Goal: Information Seeking & Learning: Learn about a topic

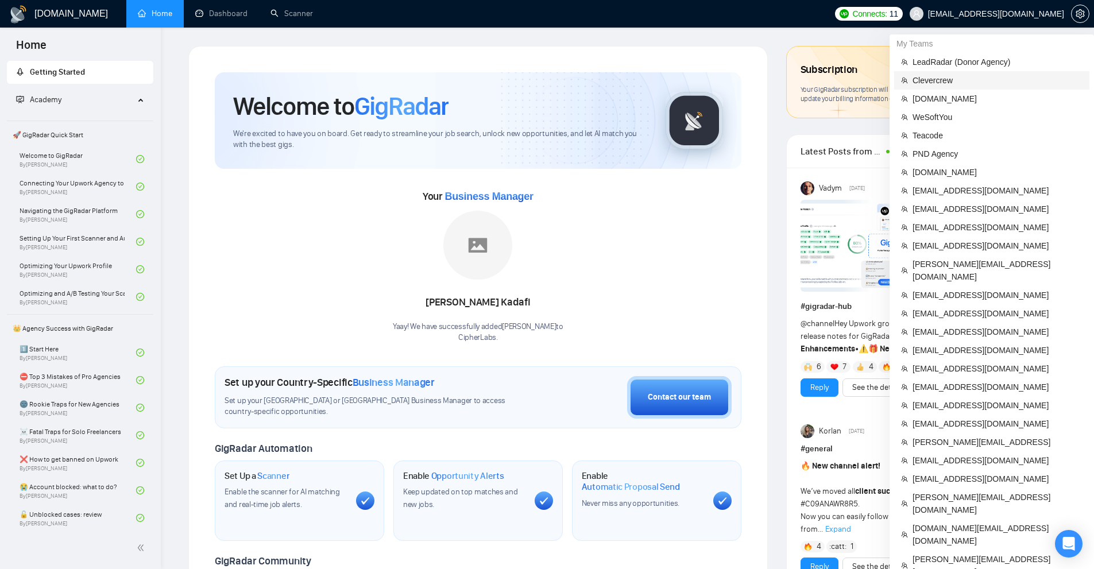
click at [954, 87] on li "Clevercrew" at bounding box center [991, 80] width 195 height 18
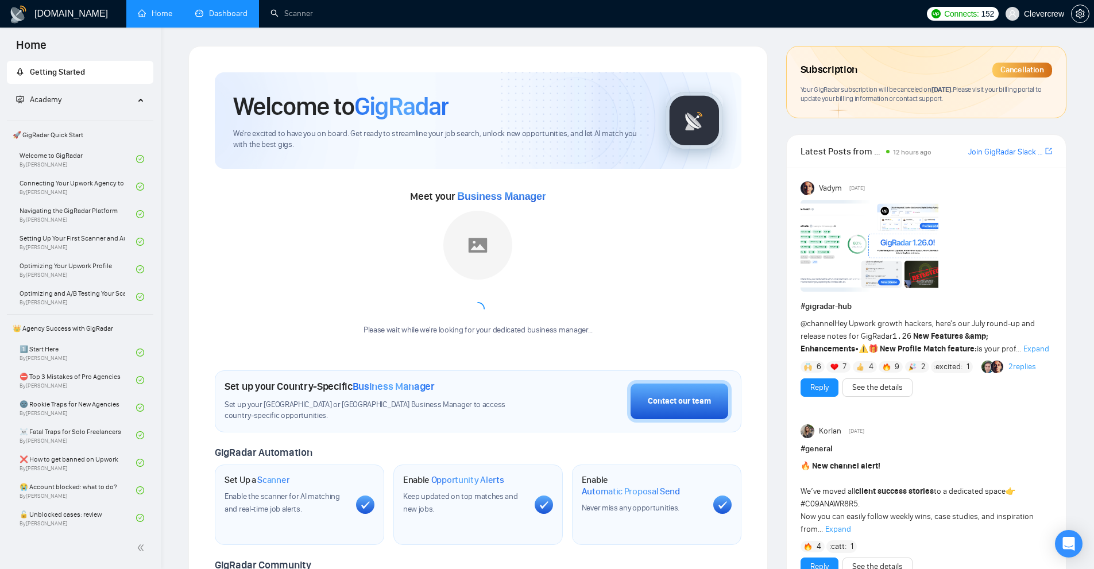
click at [241, 16] on link "Dashboard" at bounding box center [221, 14] width 52 height 10
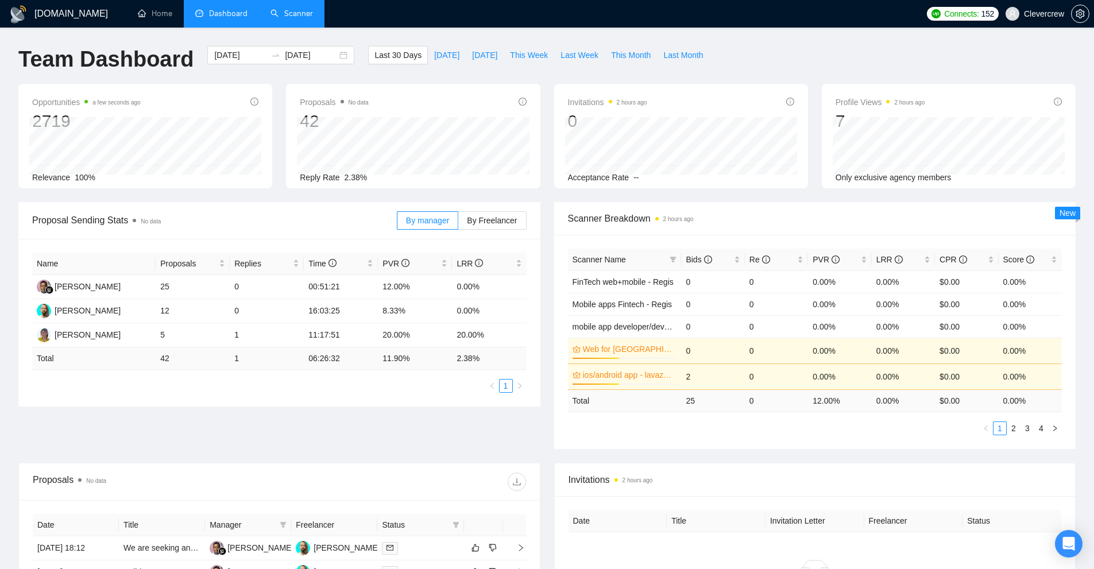
click at [298, 18] on link "Scanner" at bounding box center [292, 14] width 43 height 10
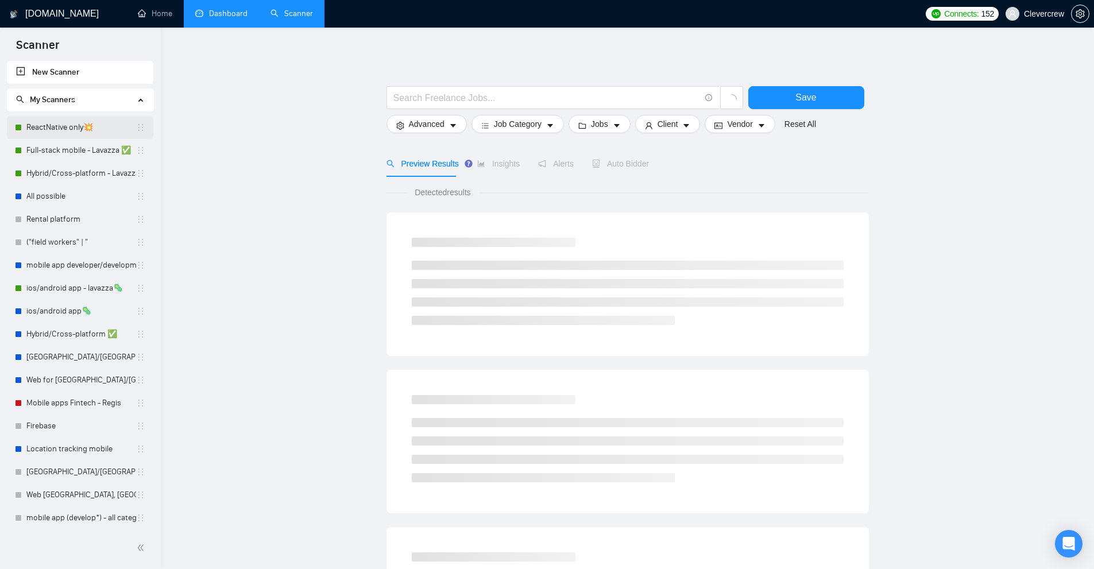
click at [72, 131] on link "ReactNative only💥" at bounding box center [81, 127] width 110 height 23
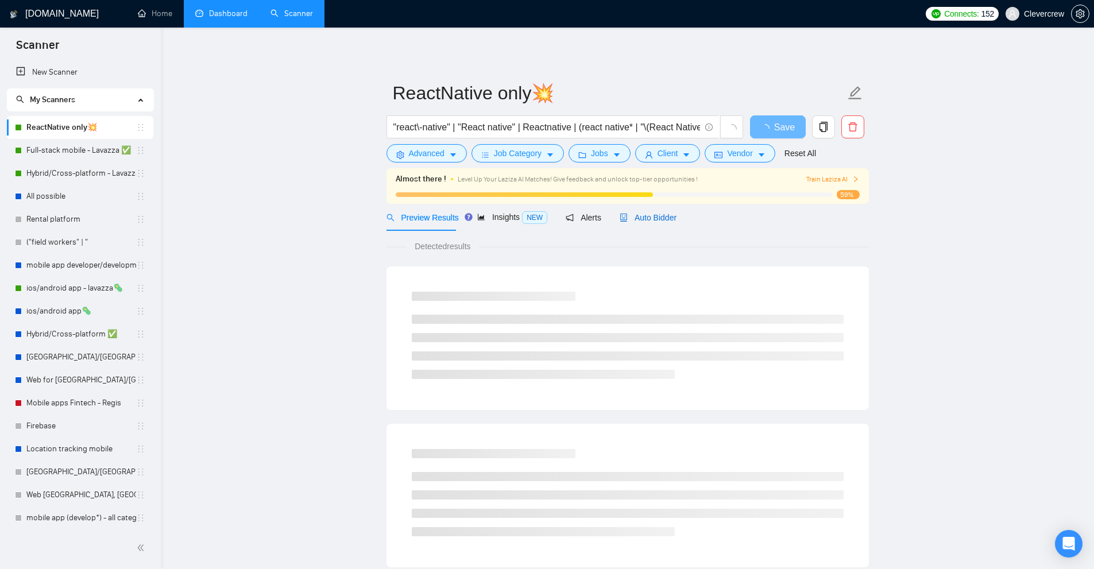
click at [667, 213] on span "Auto Bidder" at bounding box center [648, 217] width 57 height 9
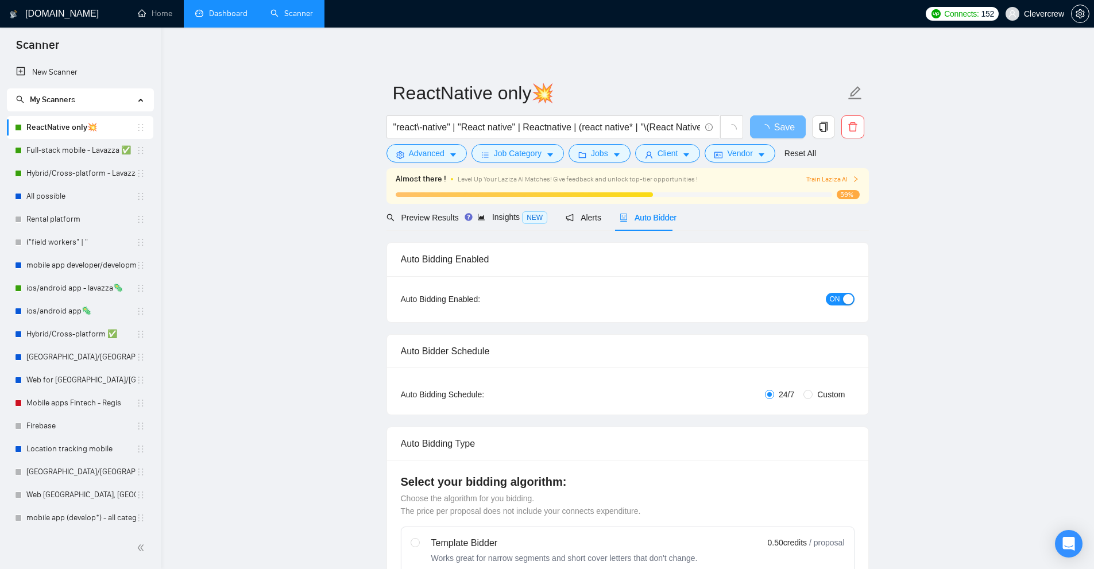
checkbox input "true"
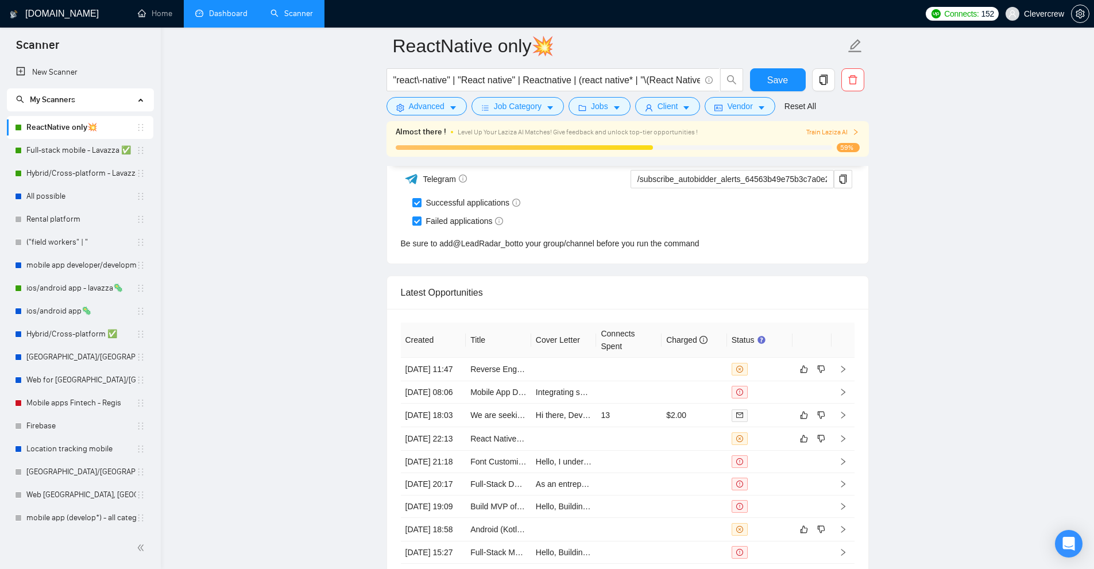
scroll to position [3101, 0]
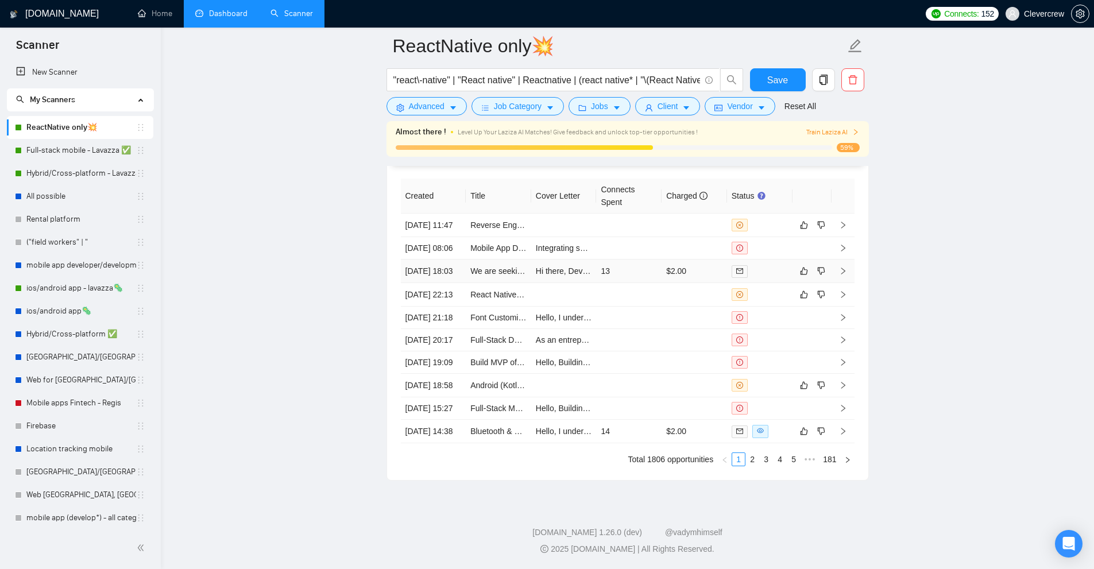
click at [635, 260] on td "13" at bounding box center [628, 272] width 65 height 24
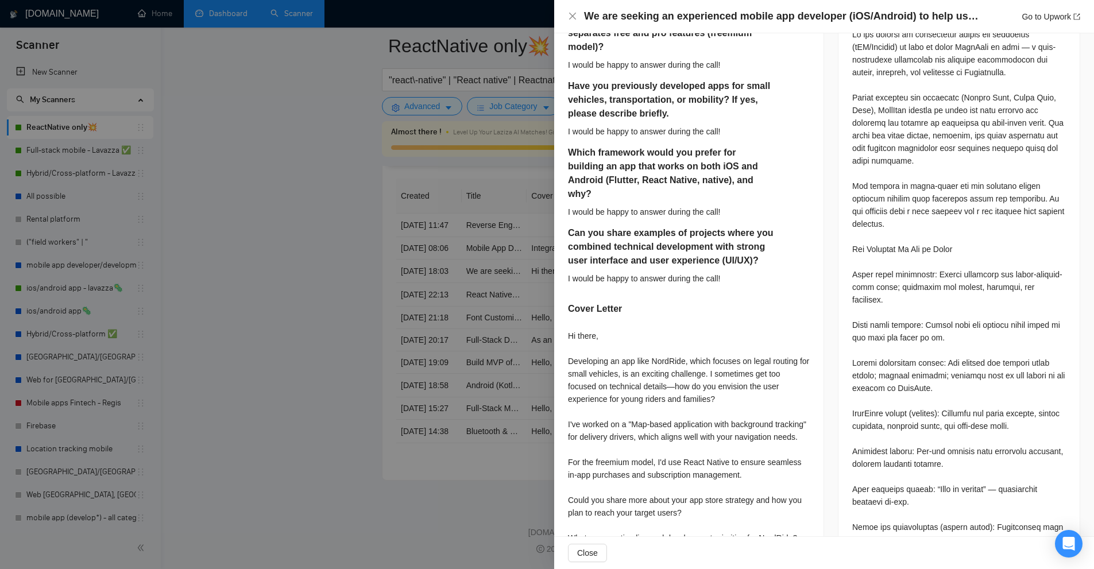
scroll to position [632, 0]
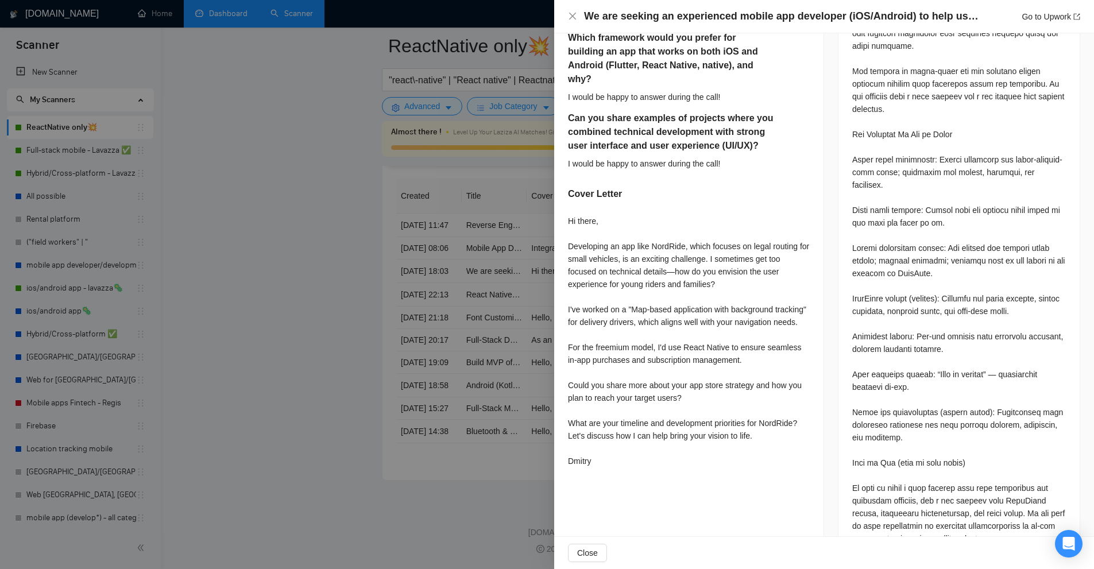
click at [468, 235] on div at bounding box center [547, 284] width 1094 height 569
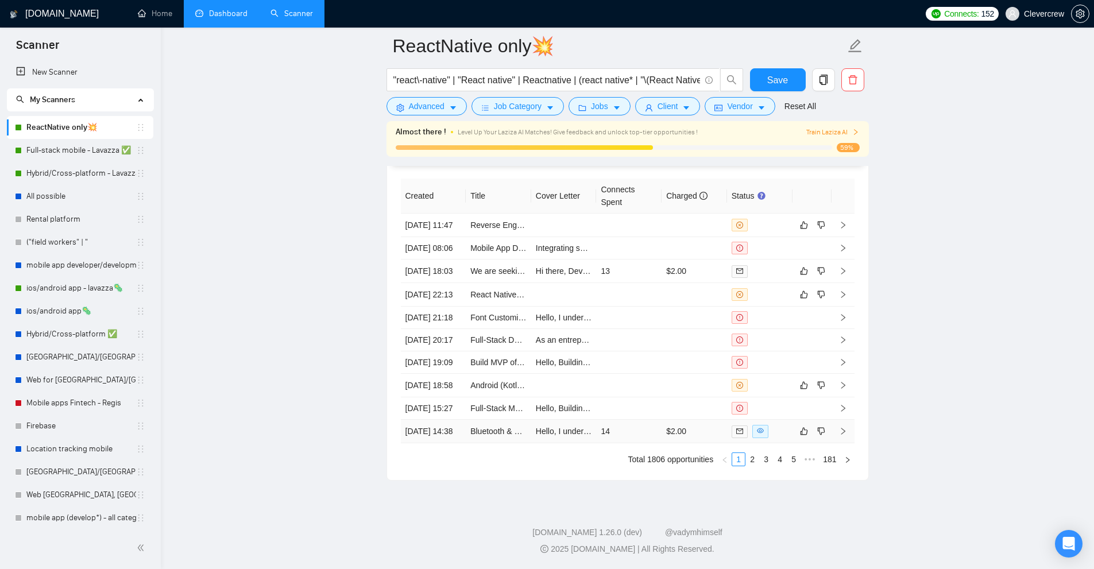
click at [639, 443] on td "14" at bounding box center [628, 432] width 65 height 24
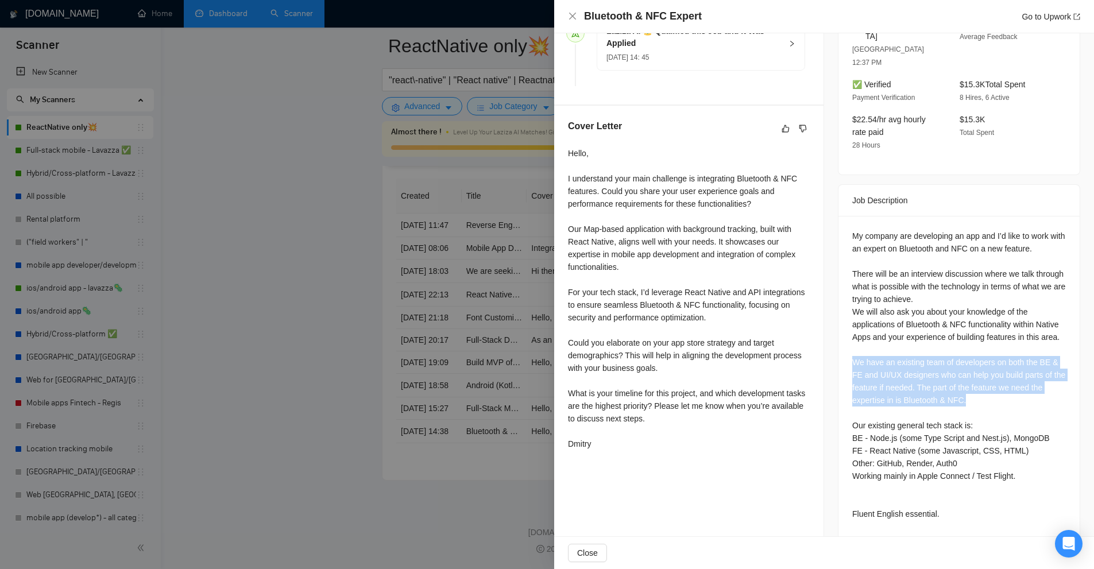
drag, startPoint x: 911, startPoint y: 362, endPoint x: 986, endPoint y: 381, distance: 76.9
click at [986, 381] on div "My company are developing an app and I’d like to work with an expert on Bluetoo…" at bounding box center [959, 377] width 241 height 323
click at [986, 381] on div "My company are developing an app and I’d like to work with an expert on Bluetoo…" at bounding box center [959, 375] width 214 height 291
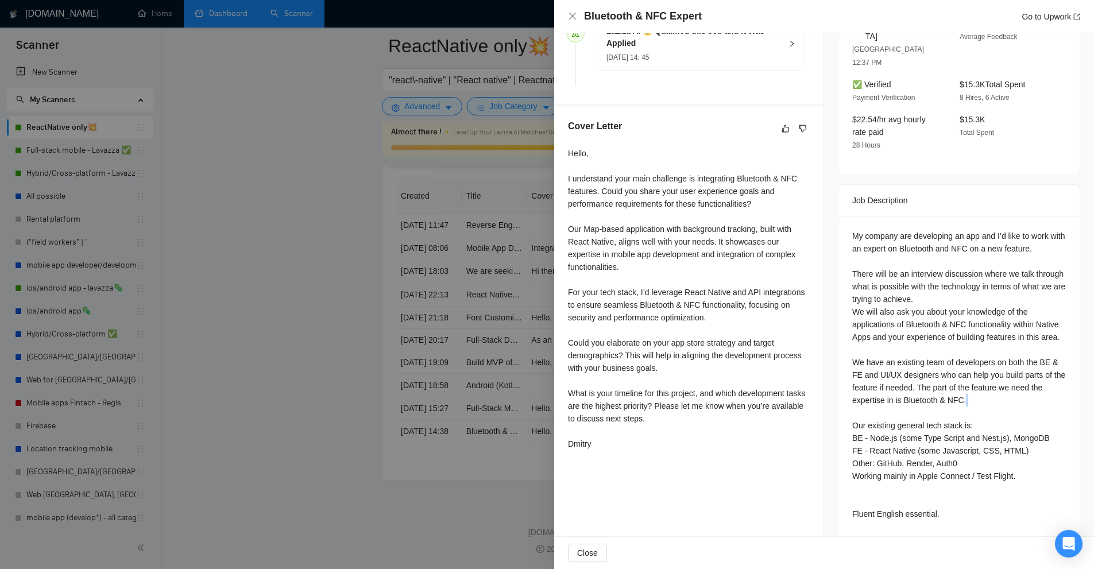
click at [986, 381] on div "My company are developing an app and I’d like to work with an expert on Bluetoo…" at bounding box center [959, 375] width 214 height 291
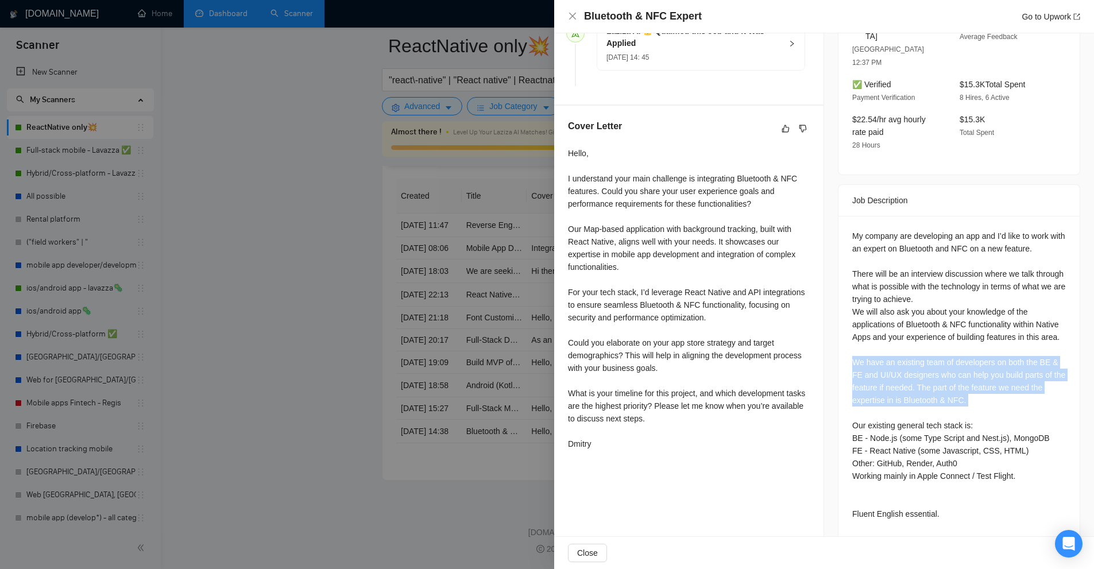
drag, startPoint x: 986, startPoint y: 381, endPoint x: 987, endPoint y: 351, distance: 29.3
click at [987, 351] on div "My company are developing an app and I’d like to work with an expert on Bluetoo…" at bounding box center [959, 375] width 214 height 291
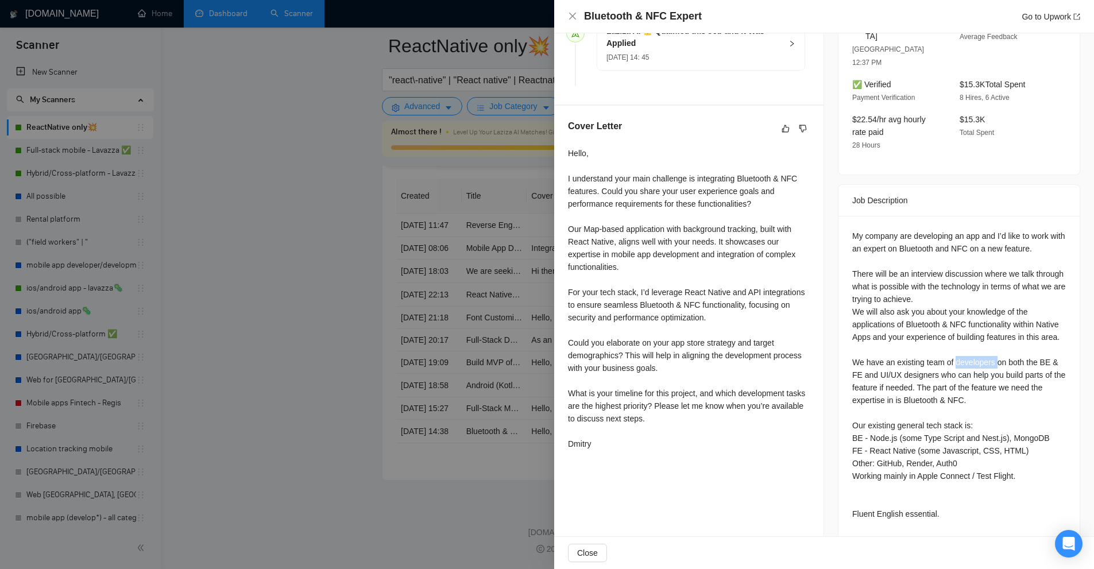
click at [987, 351] on div "My company are developing an app and I’d like to work with an expert on Bluetoo…" at bounding box center [959, 375] width 214 height 291
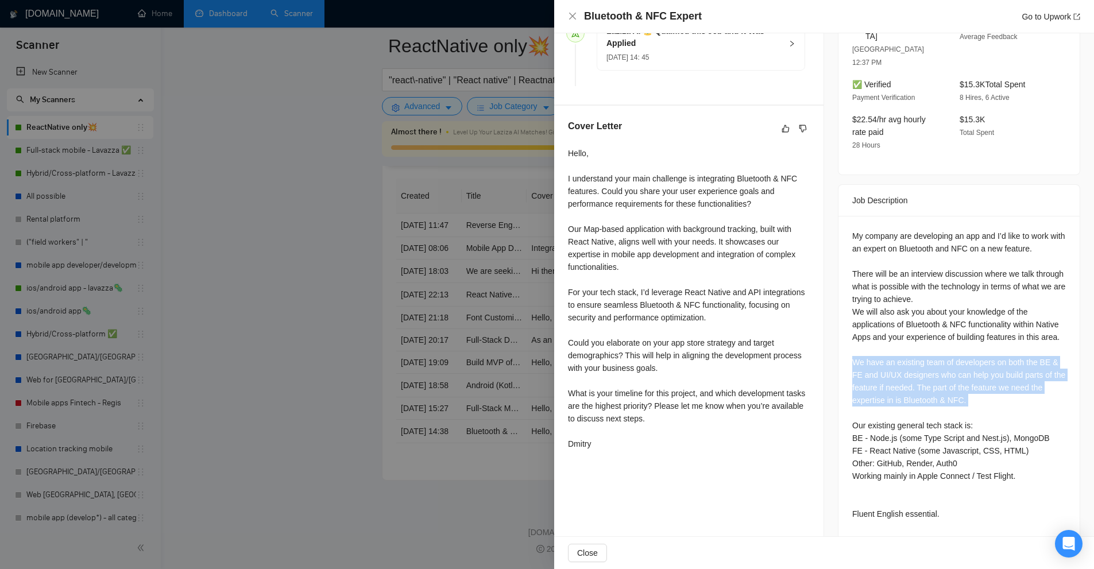
click at [987, 351] on div "My company are developing an app and I’d like to work with an expert on Bluetoo…" at bounding box center [959, 375] width 214 height 291
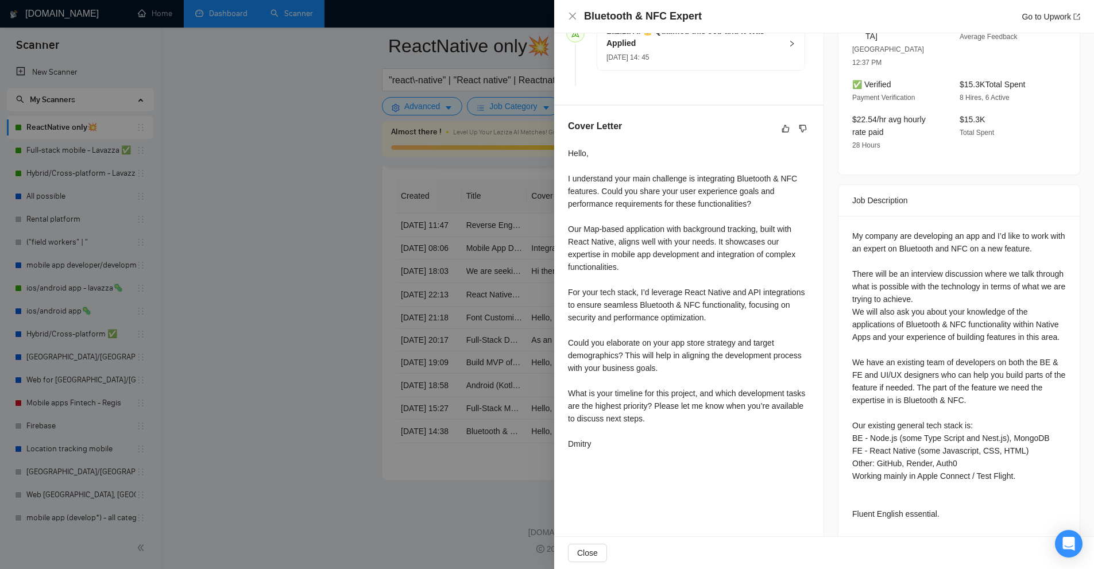
click at [751, 192] on div "Hello, I understand your main challenge is integrating Bluetooth & NFC features…" at bounding box center [689, 298] width 242 height 303
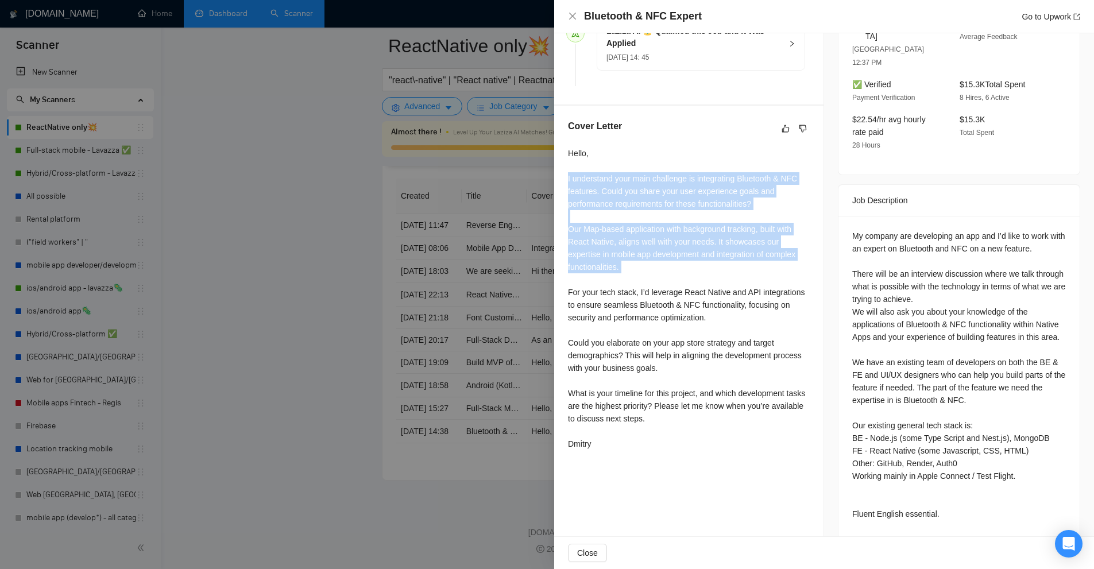
drag, startPoint x: 751, startPoint y: 192, endPoint x: 757, endPoint y: 225, distance: 33.2
click at [757, 225] on div "Hello, I understand your main challenge is integrating Bluetooth & NFC features…" at bounding box center [689, 298] width 242 height 303
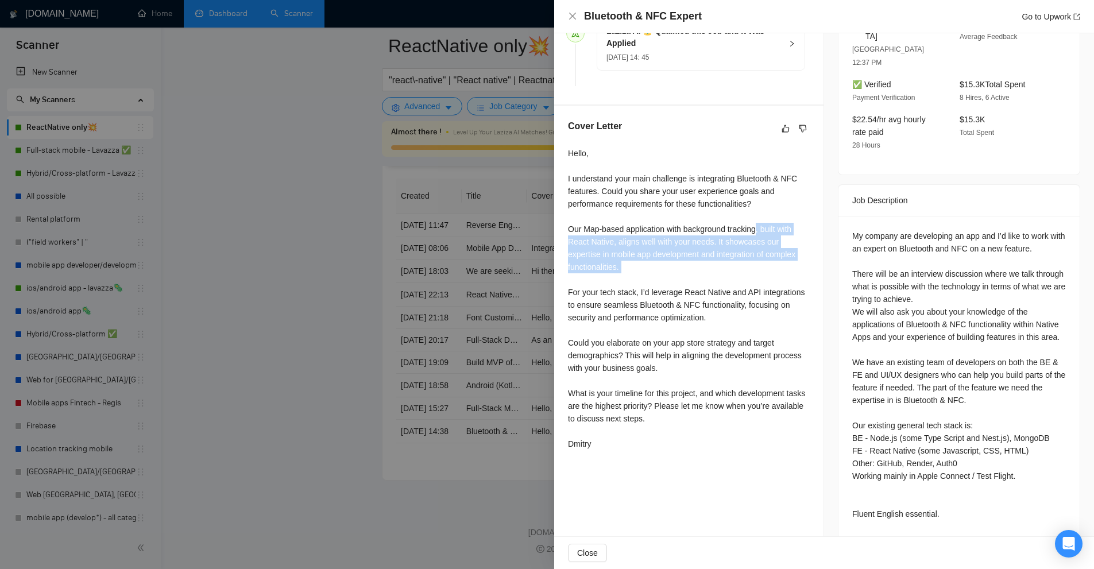
drag, startPoint x: 757, startPoint y: 225, endPoint x: 714, endPoint y: 264, distance: 58.1
click at [714, 264] on div "Hello, I understand your main challenge is integrating Bluetooth & NFC features…" at bounding box center [689, 298] width 242 height 303
drag, startPoint x: 639, startPoint y: 262, endPoint x: 715, endPoint y: 238, distance: 80.1
click at [715, 238] on div "Hello, I understand your main challenge is integrating Bluetooth & NFC features…" at bounding box center [689, 298] width 242 height 303
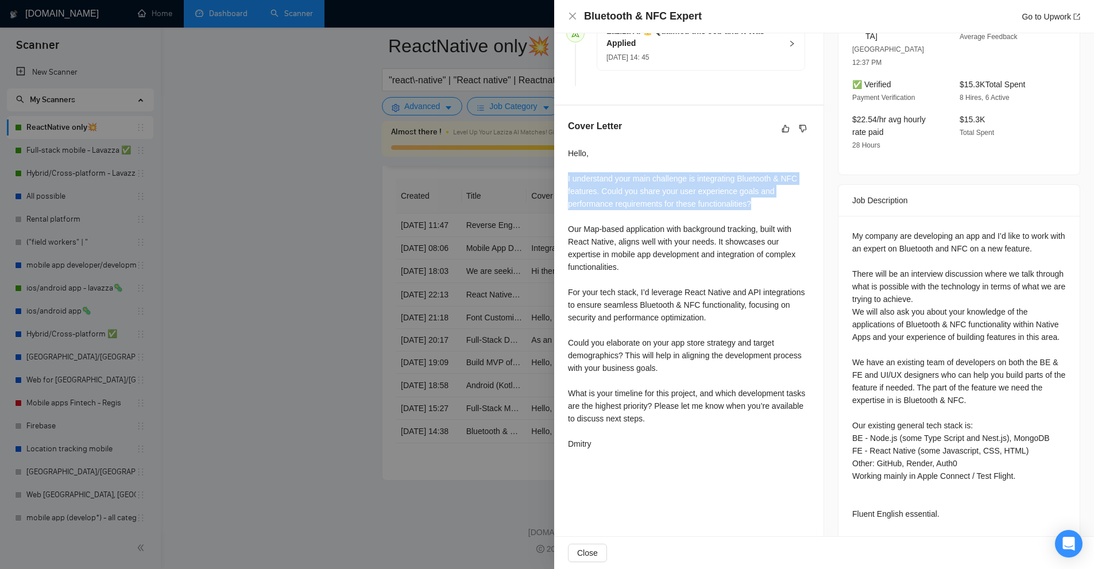
drag, startPoint x: 567, startPoint y: 175, endPoint x: 772, endPoint y: 209, distance: 207.8
click at [772, 209] on div "Cover Letter Hello, I understand your main challenge is integrating Bluetooth &…" at bounding box center [688, 287] width 269 height 363
click at [772, 209] on div "Hello, I understand your main challenge is integrating Bluetooth & NFC features…" at bounding box center [689, 298] width 242 height 303
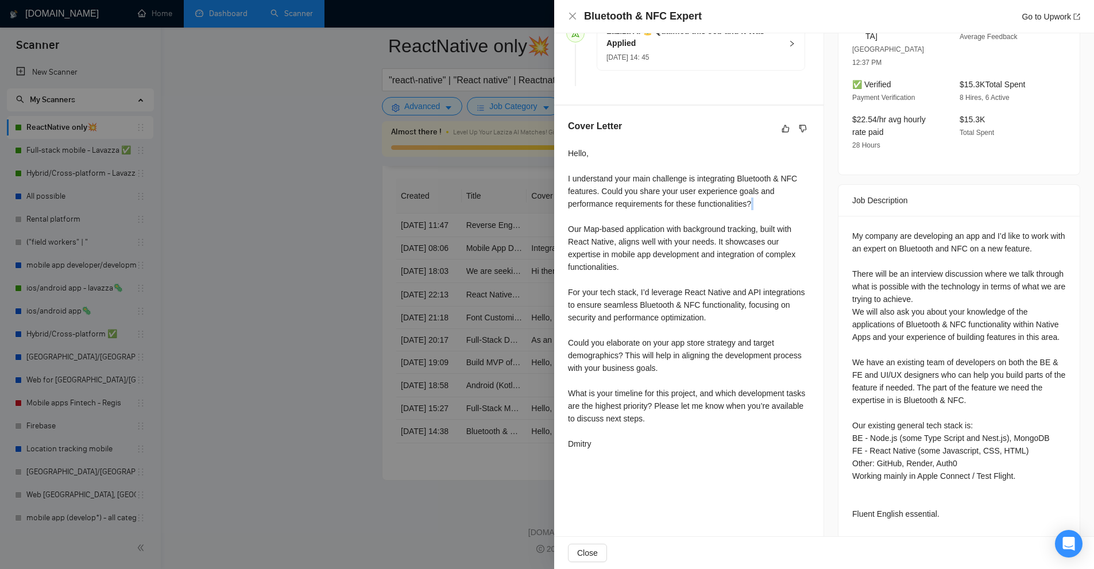
click at [772, 209] on div "Hello, I understand your main challenge is integrating Bluetooth & NFC features…" at bounding box center [689, 298] width 242 height 303
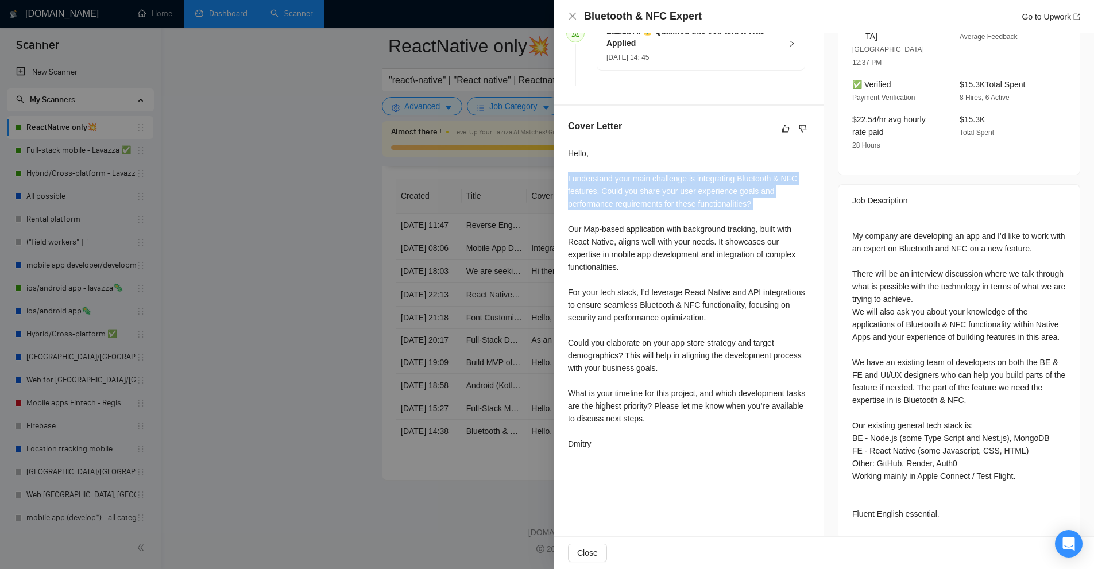
drag, startPoint x: 772, startPoint y: 209, endPoint x: 774, endPoint y: 190, distance: 19.0
click at [774, 190] on div "Hello, I understand your main challenge is integrating Bluetooth & NFC features…" at bounding box center [689, 298] width 242 height 303
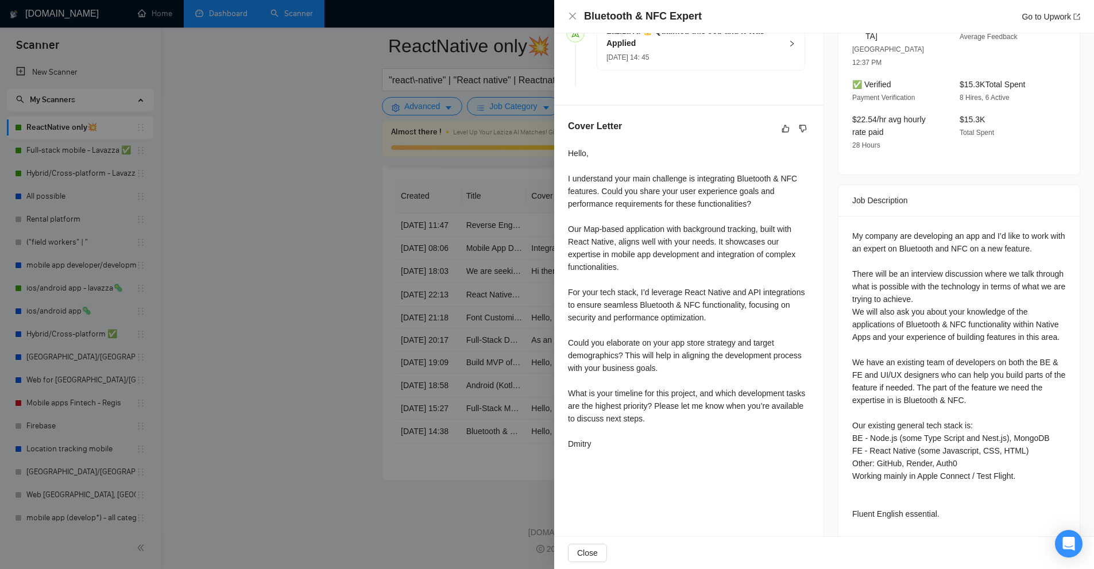
click at [360, 159] on div at bounding box center [547, 284] width 1094 height 569
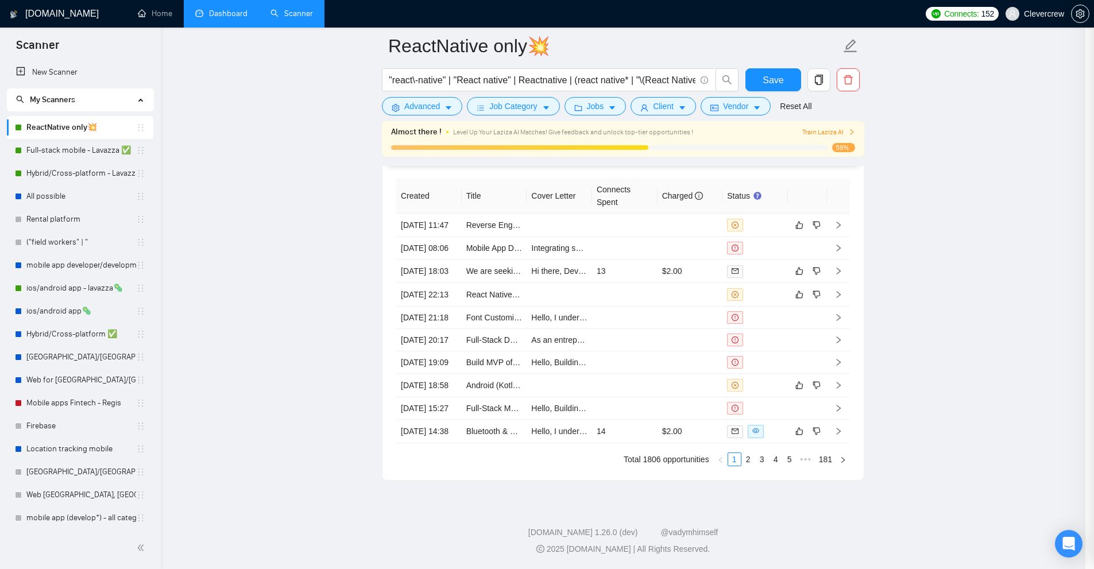
scroll to position [2814, 0]
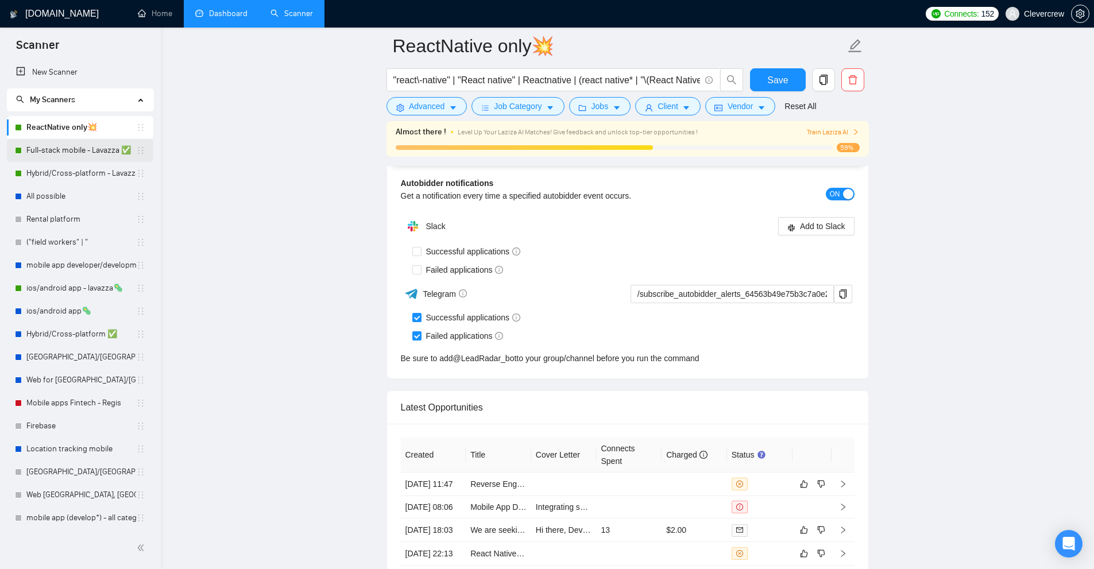
click at [66, 159] on link "Full-stack mobile - Lavazza ✅" at bounding box center [81, 150] width 110 height 23
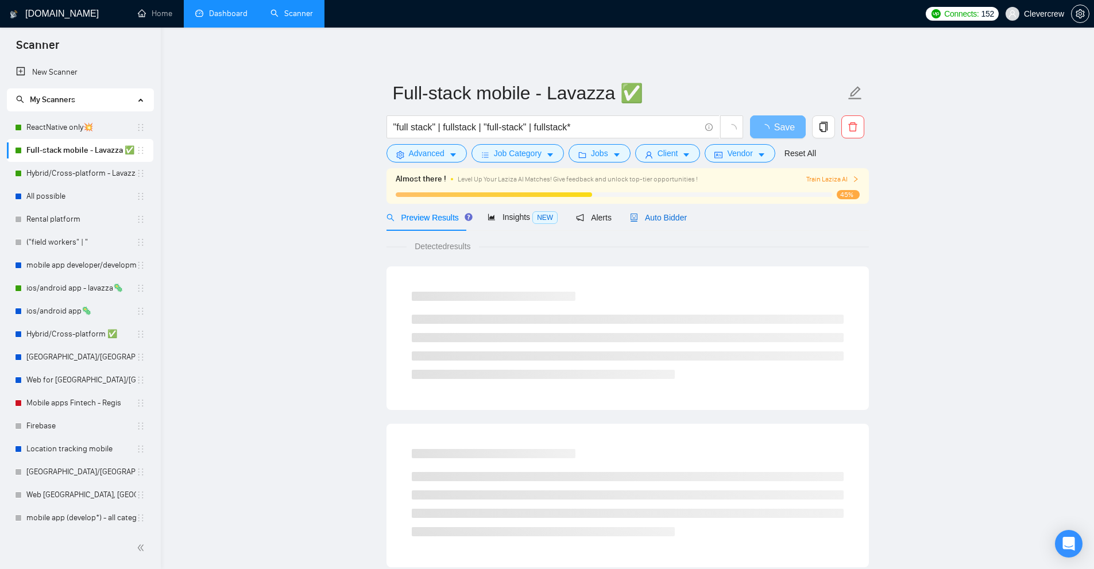
click at [660, 221] on span "Auto Bidder" at bounding box center [658, 217] width 57 height 9
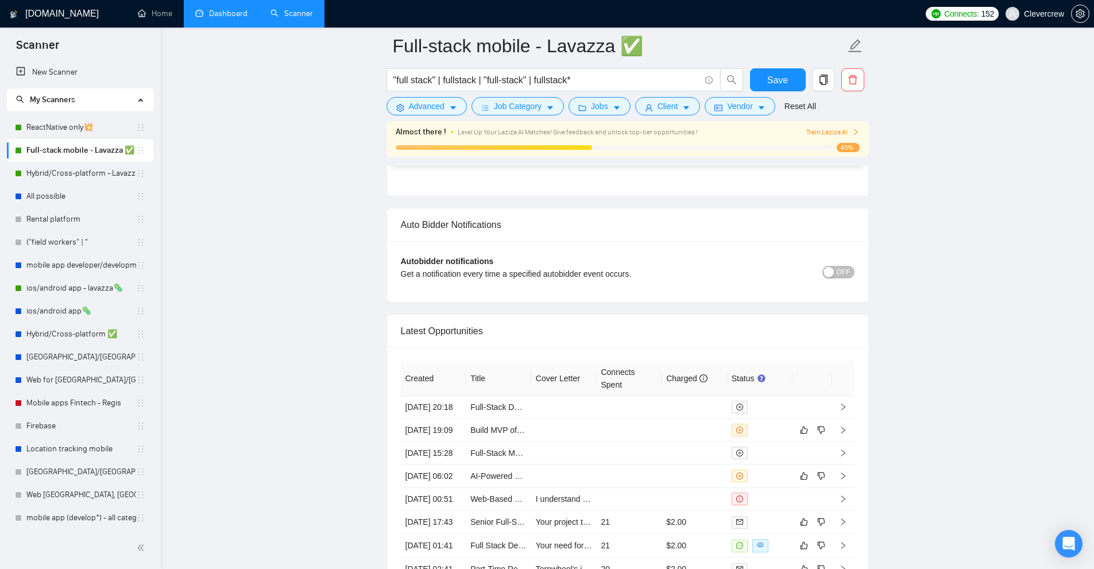
scroll to position [2872, 0]
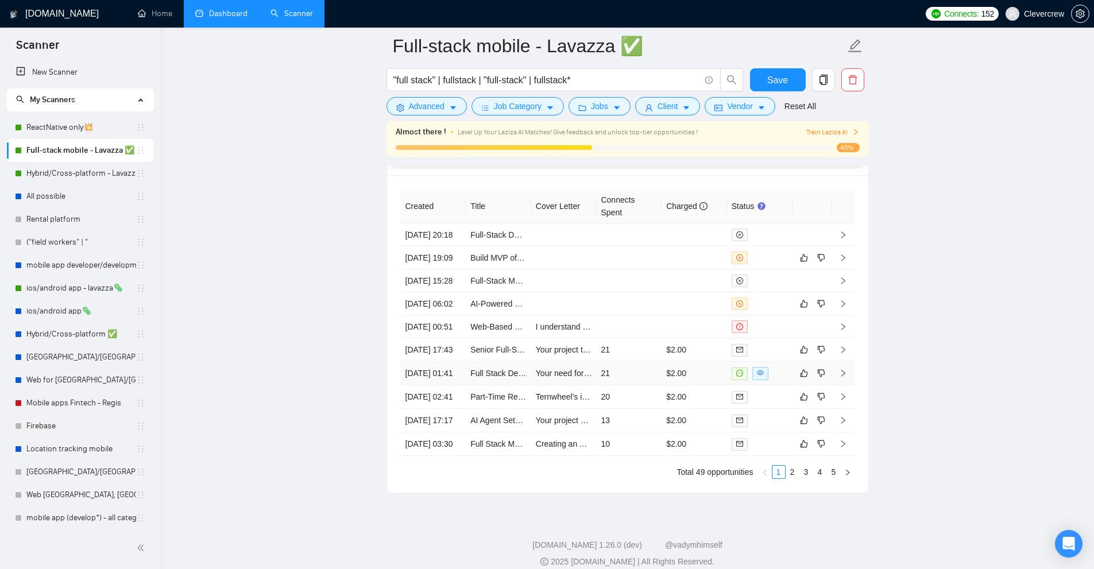
click at [651, 385] on td "21" at bounding box center [628, 374] width 65 height 24
click at [619, 362] on td "21" at bounding box center [628, 350] width 65 height 24
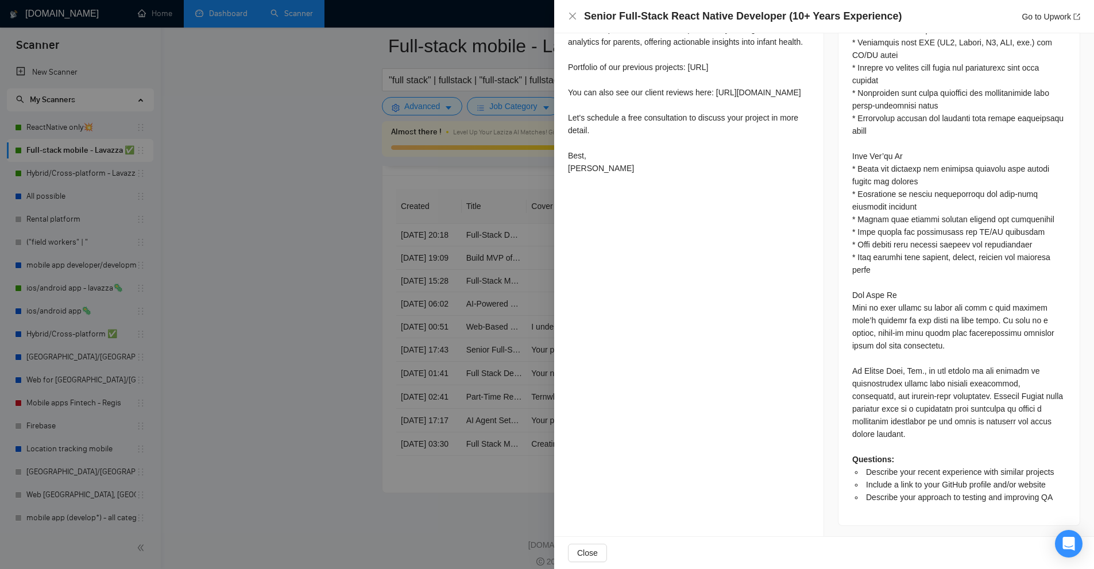
scroll to position [525, 0]
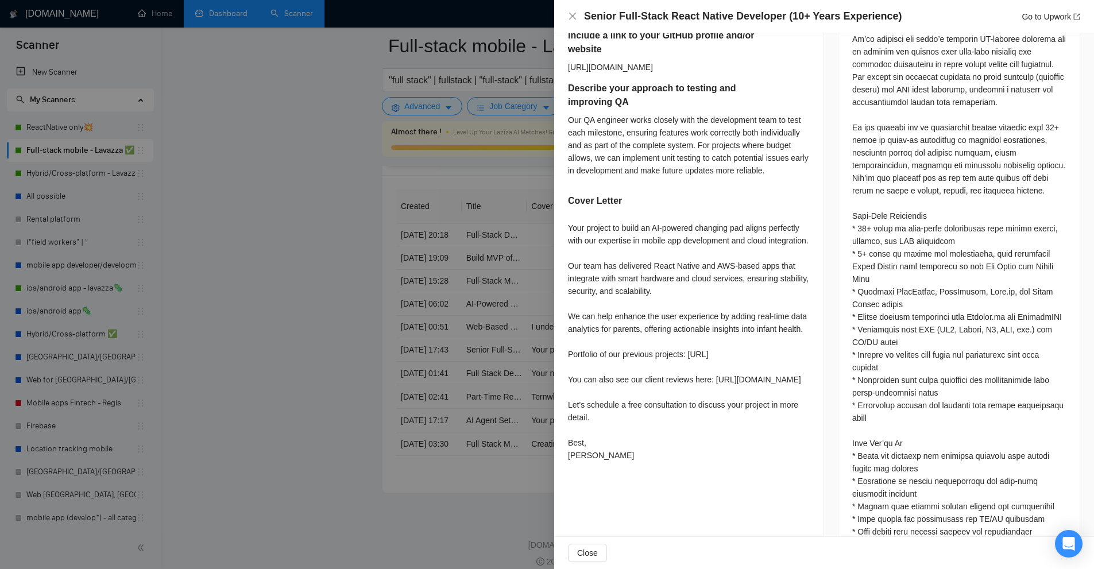
click at [689, 379] on div "Your project to build an AI-powered changing pad aligns perfectly with our expe…" at bounding box center [689, 342] width 242 height 240
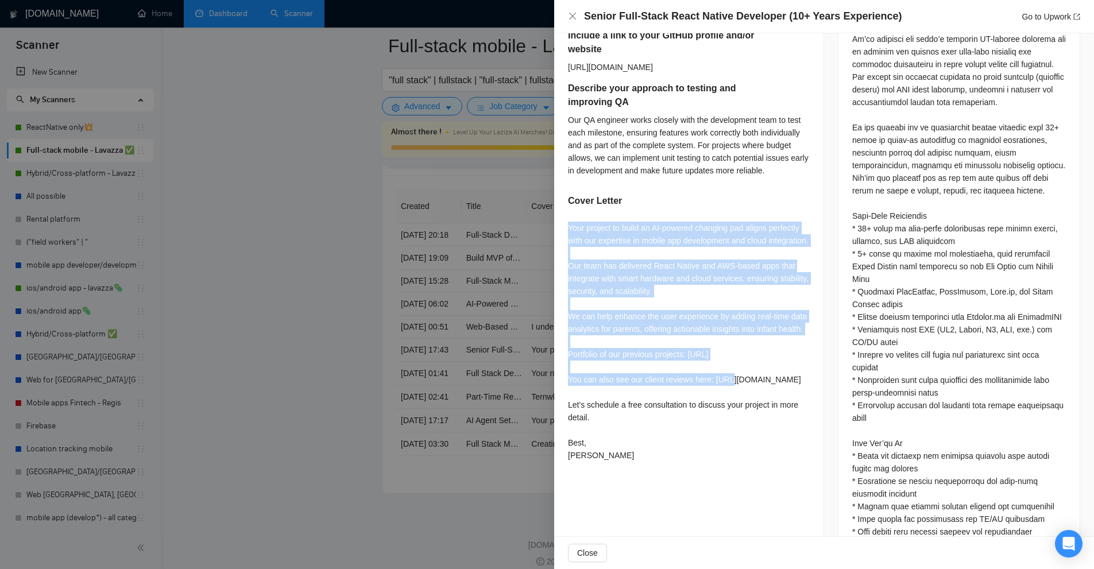
drag, startPoint x: 689, startPoint y: 379, endPoint x: 693, endPoint y: 244, distance: 135.6
click at [693, 244] on div "Your project to build an AI-powered changing pad aligns perfectly with our expe…" at bounding box center [689, 342] width 242 height 240
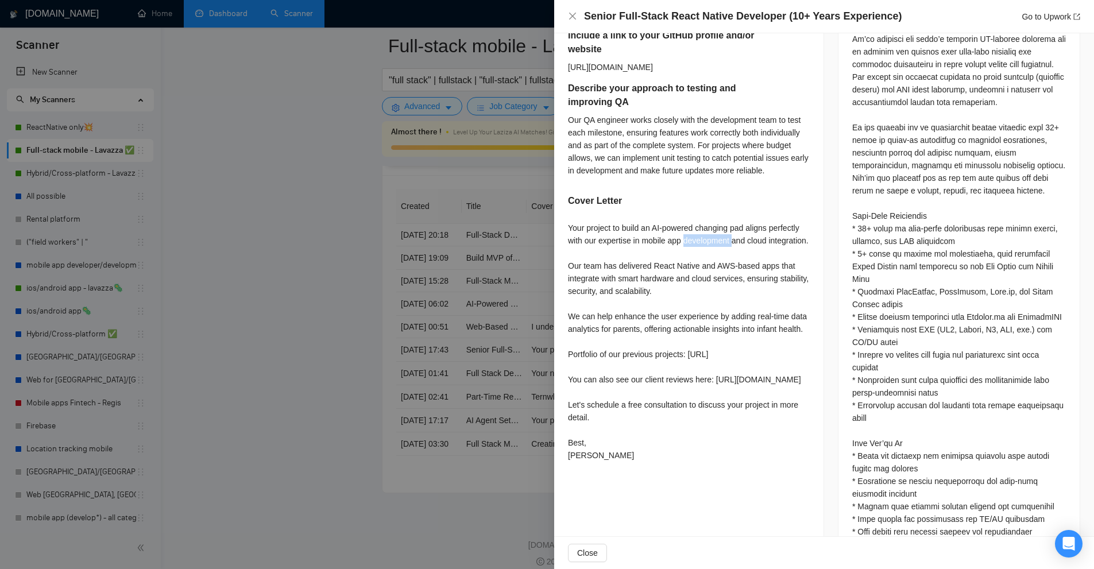
click at [693, 244] on div "Your project to build an AI-powered changing pad aligns perfectly with our expe…" at bounding box center [689, 342] width 242 height 240
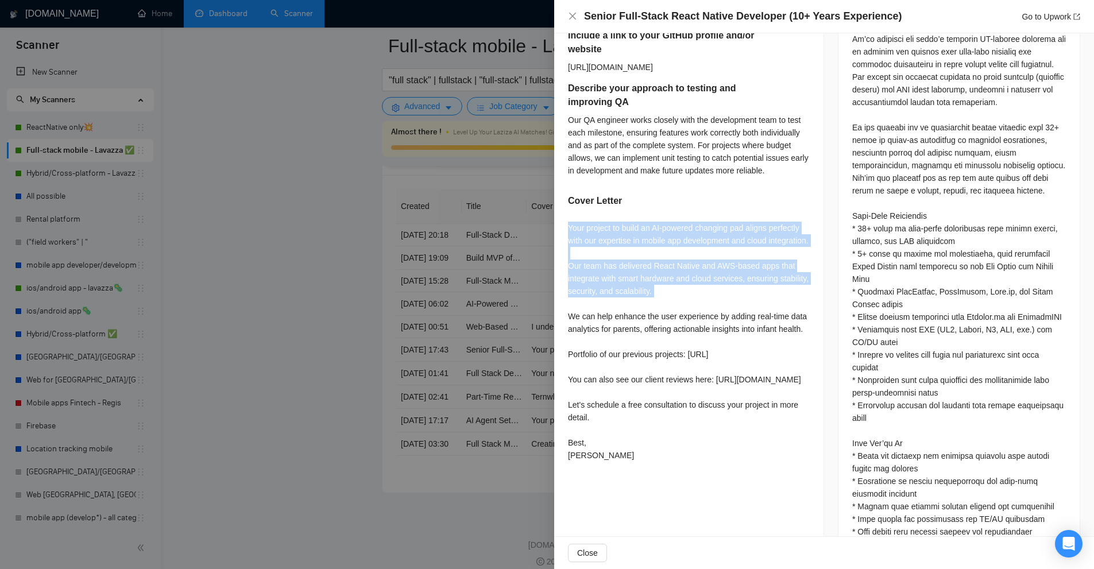
drag, startPoint x: 693, startPoint y: 244, endPoint x: 684, endPoint y: 275, distance: 32.2
click at [684, 275] on div "Your project to build an AI-powered changing pad aligns perfectly with our expe…" at bounding box center [689, 342] width 242 height 240
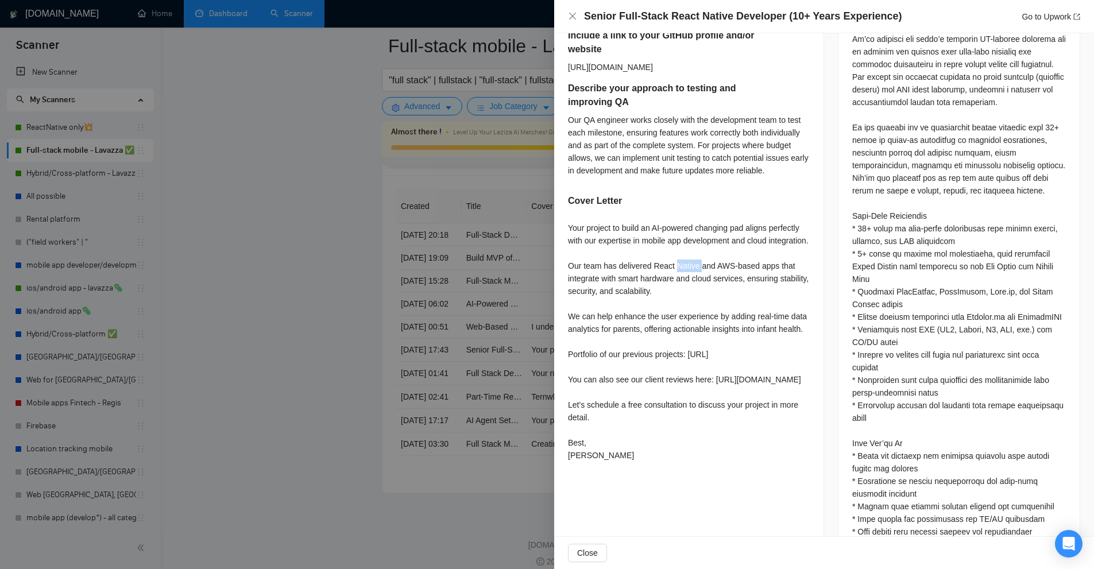
click at [684, 275] on div "Your project to build an AI-powered changing pad aligns perfectly with our expe…" at bounding box center [689, 342] width 242 height 240
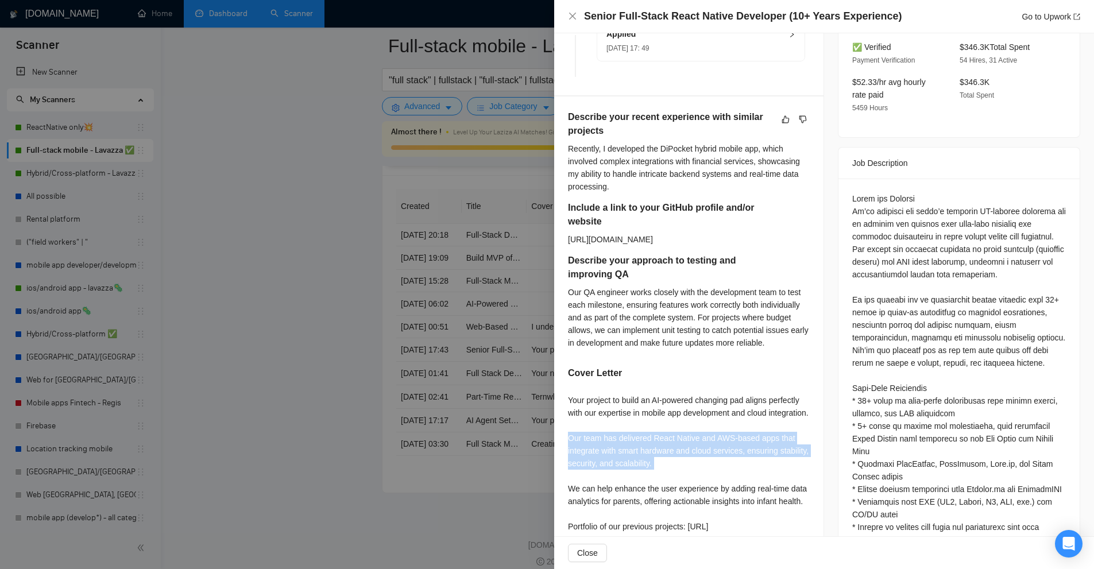
scroll to position [295, 0]
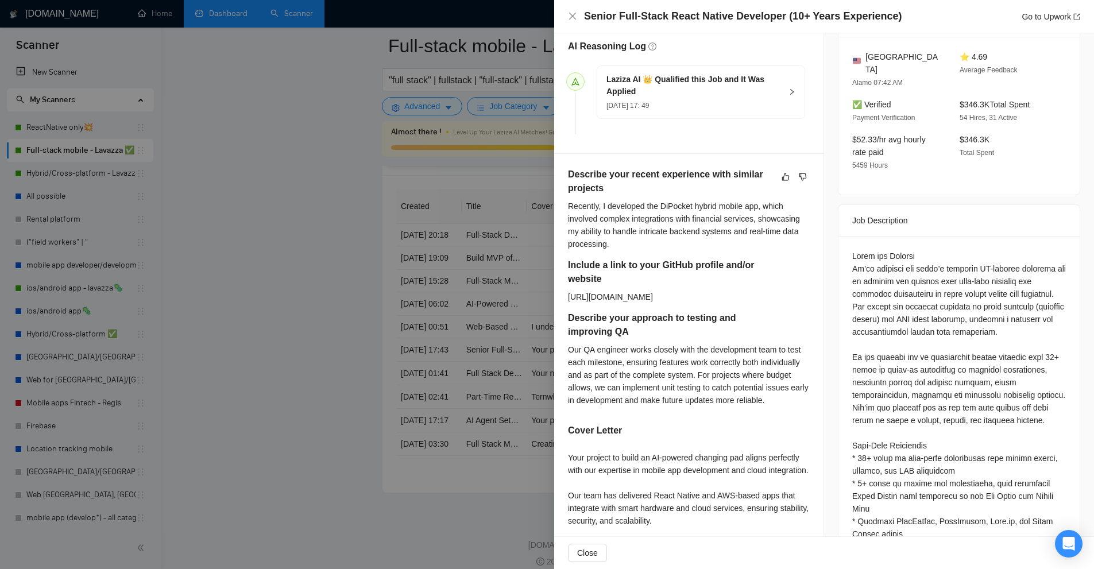
click at [509, 265] on div at bounding box center [547, 284] width 1094 height 569
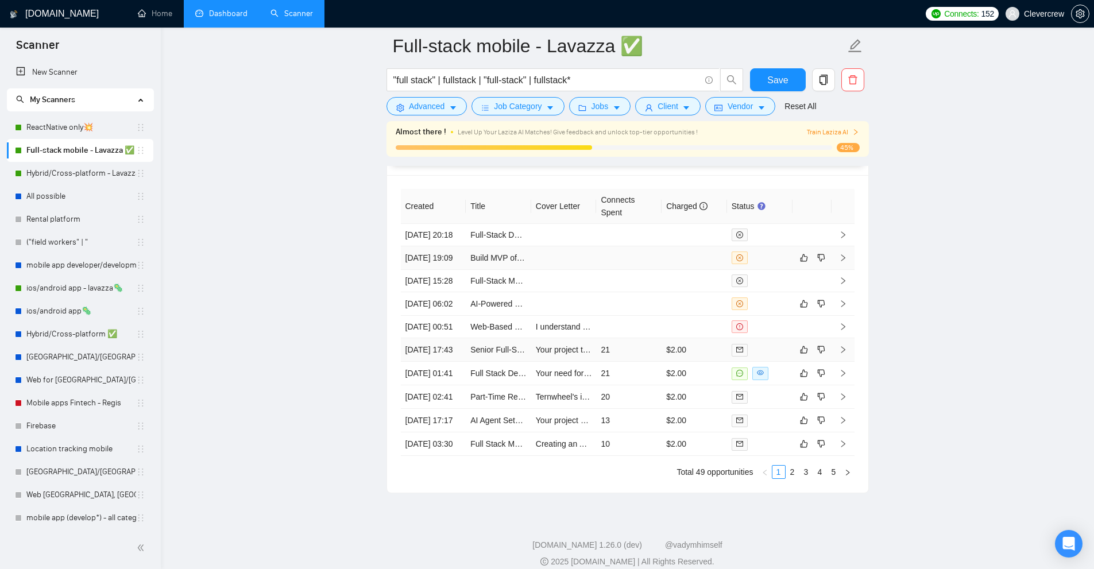
scroll to position [3002, 0]
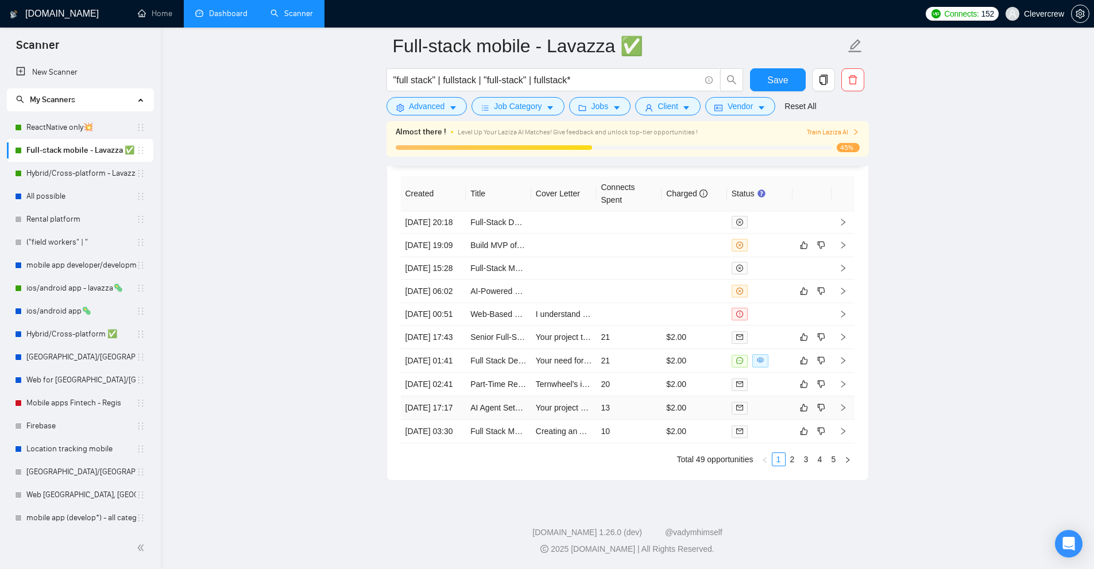
click at [716, 396] on td "$2.00" at bounding box center [694, 408] width 65 height 24
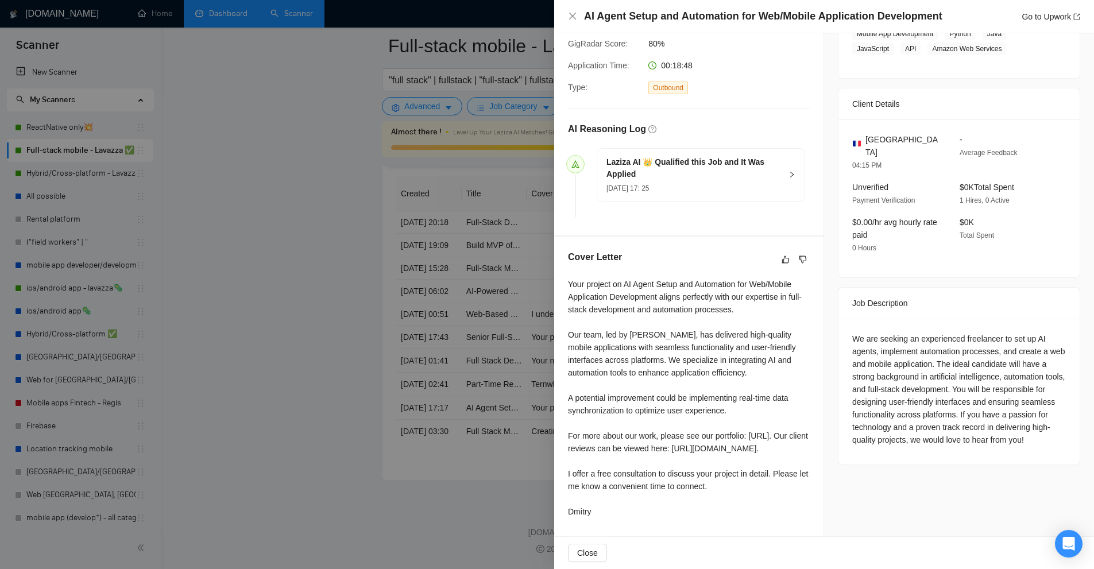
click at [481, 267] on div at bounding box center [547, 284] width 1094 height 569
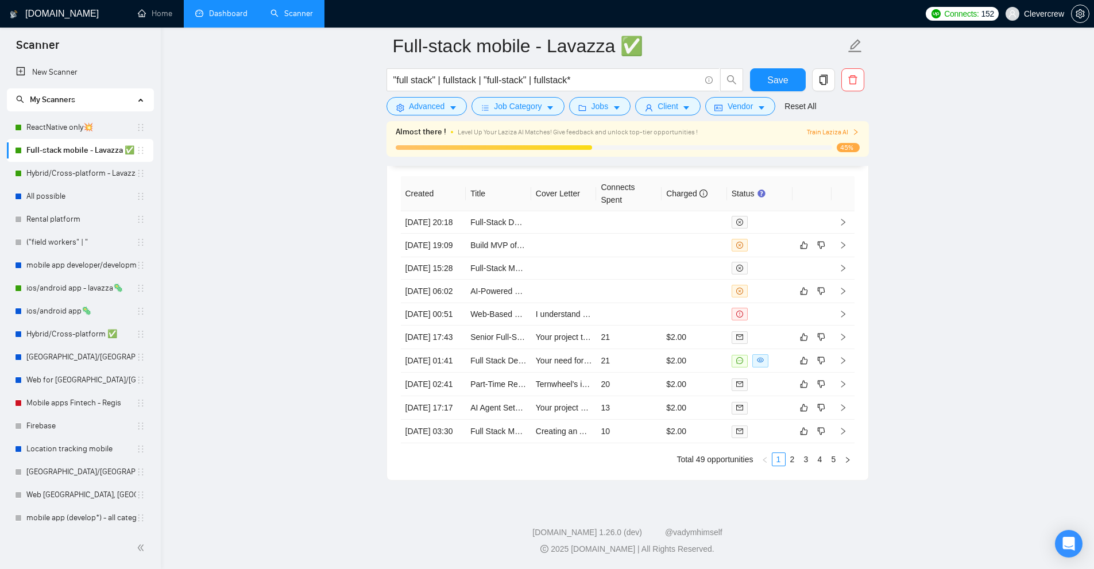
click at [245, 18] on link "Dashboard" at bounding box center [221, 14] width 52 height 10
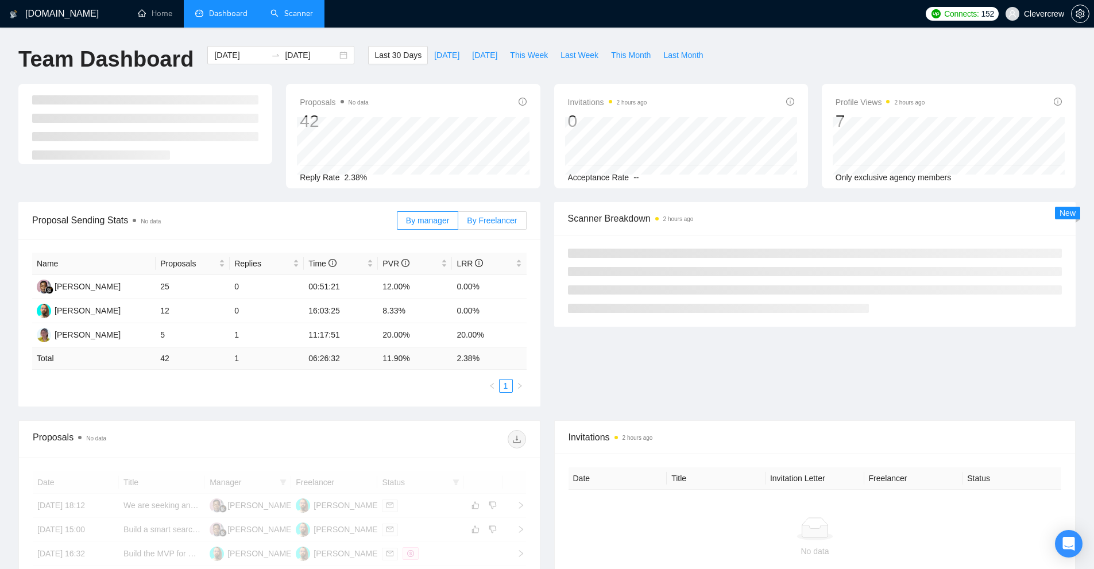
click at [497, 225] on span "By Freelancer" at bounding box center [492, 220] width 50 height 9
click at [458, 223] on input "By Freelancer" at bounding box center [458, 223] width 0 height 0
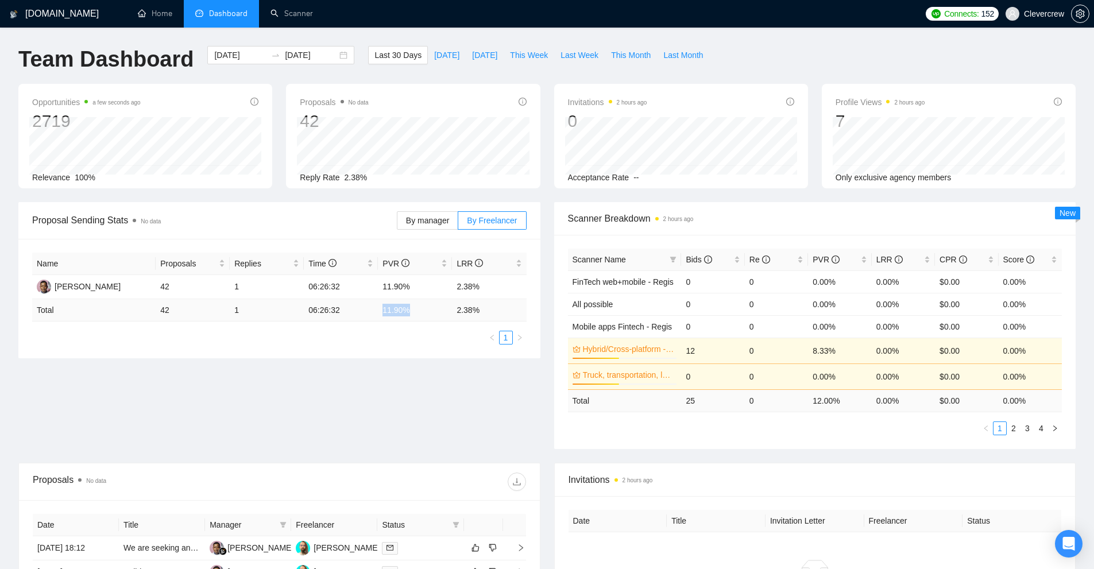
drag, startPoint x: 390, startPoint y: 311, endPoint x: 420, endPoint y: 311, distance: 29.9
click at [420, 311] on td "11.90 %" at bounding box center [415, 310] width 74 height 22
copy td "11.90 %"
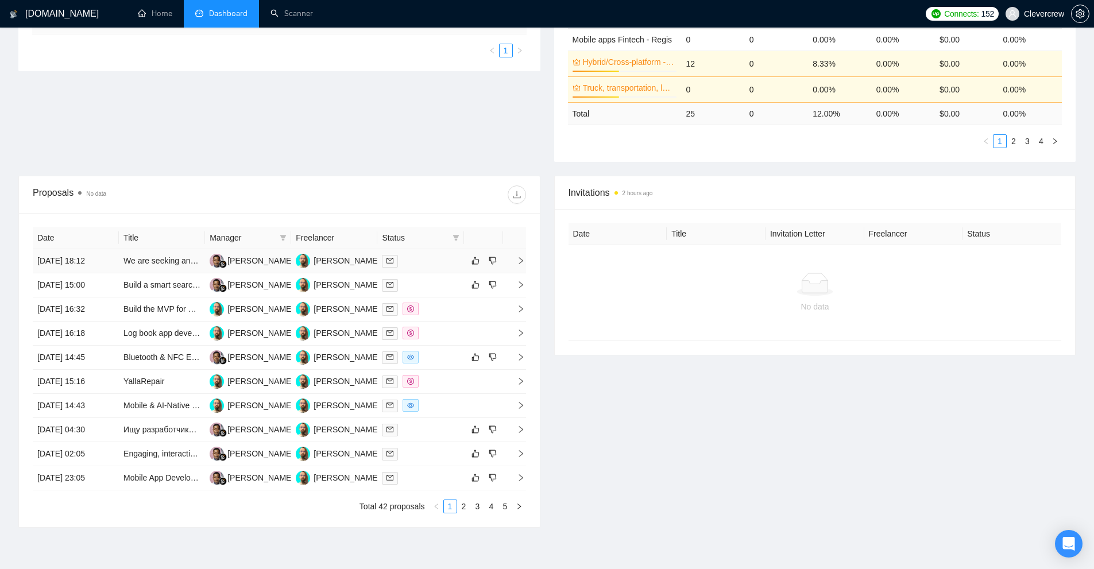
click at [410, 256] on div at bounding box center [420, 260] width 77 height 13
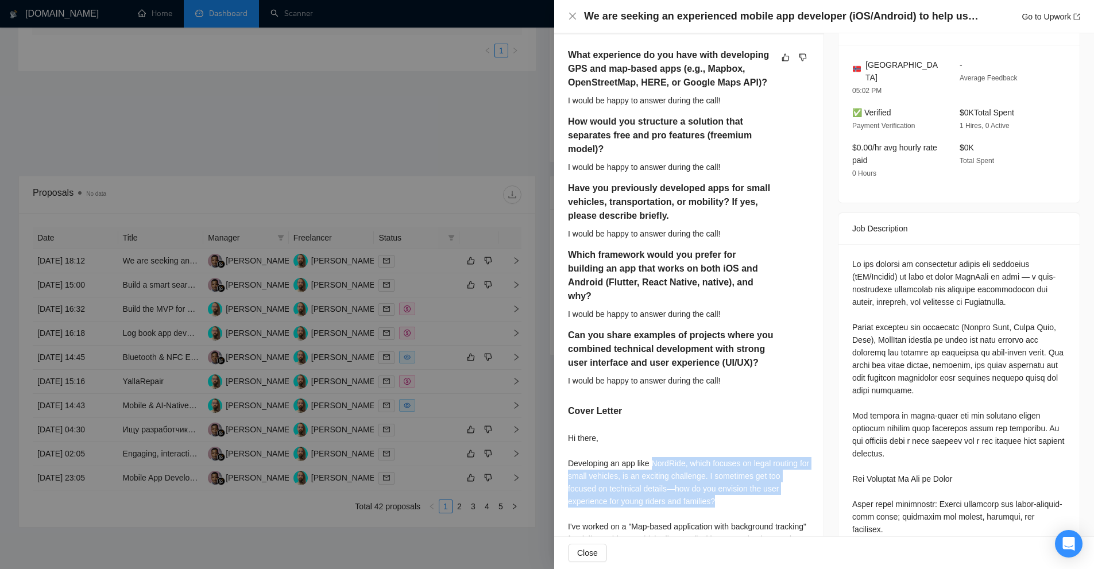
drag, startPoint x: 651, startPoint y: 452, endPoint x: 753, endPoint y: 485, distance: 106.8
click at [753, 485] on div "Hi there, Developing an app like NordRide, which focuses on legal routing for s…" at bounding box center [689, 558] width 242 height 253
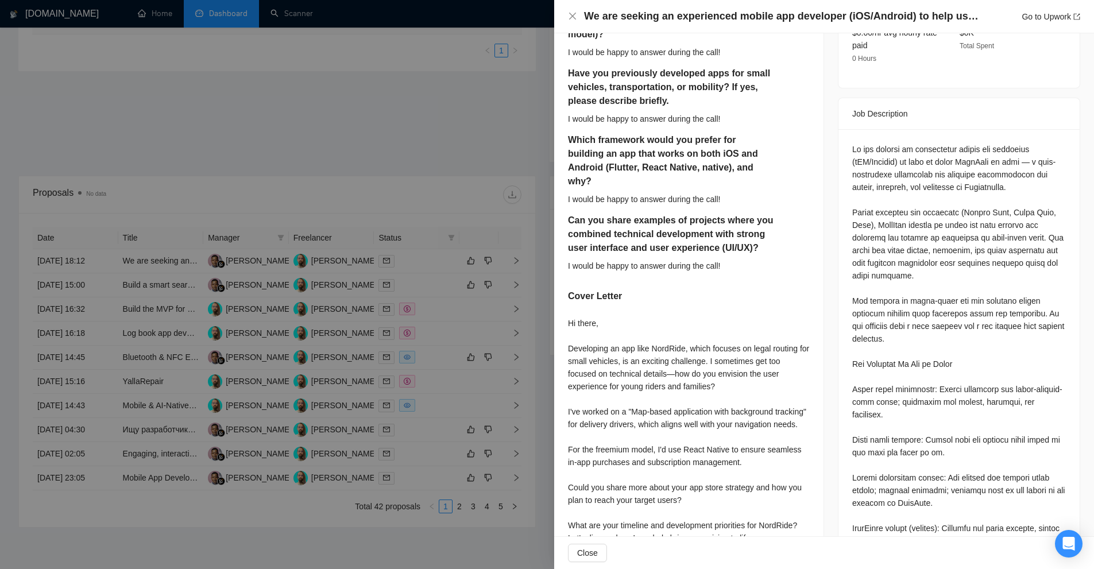
click at [416, 366] on div at bounding box center [547, 284] width 1094 height 569
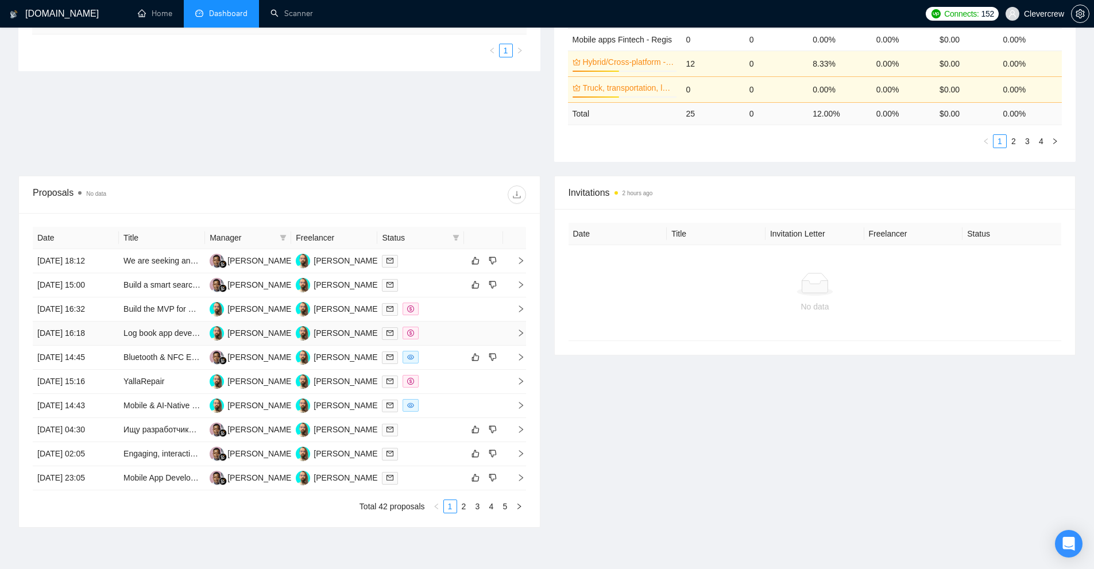
click at [433, 327] on div at bounding box center [420, 333] width 77 height 13
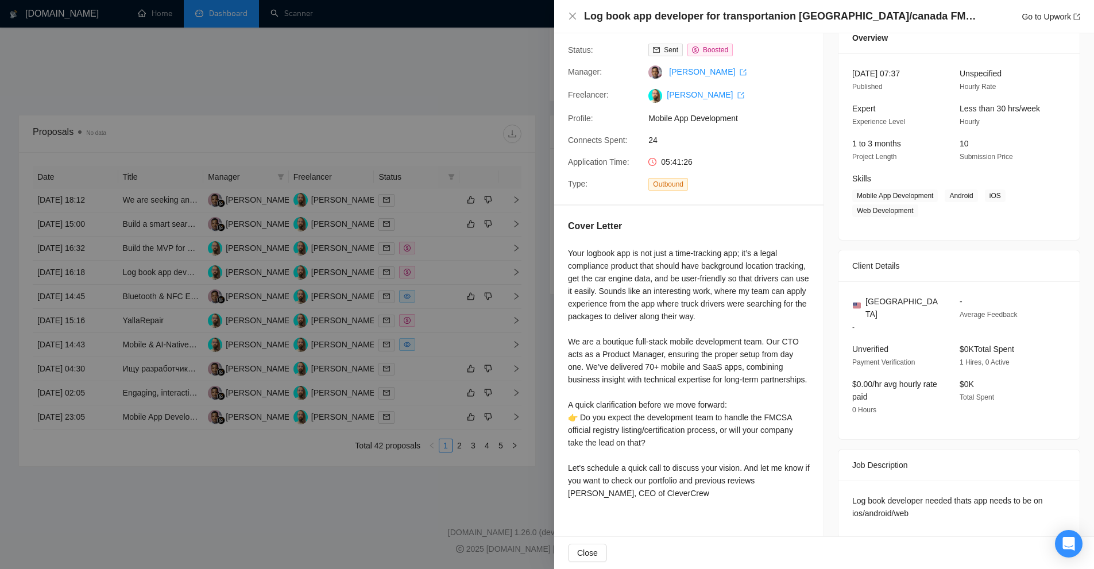
scroll to position [233, 0]
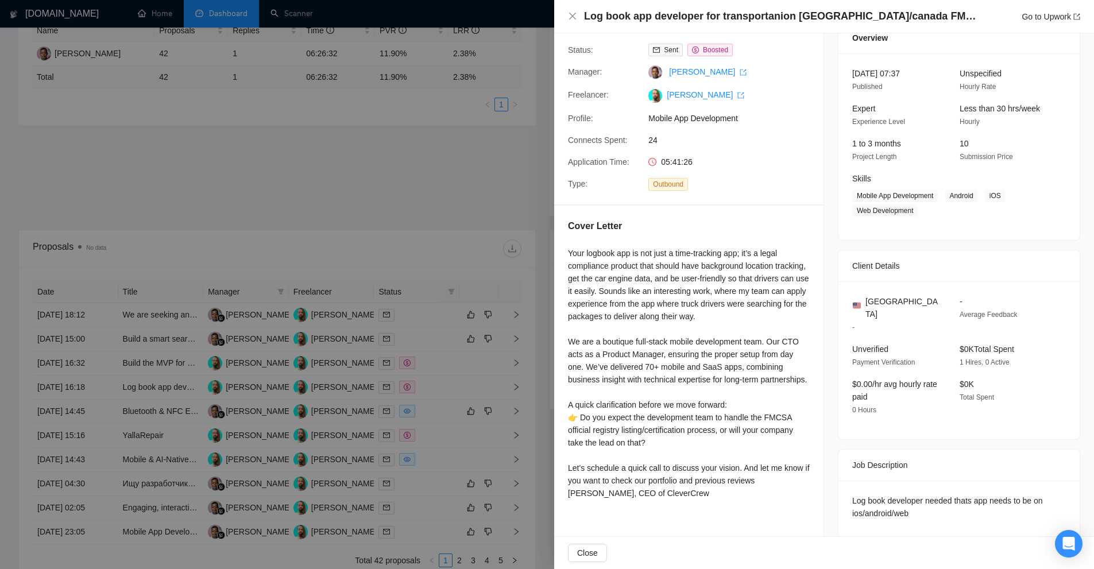
click at [408, 327] on div at bounding box center [547, 284] width 1094 height 569
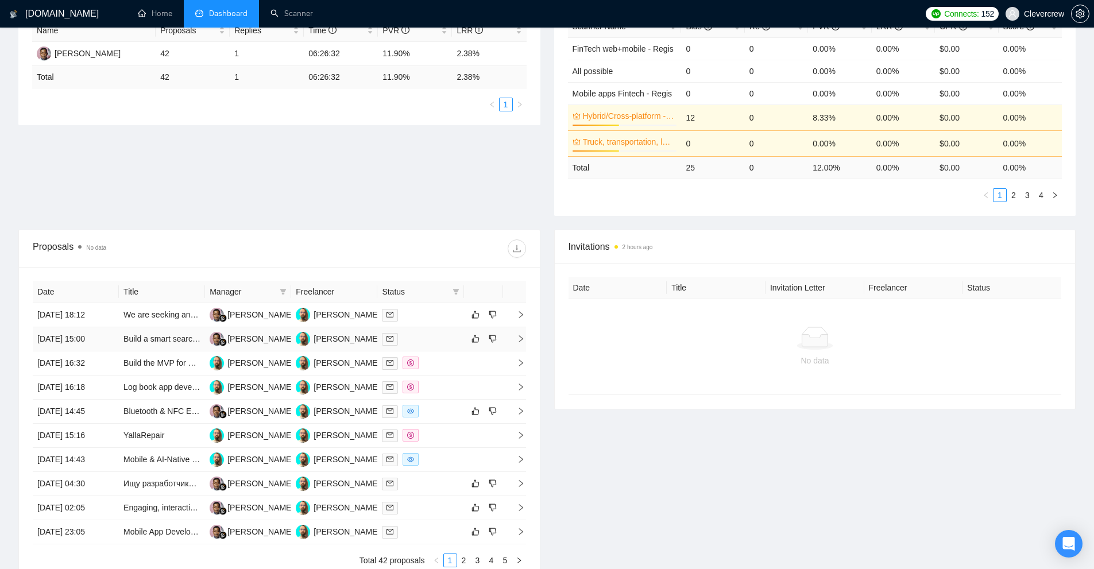
click at [422, 339] on div at bounding box center [420, 339] width 77 height 13
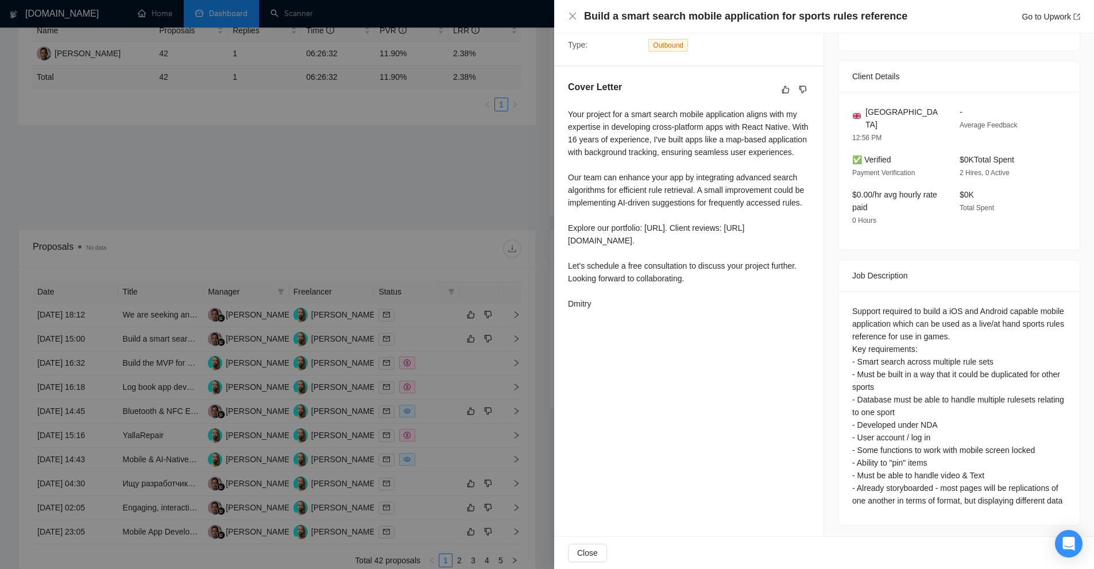
scroll to position [140, 0]
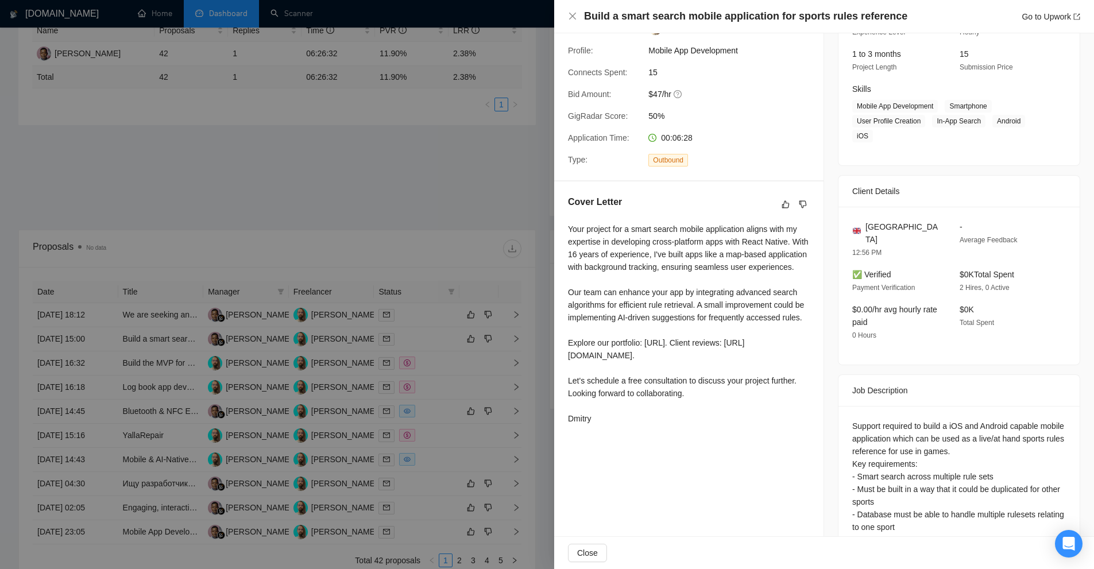
click at [507, 383] on div at bounding box center [547, 284] width 1094 height 569
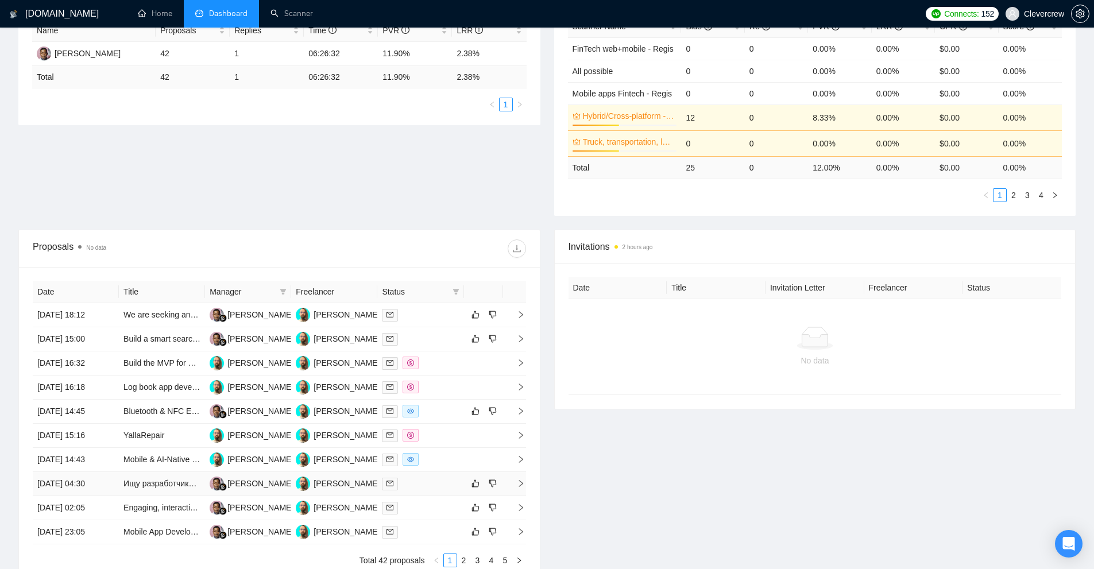
click at [423, 488] on div at bounding box center [420, 483] width 77 height 13
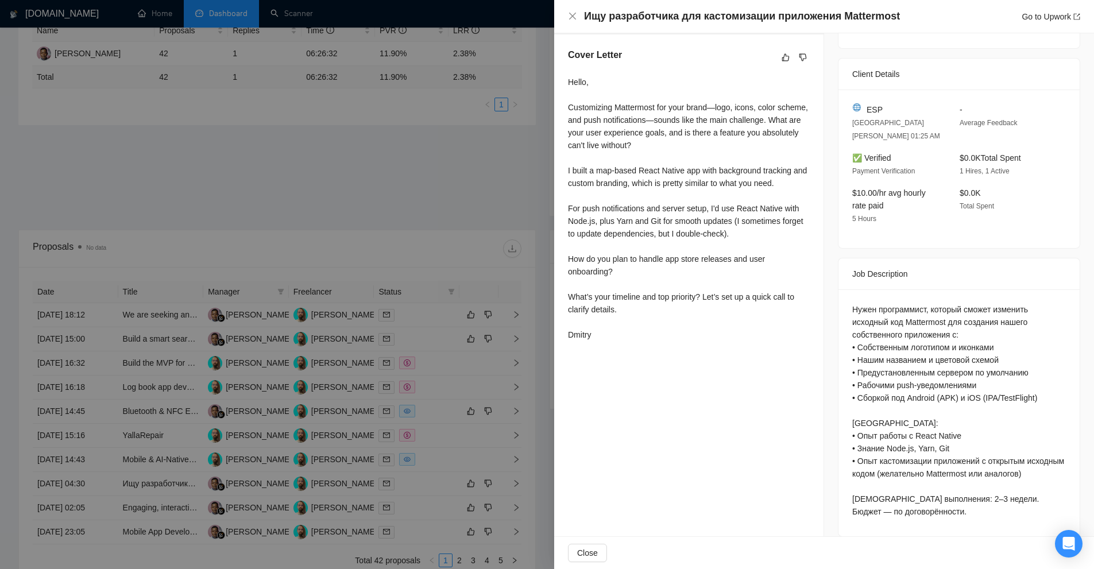
scroll to position [298, 0]
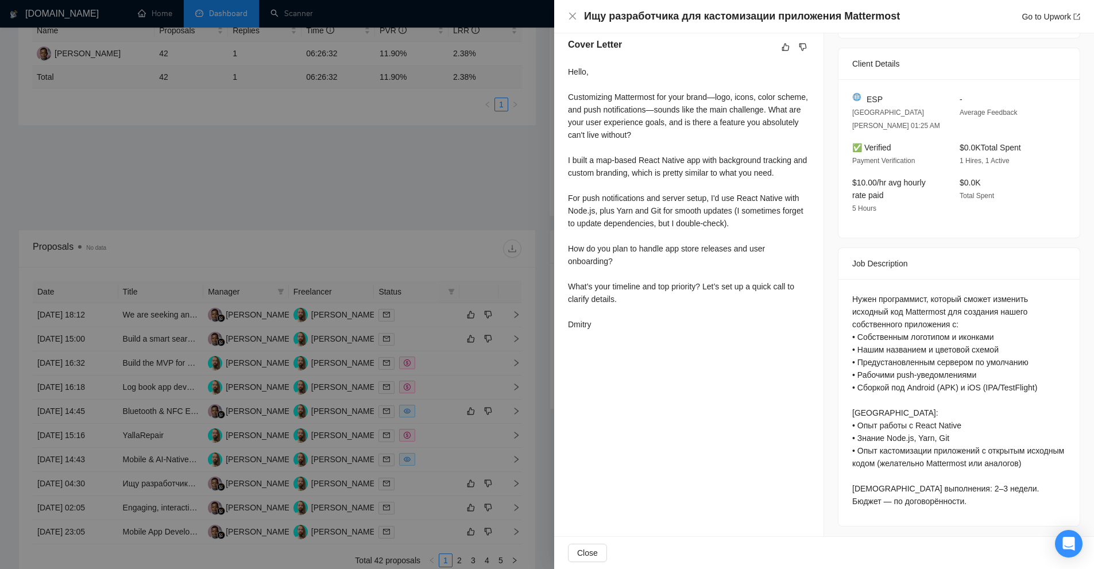
click at [916, 304] on div "Нужен программист, который сможет изменить исходный код Mattermost для создания…" at bounding box center [959, 400] width 214 height 215
click at [918, 296] on div "Нужен программист, который сможет изменить исходный код Mattermost для создания…" at bounding box center [959, 400] width 214 height 215
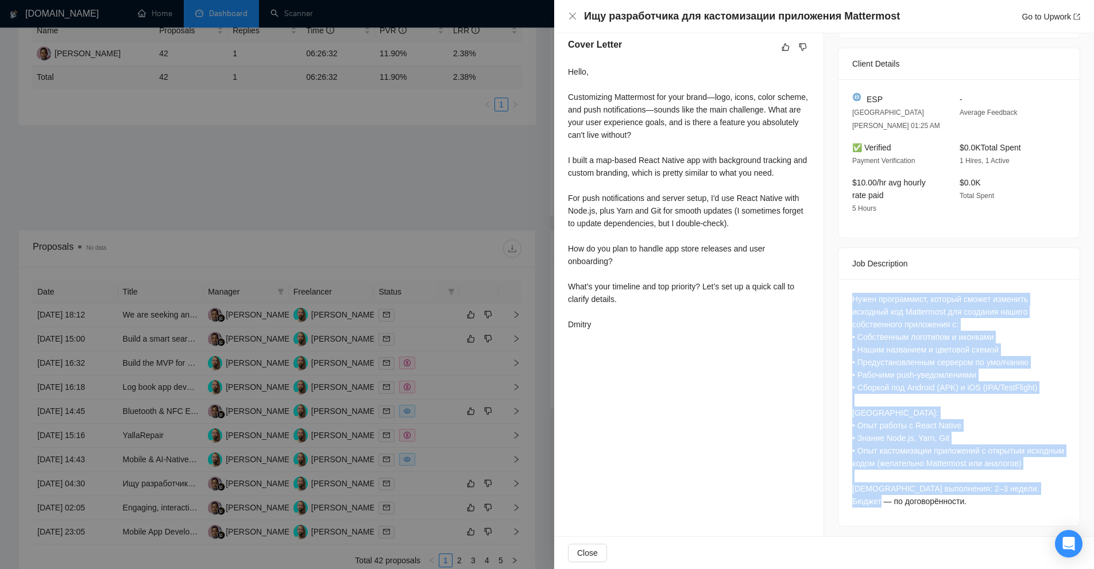
drag, startPoint x: 918, startPoint y: 296, endPoint x: 928, endPoint y: 503, distance: 207.0
click at [928, 503] on div "Нужен программист, который сможет изменить исходный код Mattermost для создания…" at bounding box center [959, 400] width 214 height 215
copy div "Нужен программист, который сможет изменить исходный код Mattermost для создания…"
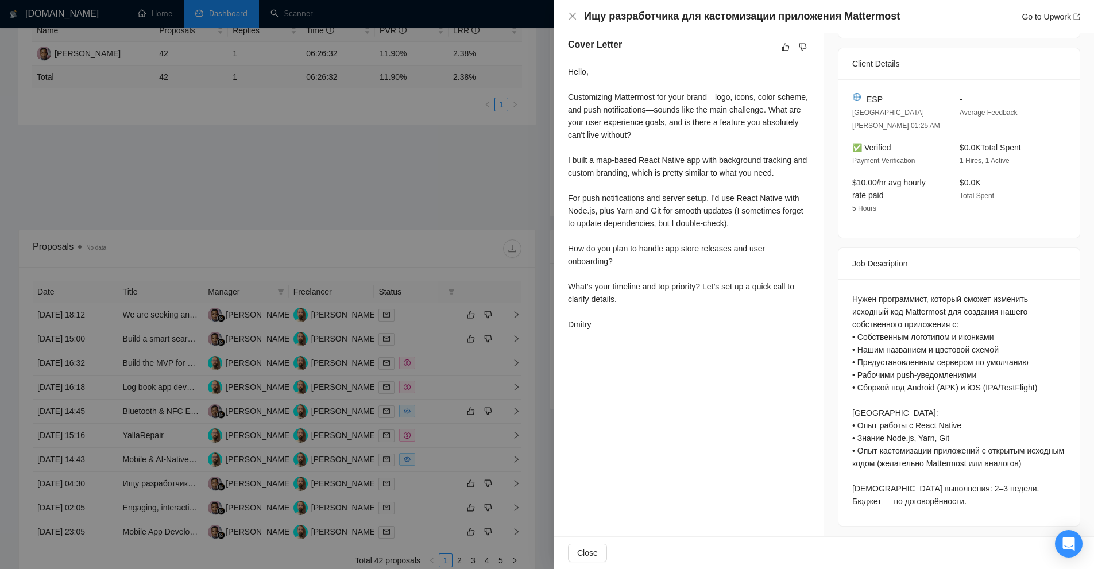
click at [813, 359] on div "Proposal Details Date: 16 Aug, 2025 04:30 Scanner: ReactNative only💥 Status: Se…" at bounding box center [689, 138] width 270 height 805
click at [474, 350] on div at bounding box center [547, 284] width 1094 height 569
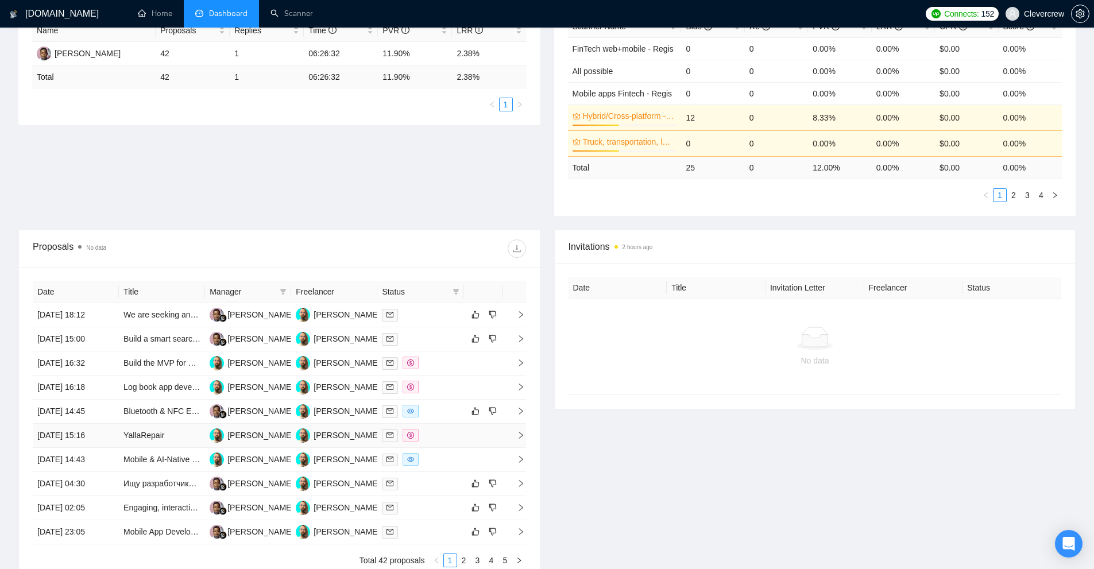
click at [433, 432] on div at bounding box center [420, 435] width 77 height 13
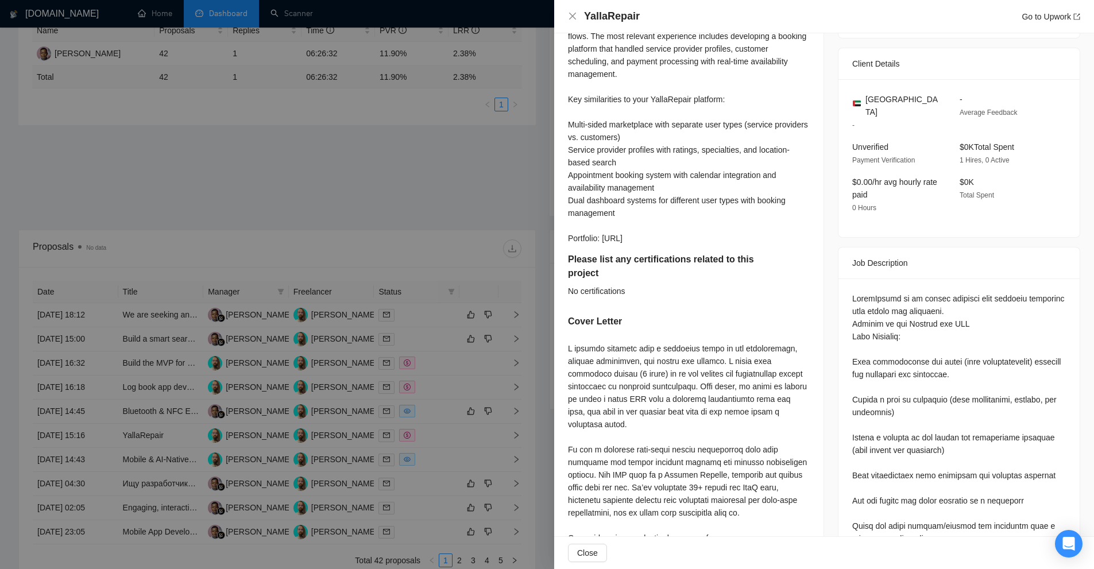
click at [435, 431] on div at bounding box center [547, 284] width 1094 height 569
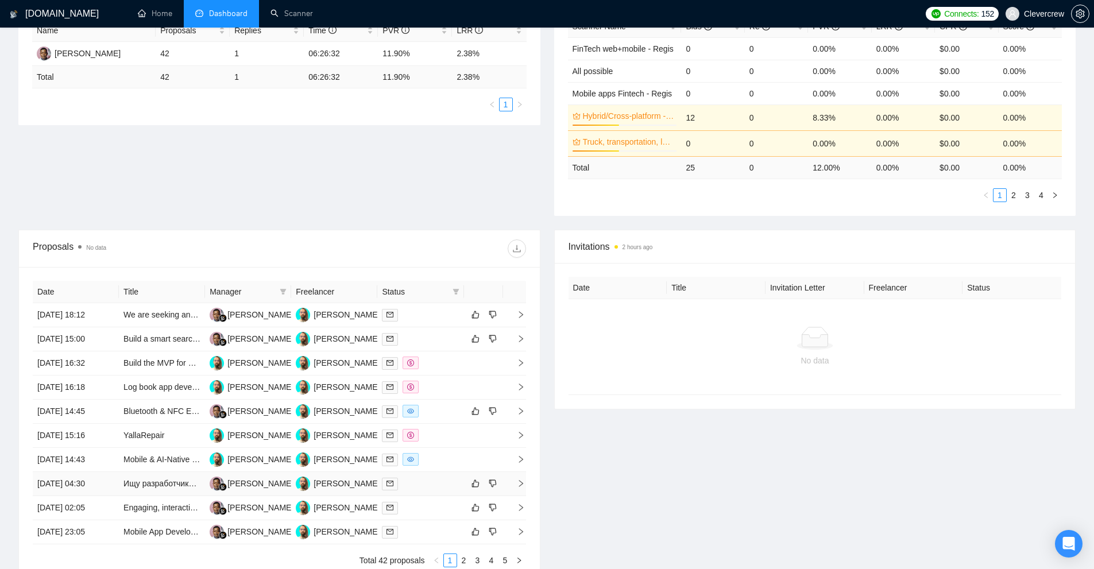
click at [422, 488] on div at bounding box center [420, 483] width 77 height 13
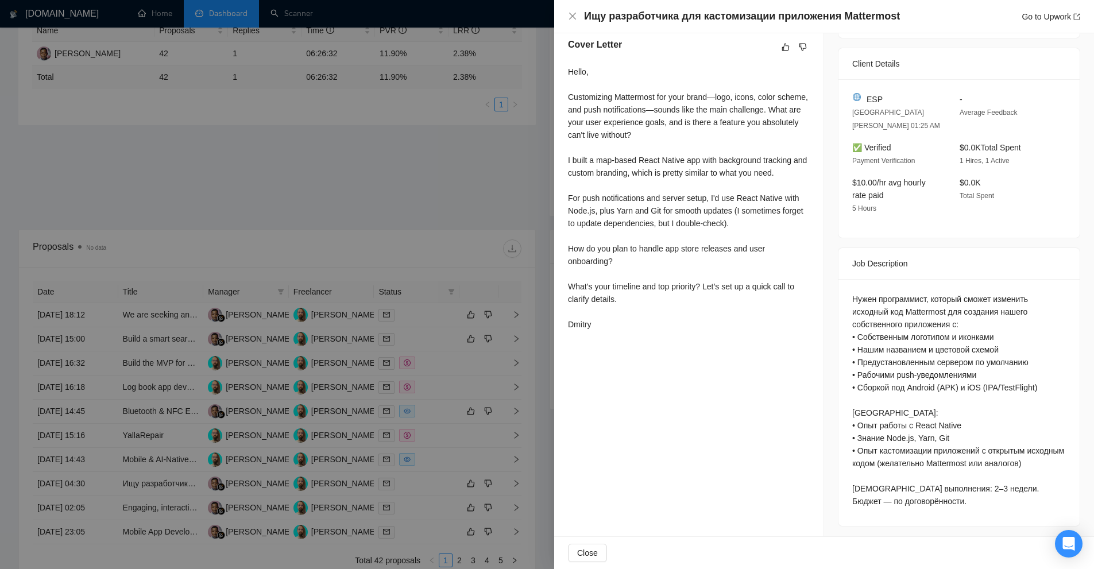
click at [386, 486] on div at bounding box center [547, 284] width 1094 height 569
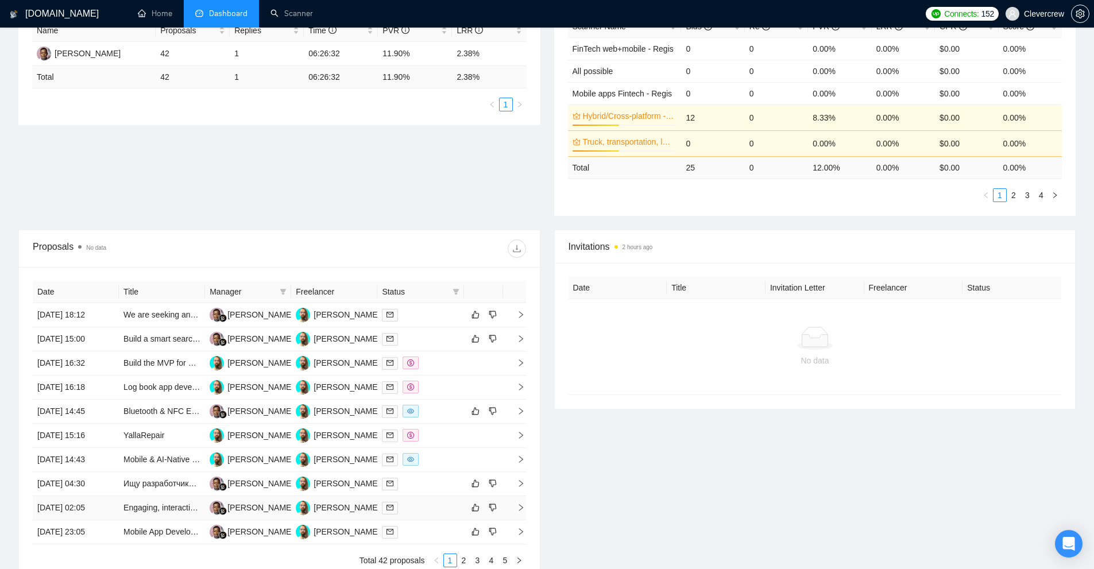
click at [427, 507] on div at bounding box center [420, 507] width 77 height 13
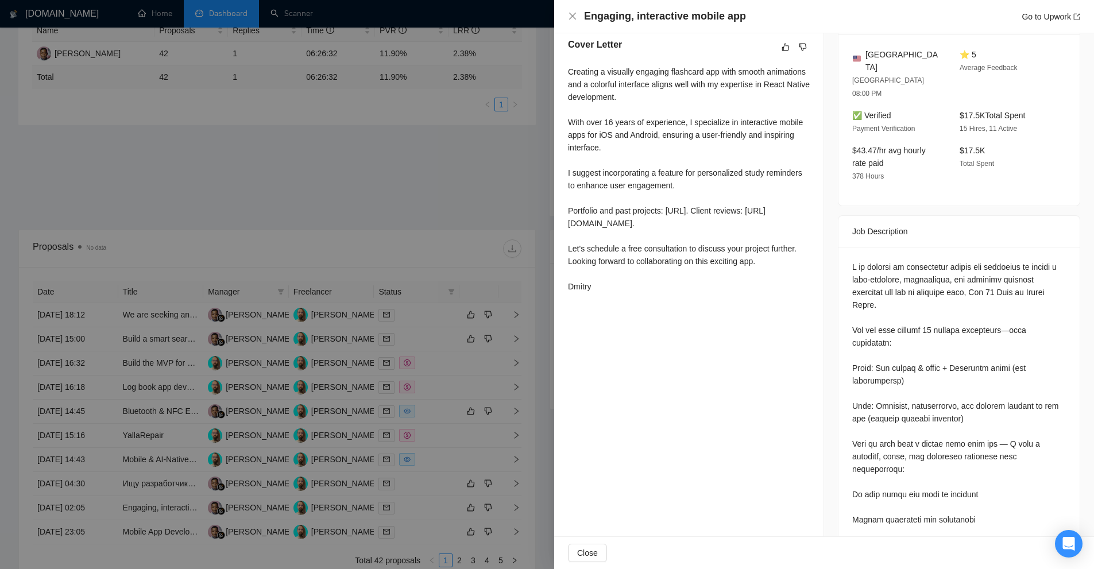
scroll to position [10, 0]
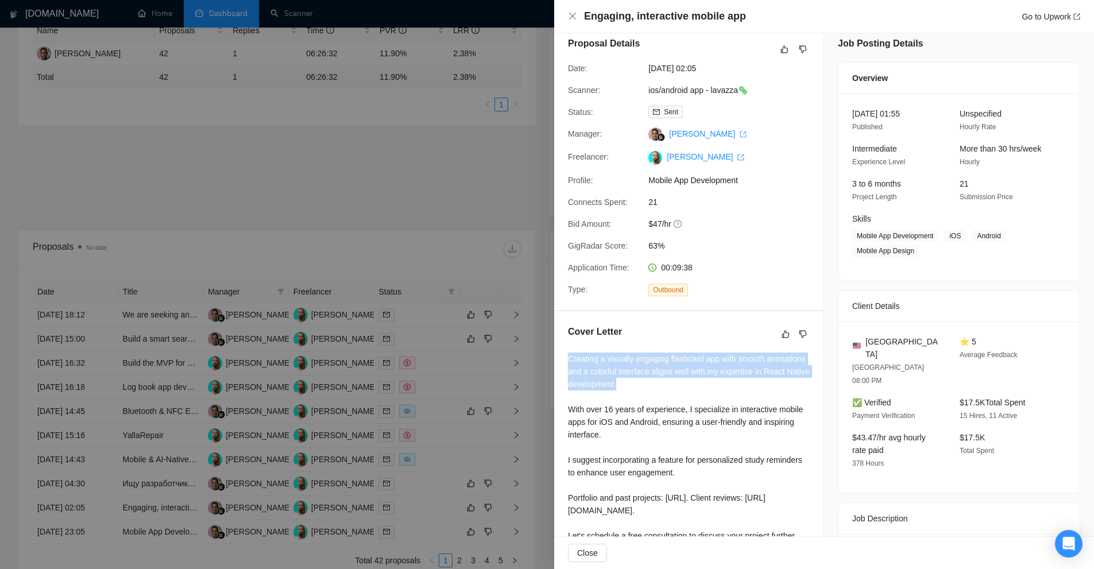
drag, startPoint x: 557, startPoint y: 362, endPoint x: 712, endPoint y: 385, distance: 156.1
click at [712, 385] on div "Cover Letter Creating a visually engaging flashcard app with smooth animations …" at bounding box center [688, 454] width 269 height 287
click at [712, 385] on div "Creating a visually engaging flashcard app with smooth animations and a colorfu…" at bounding box center [689, 466] width 242 height 227
drag, startPoint x: 746, startPoint y: 383, endPoint x: 565, endPoint y: 359, distance: 182.4
click at [565, 359] on div "Cover Letter Creating a visually engaging flashcard app with smooth animations …" at bounding box center [688, 454] width 269 height 287
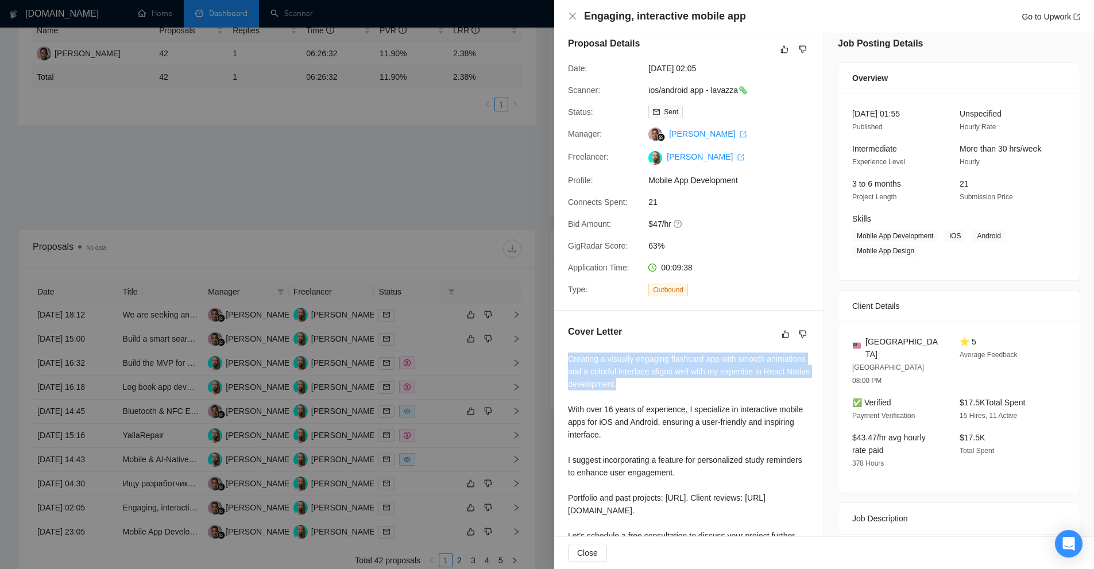
click at [589, 360] on div "Creating a visually engaging flashcard app with smooth animations and a colorfu…" at bounding box center [689, 466] width 242 height 227
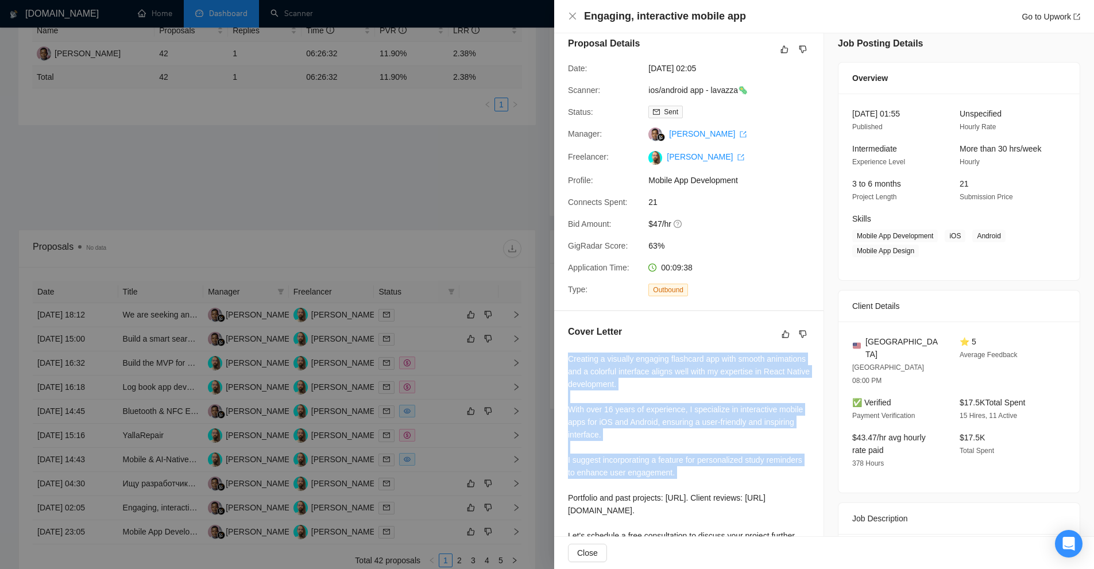
drag, startPoint x: 589, startPoint y: 360, endPoint x: 729, endPoint y: 482, distance: 185.6
click at [728, 481] on div "Creating a visually engaging flashcard app with smooth animations and a colorfu…" at bounding box center [689, 466] width 242 height 227
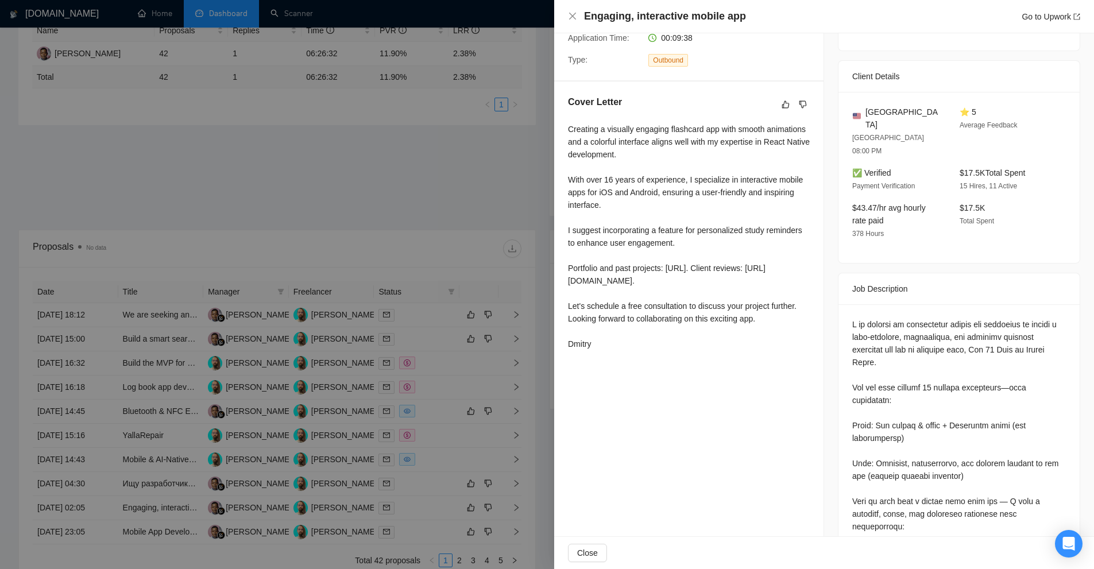
click at [342, 91] on div at bounding box center [547, 284] width 1094 height 569
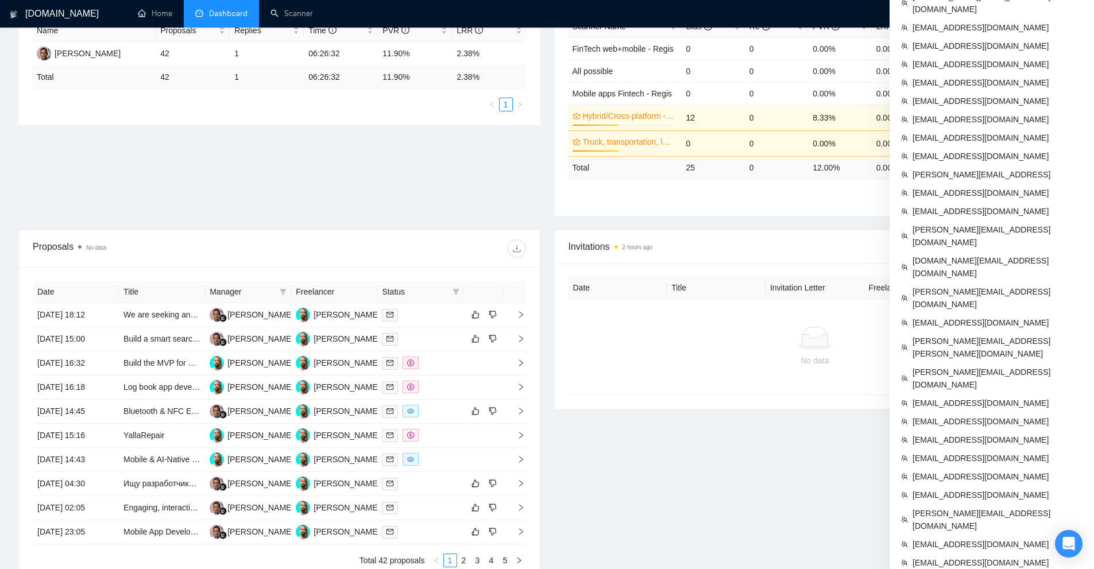
scroll to position [0, 0]
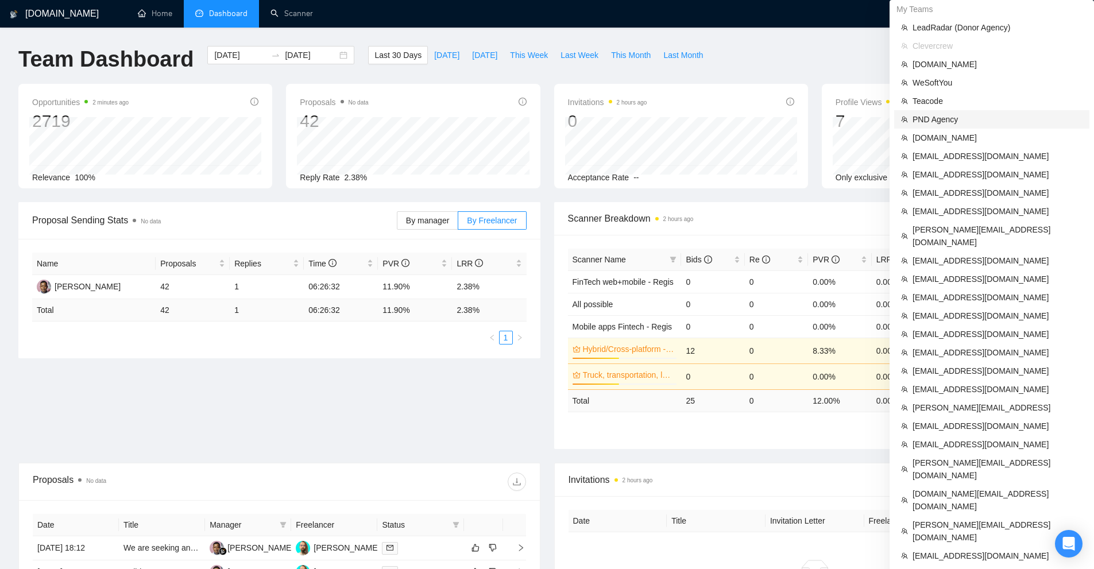
click at [927, 122] on span "PND Agency" at bounding box center [998, 119] width 170 height 13
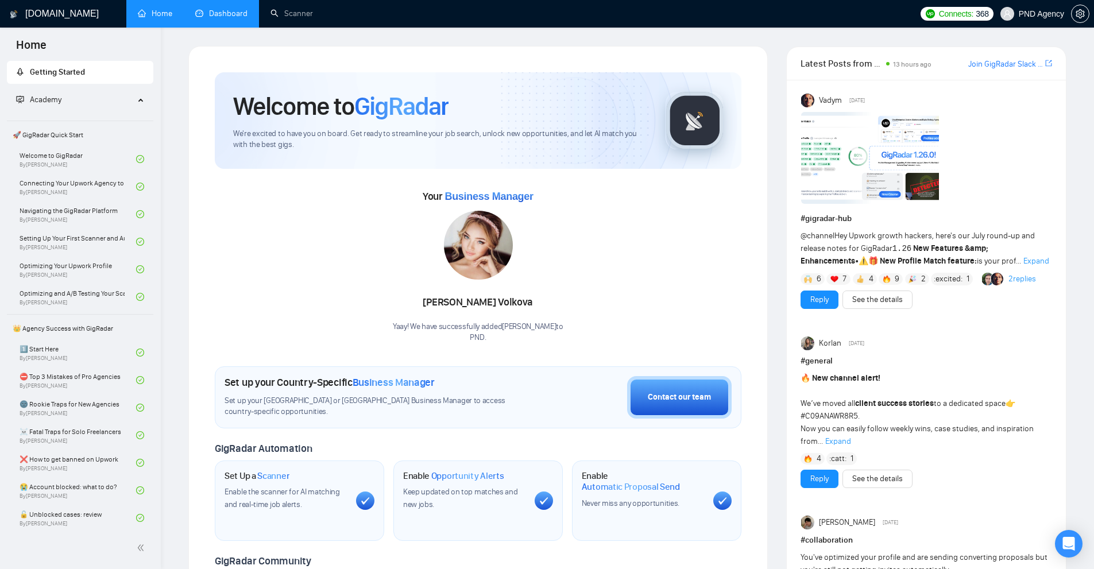
click at [248, 18] on link "Dashboard" at bounding box center [221, 14] width 52 height 10
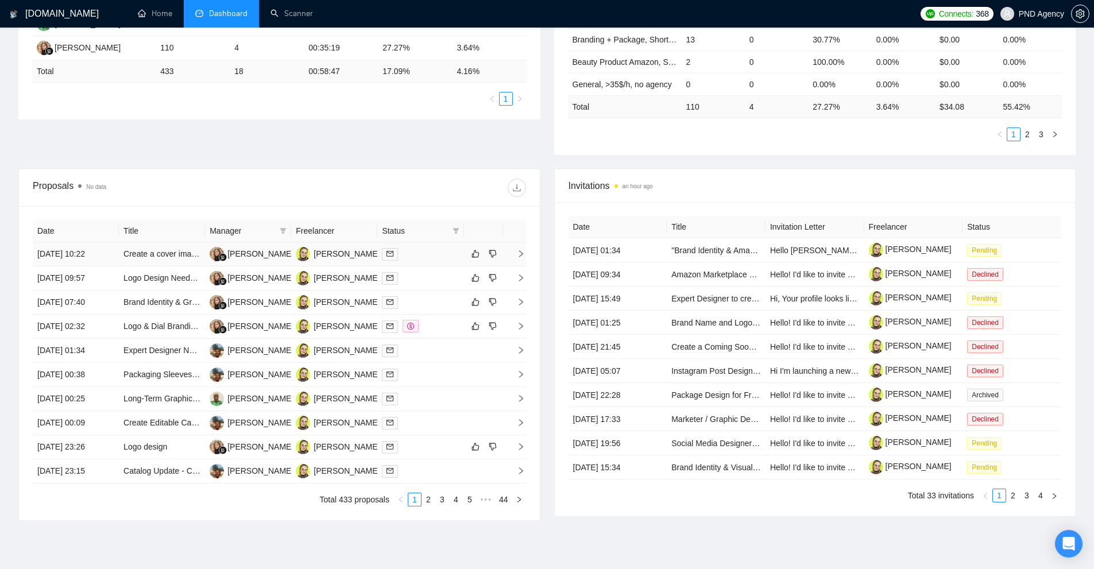
scroll to position [115, 0]
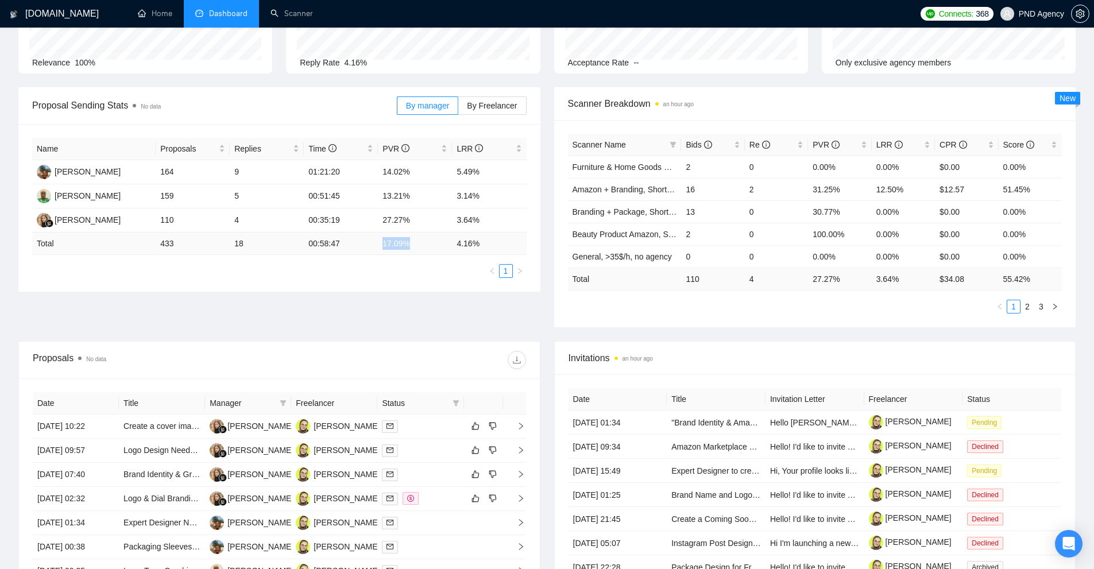
drag, startPoint x: 388, startPoint y: 241, endPoint x: 425, endPoint y: 240, distance: 36.8
click at [425, 240] on td "17.09 %" at bounding box center [415, 244] width 74 height 22
drag, startPoint x: 813, startPoint y: 286, endPoint x: 847, endPoint y: 281, distance: 33.7
click at [847, 281] on td "27.27 %" at bounding box center [839, 279] width 63 height 22
drag, startPoint x: 903, startPoint y: 278, endPoint x: 873, endPoint y: 281, distance: 30.6
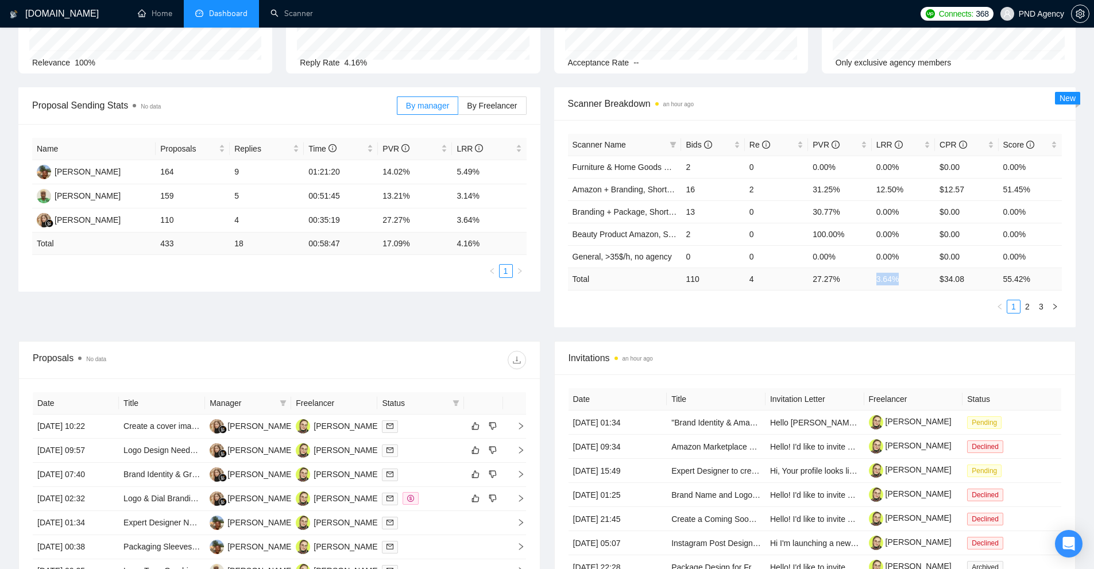
click at [878, 280] on td "3.64 %" at bounding box center [903, 279] width 63 height 22
click at [864, 304] on ul "1 2 3" at bounding box center [815, 307] width 495 height 14
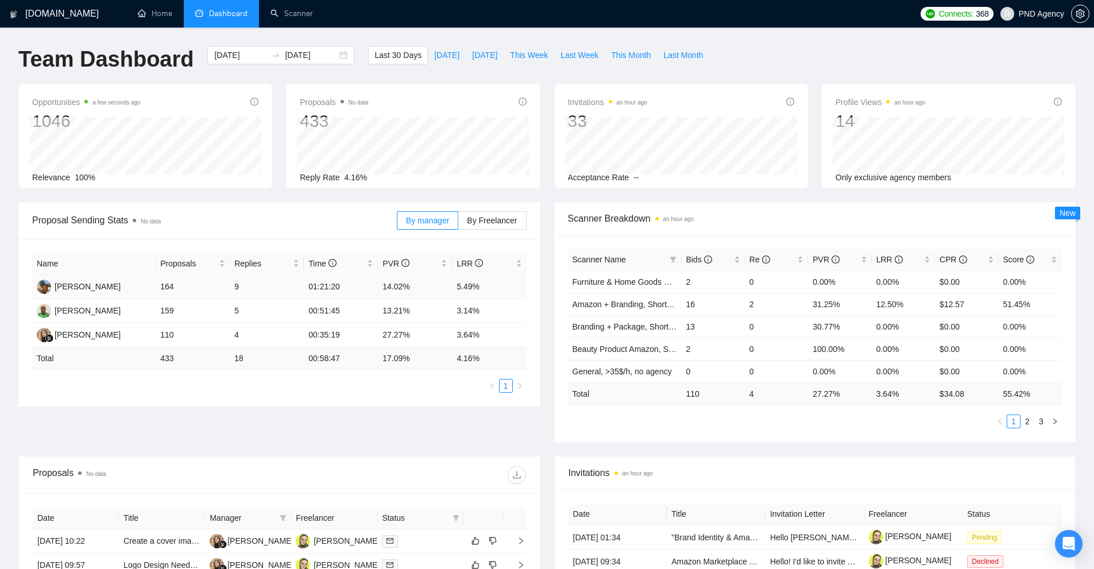
scroll to position [230, 0]
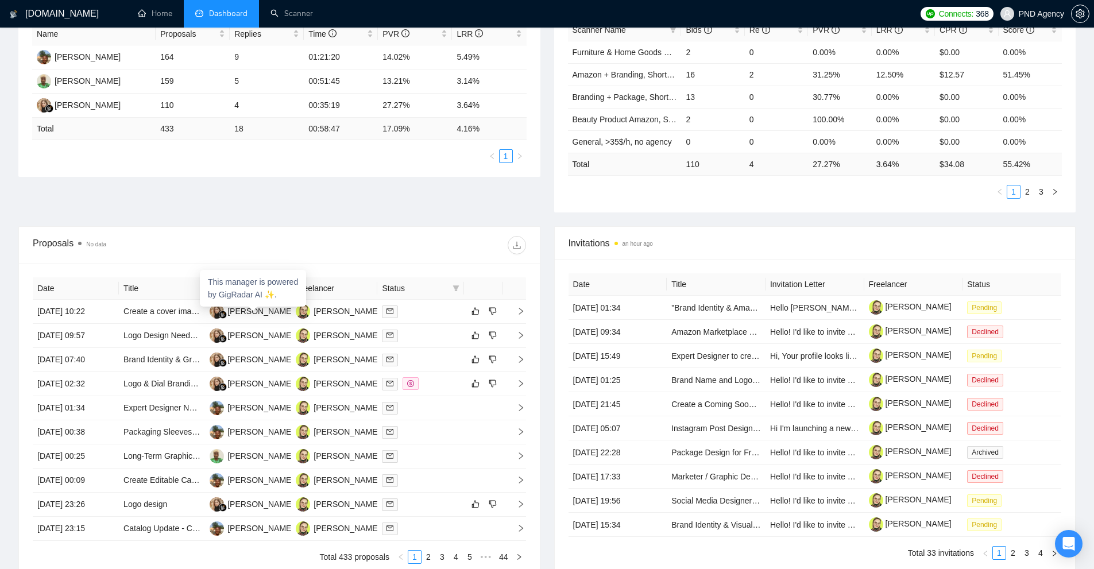
click at [352, 262] on div "Proposals No data" at bounding box center [279, 245] width 493 height 37
click at [283, 283] on span at bounding box center [282, 288] width 11 height 17
click at [241, 328] on span "Kateryna Yakubova" at bounding box center [248, 328] width 66 height 9
checkbox input "true"
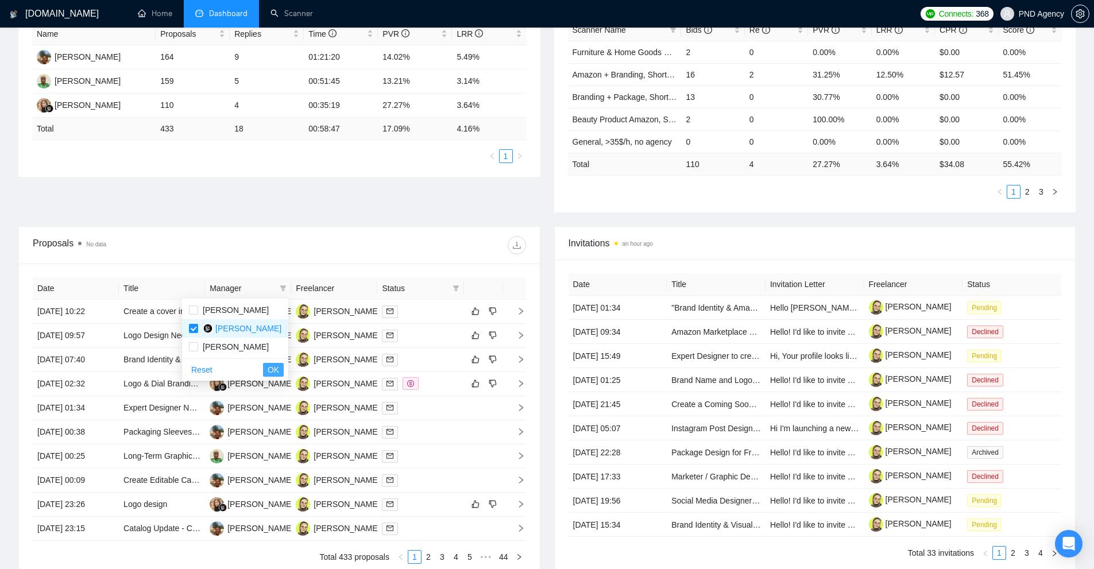
click at [279, 367] on span "OK" at bounding box center [273, 370] width 11 height 13
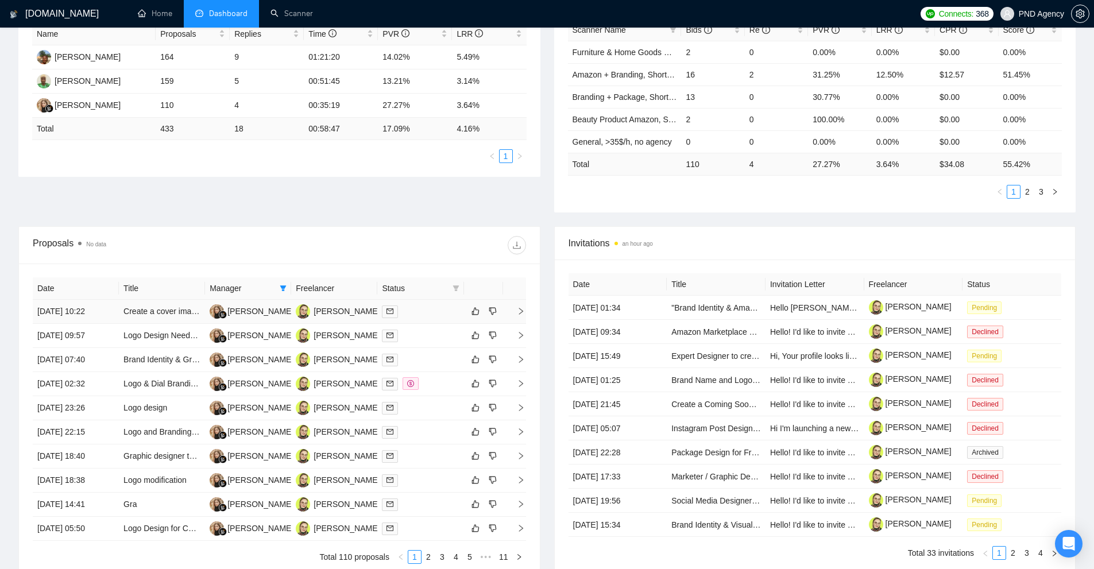
click at [434, 313] on div at bounding box center [420, 311] width 77 height 13
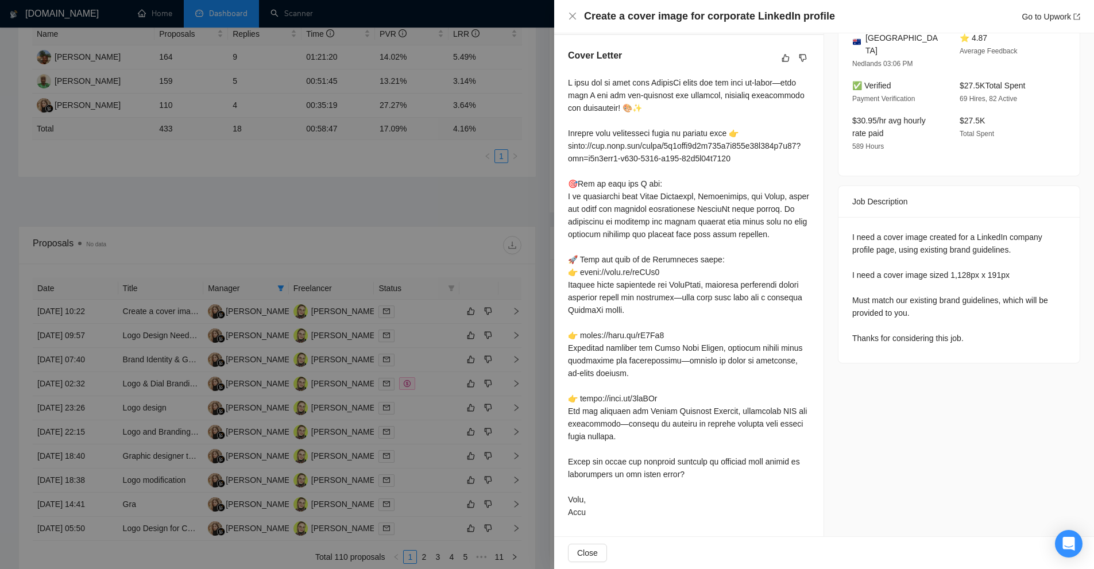
scroll to position [341, 0]
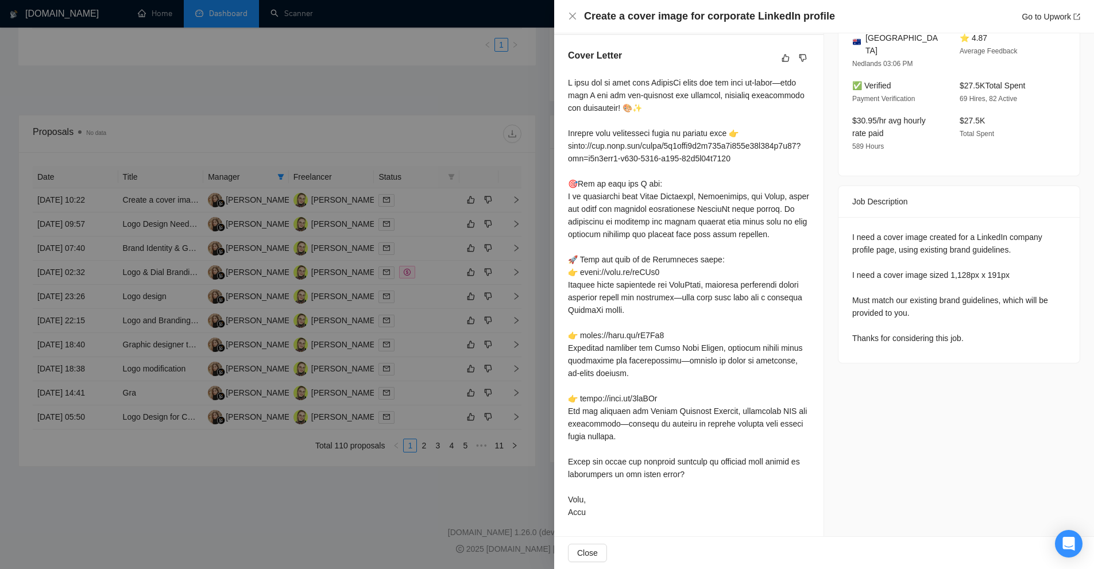
click at [678, 265] on div at bounding box center [689, 297] width 242 height 442
click at [403, 330] on div at bounding box center [547, 284] width 1094 height 569
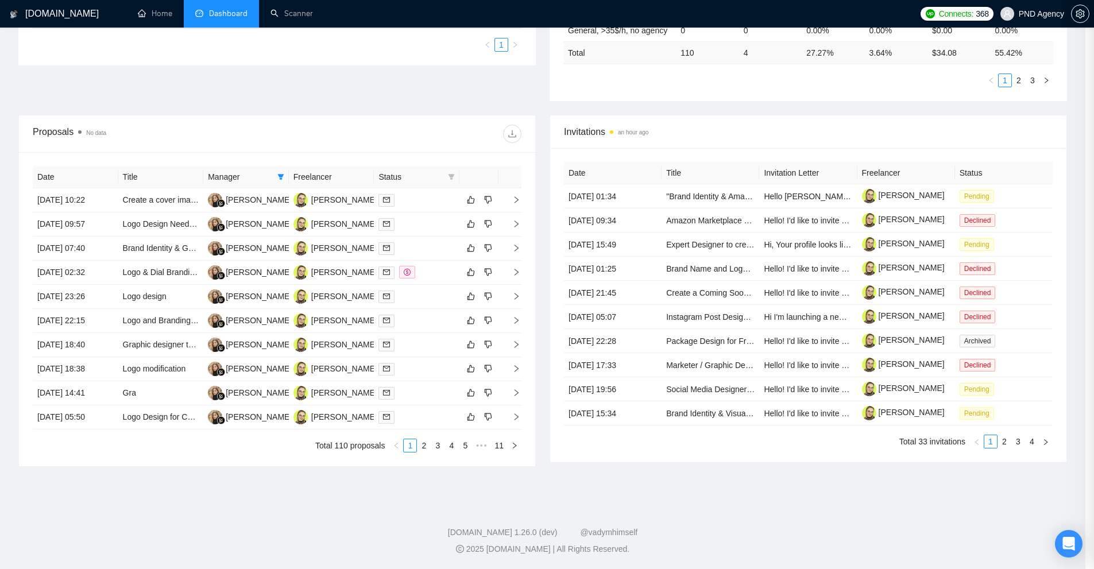
scroll to position [0, 0]
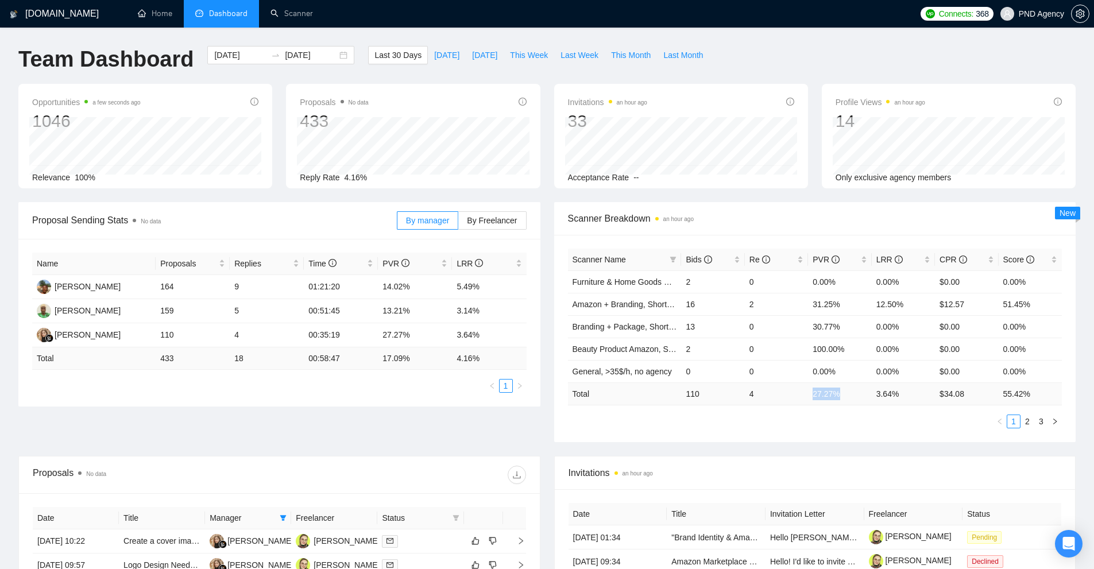
drag, startPoint x: 812, startPoint y: 392, endPoint x: 840, endPoint y: 392, distance: 28.1
click at [840, 392] on td "27.27 %" at bounding box center [839, 394] width 63 height 22
copy td "27.27 %"
drag, startPoint x: 889, startPoint y: 393, endPoint x: 868, endPoint y: 395, distance: 20.7
click at [868, 395] on tr "Total 110 4 27.27 % 3.64 % $ 34.08 55.42 %" at bounding box center [815, 394] width 495 height 22
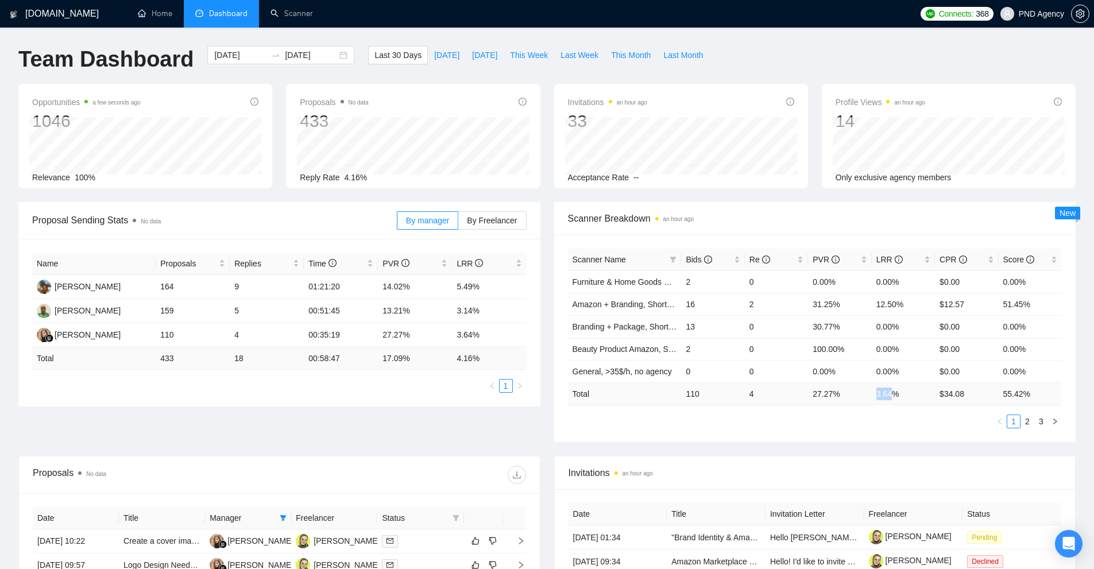
click at [867, 393] on td "27.27 %" at bounding box center [839, 394] width 63 height 22
drag, startPoint x: 877, startPoint y: 391, endPoint x: 897, endPoint y: 392, distance: 19.5
click at [897, 392] on td "3.64 %" at bounding box center [903, 394] width 63 height 22
copy td "3.64 %"
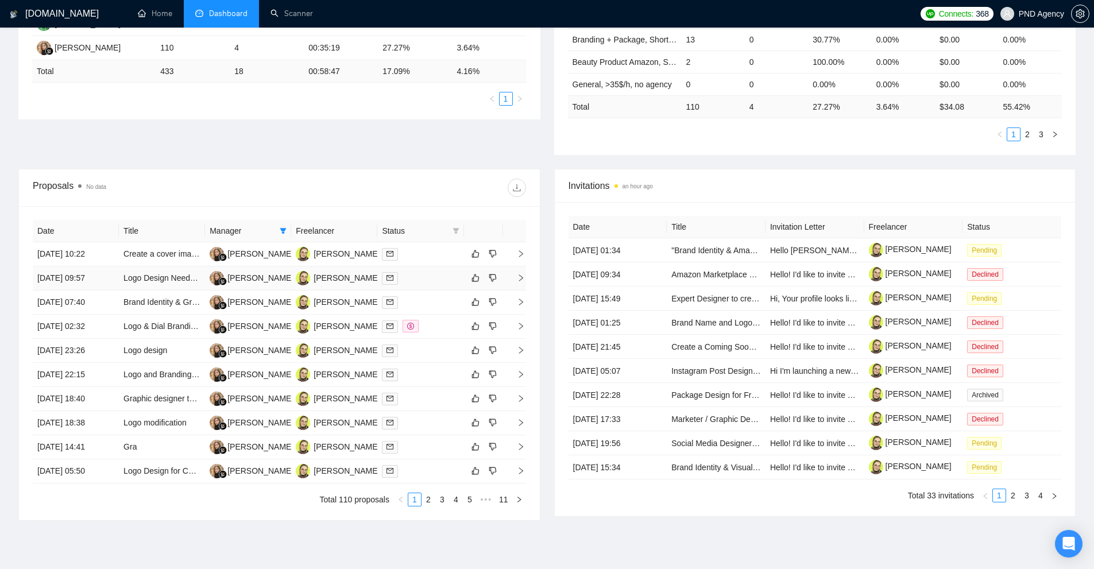
click at [428, 267] on td at bounding box center [420, 278] width 86 height 24
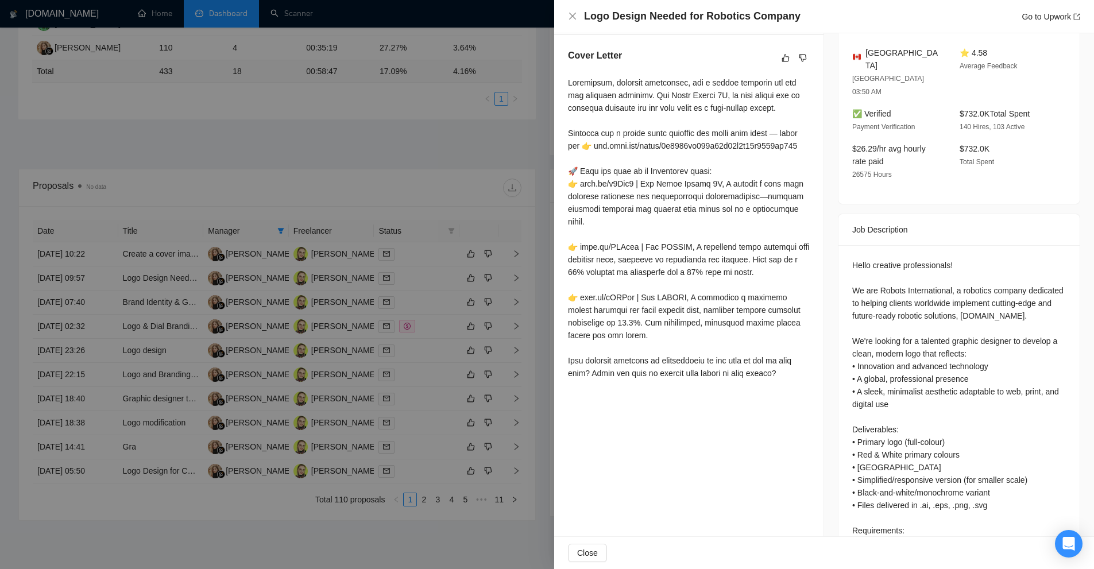
scroll to position [184, 0]
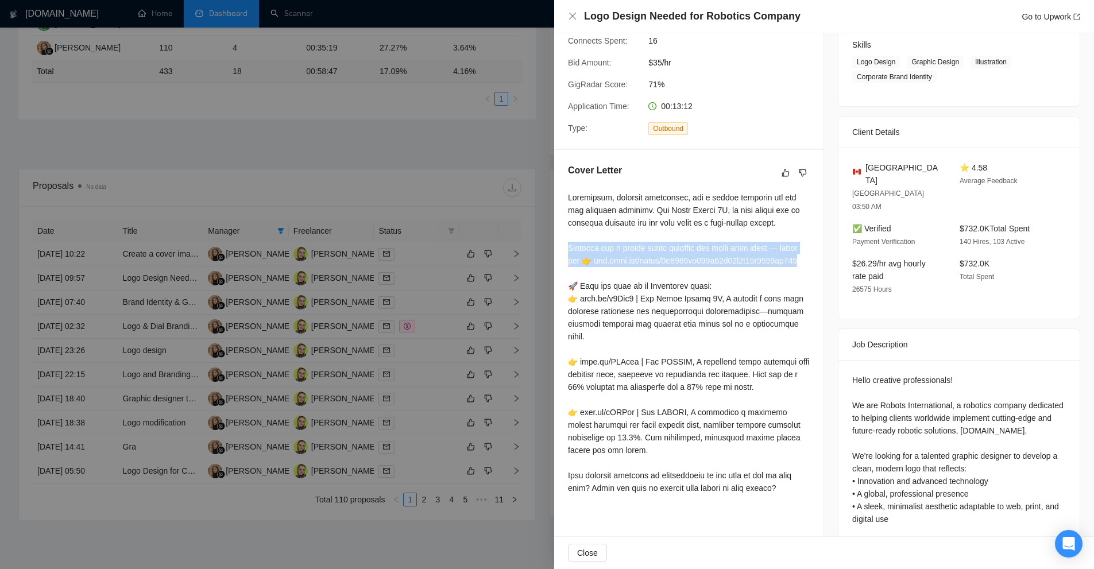
drag, startPoint x: 569, startPoint y: 244, endPoint x: 788, endPoint y: 272, distance: 220.6
click at [788, 272] on div at bounding box center [689, 342] width 242 height 303
drag, startPoint x: 788, startPoint y: 272, endPoint x: 784, endPoint y: 257, distance: 16.0
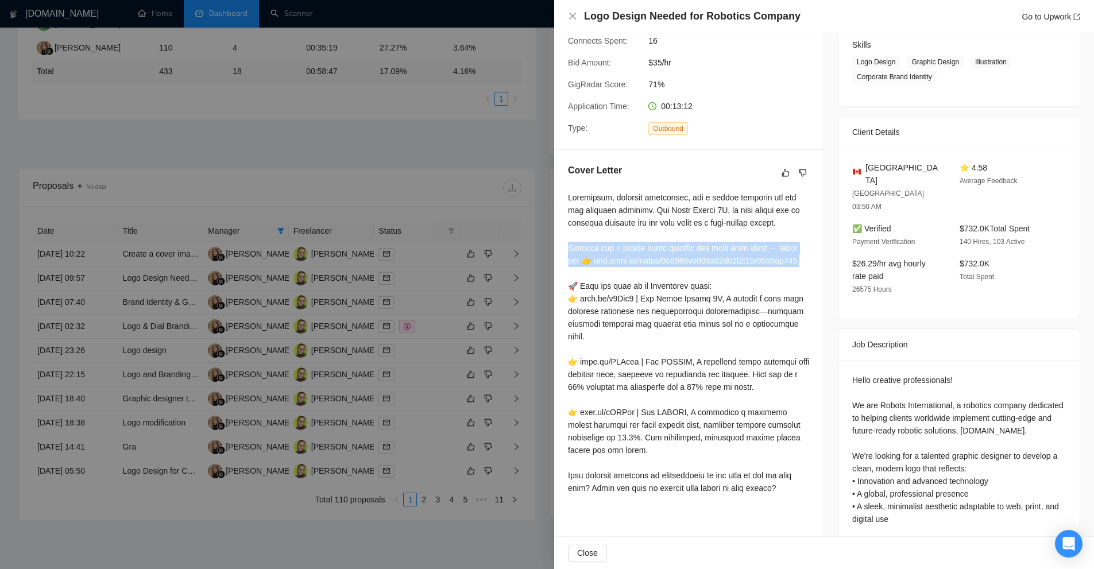
click at [784, 257] on div at bounding box center [689, 342] width 242 height 303
click at [770, 273] on div at bounding box center [689, 342] width 242 height 303
drag, startPoint x: 770, startPoint y: 273, endPoint x: 573, endPoint y: 277, distance: 197.0
click at [573, 277] on div at bounding box center [689, 342] width 242 height 303
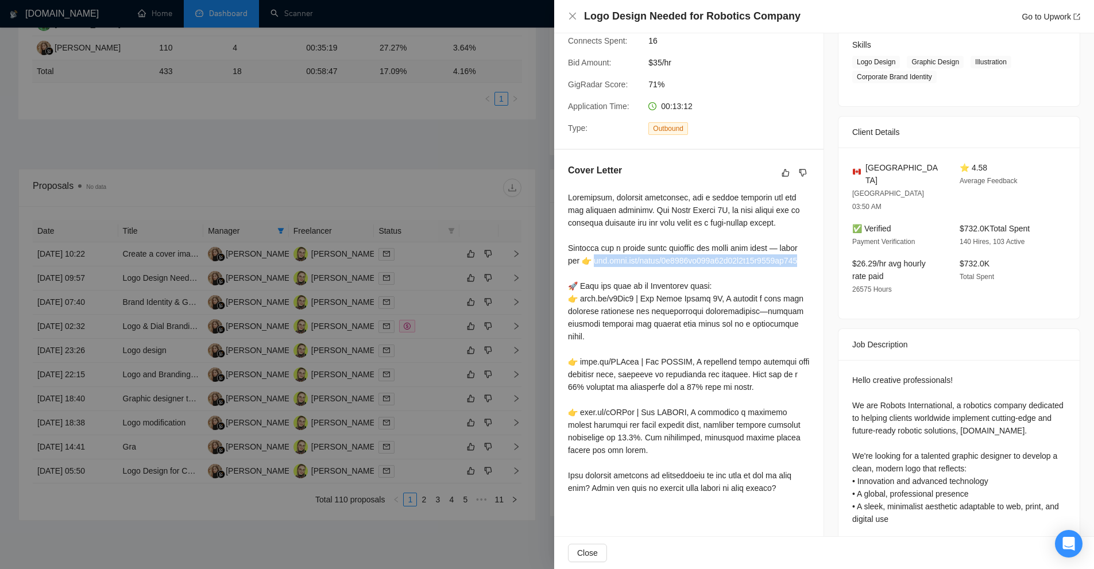
click at [597, 277] on div at bounding box center [689, 342] width 242 height 303
drag, startPoint x: 597, startPoint y: 277, endPoint x: 761, endPoint y: 276, distance: 163.7
click at [761, 276] on div at bounding box center [689, 342] width 242 height 303
click at [613, 302] on div at bounding box center [689, 342] width 242 height 303
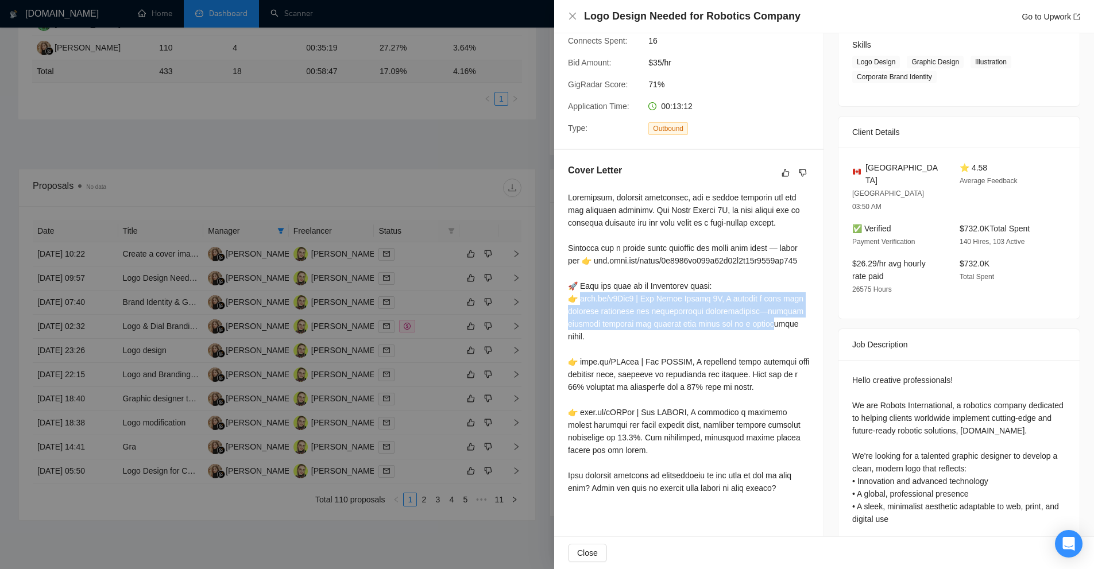
drag, startPoint x: 582, startPoint y: 311, endPoint x: 775, endPoint y: 341, distance: 195.4
click at [775, 341] on div at bounding box center [689, 342] width 242 height 303
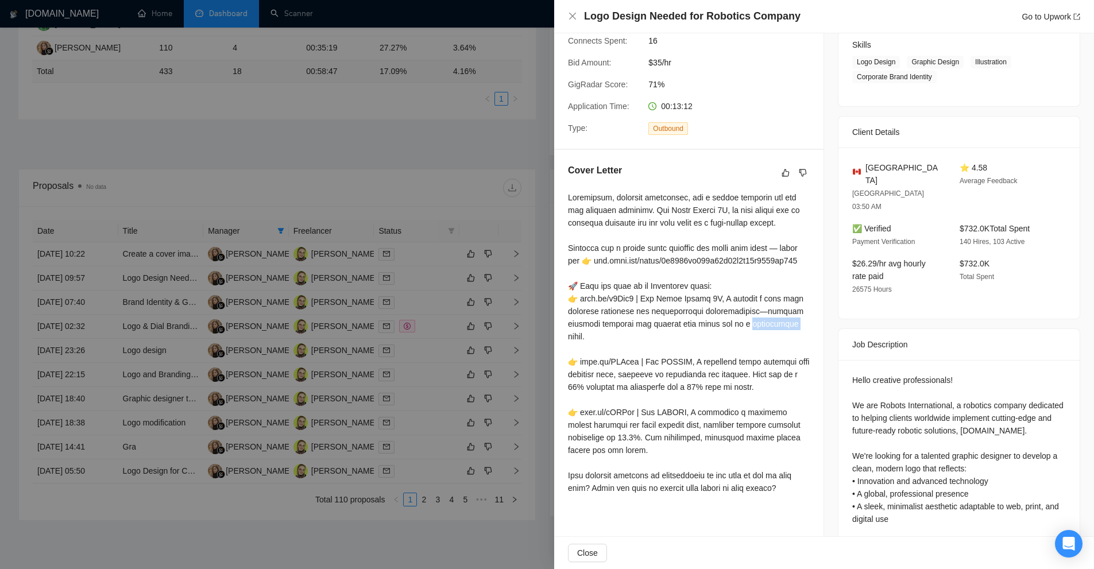
click at [775, 341] on div at bounding box center [689, 342] width 242 height 303
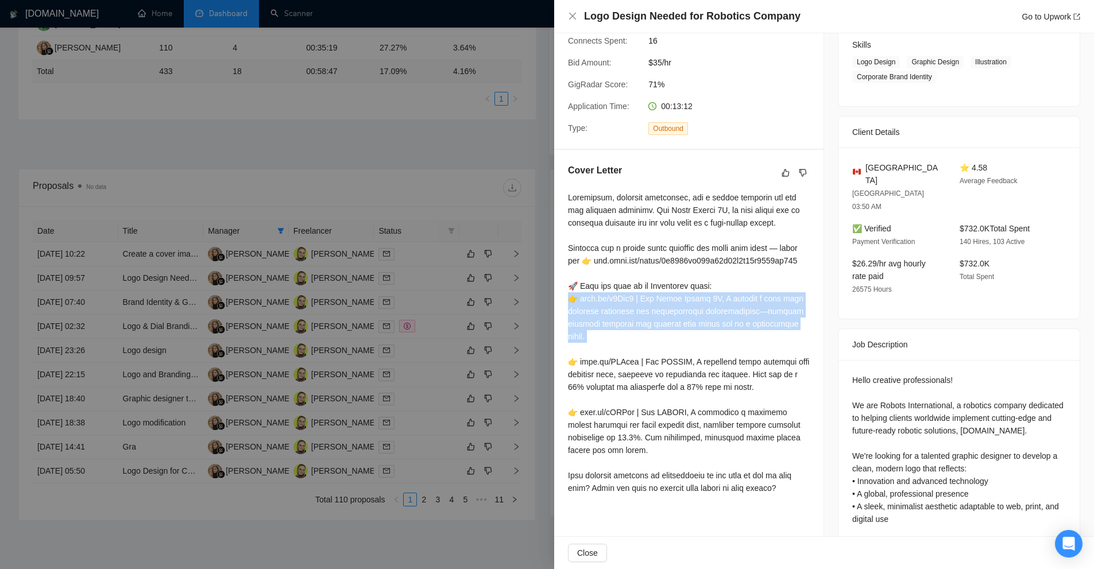
click at [775, 341] on div at bounding box center [689, 342] width 242 height 303
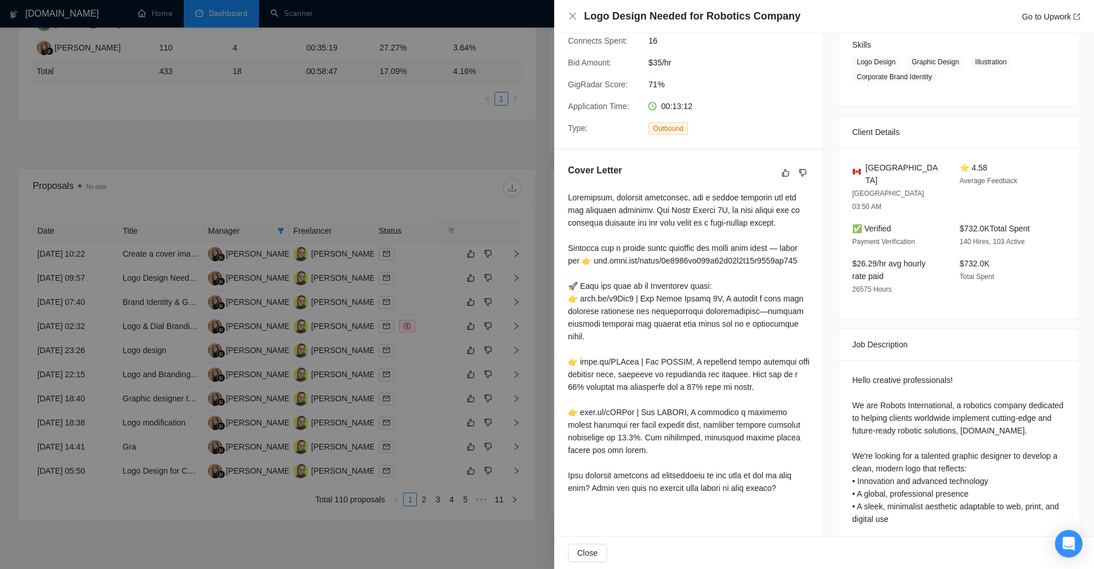
click at [666, 384] on div at bounding box center [689, 342] width 242 height 303
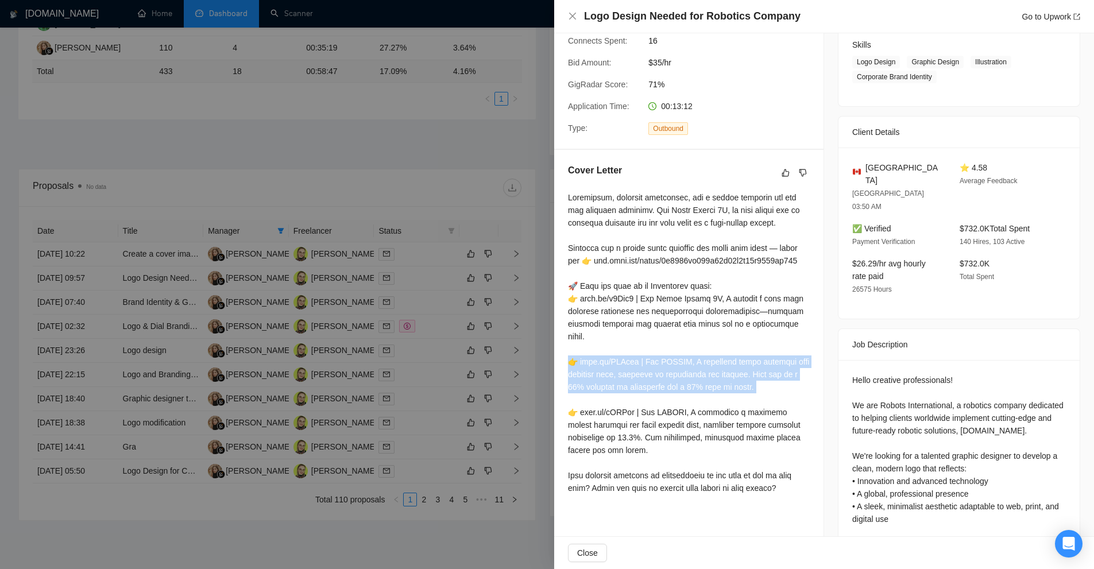
click at [666, 384] on div at bounding box center [689, 342] width 242 height 303
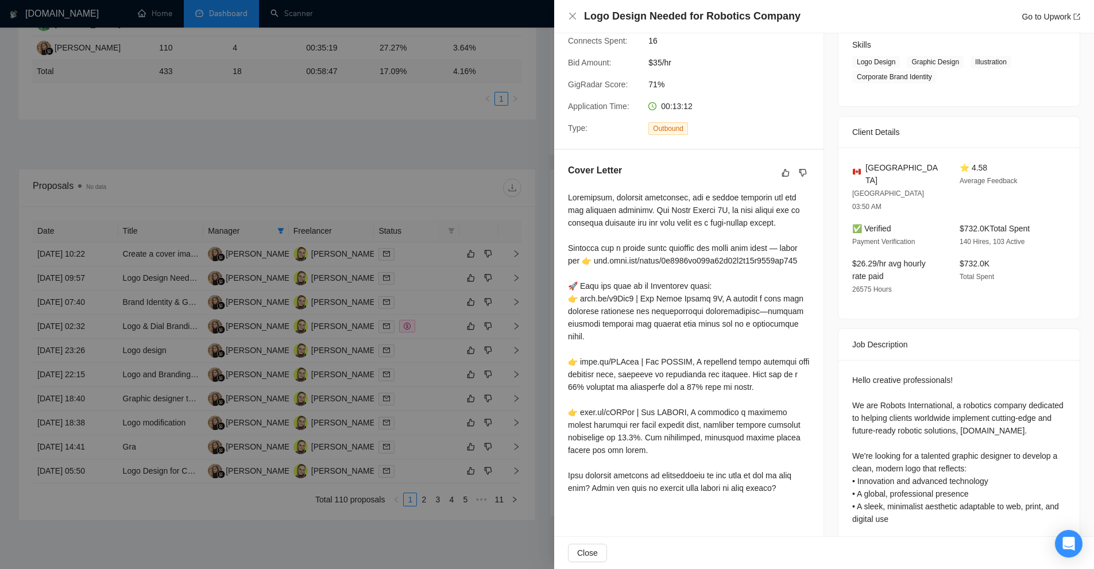
click at [623, 323] on div at bounding box center [689, 342] width 242 height 303
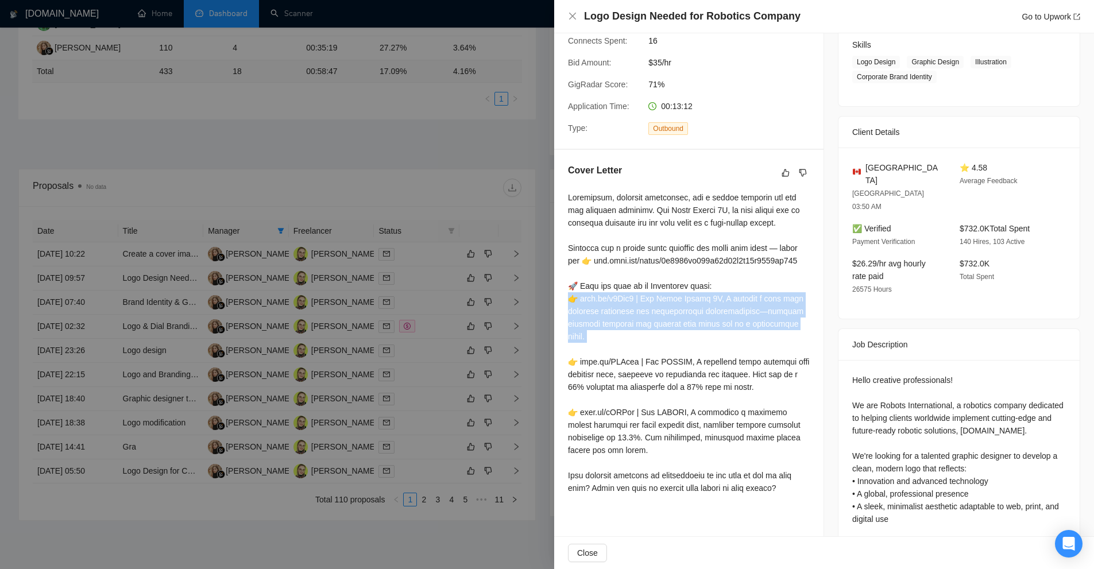
click at [623, 323] on div at bounding box center [689, 342] width 242 height 303
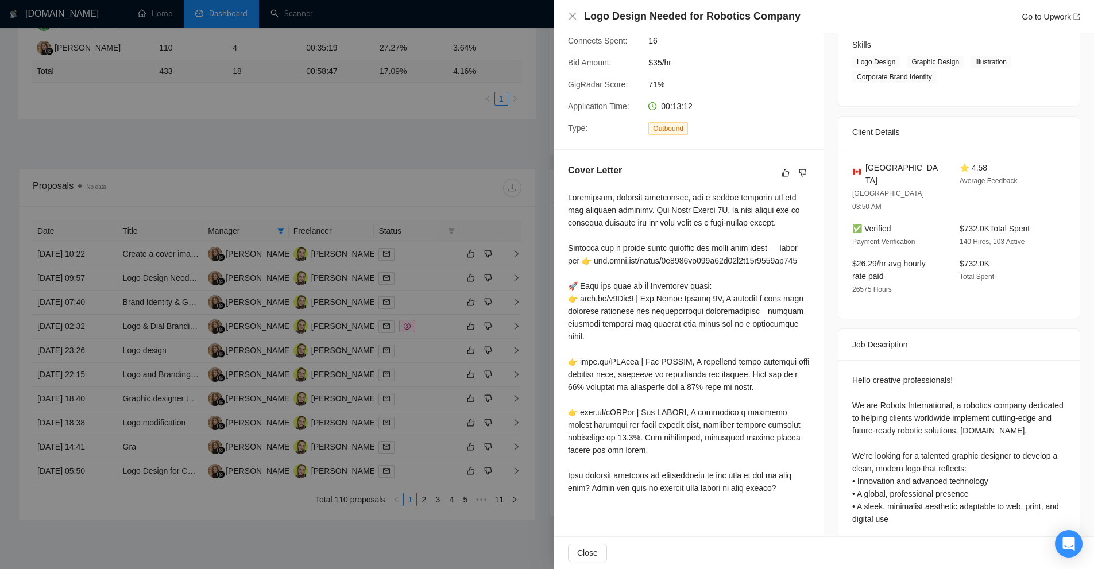
click at [642, 222] on div at bounding box center [689, 342] width 242 height 303
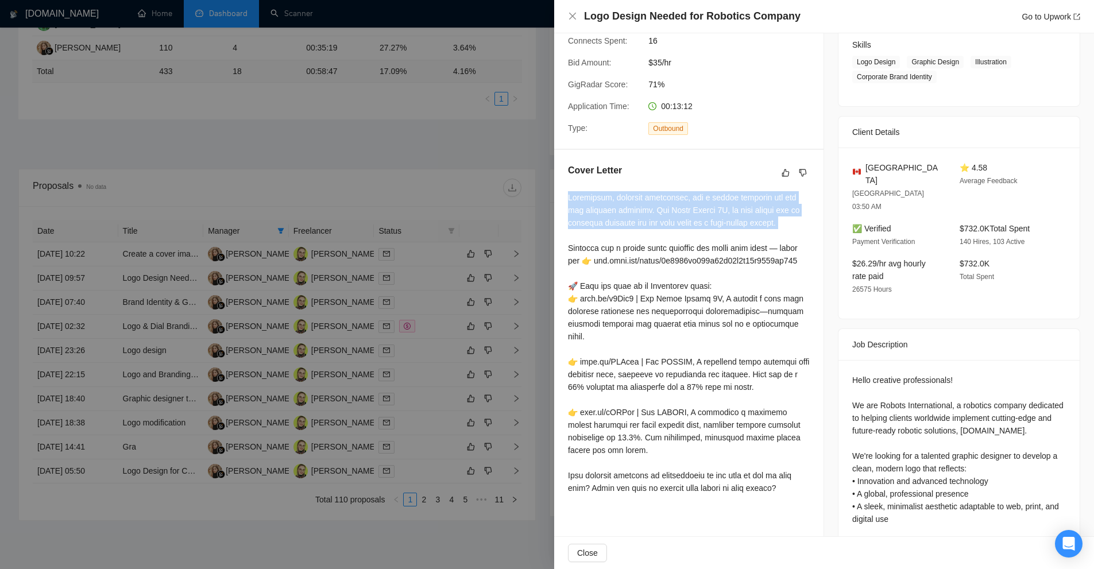
click at [642, 222] on div at bounding box center [689, 342] width 242 height 303
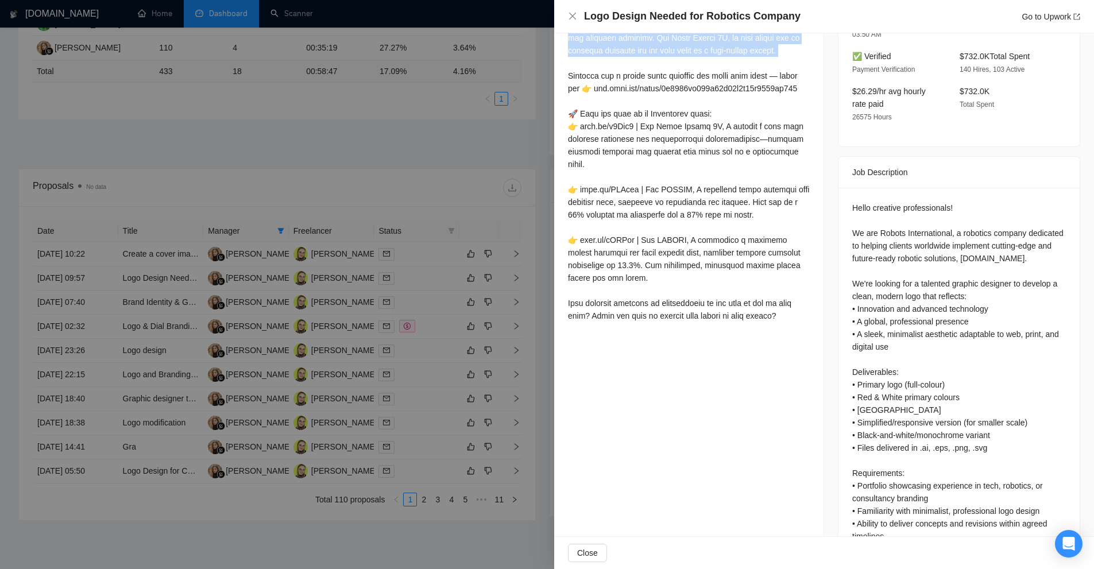
scroll to position [404, 0]
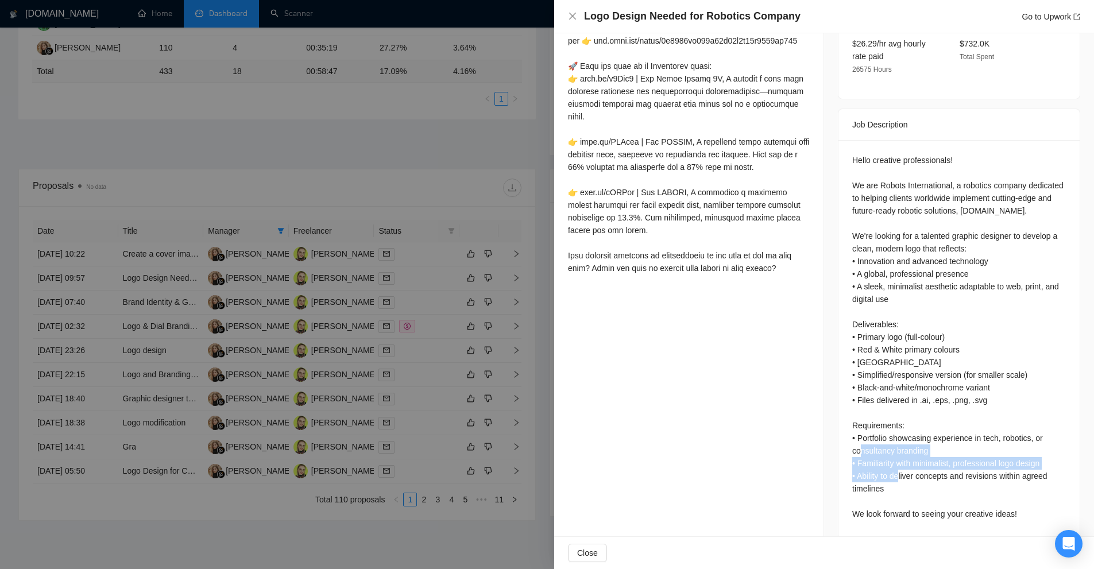
drag, startPoint x: 895, startPoint y: 465, endPoint x: 856, endPoint y: 433, distance: 50.2
click at [856, 433] on div "Hello creative professionals! We are Robots International, a robotics company d…" at bounding box center [959, 337] width 214 height 366
drag, startPoint x: 846, startPoint y: 420, endPoint x: 922, endPoint y: 470, distance: 91.0
click at [922, 470] on div "Hello creative professionals! We are Robots International, a robotics company d…" at bounding box center [959, 339] width 241 height 399
click at [922, 470] on div "Hello creative professionals! We are Robots International, a robotics company d…" at bounding box center [959, 337] width 214 height 366
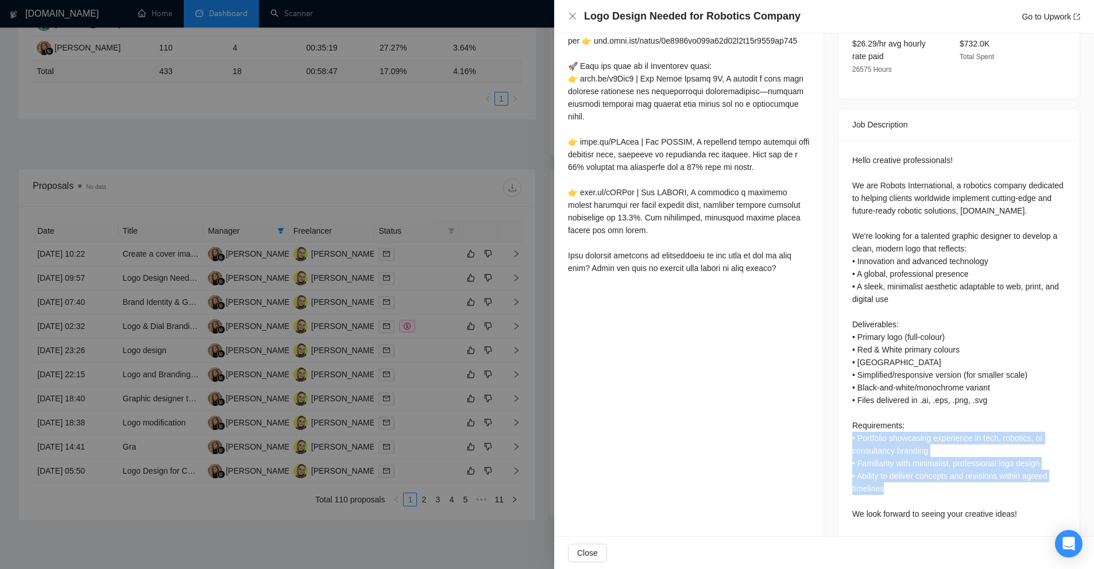
drag, startPoint x: 902, startPoint y: 472, endPoint x: 841, endPoint y: 423, distance: 78.5
click at [841, 423] on div "Hello creative professionals! We are Robots International, a robotics company d…" at bounding box center [959, 339] width 241 height 399
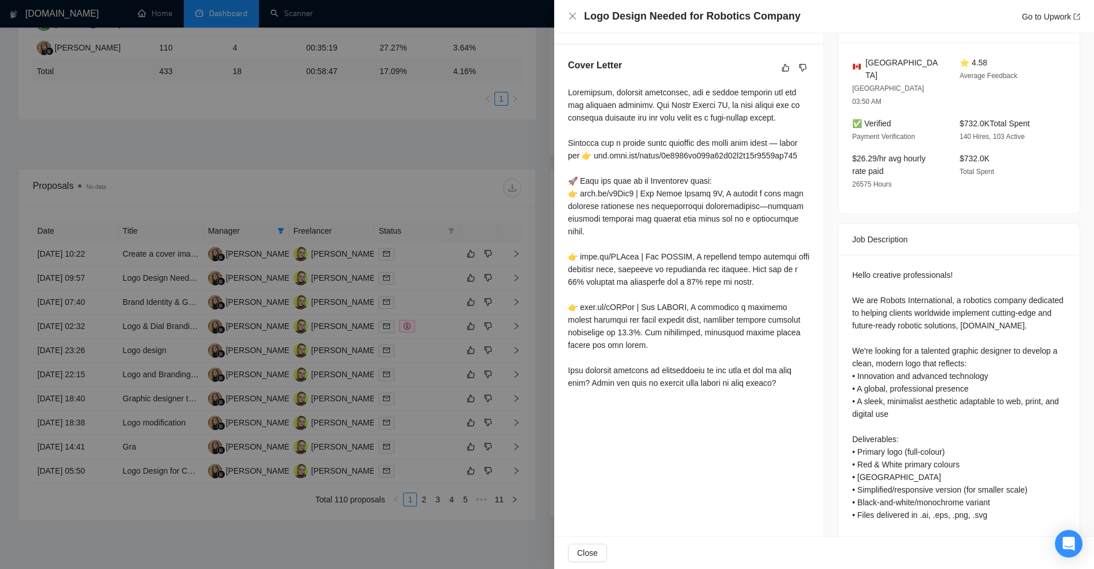
click at [571, 377] on div at bounding box center [689, 237] width 242 height 303
drag, startPoint x: 571, startPoint y: 377, endPoint x: 764, endPoint y: 391, distance: 193.5
click at [764, 389] on div at bounding box center [689, 237] width 242 height 303
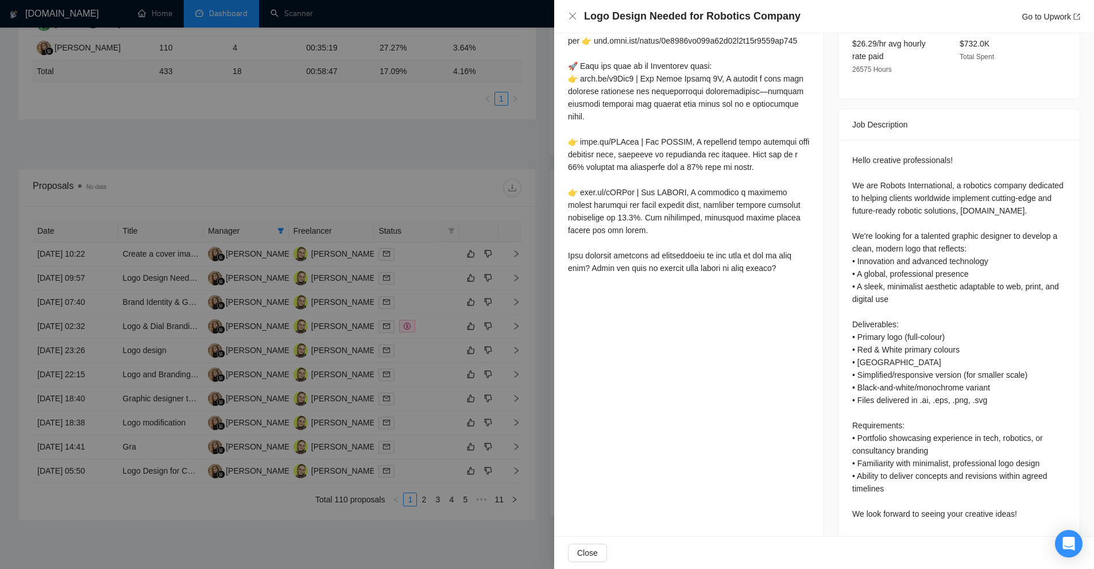
click at [453, 347] on div at bounding box center [547, 284] width 1094 height 569
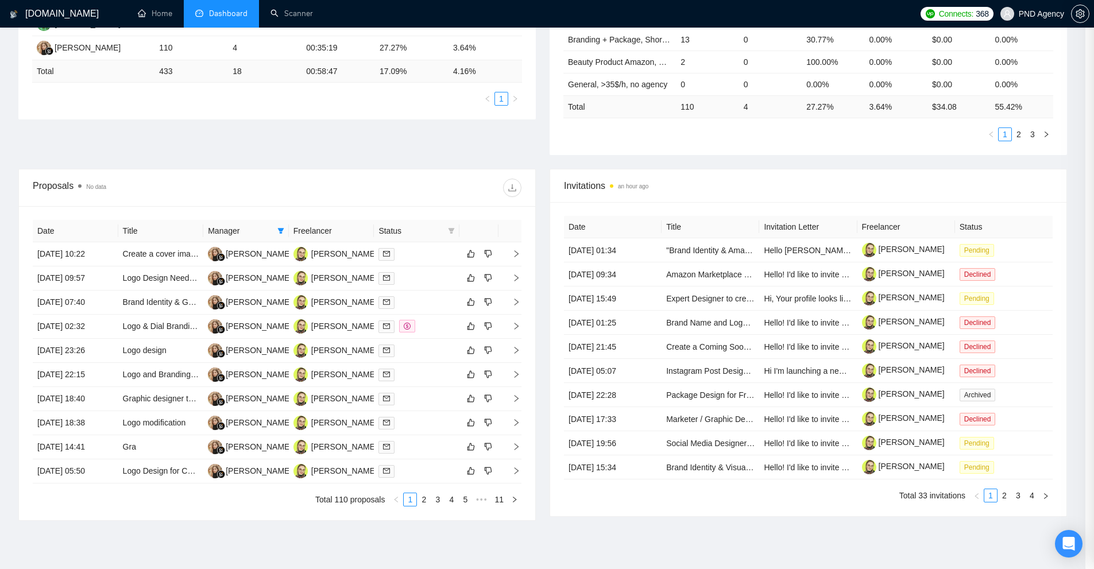
click at [424, 467] on div at bounding box center [416, 471] width 76 height 13
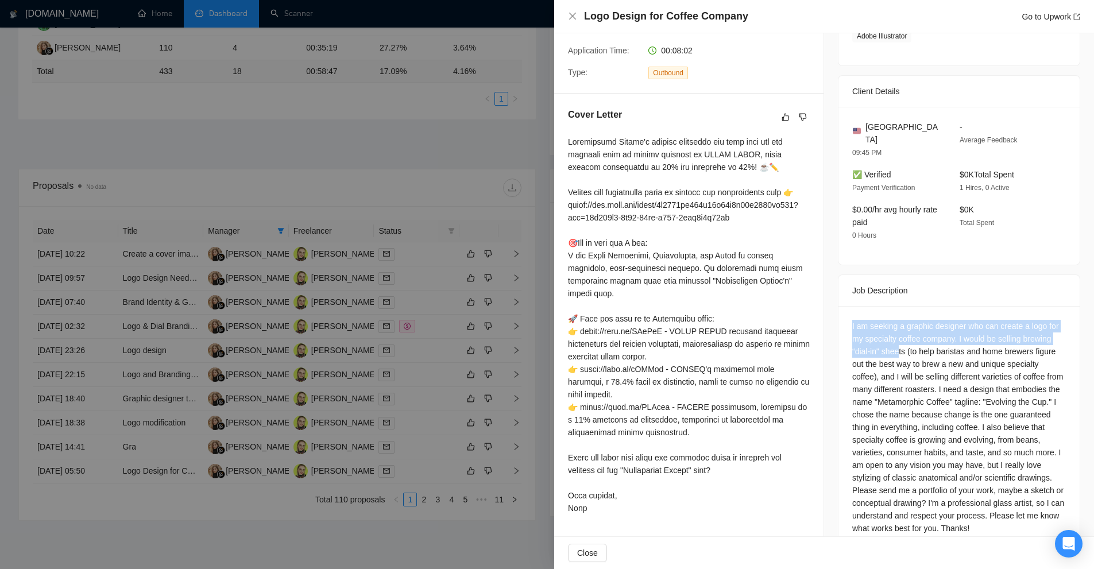
drag, startPoint x: 855, startPoint y: 293, endPoint x: 897, endPoint y: 320, distance: 49.9
click at [897, 320] on div "I am seeking a graphic designer who can create a logo for my specialty coffee c…" at bounding box center [959, 427] width 214 height 215
click at [423, 442] on div at bounding box center [547, 284] width 1094 height 569
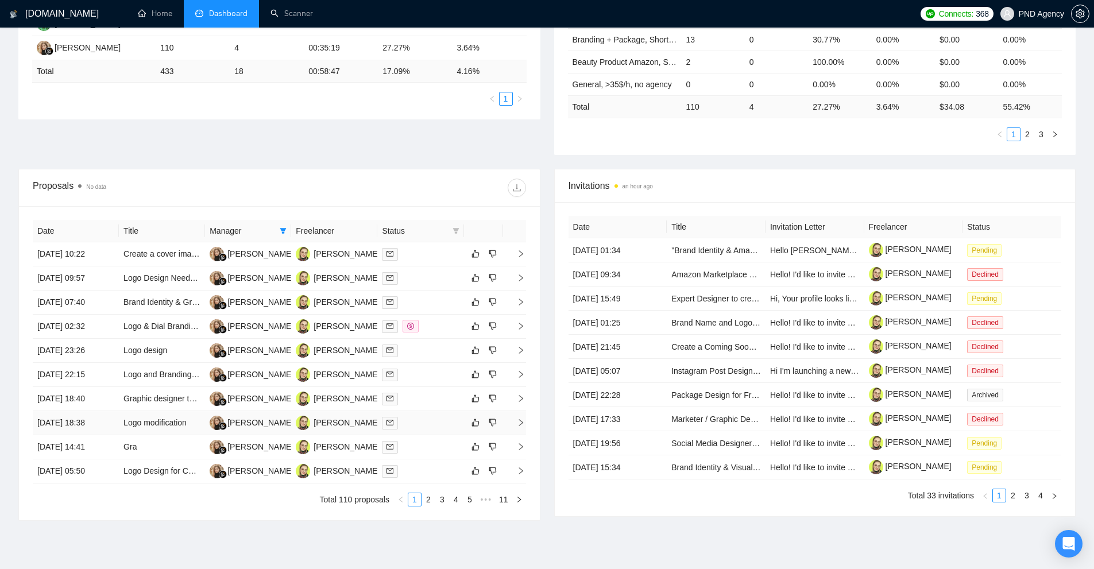
click at [422, 426] on div at bounding box center [420, 422] width 77 height 13
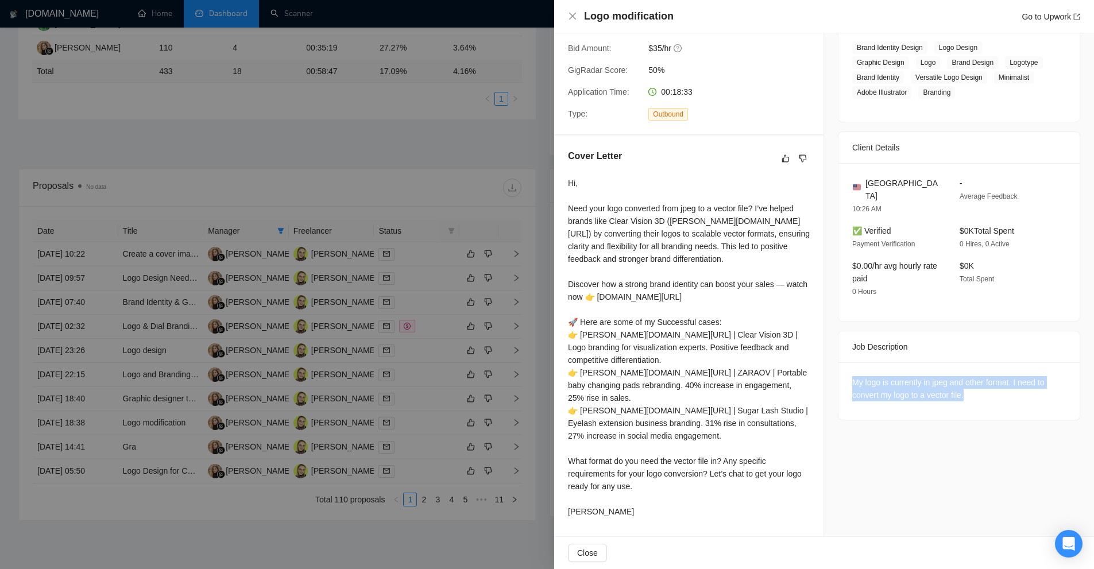
drag, startPoint x: 859, startPoint y: 349, endPoint x: 1001, endPoint y: 365, distance: 142.2
click at [1001, 365] on div "My logo is currently in jpeg and other format. I need to convert my logo to a v…" at bounding box center [959, 390] width 241 height 57
click at [1001, 376] on div "My logo is currently in jpeg and other format. I need to convert my logo to a v…" at bounding box center [959, 388] width 214 height 25
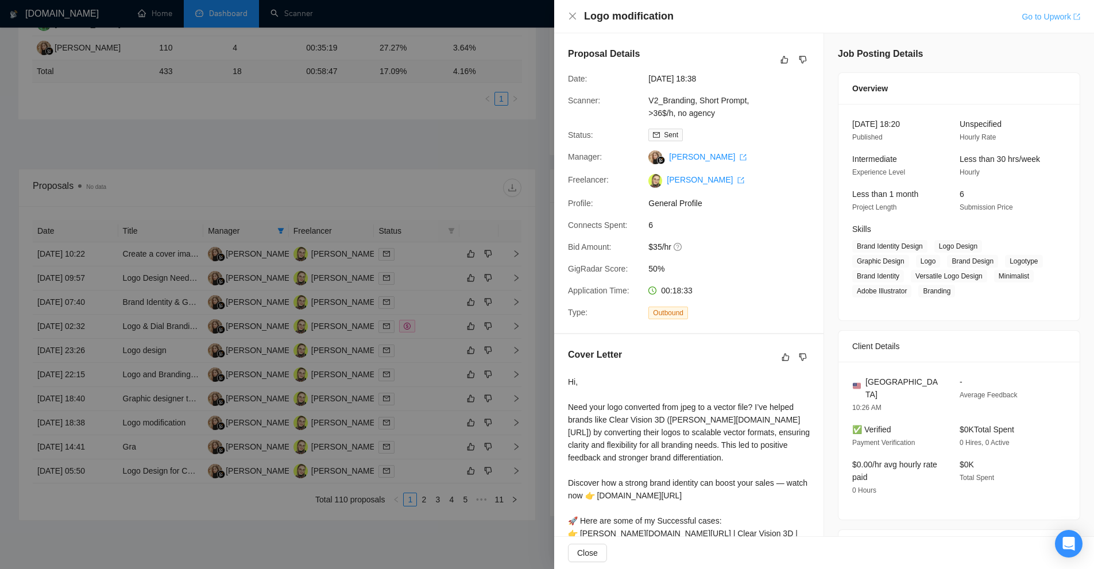
click at [1045, 14] on link "Go to Upwork" at bounding box center [1051, 16] width 59 height 9
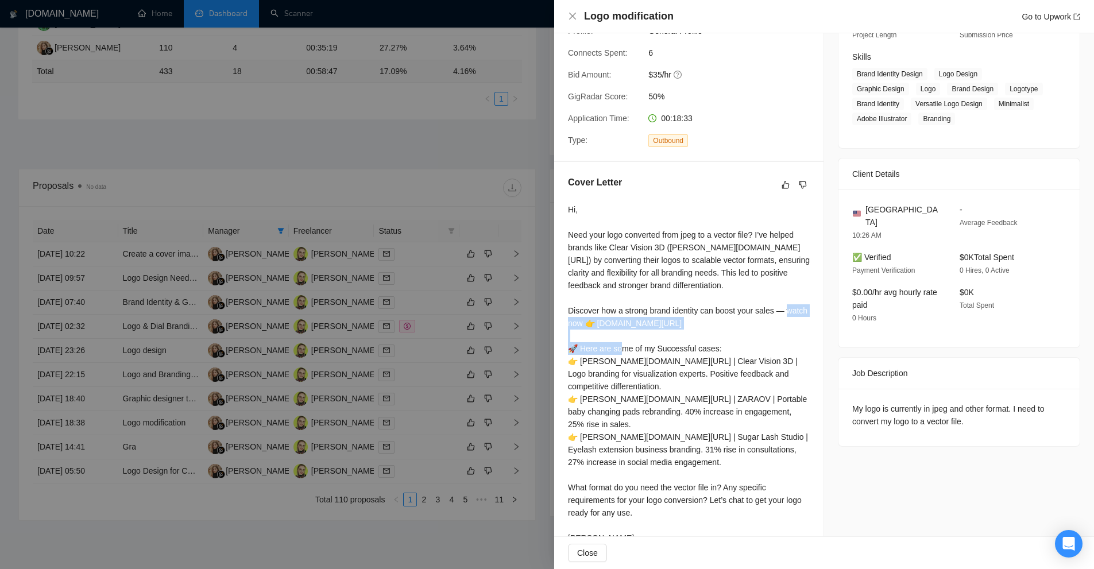
drag, startPoint x: 786, startPoint y: 331, endPoint x: 587, endPoint y: 334, distance: 198.7
click at [587, 334] on div "Hi, Need your logo converted from jpeg to a vector file? I’ve helped brands lik…" at bounding box center [689, 373] width 242 height 341
click at [311, 181] on div at bounding box center [547, 284] width 1094 height 569
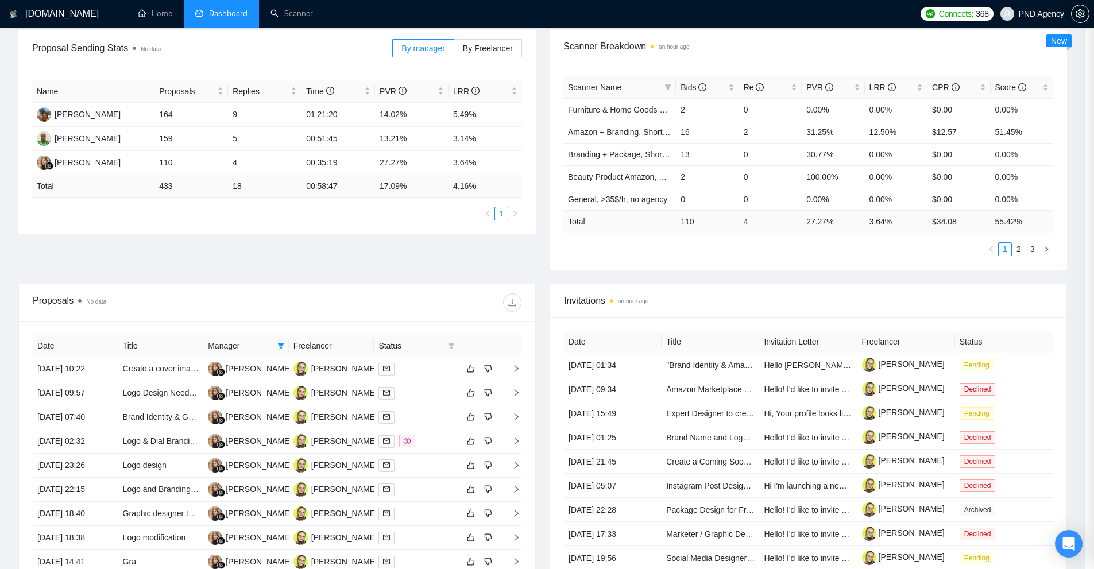
scroll to position [57, 0]
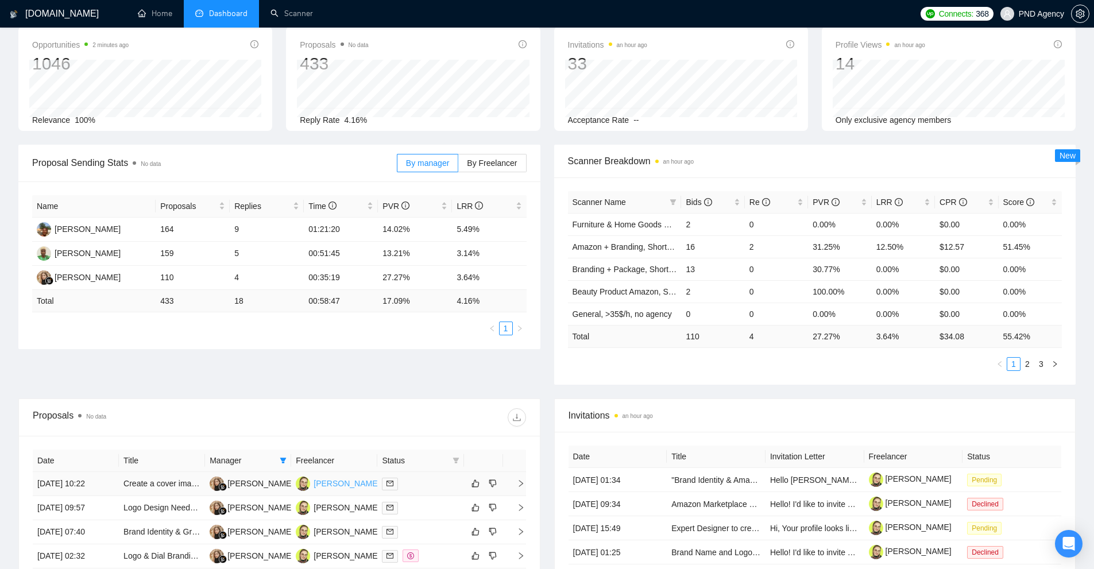
click at [346, 482] on div "Anna Shtonda" at bounding box center [347, 483] width 66 height 13
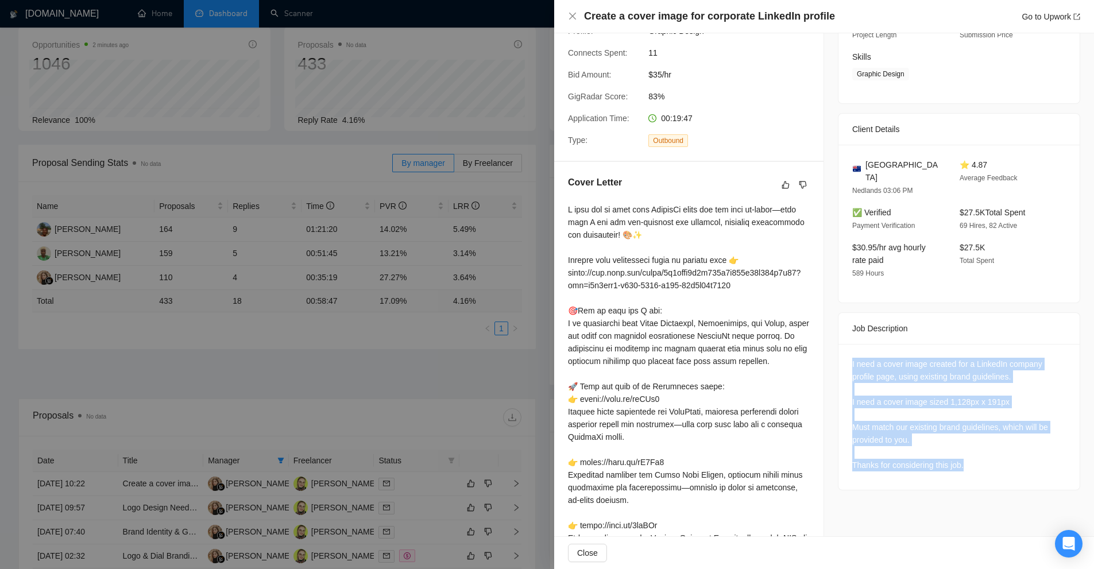
drag, startPoint x: 842, startPoint y: 345, endPoint x: 986, endPoint y: 462, distance: 185.3
click at [986, 462] on div "I need a cover image created for a LinkedIn company profile page, using existin…" at bounding box center [959, 417] width 241 height 146
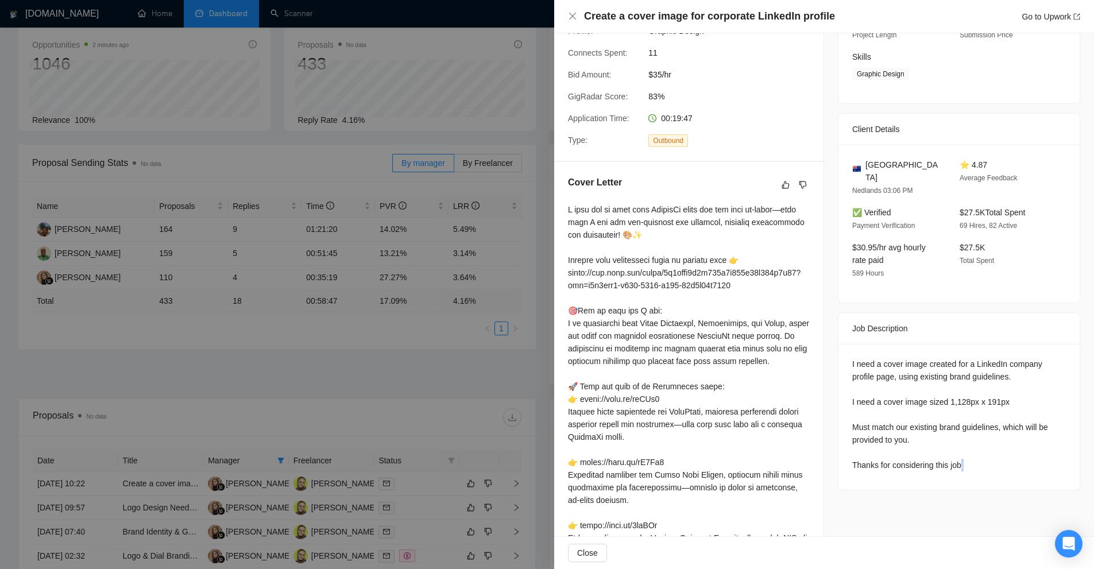
click at [986, 462] on div "I need a cover image created for a LinkedIn company profile page, using existin…" at bounding box center [959, 417] width 241 height 146
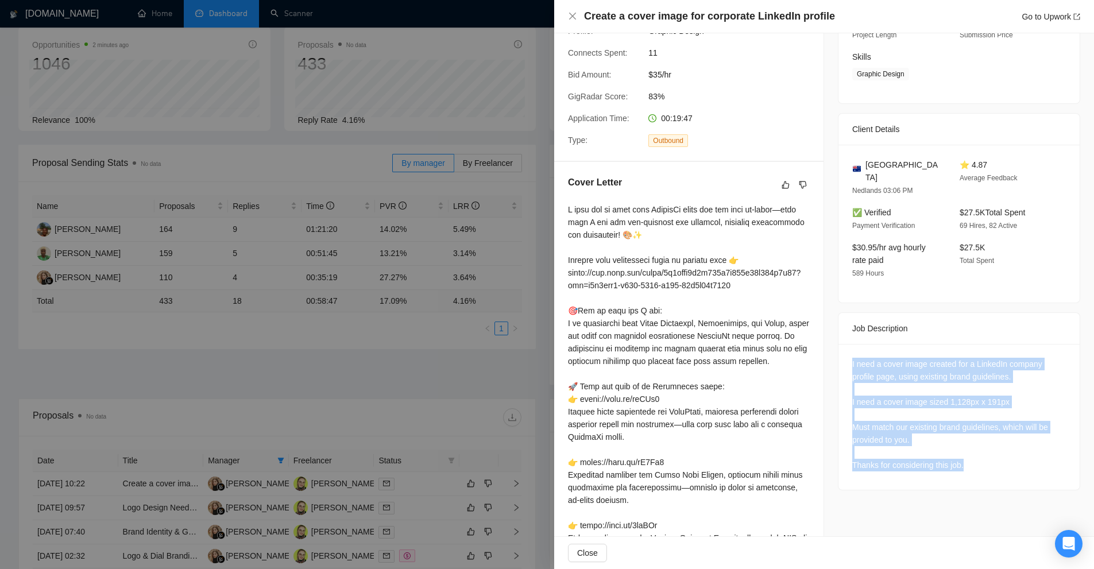
drag, startPoint x: 986, startPoint y: 462, endPoint x: 933, endPoint y: 350, distance: 123.8
click at [933, 350] on div "I need a cover image created for a LinkedIn company profile page, using existin…" at bounding box center [959, 417] width 241 height 146
click at [933, 358] on div "I need a cover image created for a LinkedIn company profile page, using existin…" at bounding box center [959, 415] width 214 height 114
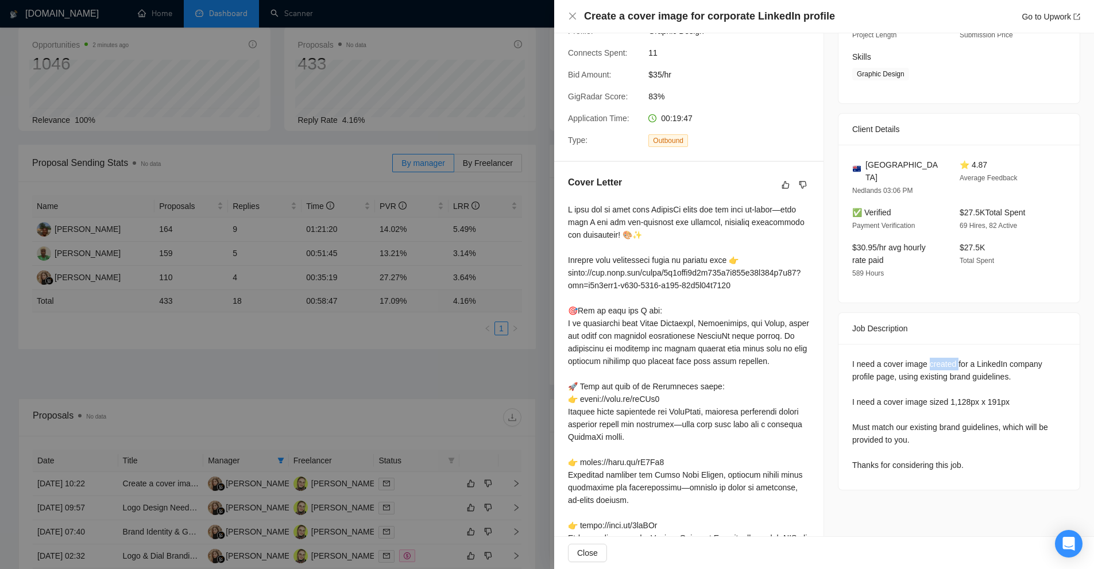
click at [933, 358] on div "I need a cover image created for a LinkedIn company profile page, using existin…" at bounding box center [959, 415] width 214 height 114
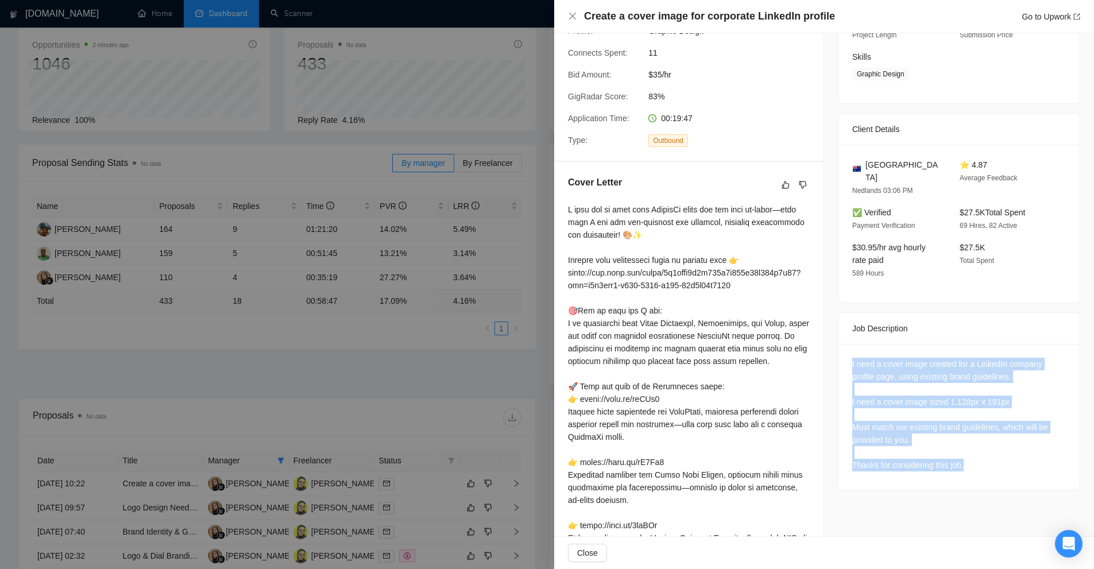
drag, startPoint x: 933, startPoint y: 350, endPoint x: 944, endPoint y: 457, distance: 107.4
click at [944, 457] on div "I need a cover image created for a LinkedIn company profile page, using existin…" at bounding box center [959, 417] width 241 height 146
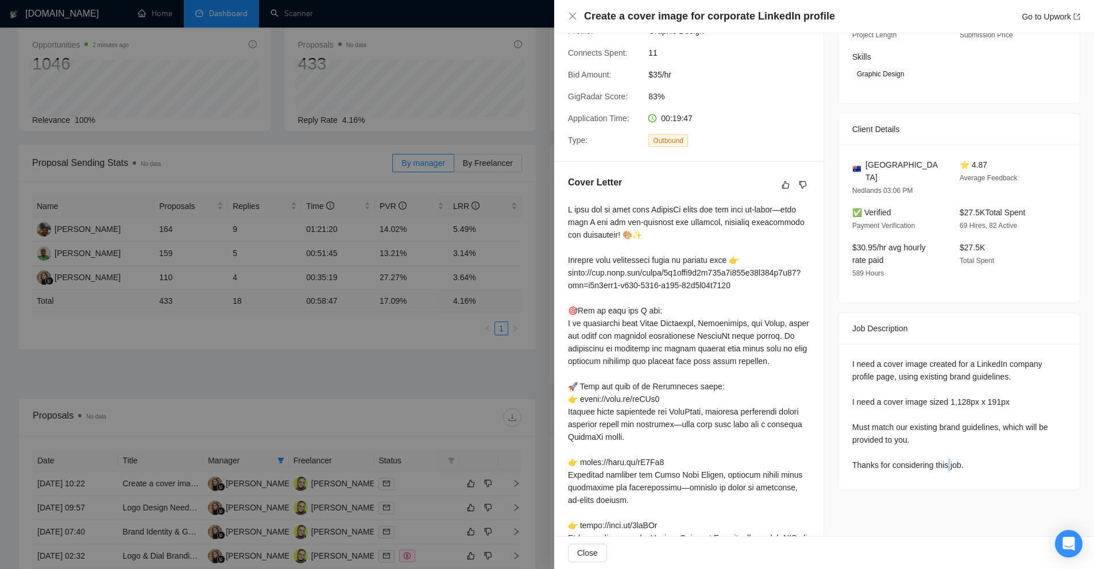
click at [944, 457] on div "I need a cover image created for a LinkedIn company profile page, using existin…" at bounding box center [959, 417] width 241 height 146
drag, startPoint x: 944, startPoint y: 457, endPoint x: 945, endPoint y: 425, distance: 31.6
click at [945, 425] on div "I need a cover image created for a LinkedIn company profile page, using existin…" at bounding box center [959, 417] width 241 height 146
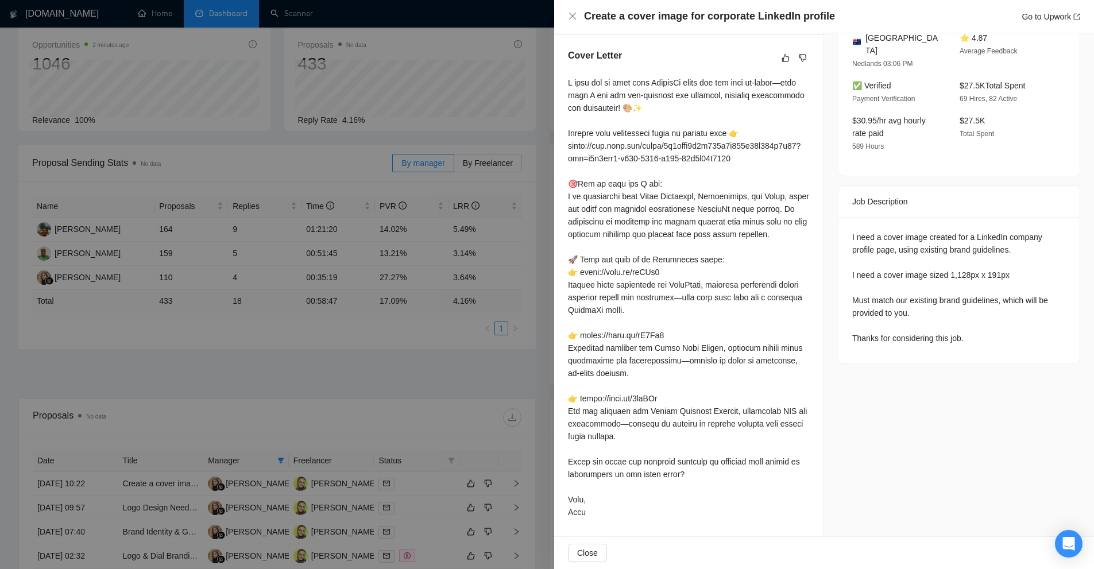
click at [420, 385] on div at bounding box center [547, 284] width 1094 height 569
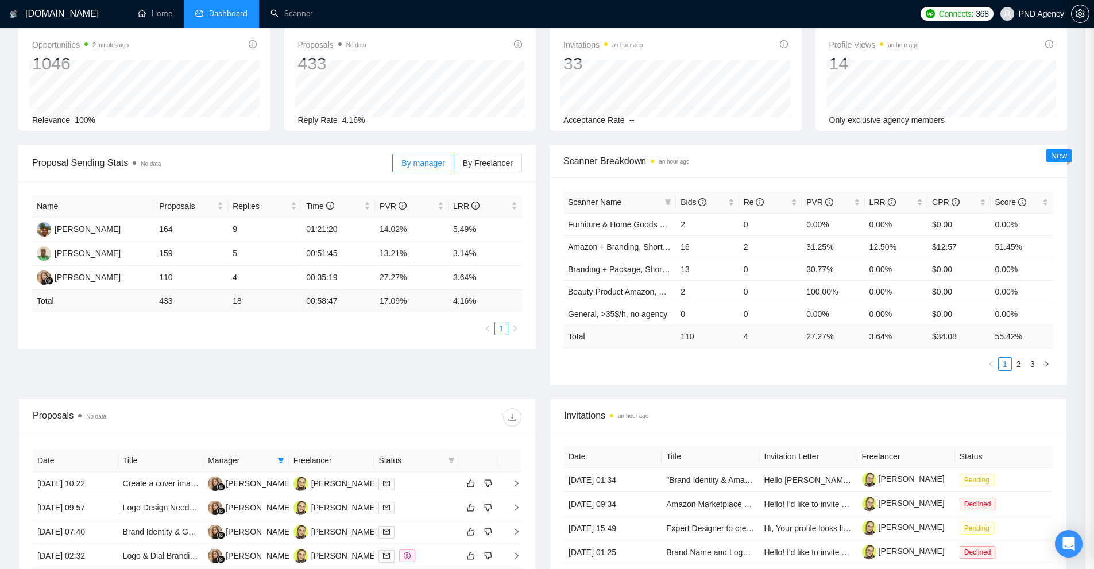
scroll to position [341, 0]
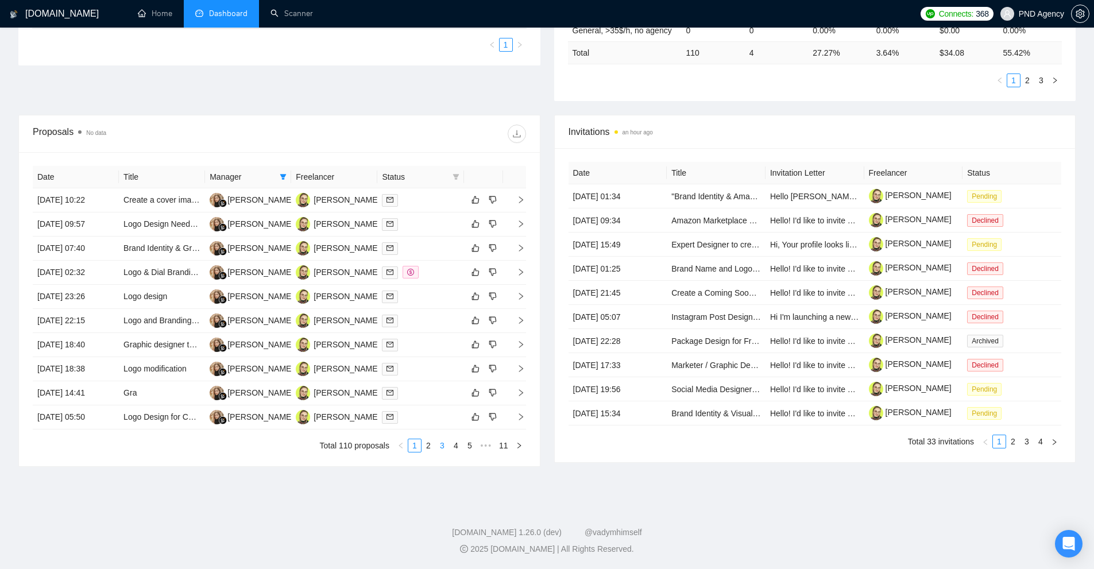
click at [440, 445] on link "3" at bounding box center [442, 445] width 13 height 13
click at [438, 272] on div at bounding box center [420, 272] width 77 height 13
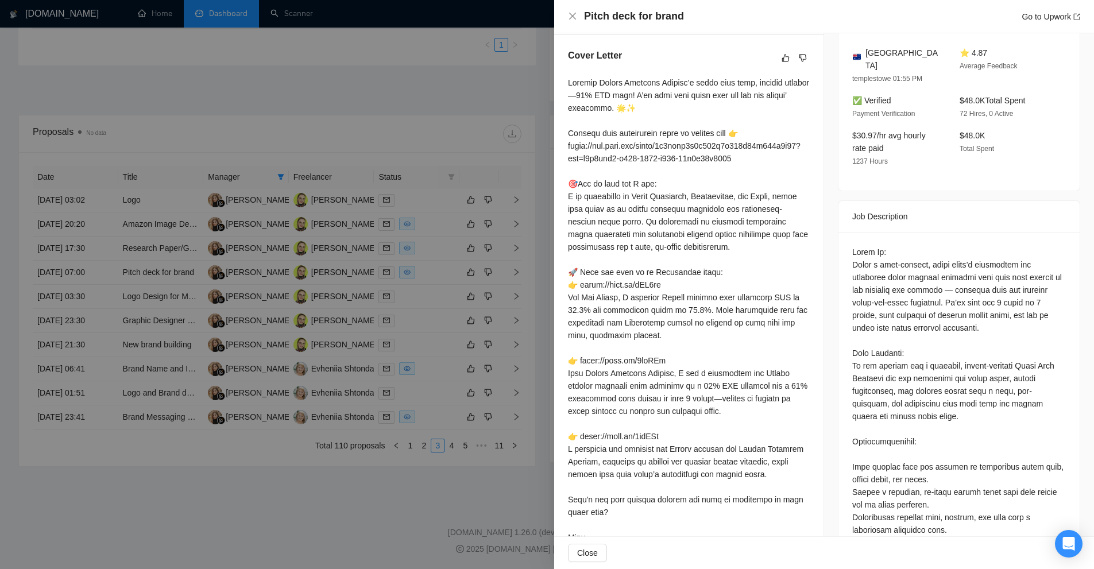
scroll to position [127, 0]
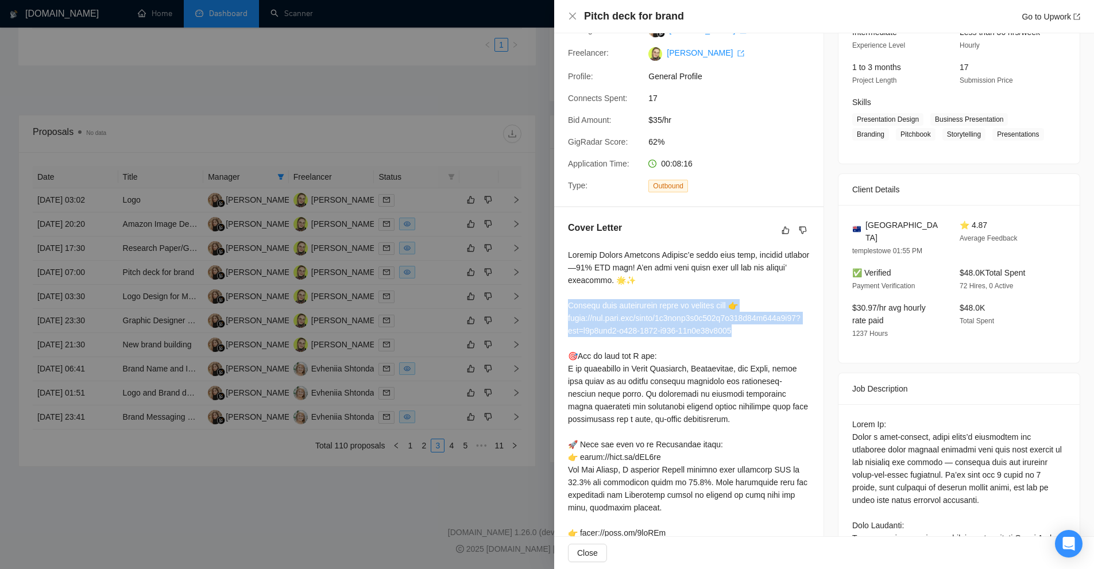
drag, startPoint x: 585, startPoint y: 304, endPoint x: 778, endPoint y: 331, distance: 194.8
click at [778, 331] on div "Cover Letter" at bounding box center [688, 477] width 269 height 540
click at [778, 331] on div at bounding box center [689, 489] width 242 height 480
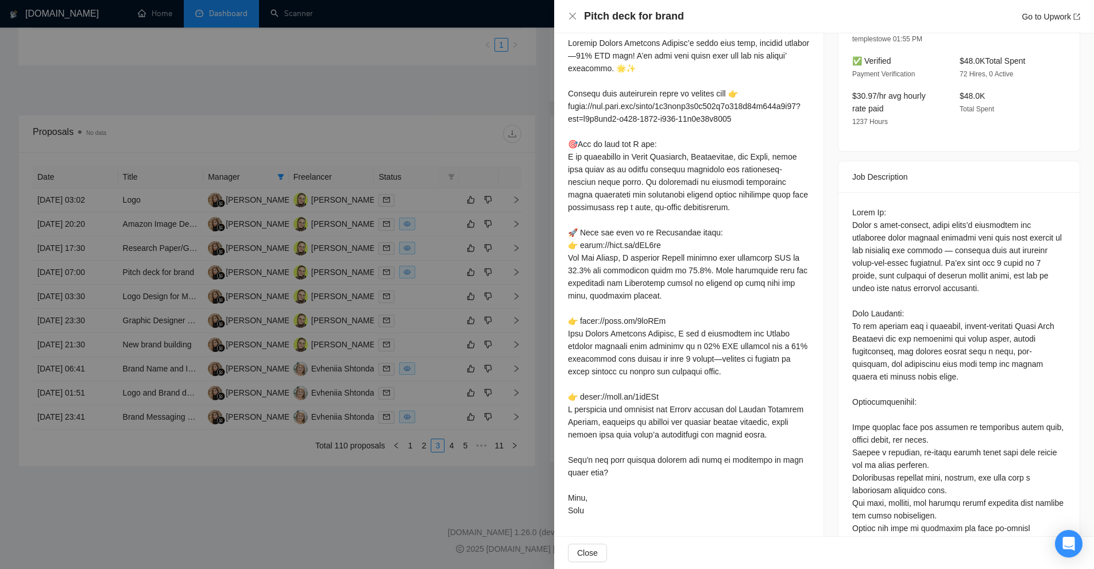
scroll to position [281, 0]
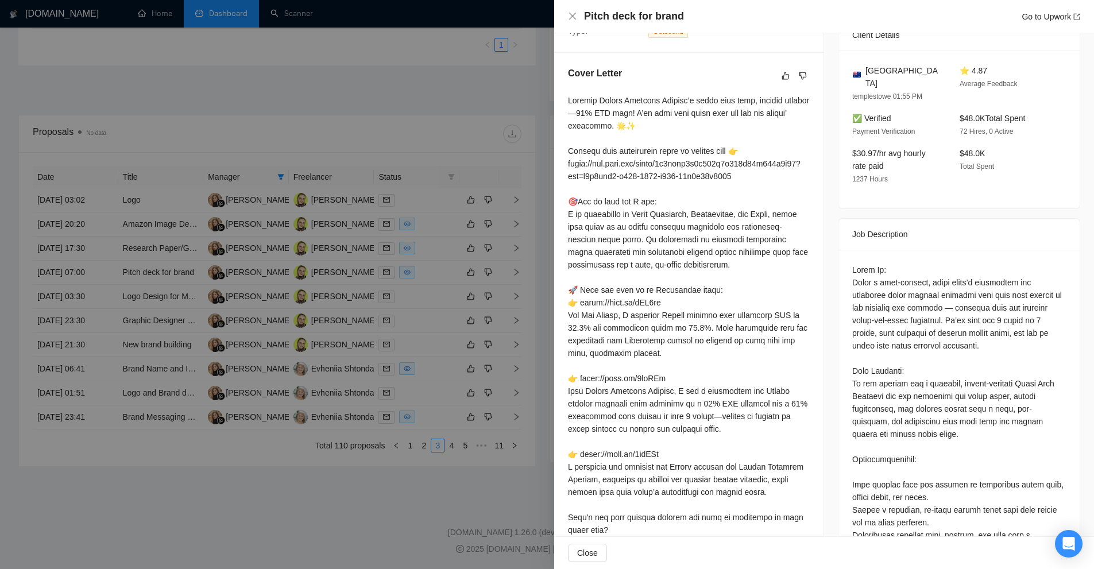
click at [385, 57] on div at bounding box center [547, 284] width 1094 height 569
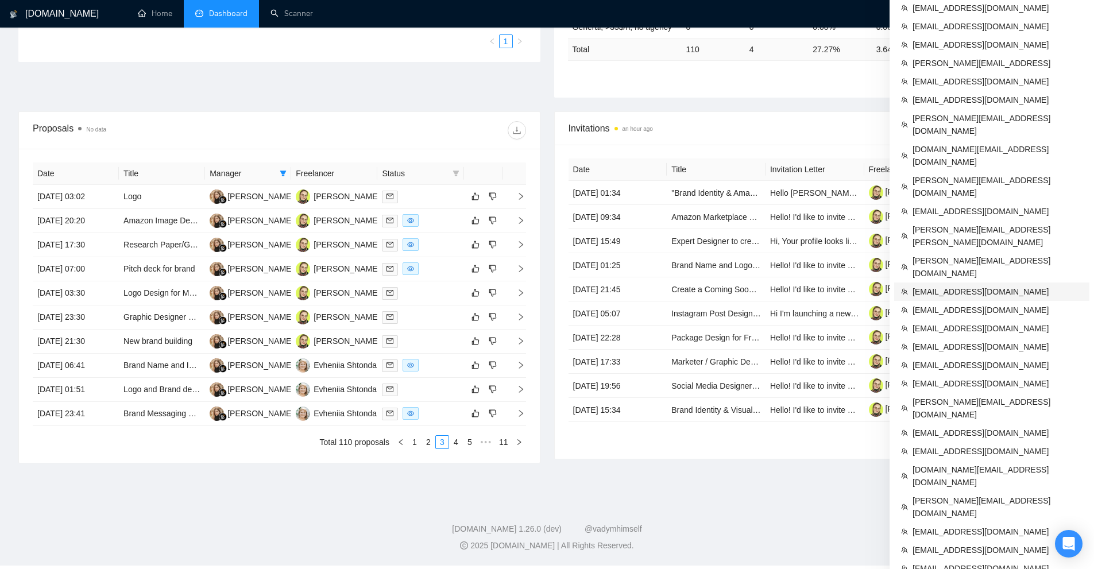
scroll to position [357, 0]
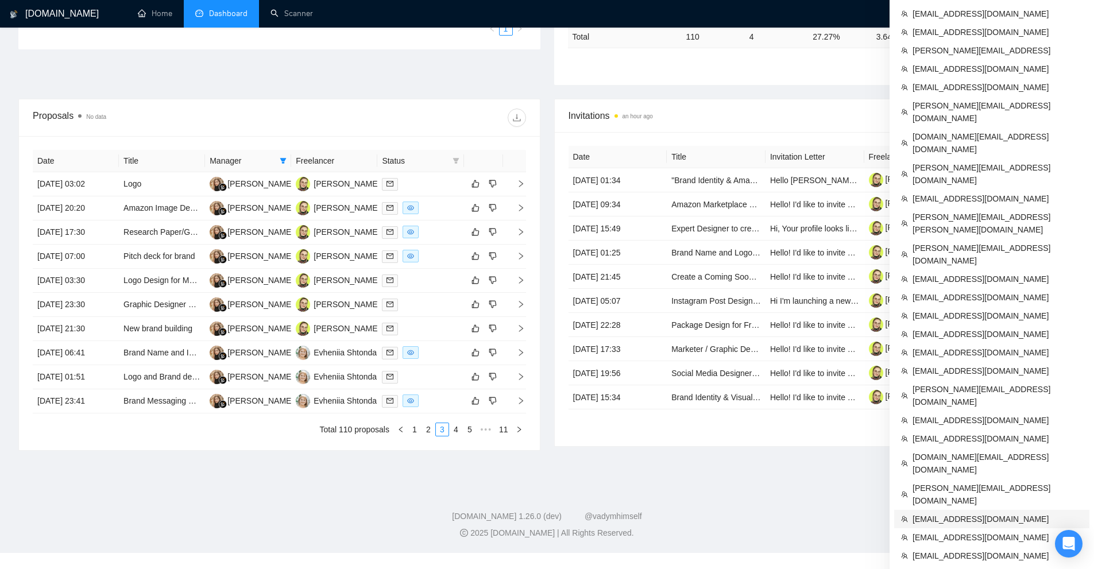
click at [980, 513] on span "[EMAIL_ADDRESS][DOMAIN_NAME]" at bounding box center [998, 519] width 170 height 13
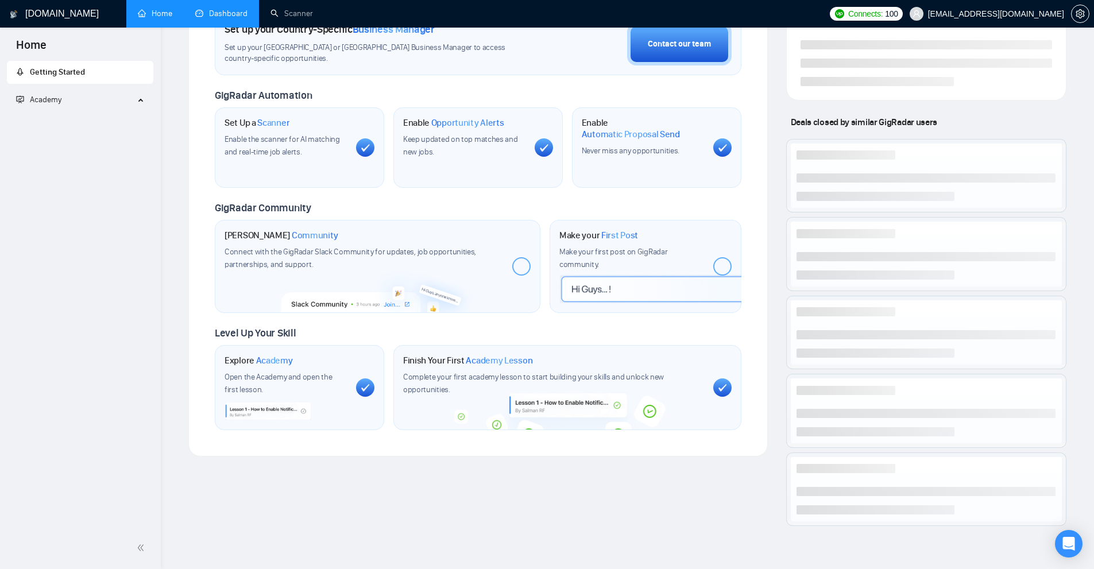
scroll to position [341, 0]
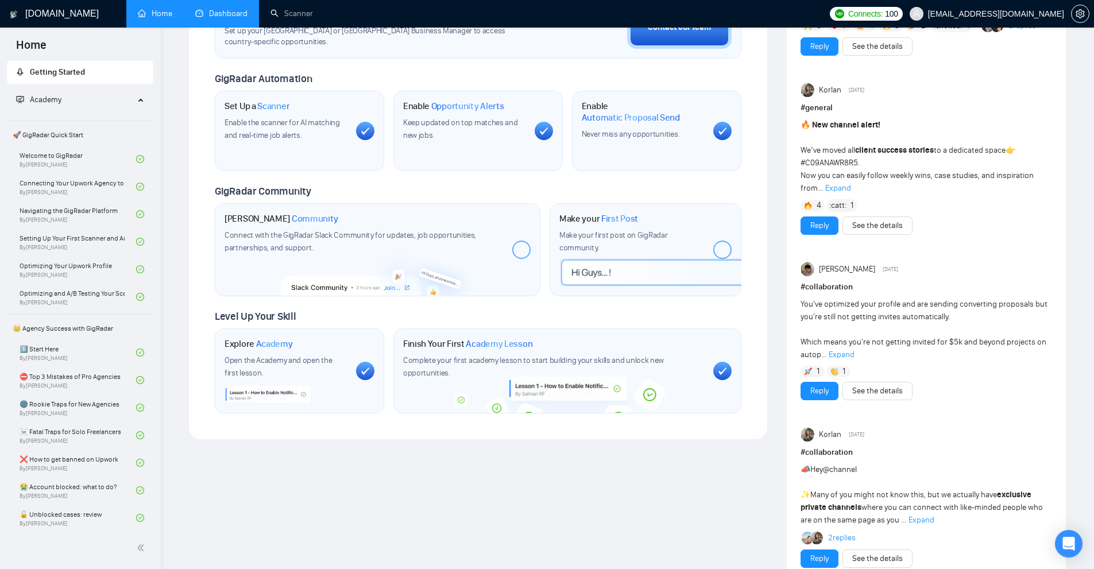
click at [226, 18] on link "Dashboard" at bounding box center [221, 14] width 52 height 10
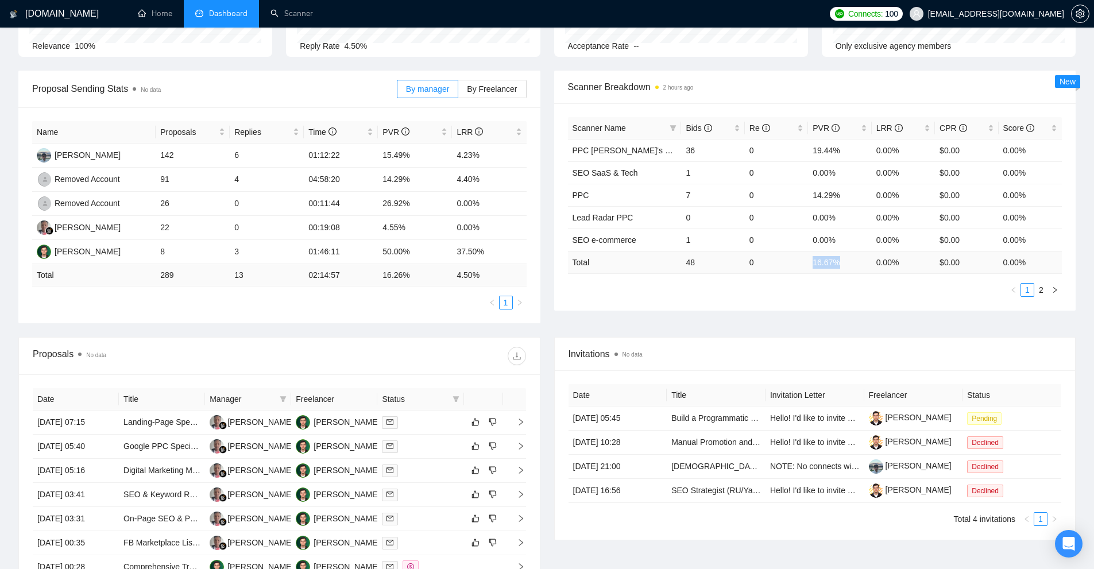
drag, startPoint x: 836, startPoint y: 265, endPoint x: 843, endPoint y: 265, distance: 6.9
click at [843, 265] on td "16.67 %" at bounding box center [839, 262] width 63 height 22
drag, startPoint x: 75, startPoint y: 257, endPoint x: 64, endPoint y: 256, distance: 11.0
click at [68, 252] on div "[PERSON_NAME]" at bounding box center [88, 251] width 66 height 13
drag, startPoint x: 396, startPoint y: 267, endPoint x: 416, endPoint y: 268, distance: 20.1
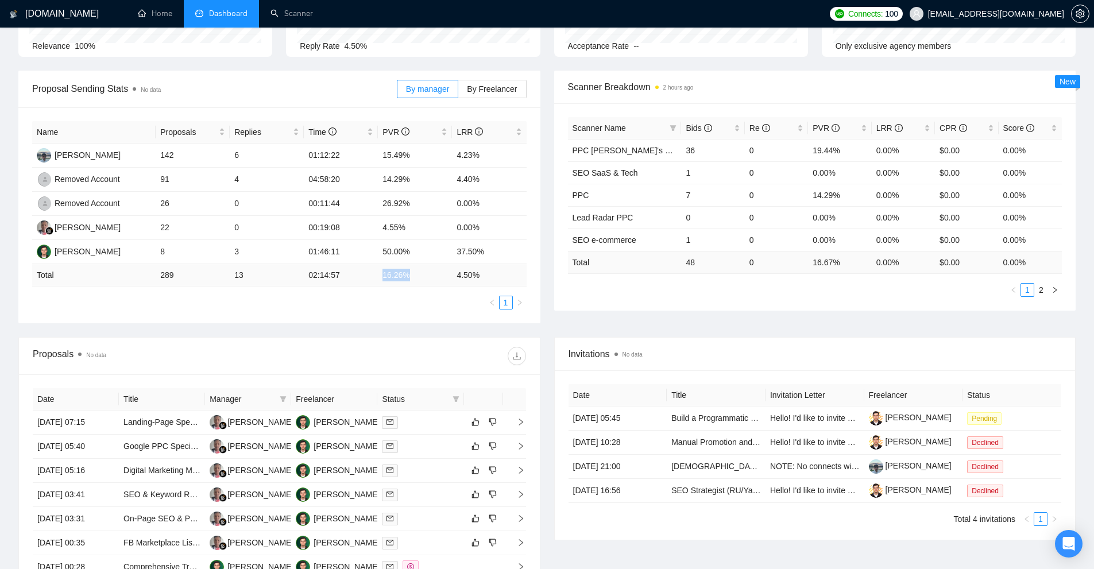
click at [414, 268] on tr "Total 289 13 02:14:57 16.26 % 4.50 %" at bounding box center [279, 275] width 495 height 22
click at [443, 294] on div "Name Proposals Replies Time PVR LRR Yurii Medetskyi 142 6 01:12:22 15.49% 4.23%…" at bounding box center [279, 215] width 495 height 188
drag, startPoint x: 815, startPoint y: 260, endPoint x: 863, endPoint y: 262, distance: 48.3
click at [863, 262] on td "16.67 %" at bounding box center [839, 262] width 63 height 22
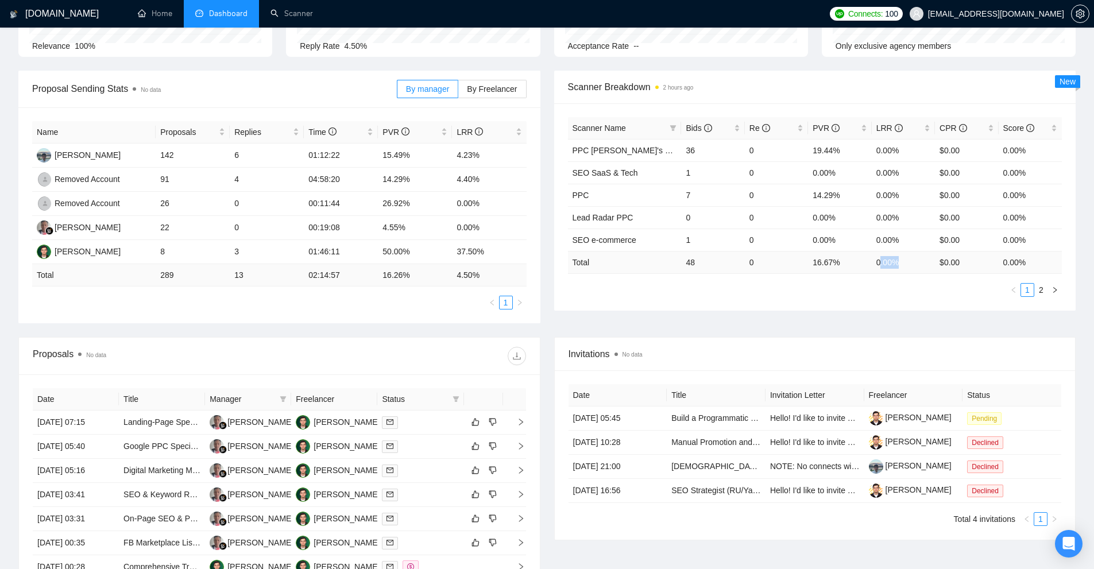
drag, startPoint x: 879, startPoint y: 261, endPoint x: 929, endPoint y: 261, distance: 50.0
click at [929, 261] on td "0.00 %" at bounding box center [903, 262] width 63 height 22
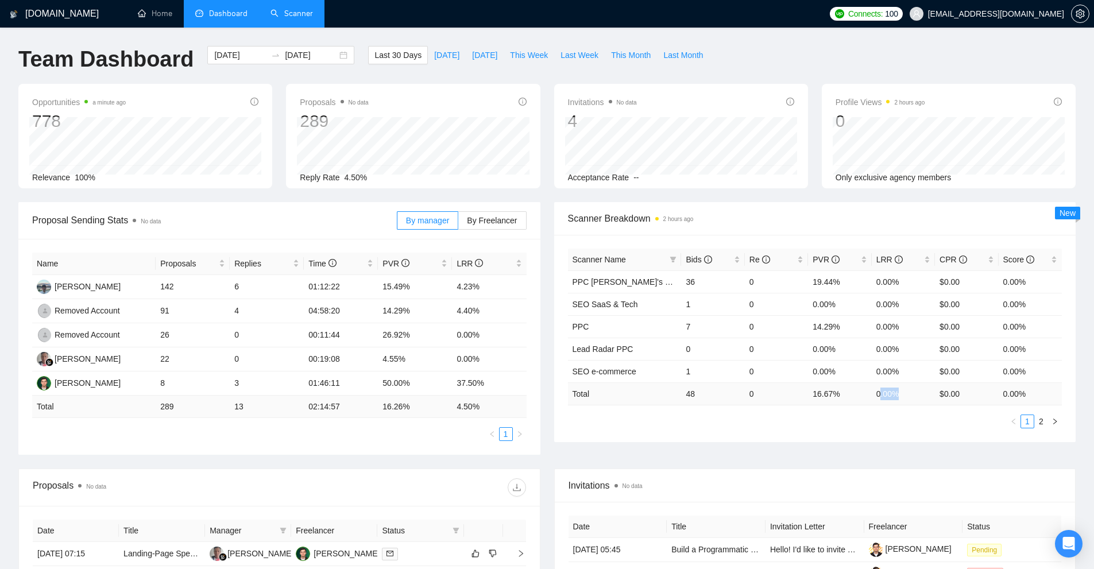
click at [305, 15] on link "Scanner" at bounding box center [292, 14] width 43 height 10
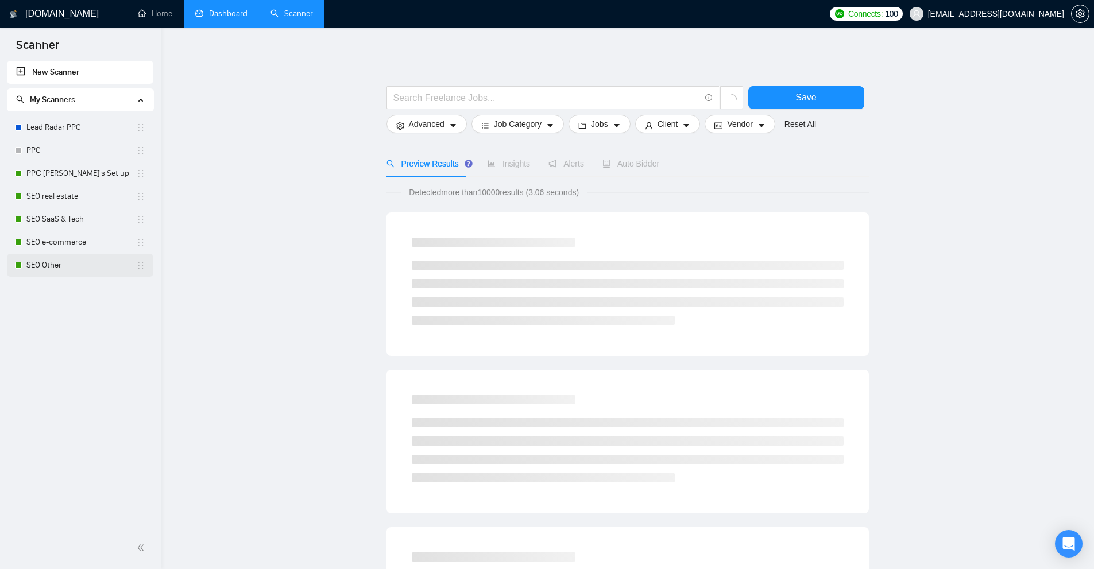
click at [52, 264] on link "SEO Other" at bounding box center [81, 265] width 110 height 23
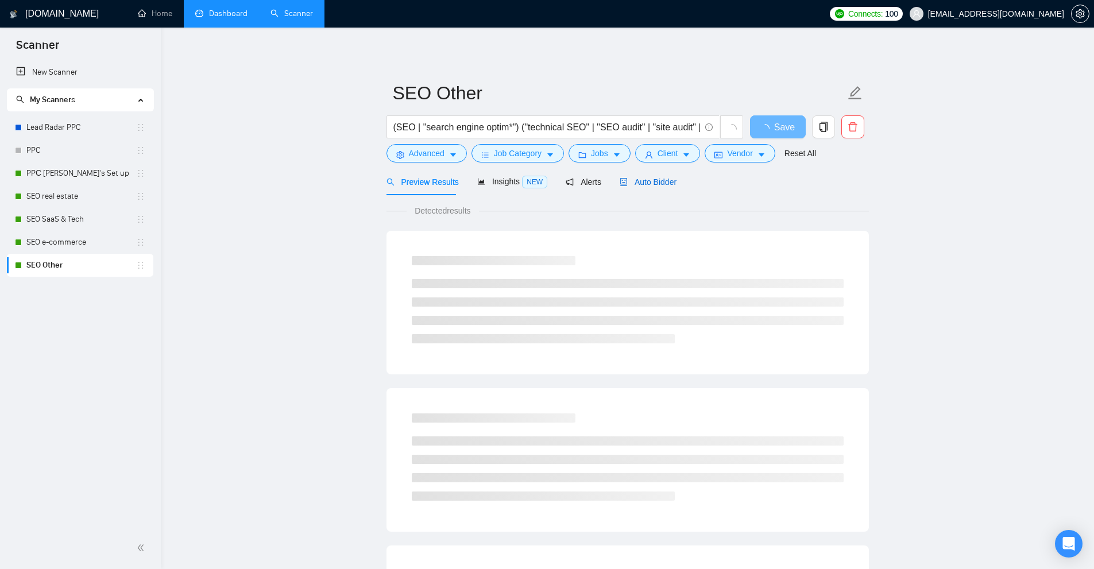
click at [635, 187] on div "Auto Bidder" at bounding box center [648, 182] width 57 height 13
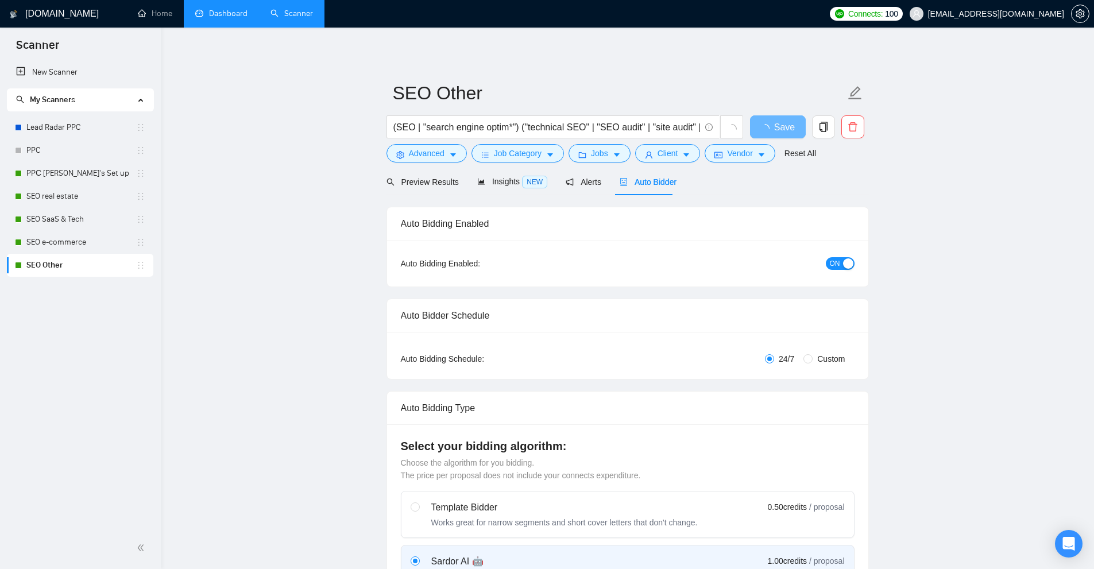
checkbox input "true"
click at [214, 11] on link "Dashboard" at bounding box center [221, 14] width 52 height 10
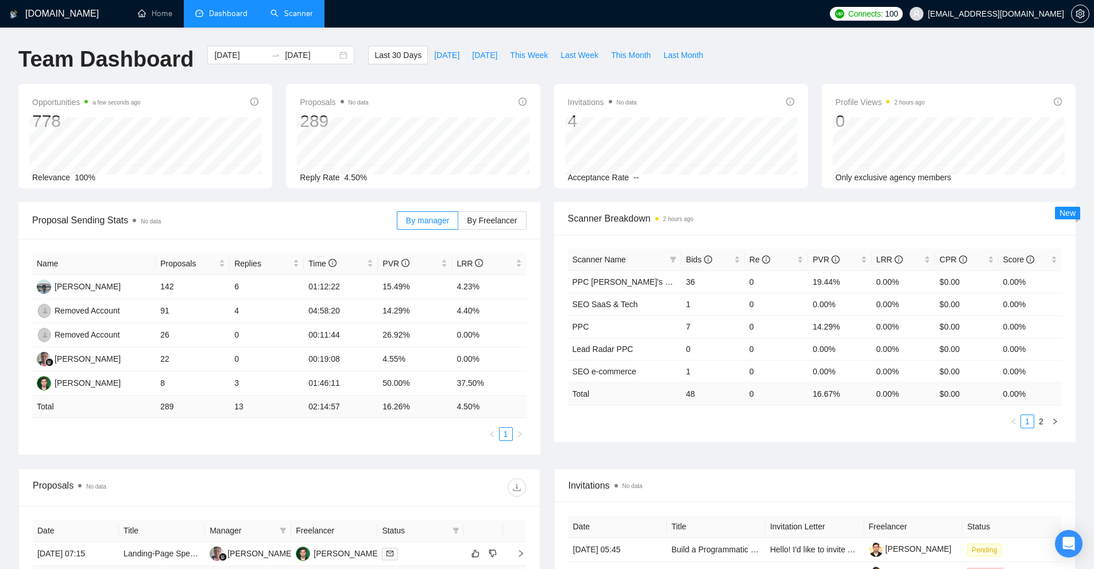
scroll to position [287, 0]
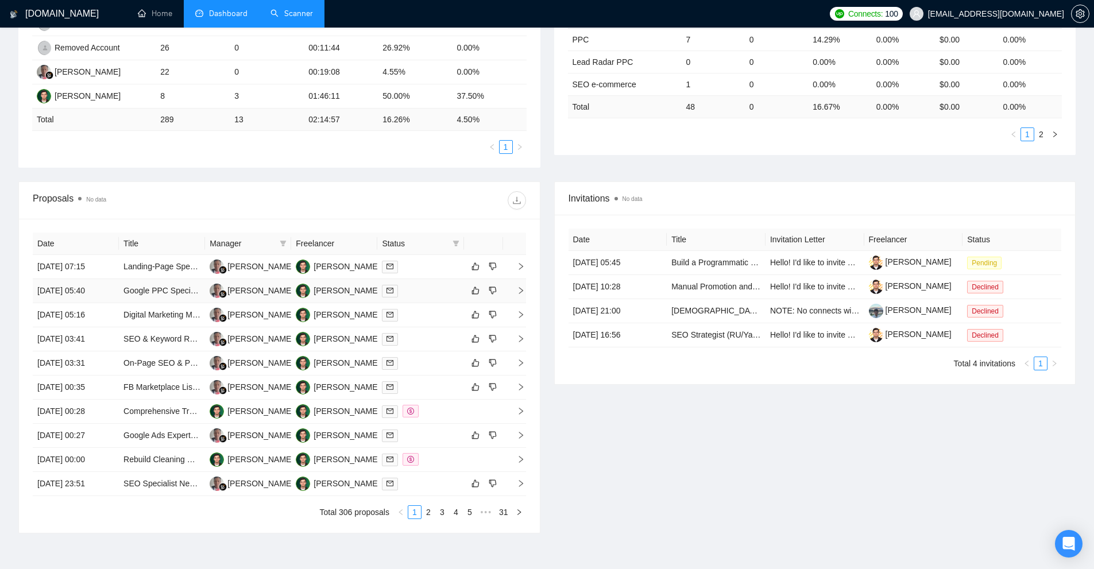
click at [424, 283] on td at bounding box center [420, 291] width 86 height 24
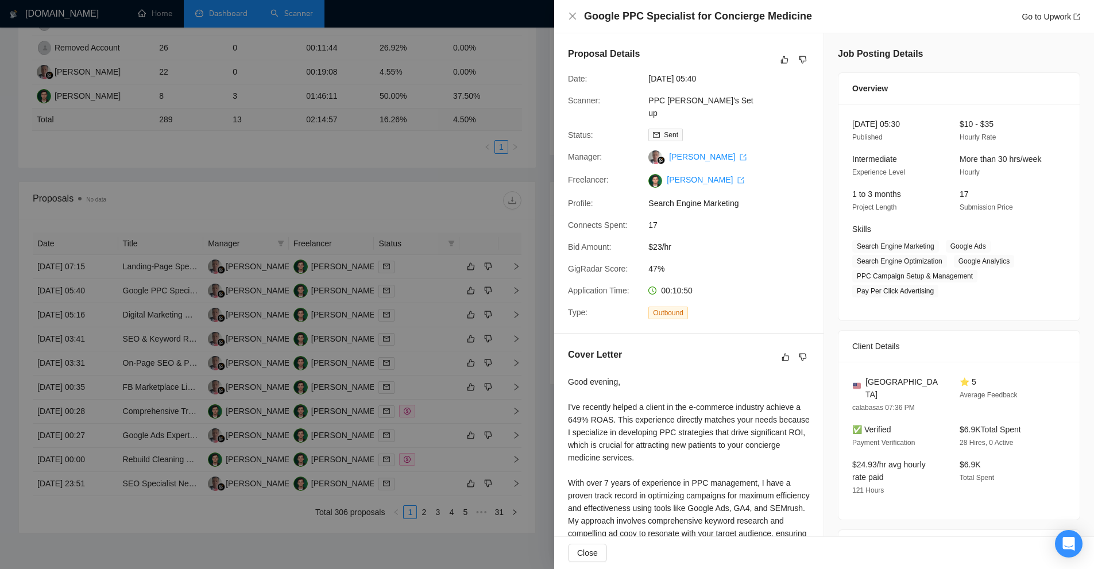
scroll to position [181, 0]
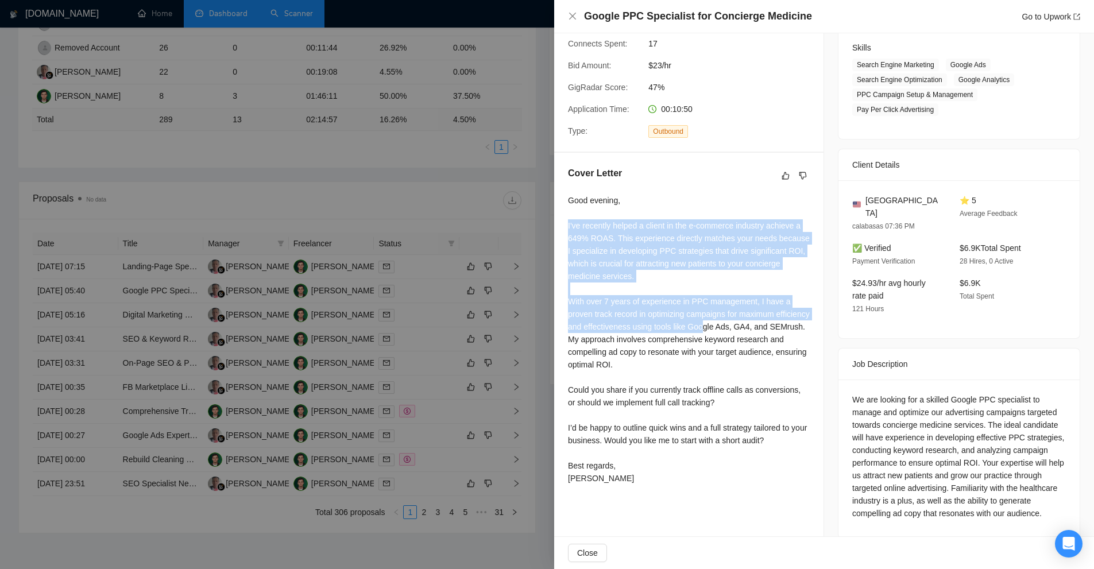
drag, startPoint x: 560, startPoint y: 215, endPoint x: 735, endPoint y: 315, distance: 201.7
click at [735, 315] on div "Cover Letter Good evening, I've recently helped a client in the e-commerce indu…" at bounding box center [688, 328] width 269 height 350
click at [735, 315] on div "Good evening, I've recently helped a client in the e-commerce industry achieve …" at bounding box center [689, 339] width 242 height 291
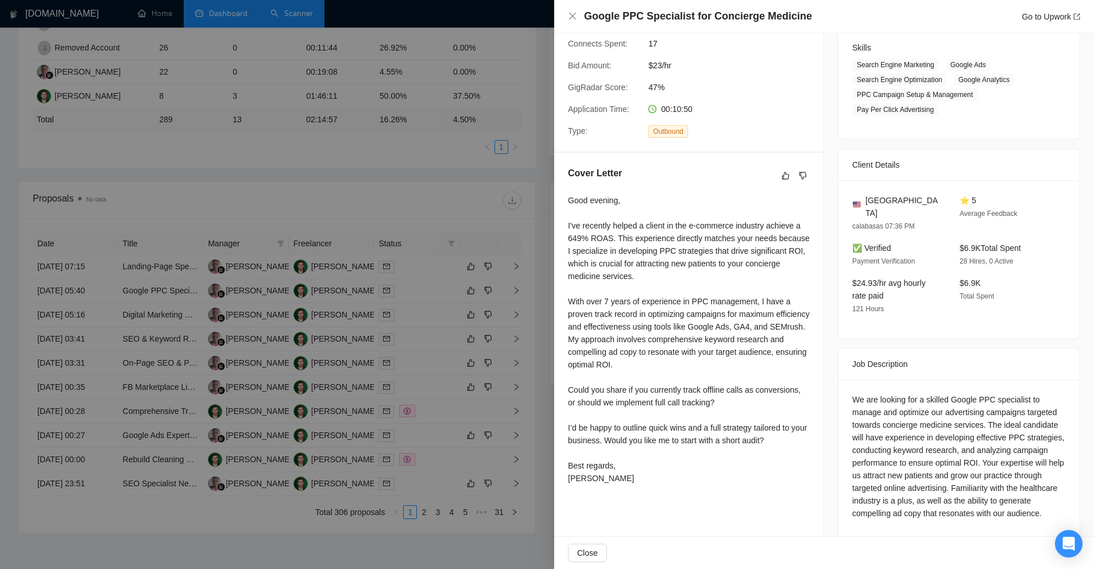
click at [705, 315] on div "Good evening, I've recently helped a client in the e-commerce industry achieve …" at bounding box center [689, 339] width 242 height 291
drag, startPoint x: 705, startPoint y: 315, endPoint x: 598, endPoint y: 323, distance: 107.7
click at [598, 323] on div "Good evening, I've recently helped a client in the e-commerce industry achieve …" at bounding box center [689, 339] width 242 height 291
drag, startPoint x: 675, startPoint y: 323, endPoint x: 660, endPoint y: 344, distance: 25.8
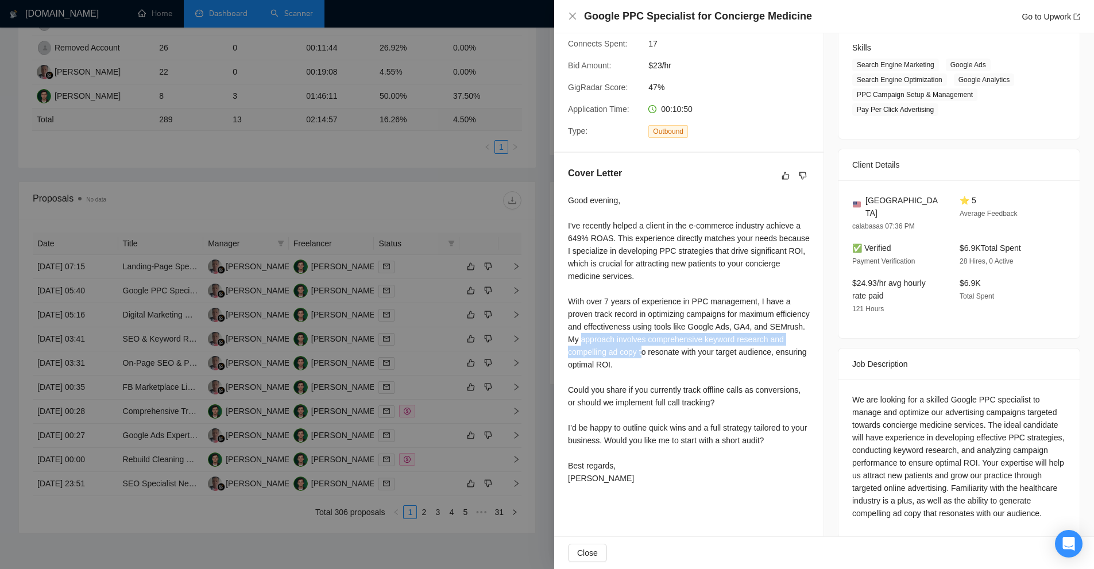
click at [660, 344] on div "Good evening, I've recently helped a client in the e-commerce industry achieve …" at bounding box center [689, 339] width 242 height 291
click at [662, 337] on div "Good evening, I've recently helped a client in the e-commerce industry achieve …" at bounding box center [689, 339] width 242 height 291
drag, startPoint x: 652, startPoint y: 339, endPoint x: 716, endPoint y: 353, distance: 64.5
click at [716, 353] on div "Good evening, I've recently helped a client in the e-commerce industry achieve …" at bounding box center [689, 339] width 242 height 291
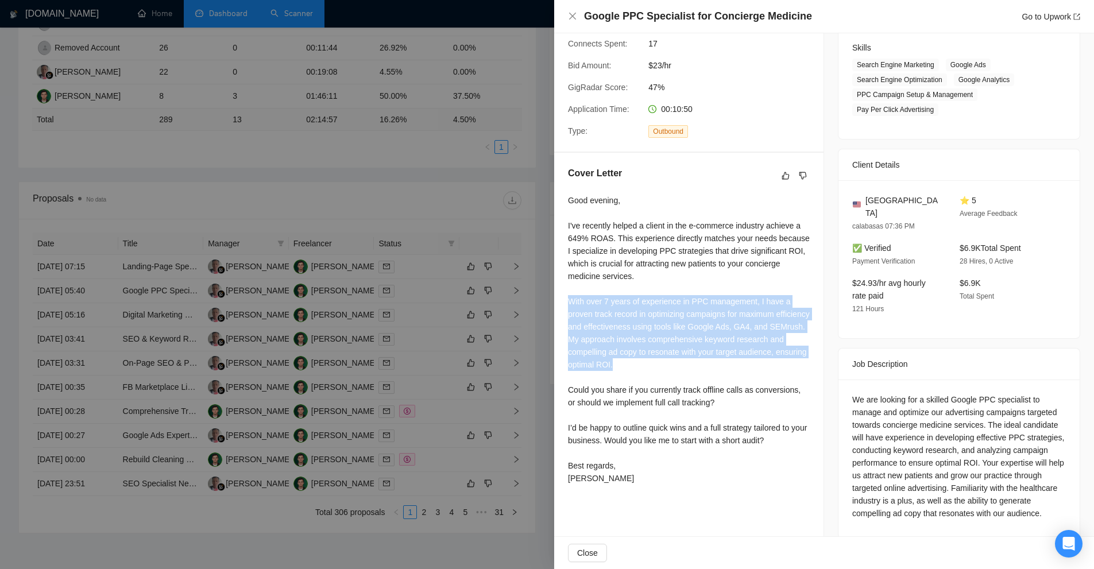
drag, startPoint x: 762, startPoint y: 356, endPoint x: 571, endPoint y: 293, distance: 200.5
click at [571, 293] on div "Good evening, I've recently helped a client in the e-commerce industry achieve …" at bounding box center [689, 339] width 242 height 291
click at [638, 339] on div "Good evening, I've recently helped a client in the e-commerce industry achieve …" at bounding box center [689, 339] width 242 height 291
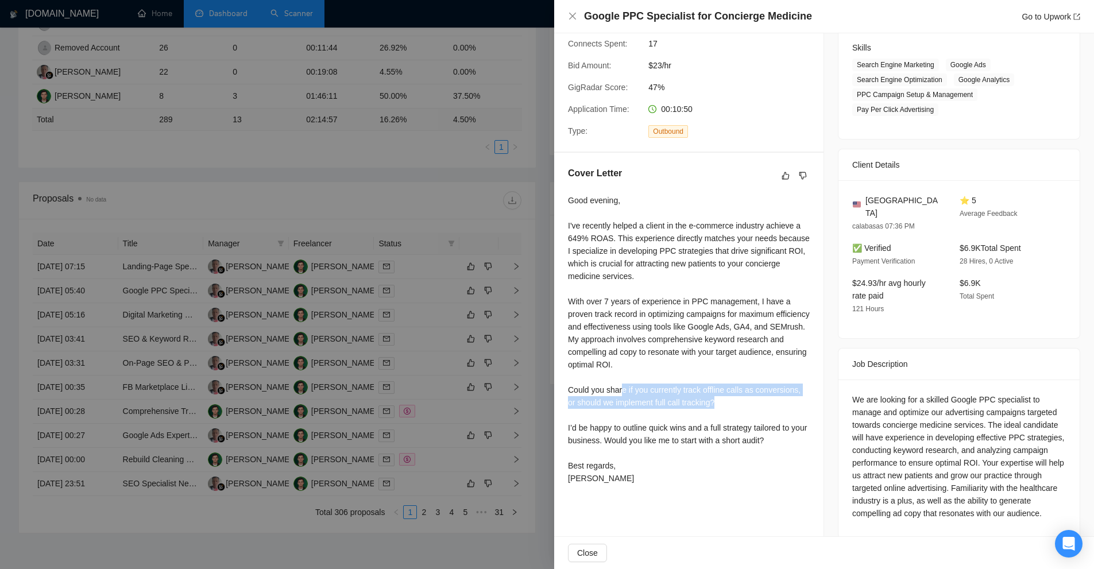
drag, startPoint x: 623, startPoint y: 376, endPoint x: 785, endPoint y: 387, distance: 162.3
click at [785, 387] on div "Good evening, I've recently helped a client in the e-commerce industry achieve …" at bounding box center [689, 339] width 242 height 291
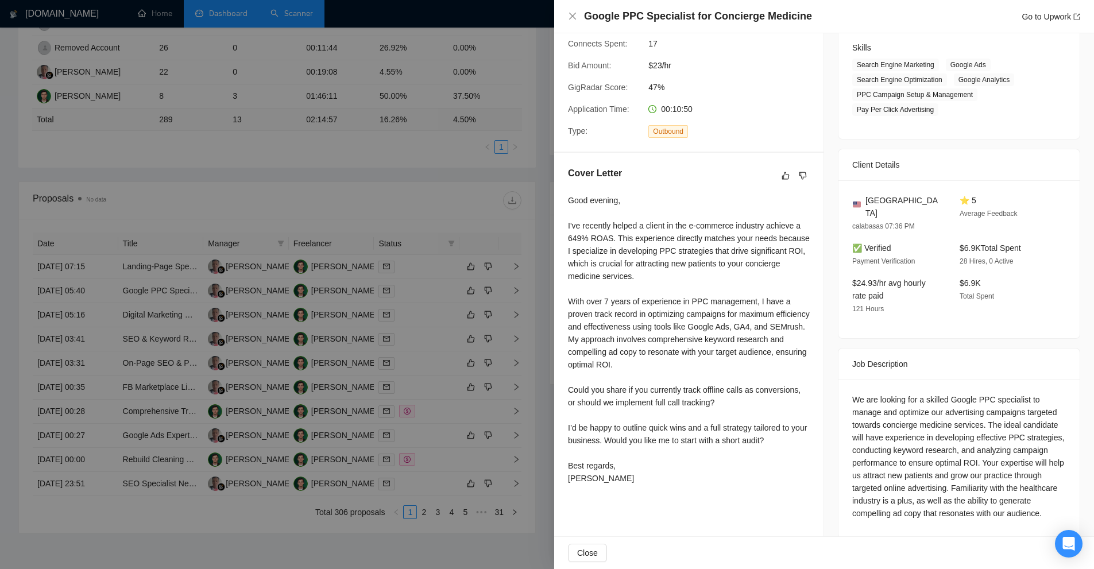
click at [659, 354] on div "Good evening, I've recently helped a client in the e-commerce industry achieve …" at bounding box center [689, 339] width 242 height 291
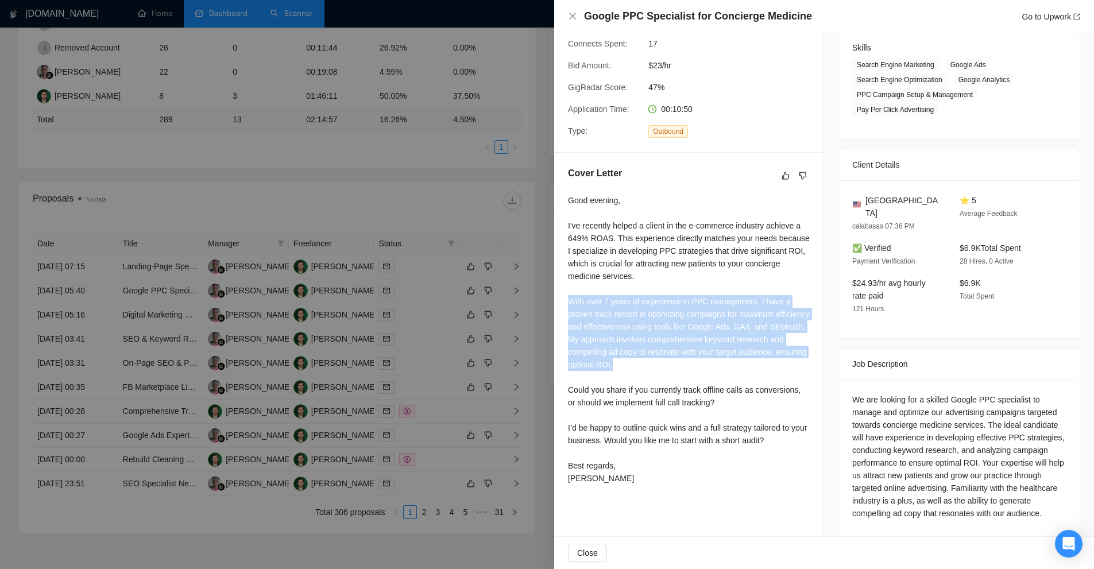
drag, startPoint x: 675, startPoint y: 347, endPoint x: 559, endPoint y: 286, distance: 130.8
click at [559, 286] on div "Cover Letter Good evening, I've recently helped a client in the e-commerce indu…" at bounding box center [688, 328] width 269 height 350
click at [563, 285] on div "Cover Letter Good evening, I've recently helped a client in the e-commerce indu…" at bounding box center [688, 328] width 269 height 350
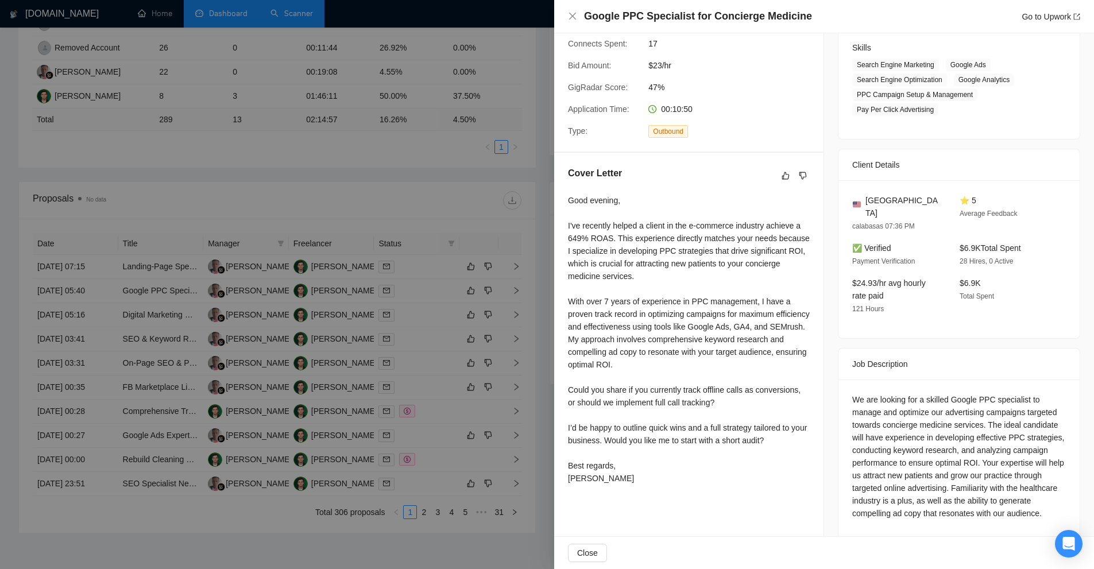
click at [417, 320] on div at bounding box center [547, 284] width 1094 height 569
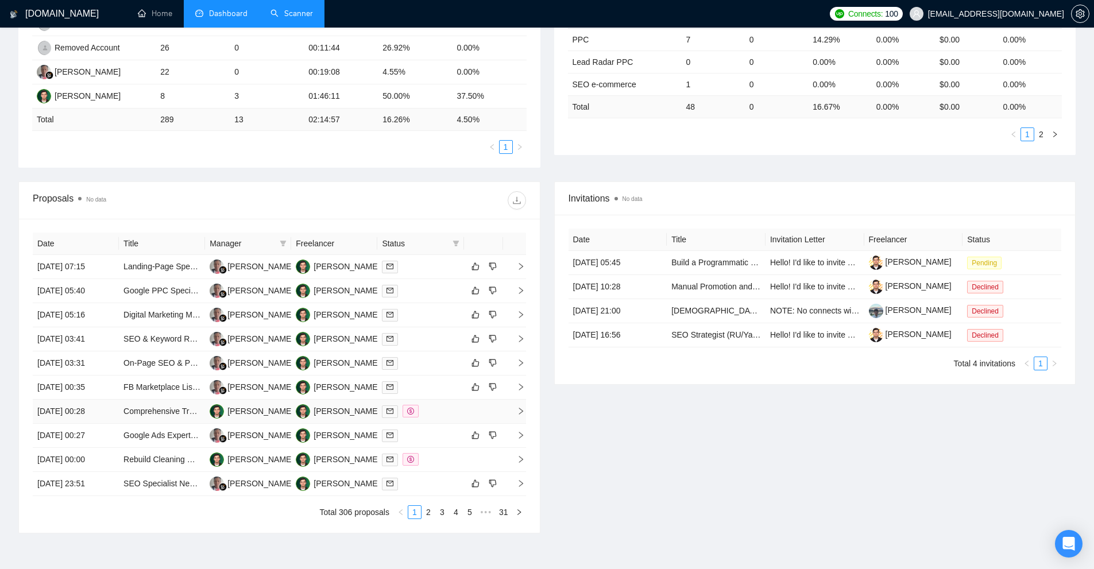
click at [437, 412] on div at bounding box center [420, 411] width 77 height 13
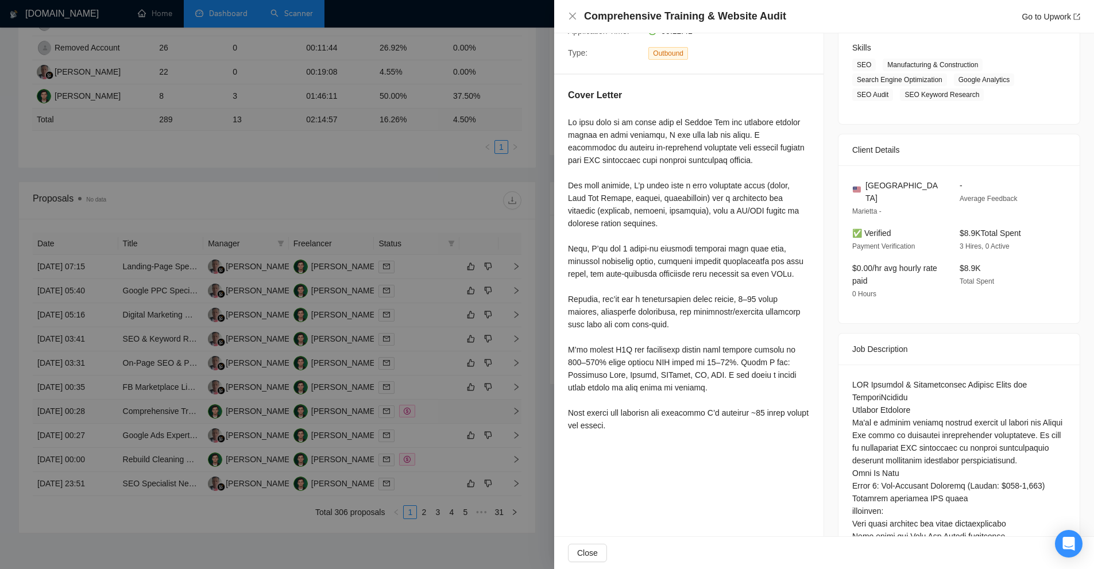
click at [437, 412] on div at bounding box center [547, 284] width 1094 height 569
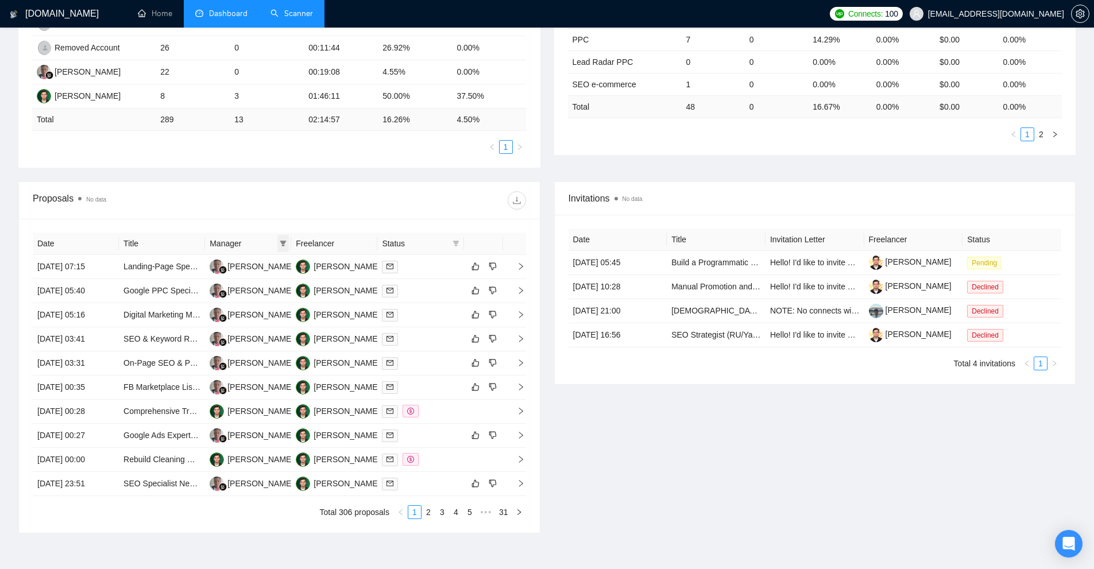
click at [286, 242] on icon "filter" at bounding box center [283, 243] width 7 height 7
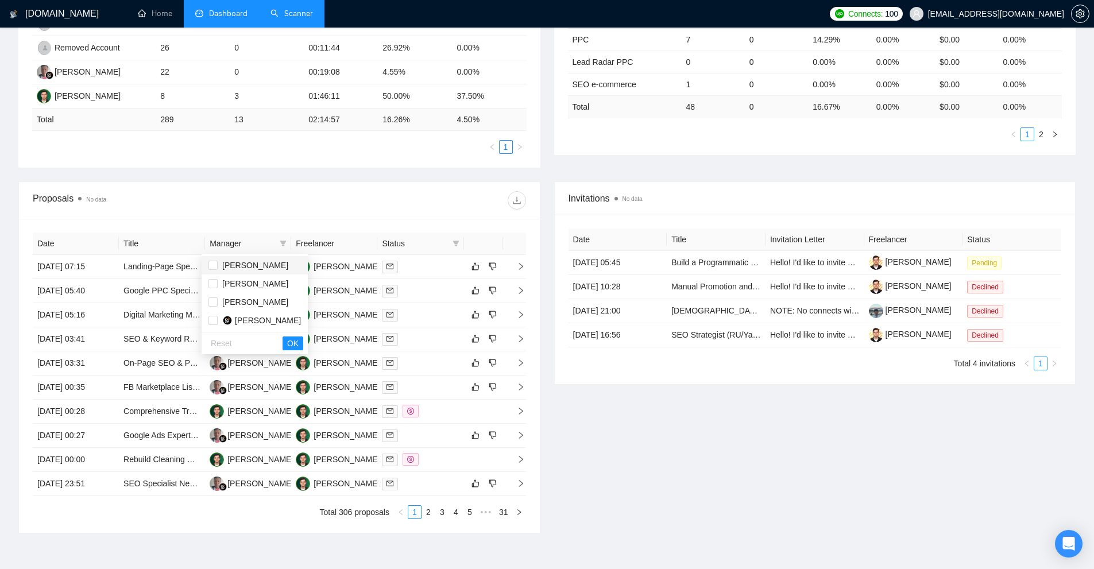
click at [263, 269] on span "Alfin Fauzan" at bounding box center [255, 265] width 66 height 9
click at [263, 272] on li "Alfin Fauzan" at bounding box center [255, 265] width 106 height 18
checkbox input "false"
click at [248, 314] on div "[PERSON_NAME]" at bounding box center [268, 320] width 66 height 13
checkbox input "true"
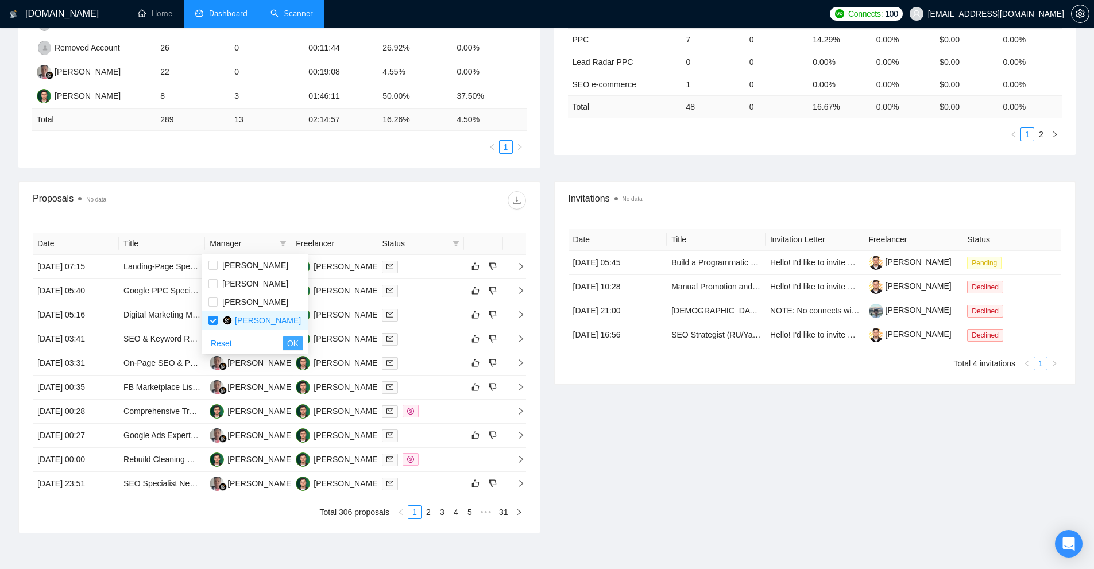
click at [287, 346] on span "OK" at bounding box center [292, 343] width 11 height 13
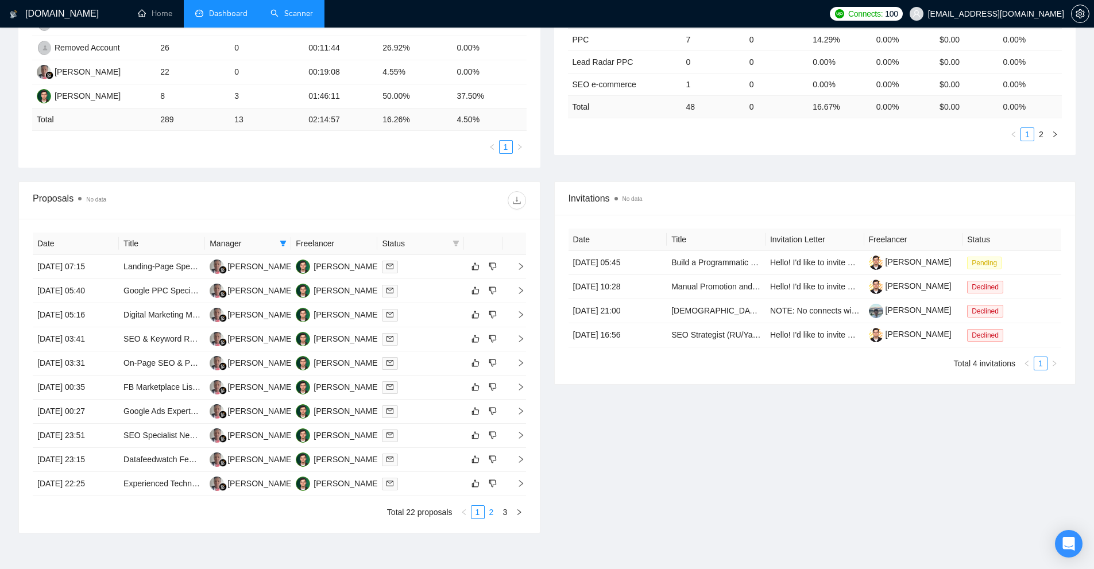
click at [493, 515] on link "2" at bounding box center [491, 512] width 13 height 13
click at [427, 272] on div at bounding box center [420, 266] width 77 height 13
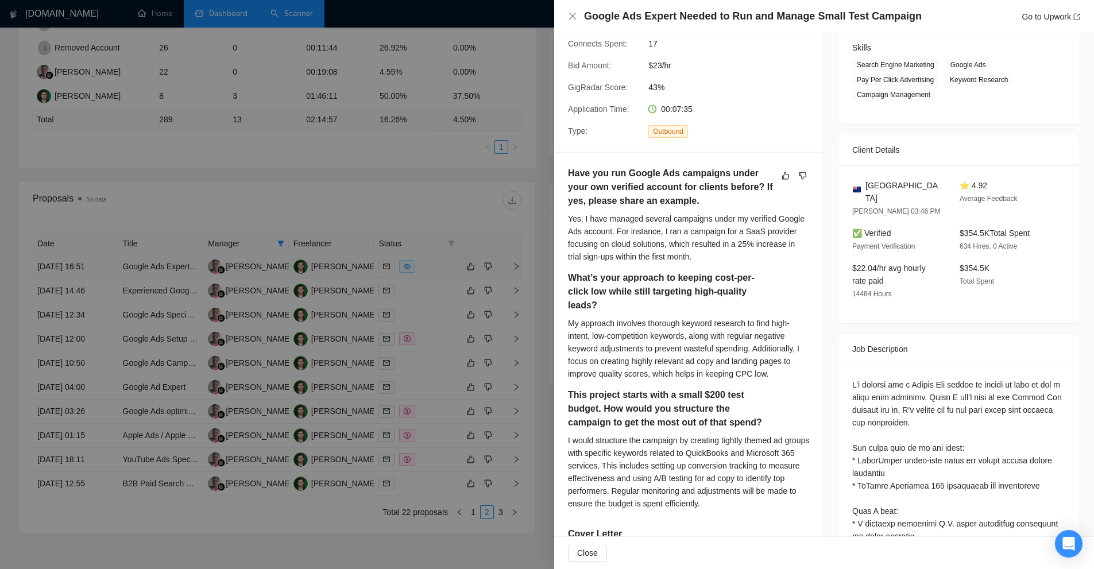
scroll to position [177, 0]
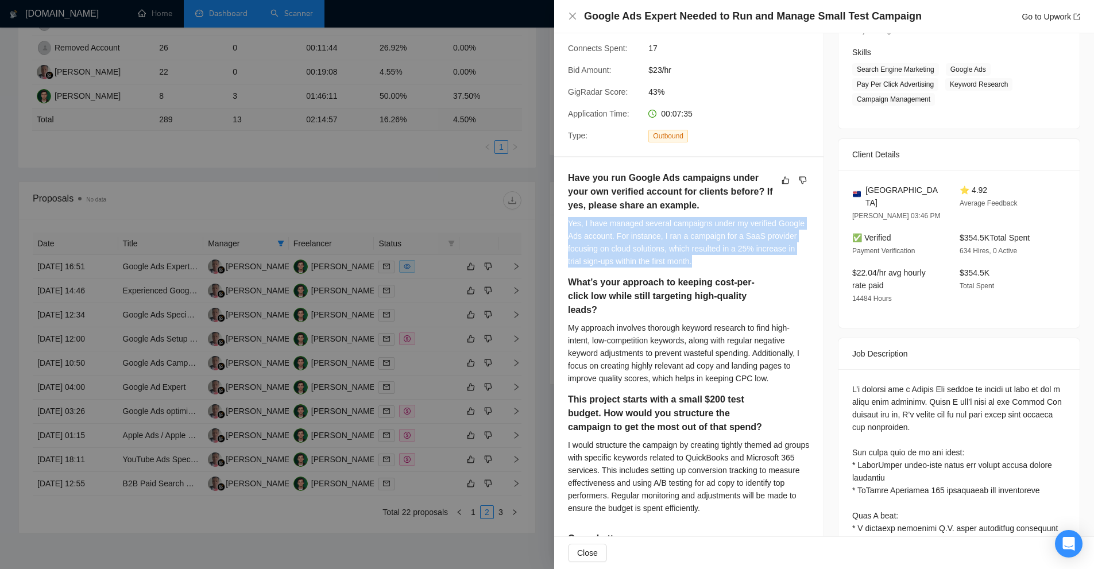
drag, startPoint x: 568, startPoint y: 211, endPoint x: 732, endPoint y: 243, distance: 167.3
click at [732, 243] on div "Have you run Google Ads campaigns under your own verified account for clients b…" at bounding box center [688, 525] width 269 height 736
click at [732, 243] on div "Yes, I have managed several campaigns under my verified Google Ads account. For…" at bounding box center [689, 242] width 242 height 51
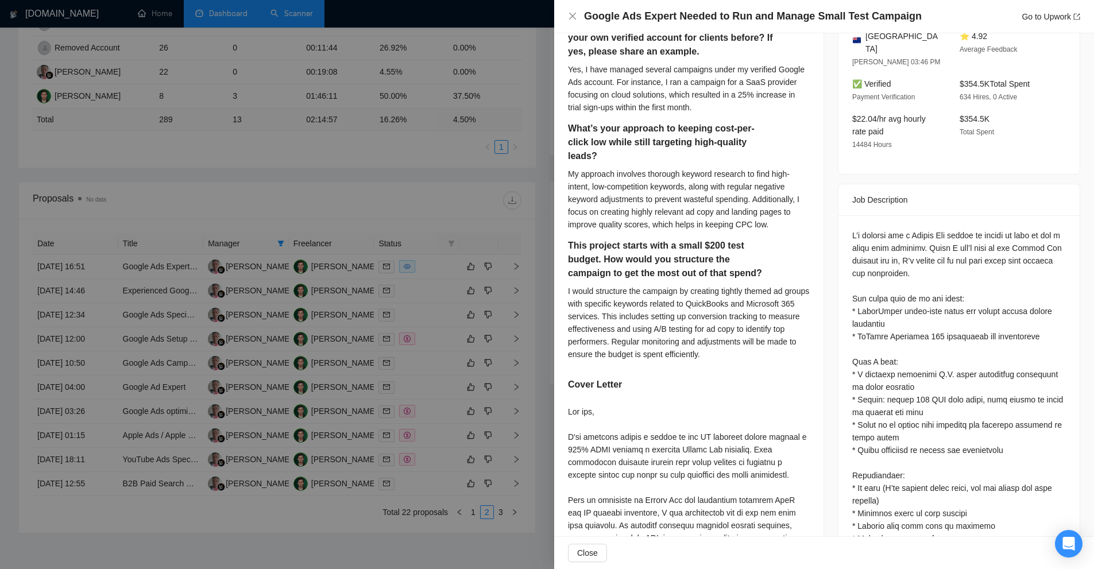
scroll to position [503, 0]
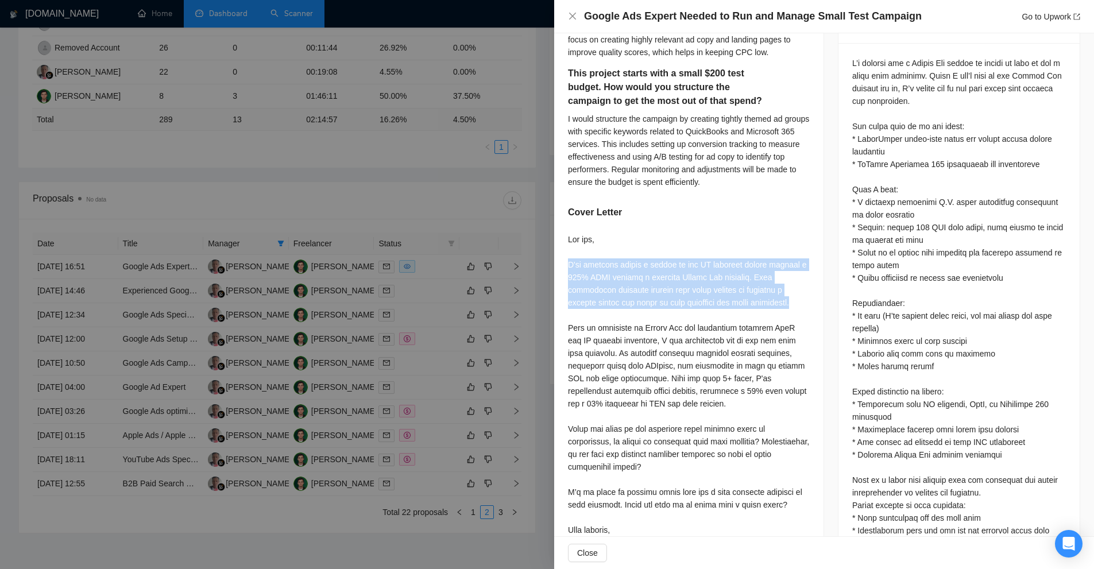
drag, startPoint x: 562, startPoint y: 237, endPoint x: 798, endPoint y: 273, distance: 239.4
click at [798, 273] on div "Have you run Google Ads campaigns under your own verified account for clients b…" at bounding box center [688, 199] width 269 height 736
click at [798, 273] on div at bounding box center [689, 391] width 242 height 316
drag, startPoint x: 798, startPoint y: 273, endPoint x: 561, endPoint y: 241, distance: 239.4
click at [561, 241] on div "Have you run Google Ads campaigns under your own verified account for clients b…" at bounding box center [688, 199] width 269 height 736
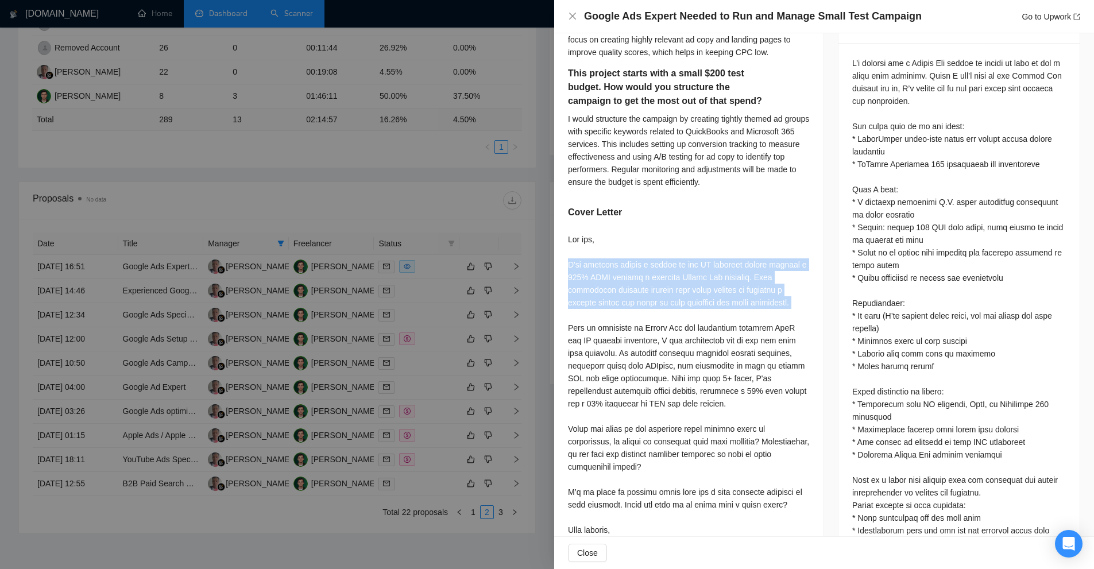
click at [666, 250] on div at bounding box center [689, 391] width 242 height 316
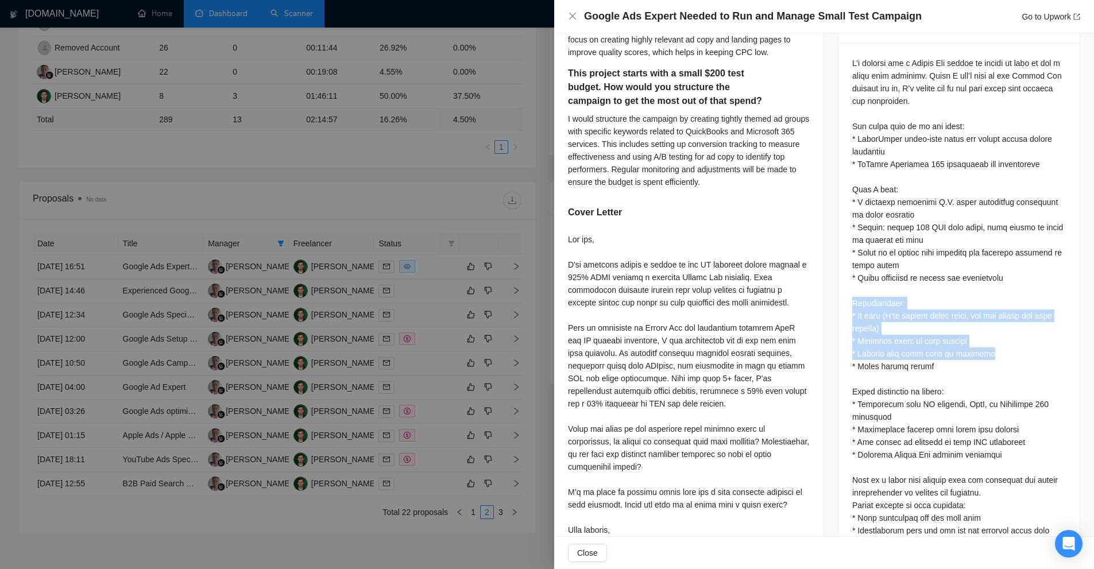
drag, startPoint x: 839, startPoint y: 289, endPoint x: 974, endPoint y: 334, distance: 142.9
click at [974, 334] on div "Questions: Have you run Google Ads campaigns under your own verified account fo…" at bounding box center [959, 376] width 241 height 667
click at [974, 334] on div "Questions: Have you run Google Ads campaigns under your own verified account fo…" at bounding box center [959, 373] width 214 height 632
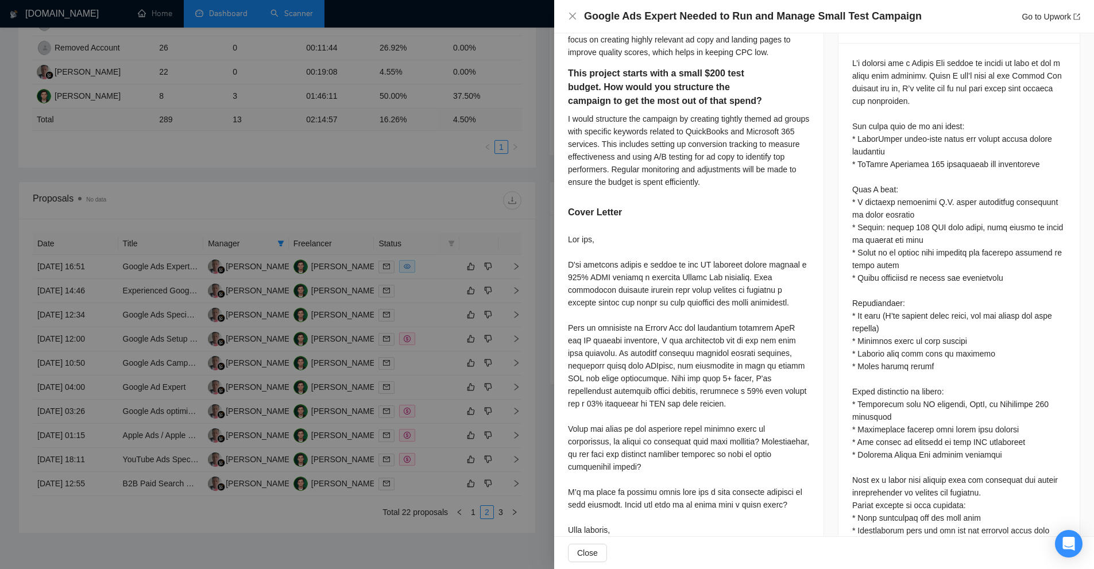
scroll to position [618, 0]
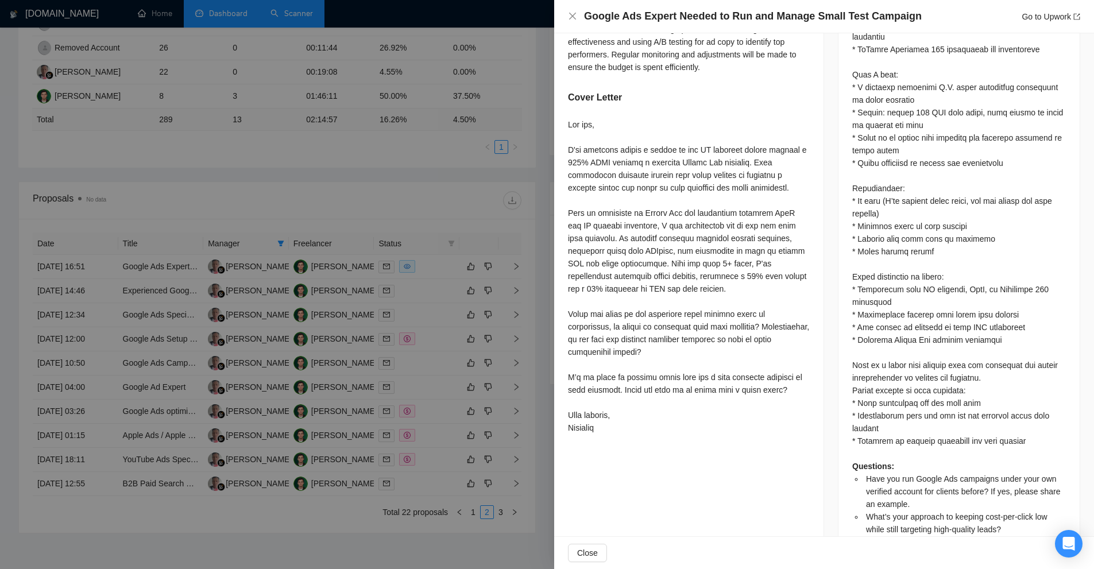
click at [975, 277] on div "Questions: Have you run Google Ads campaigns under your own verified account fo…" at bounding box center [959, 258] width 214 height 632
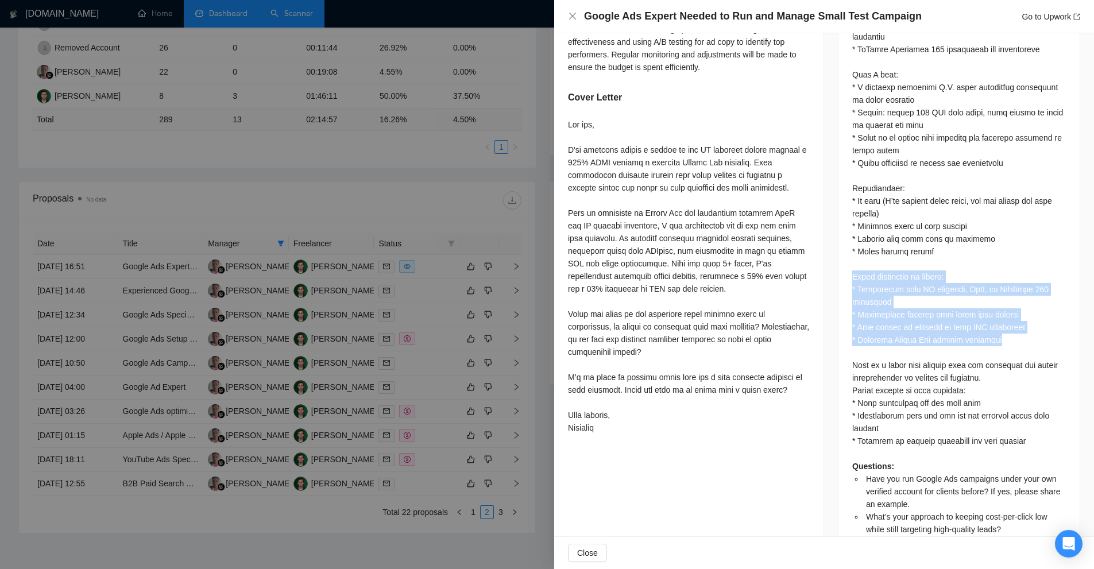
drag, startPoint x: 839, startPoint y: 264, endPoint x: 1010, endPoint y: 323, distance: 181.6
click at [1010, 323] on div "Questions: Have you run Google Ads campaigns under your own verified account fo…" at bounding box center [959, 261] width 241 height 667
click at [1010, 323] on div "Questions: Have you run Google Ads campaigns under your own verified account fo…" at bounding box center [959, 258] width 214 height 632
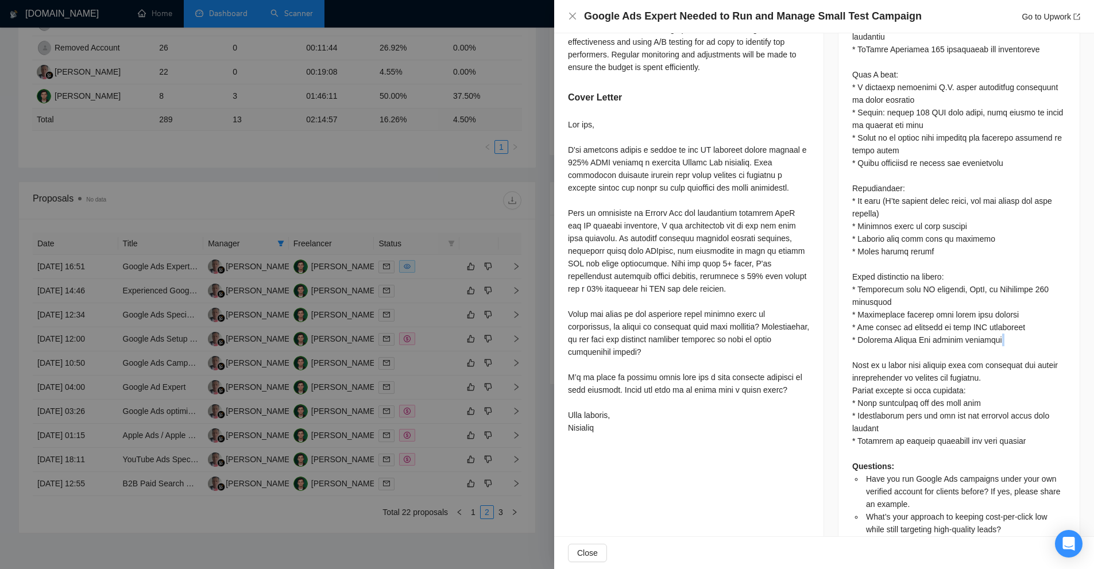
click at [1010, 323] on div "Questions: Have you run Google Ads campaigns under your own verified account fo…" at bounding box center [959, 258] width 214 height 632
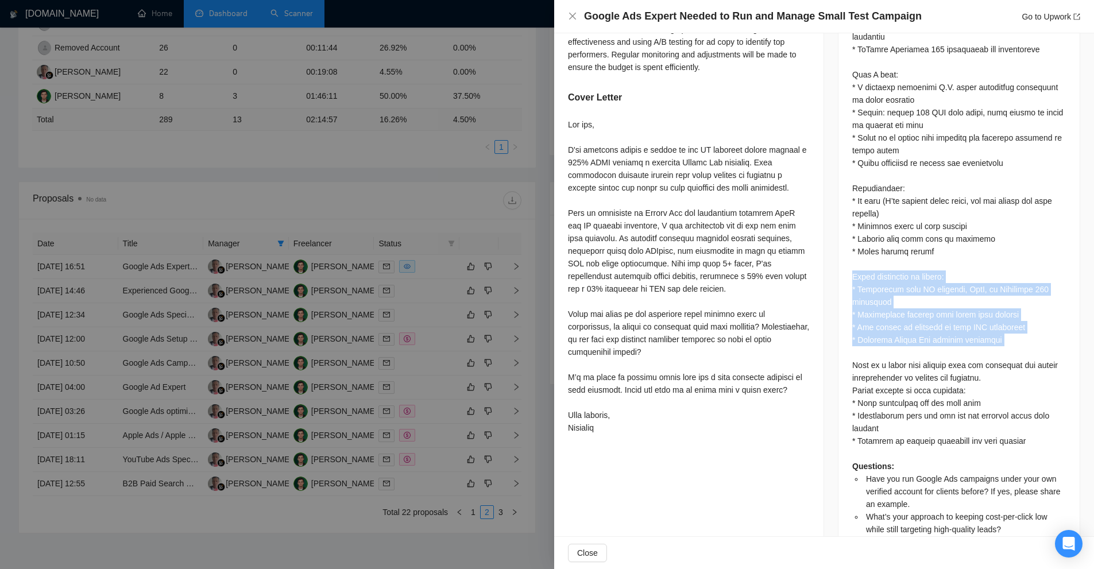
drag, startPoint x: 1010, startPoint y: 323, endPoint x: 974, endPoint y: 265, distance: 68.4
click at [974, 265] on div "Questions: Have you run Google Ads campaigns under your own verified account fo…" at bounding box center [959, 258] width 214 height 632
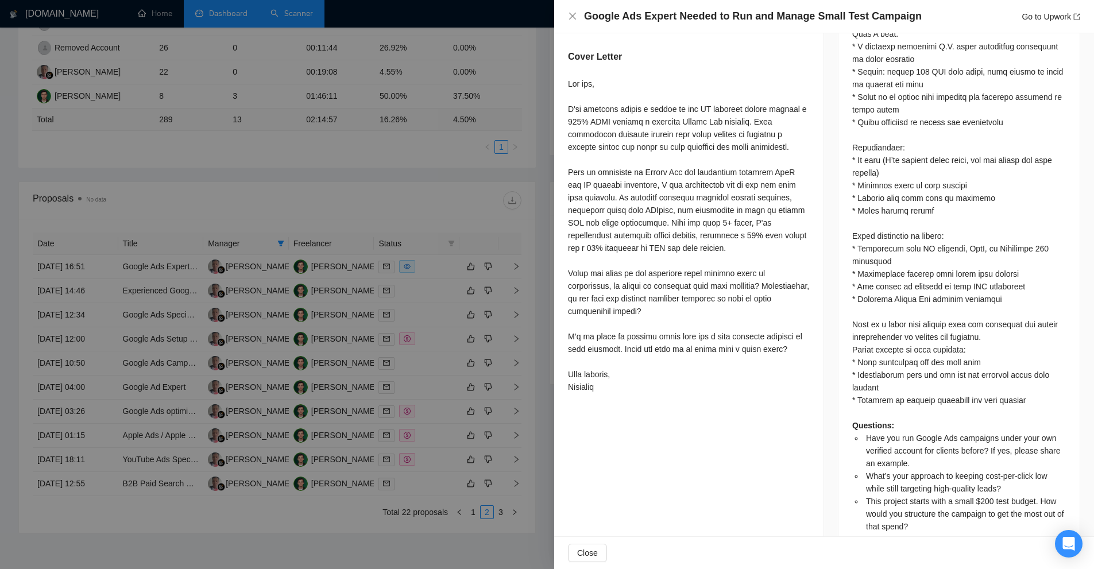
scroll to position [661, 0]
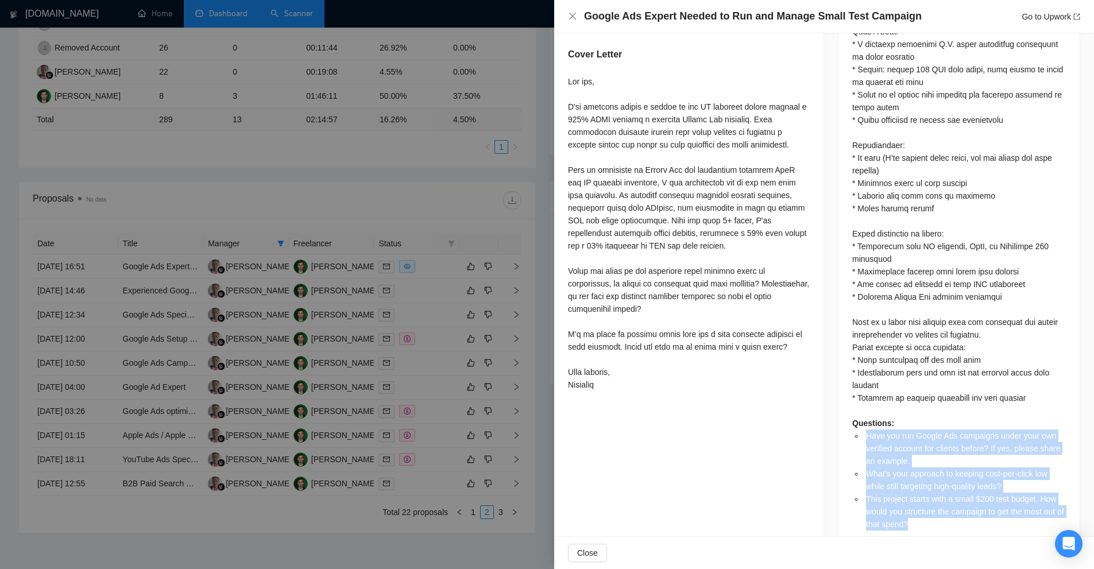
drag, startPoint x: 847, startPoint y: 416, endPoint x: 986, endPoint y: 518, distance: 172.2
click at [986, 518] on div "Questions: Have you run Google Ads campaigns under your own verified account fo…" at bounding box center [959, 218] width 241 height 667
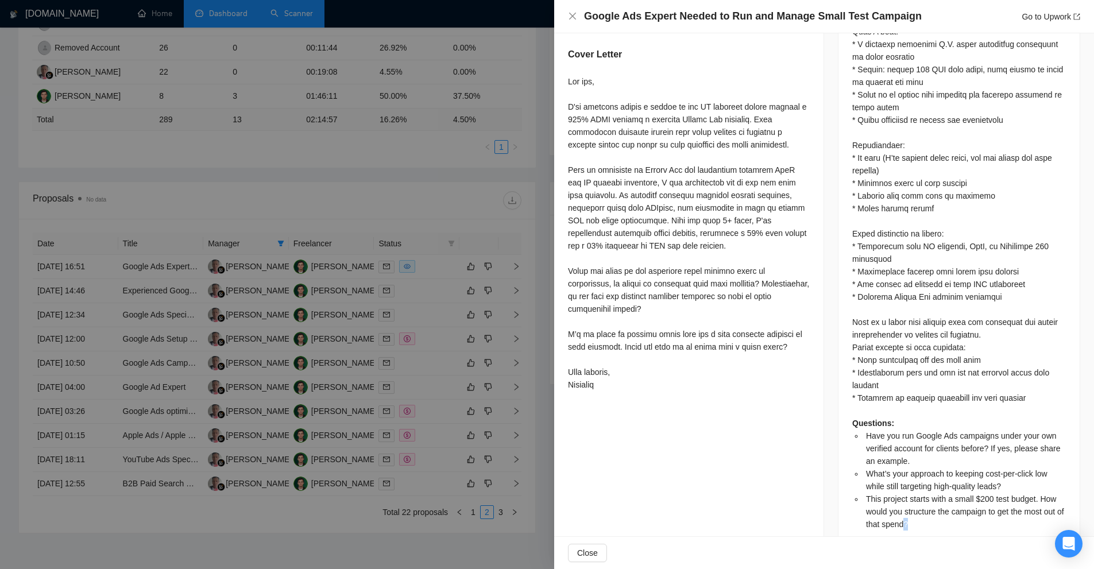
click at [986, 518] on div "Questions: Have you run Google Ads campaigns under your own verified account fo…" at bounding box center [959, 218] width 241 height 667
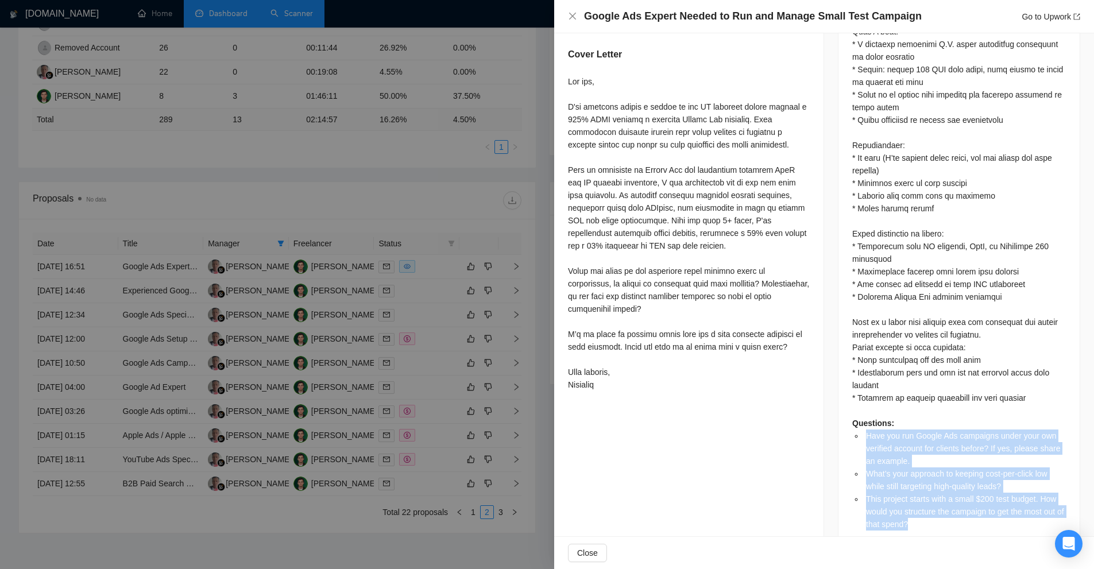
drag, startPoint x: 986, startPoint y: 518, endPoint x: 989, endPoint y: 426, distance: 92.5
click at [989, 426] on div "Questions: Have you run Google Ads campaigns under your own verified account fo…" at bounding box center [959, 218] width 241 height 667
click at [989, 430] on li "Have you run Google Ads campaigns under your own verified account for clients b…" at bounding box center [965, 449] width 202 height 38
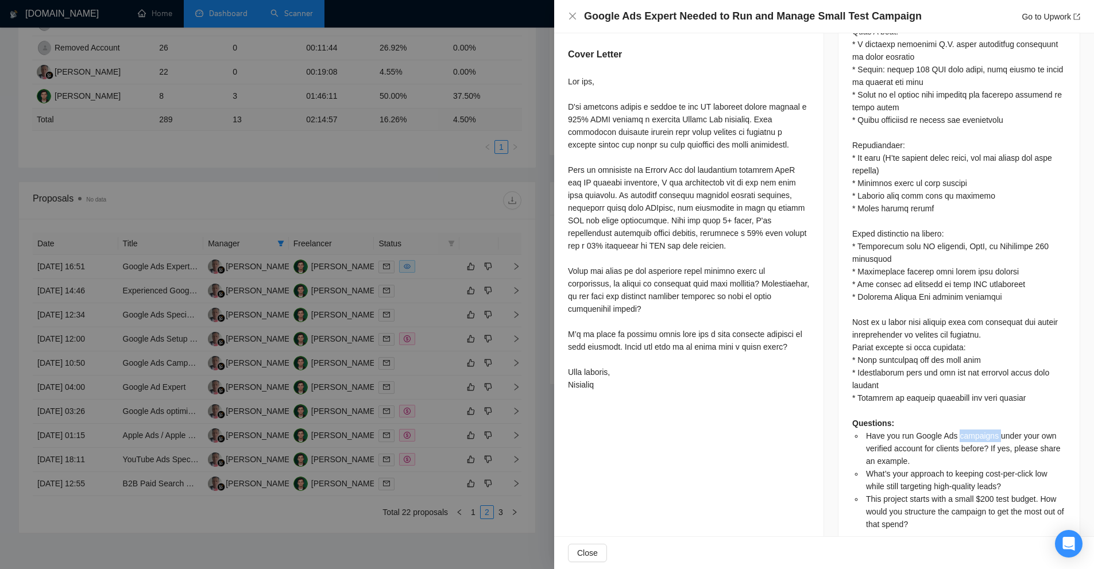
click at [989, 430] on li "Have you run Google Ads campaigns under your own verified account for clients b…" at bounding box center [965, 449] width 202 height 38
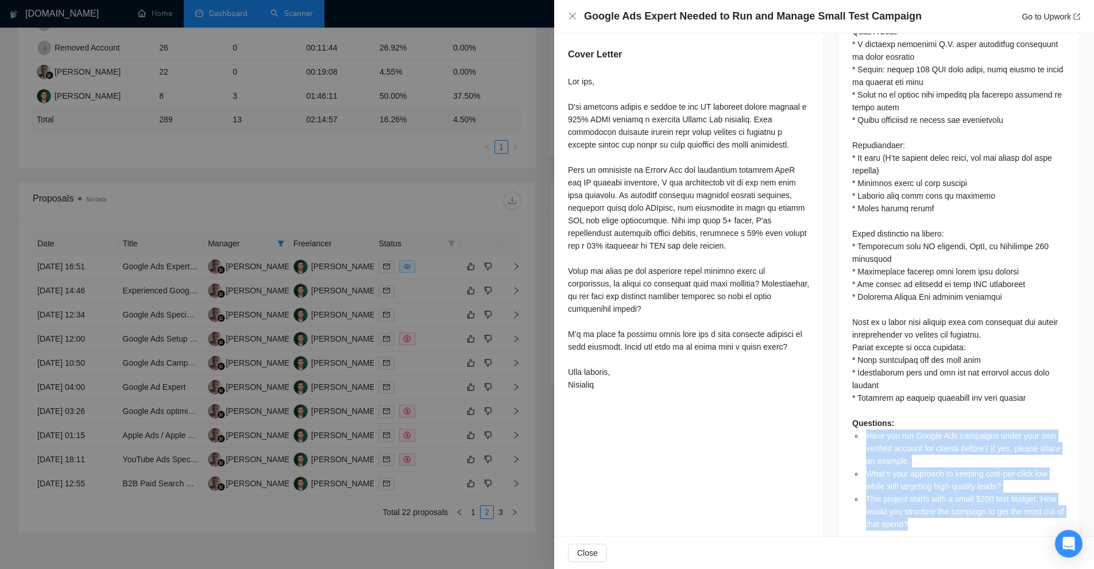
drag, startPoint x: 989, startPoint y: 426, endPoint x: 945, endPoint y: 504, distance: 89.5
click at [945, 504] on ul "Have you run Google Ads campaigns under your own verified account for clients b…" at bounding box center [959, 480] width 214 height 101
click at [945, 504] on li "This project starts with a small $200 test budget. How would you structure the …" at bounding box center [965, 512] width 202 height 38
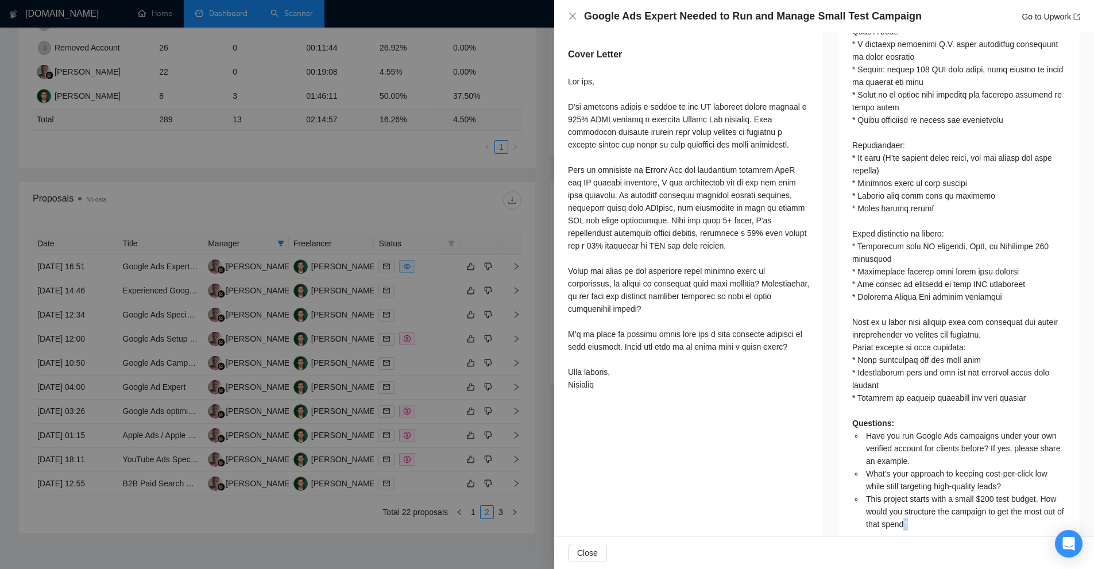
click at [945, 504] on li "This project starts with a small $200 test budget. How would you structure the …" at bounding box center [965, 512] width 202 height 38
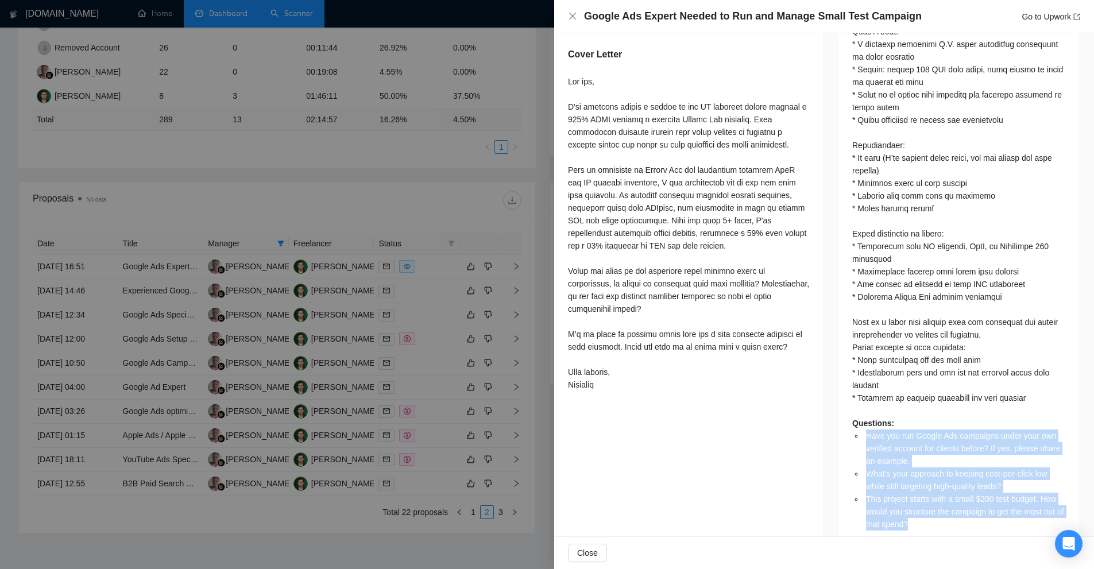
drag, startPoint x: 945, startPoint y: 504, endPoint x: 951, endPoint y: 429, distance: 74.8
click at [951, 430] on ul "Have you run Google Ads campaigns under your own verified account for clients b…" at bounding box center [959, 480] width 214 height 101
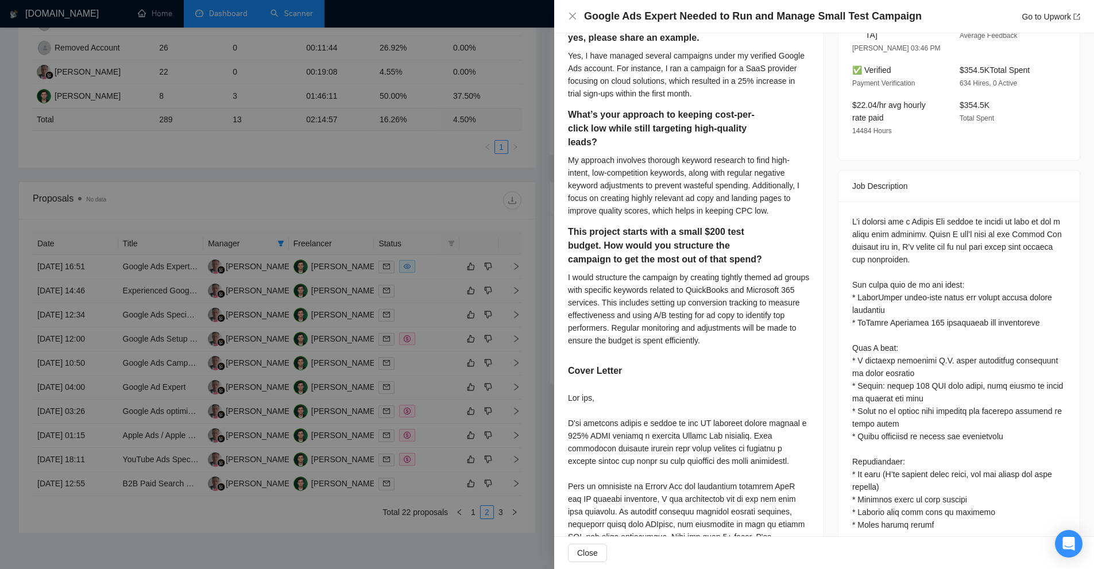
scroll to position [675, 0]
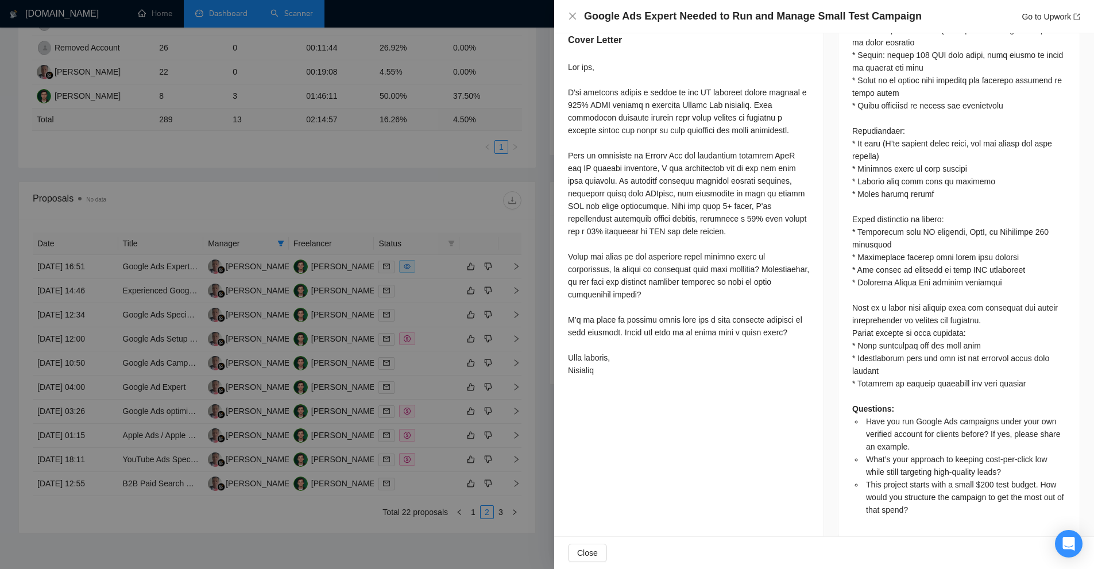
click at [647, 291] on div at bounding box center [689, 219] width 242 height 316
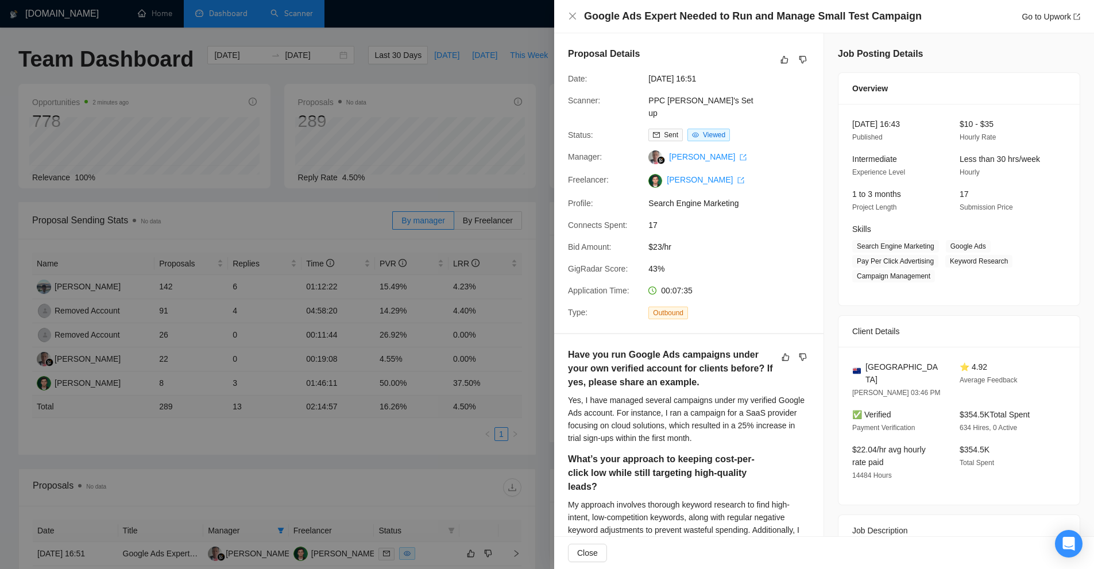
scroll to position [354, 0]
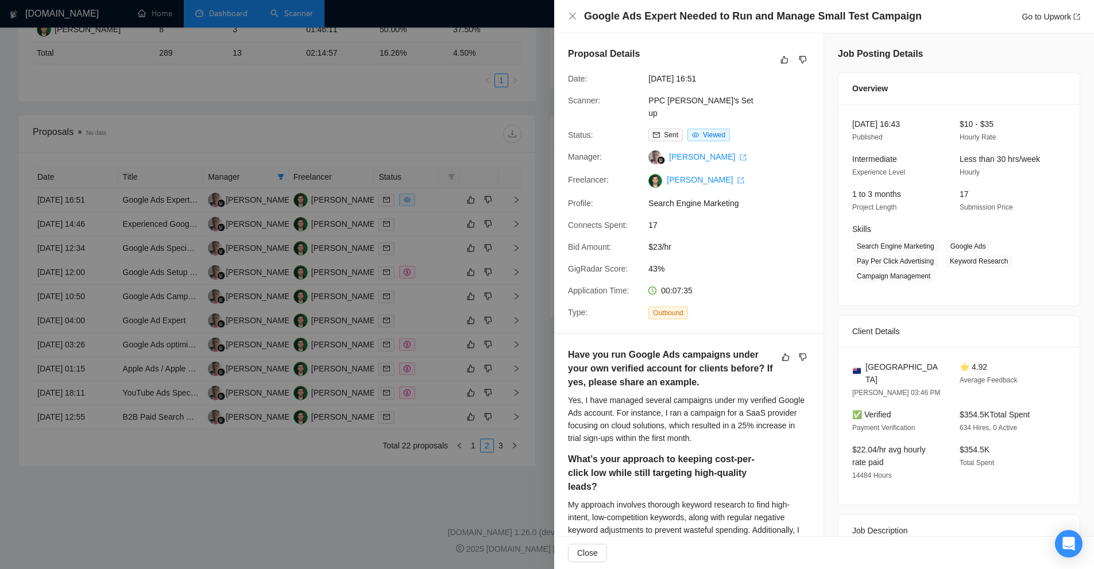
click at [392, 208] on div at bounding box center [547, 284] width 1094 height 569
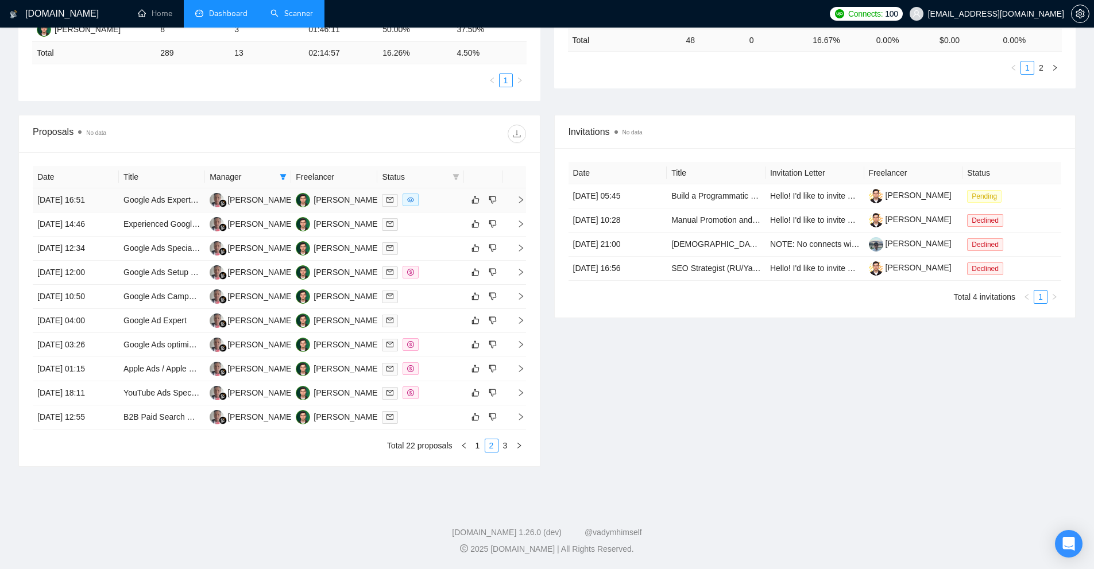
click at [441, 202] on div at bounding box center [420, 200] width 77 height 13
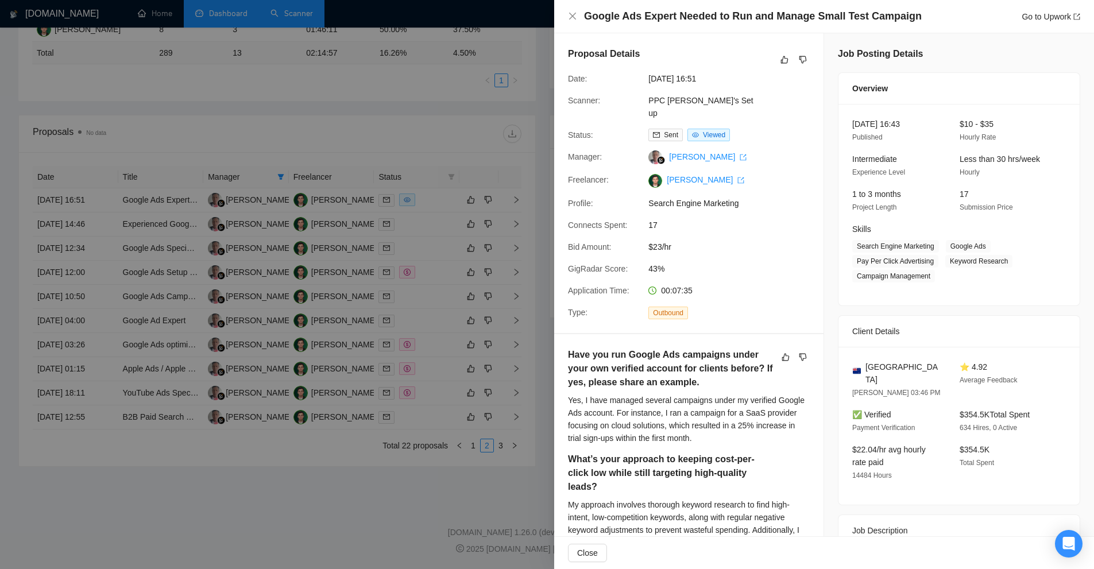
scroll to position [675, 0]
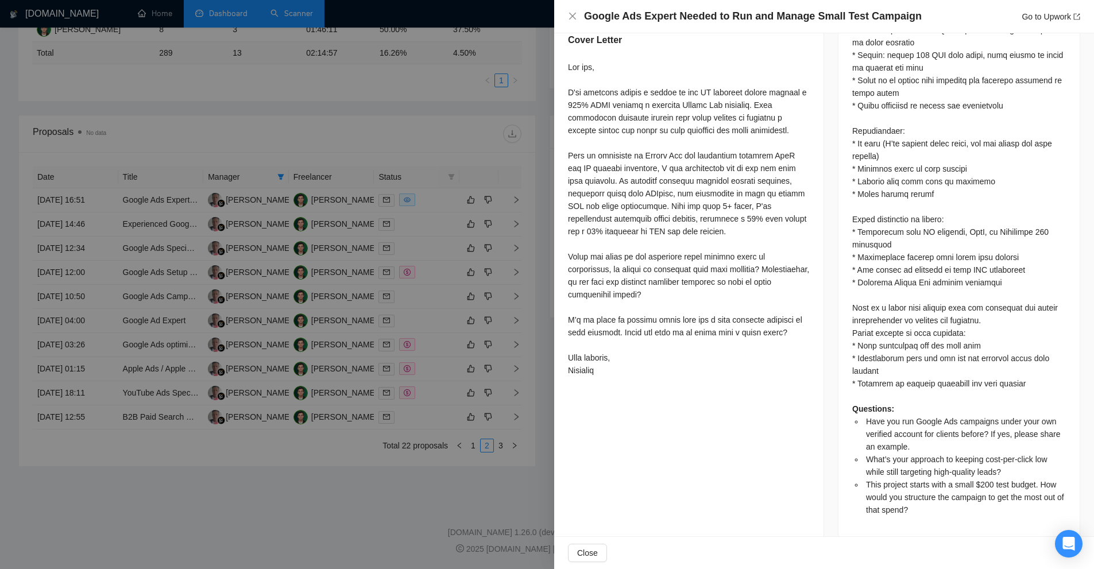
click at [501, 230] on div at bounding box center [547, 284] width 1094 height 569
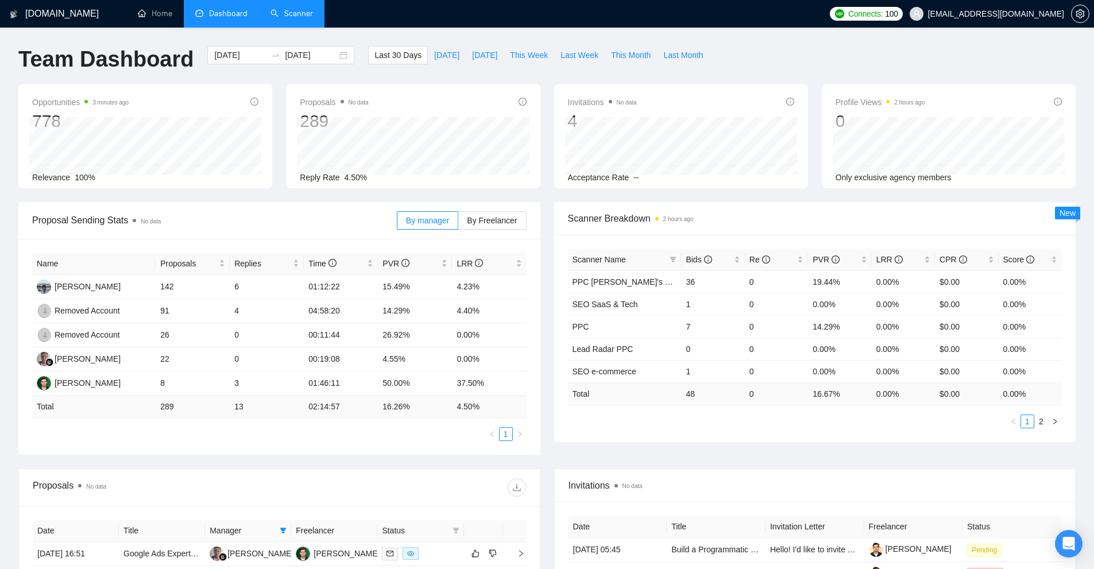
scroll to position [172, 0]
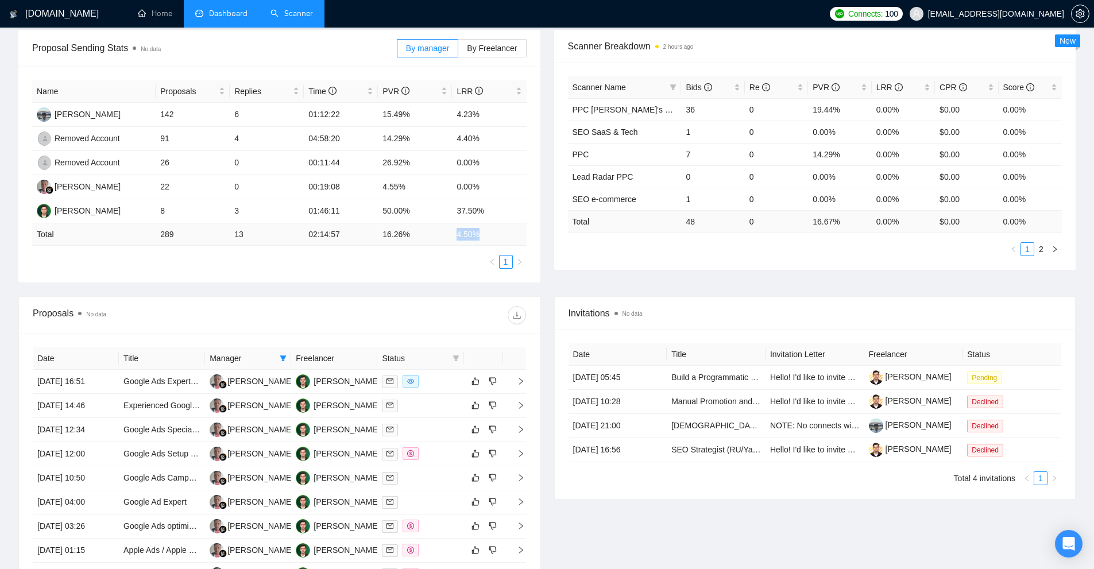
drag, startPoint x: 457, startPoint y: 232, endPoint x: 490, endPoint y: 231, distance: 33.9
click at [490, 231] on td "4.50 %" at bounding box center [489, 234] width 74 height 22
click at [504, 44] on span "By Freelancer" at bounding box center [492, 48] width 50 height 9
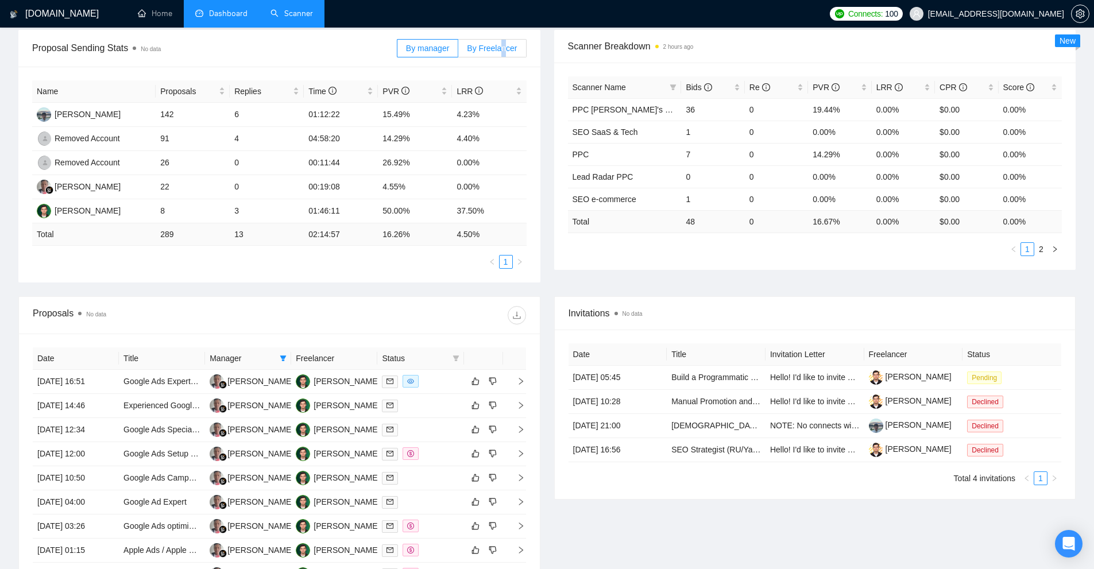
click at [458, 51] on input "By Freelancer" at bounding box center [458, 51] width 0 height 0
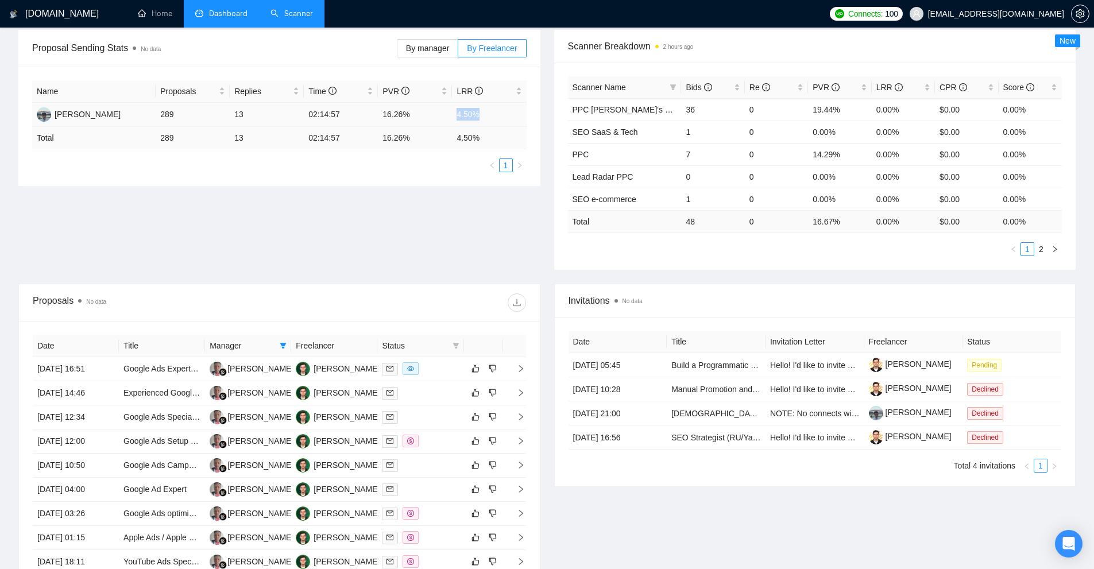
drag, startPoint x: 452, startPoint y: 124, endPoint x: 494, endPoint y: 122, distance: 42.0
click at [494, 122] on td "4.50%" at bounding box center [489, 115] width 74 height 24
click at [446, 45] on span "By manager" at bounding box center [427, 48] width 43 height 9
click at [397, 51] on input "By manager" at bounding box center [397, 51] width 0 height 0
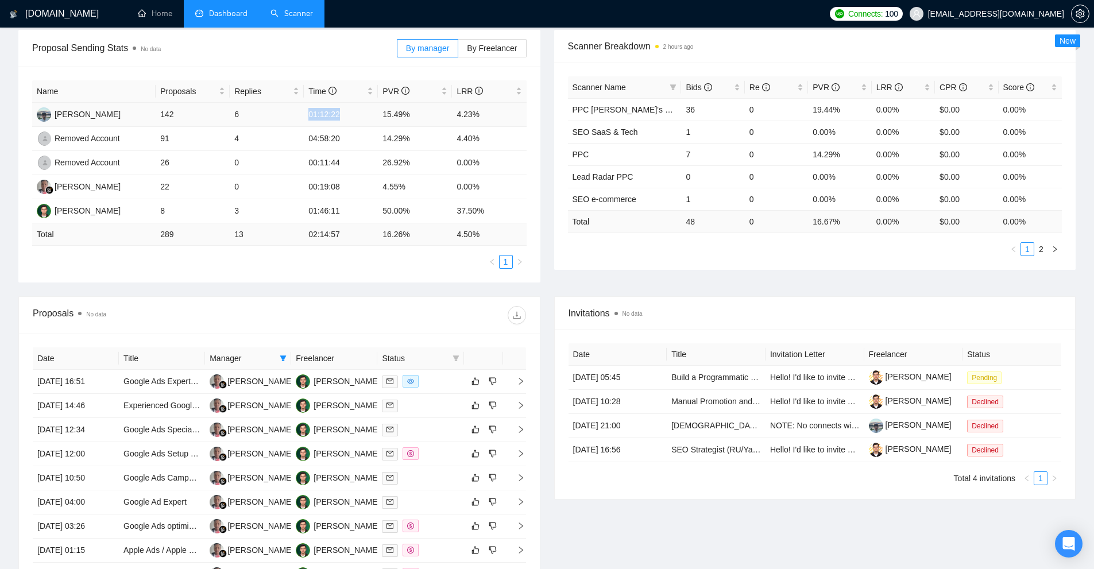
drag, startPoint x: 299, startPoint y: 111, endPoint x: 346, endPoint y: 111, distance: 47.1
click at [346, 111] on tr "Yurii Medetskyi 142 6 01:12:22 15.49% 4.23%" at bounding box center [279, 115] width 495 height 24
drag, startPoint x: 296, startPoint y: 141, endPoint x: 339, endPoint y: 148, distance: 43.6
click at [365, 137] on tr "Removed Account 91 4 04:58:20 14.29% 4.40%" at bounding box center [279, 139] width 495 height 24
drag, startPoint x: 297, startPoint y: 161, endPoint x: 372, endPoint y: 163, distance: 74.7
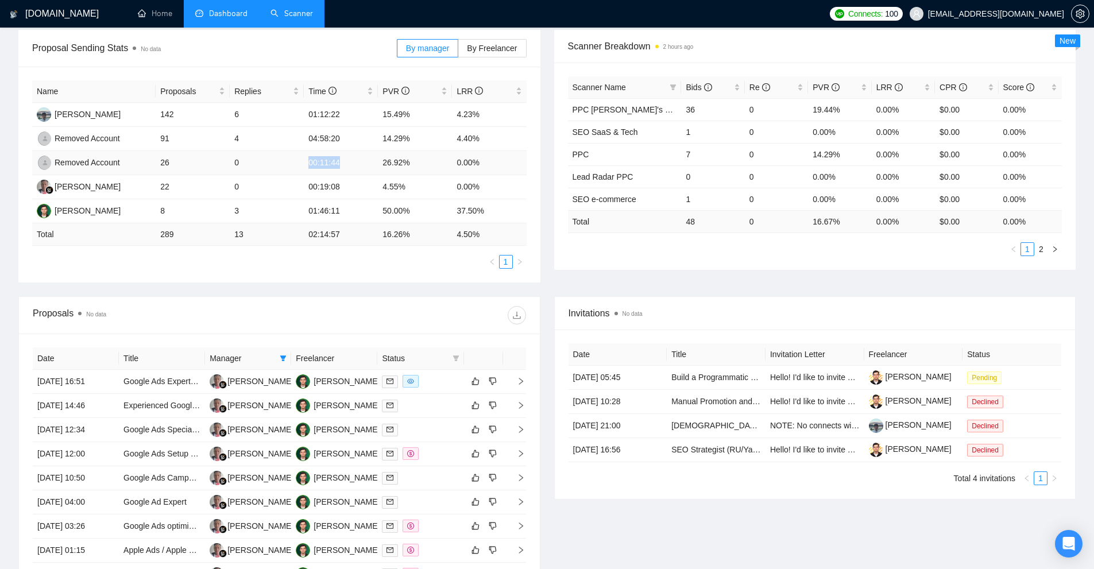
click at [372, 163] on tr "Removed Account 26 0 00:11:44 26.92% 0.00%" at bounding box center [279, 163] width 495 height 24
drag, startPoint x: 364, startPoint y: 188, endPoint x: 386, endPoint y: 196, distance: 23.6
click at [386, 195] on tr "Wandi Wandi 22 0 00:19:08 4.55% 0.00%" at bounding box center [279, 187] width 495 height 24
drag, startPoint x: 303, startPoint y: 216, endPoint x: 382, endPoint y: 221, distance: 79.4
click at [382, 221] on tr "Mykhailo Sytnyk 8 3 01:46:11 50.00% 37.50%" at bounding box center [279, 211] width 495 height 24
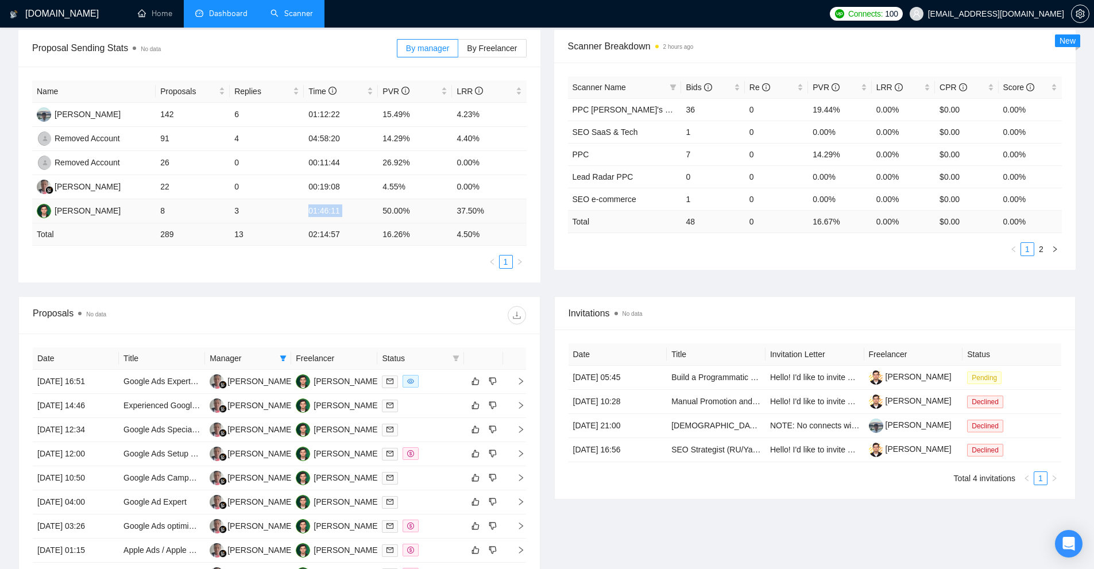
click at [348, 214] on td "01:46:11" at bounding box center [341, 211] width 74 height 24
drag, startPoint x: 357, startPoint y: 173, endPoint x: 428, endPoint y: 172, distance: 71.2
click at [428, 172] on tr "Removed Account 26 0 00:11:44 26.92% 0.00%" at bounding box center [279, 163] width 495 height 24
drag, startPoint x: 412, startPoint y: 182, endPoint x: 363, endPoint y: 192, distance: 50.3
click at [363, 192] on tr "Wandi Wandi 22 0 00:19:08 4.55% 0.00%" at bounding box center [279, 187] width 495 height 24
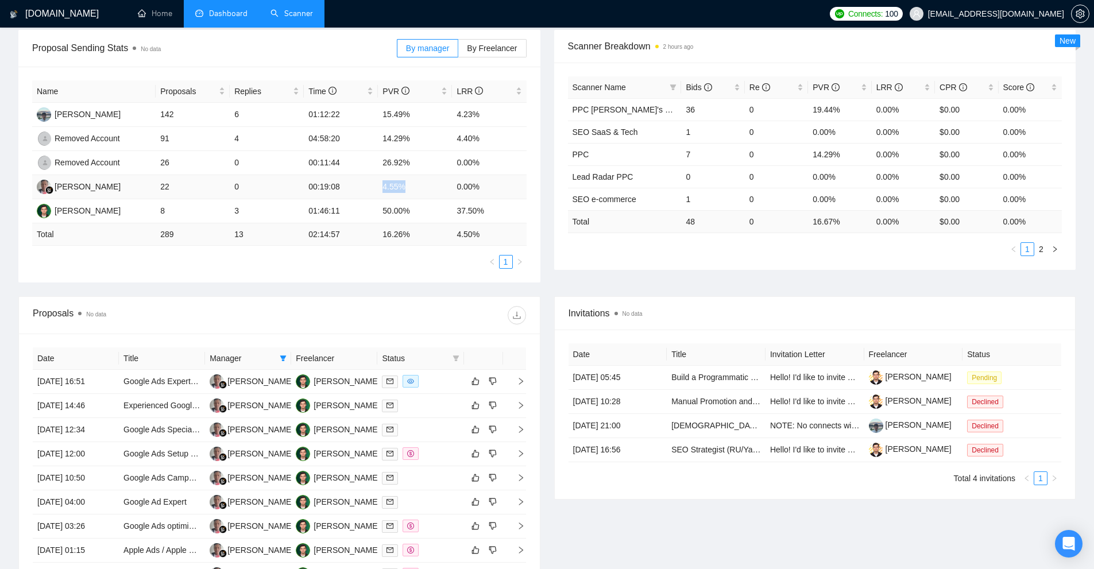
click at [363, 192] on td "00:19:08" at bounding box center [341, 187] width 74 height 24
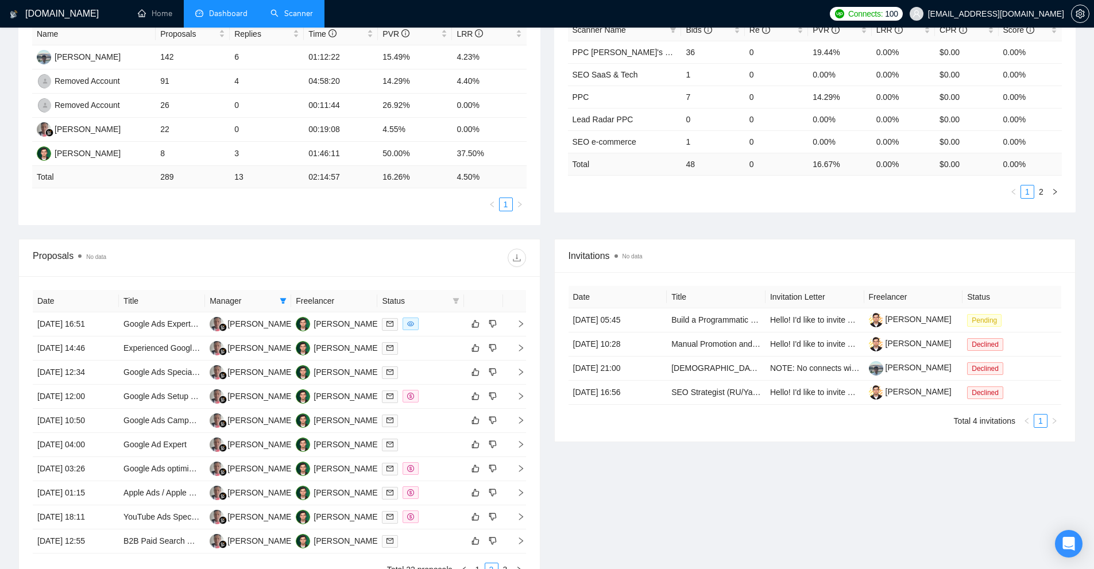
scroll to position [287, 0]
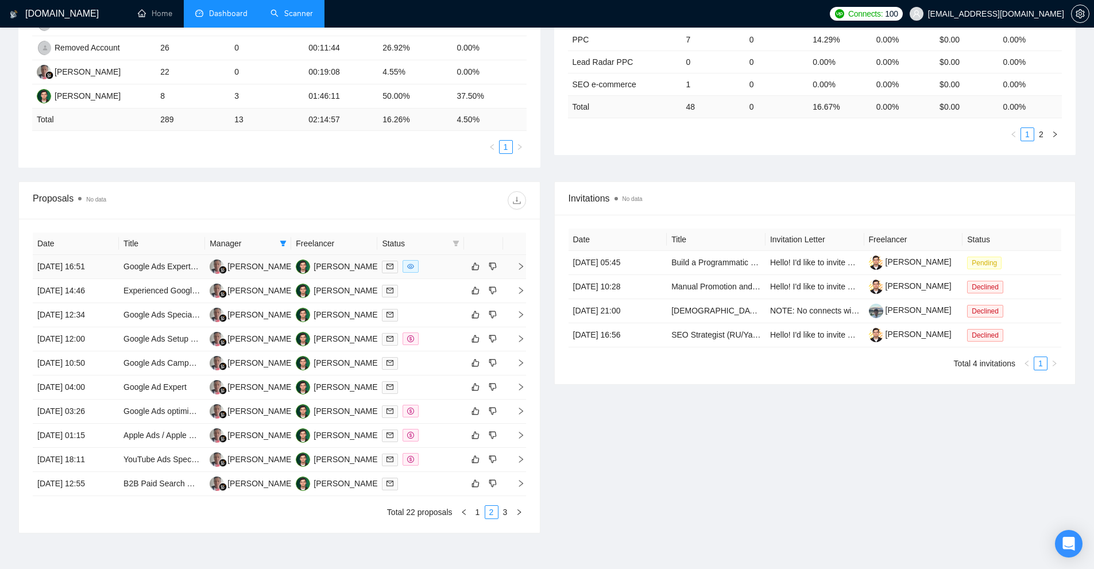
click at [443, 273] on div at bounding box center [420, 266] width 77 height 13
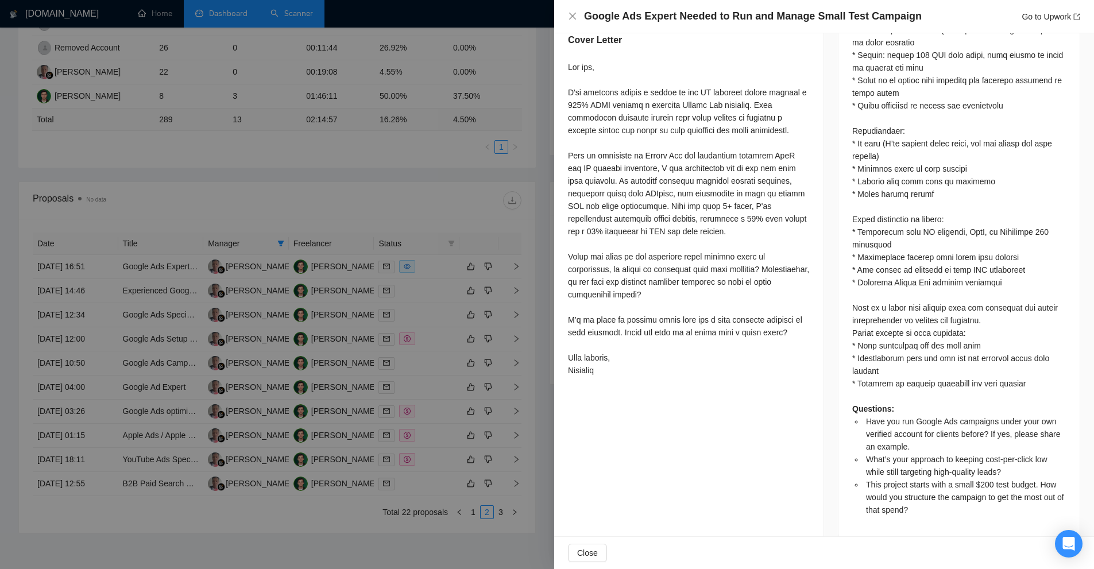
scroll to position [503, 0]
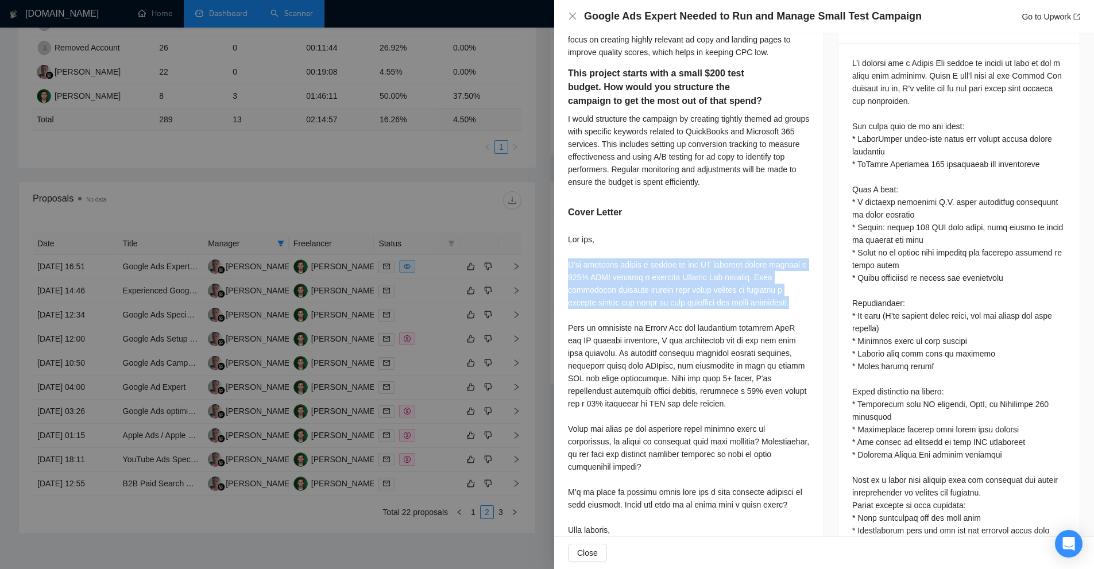
drag, startPoint x: 561, startPoint y: 240, endPoint x: 803, endPoint y: 281, distance: 245.3
click at [803, 281] on div "Have you run Google Ads campaigns under your own verified account for clients b…" at bounding box center [688, 199] width 269 height 736
click at [803, 281] on div at bounding box center [689, 391] width 242 height 316
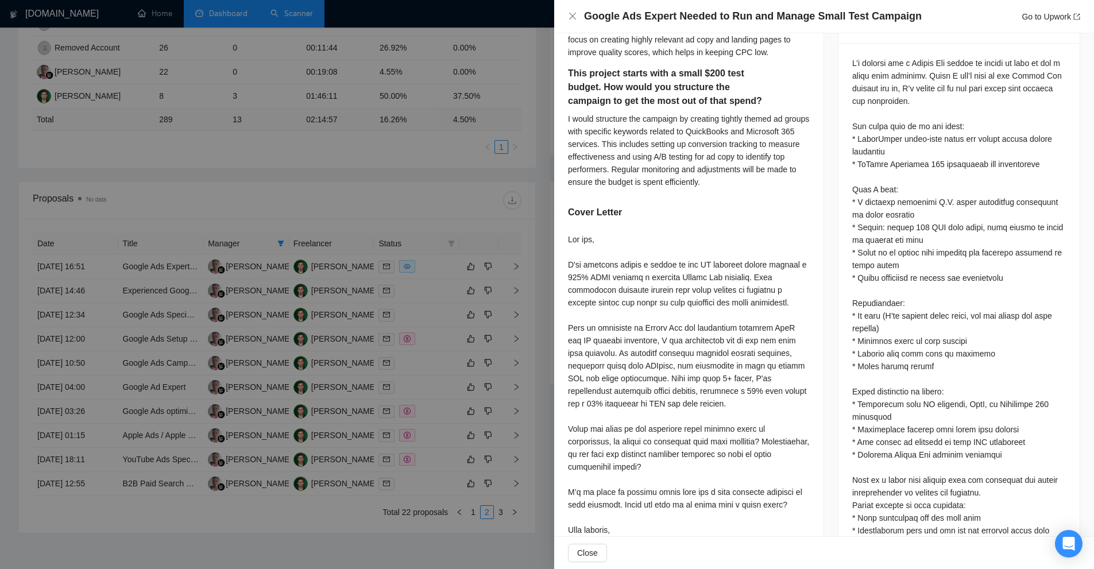
click at [289, 164] on div at bounding box center [547, 284] width 1094 height 569
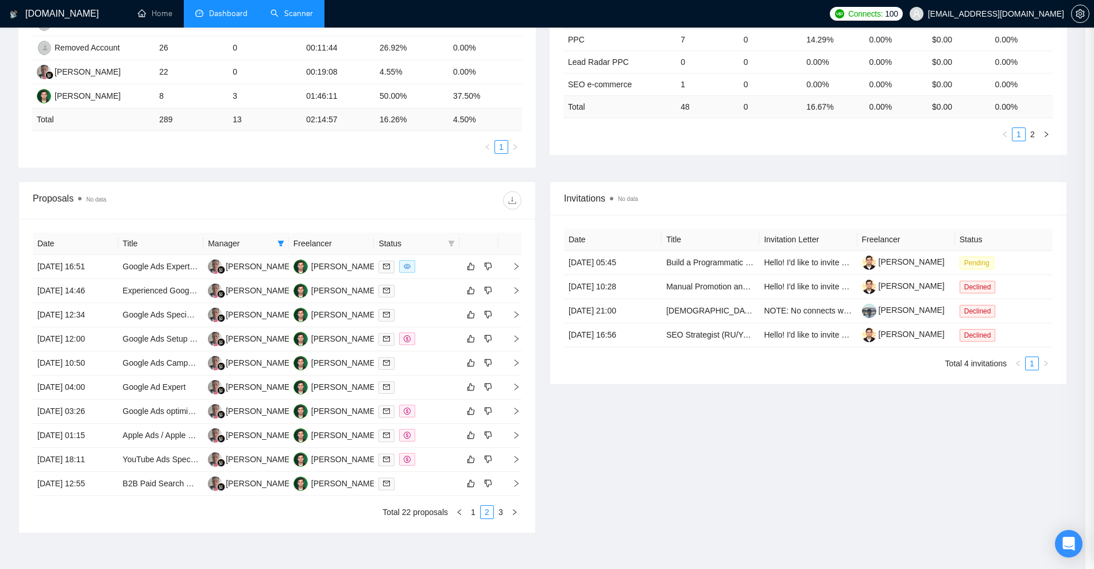
scroll to position [115, 0]
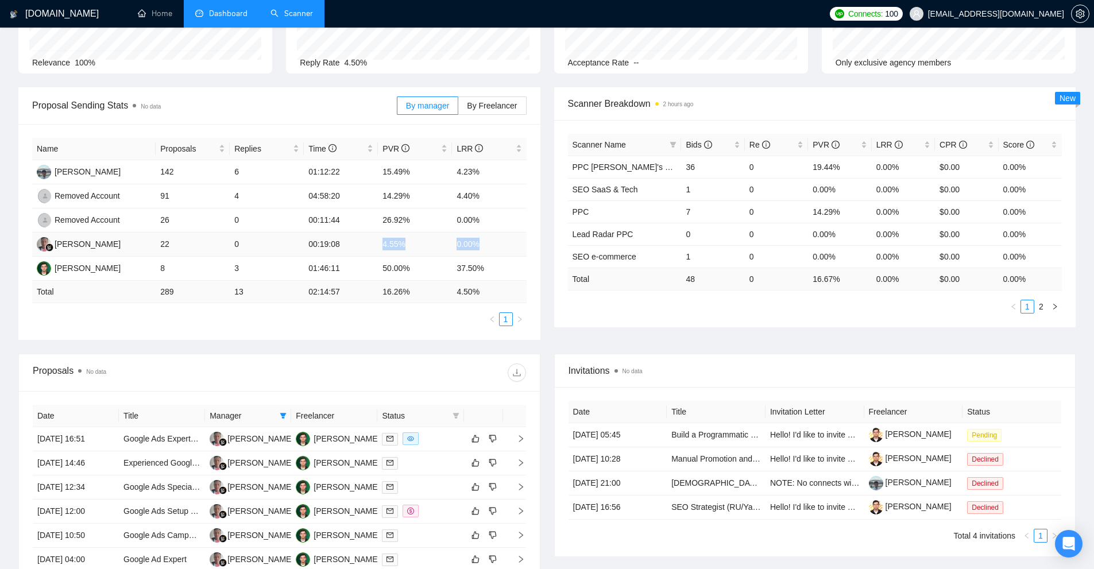
drag, startPoint x: 377, startPoint y: 246, endPoint x: 487, endPoint y: 242, distance: 110.3
click at [487, 242] on tr "Wandi Wandi 22 0 00:19:08 4.55% 0.00%" at bounding box center [279, 245] width 495 height 24
copy tr "4.55% 0.00%"
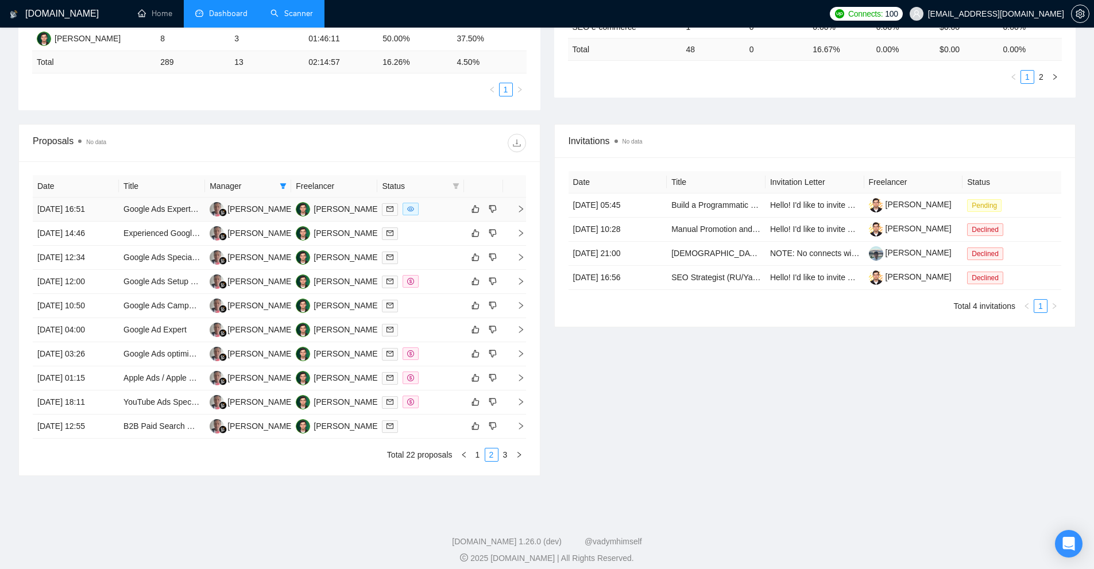
click at [440, 218] on td at bounding box center [420, 210] width 86 height 24
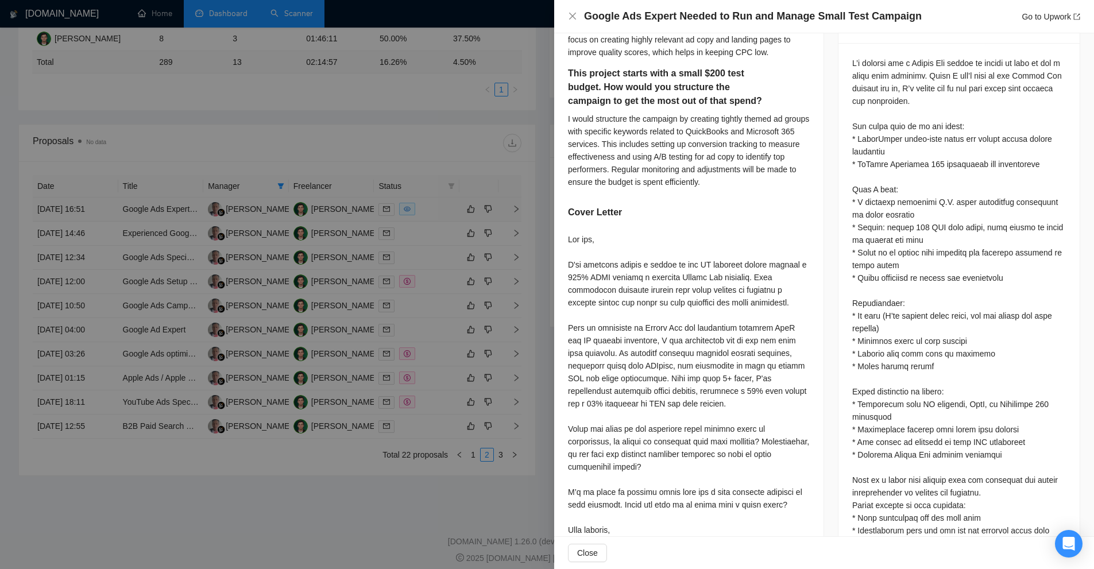
click at [440, 218] on div at bounding box center [547, 284] width 1094 height 569
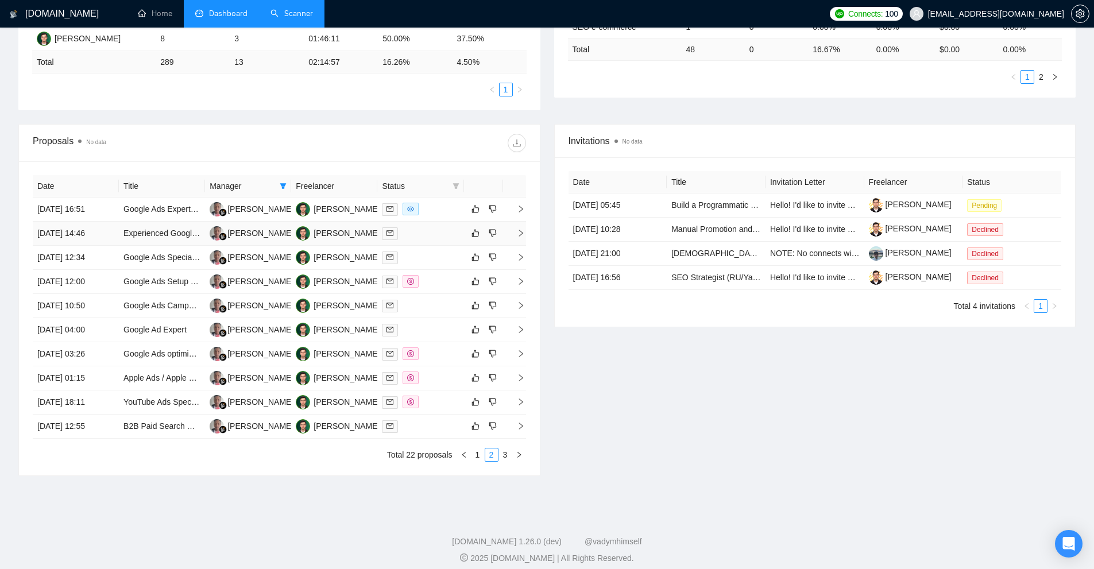
click at [417, 233] on div at bounding box center [420, 233] width 77 height 13
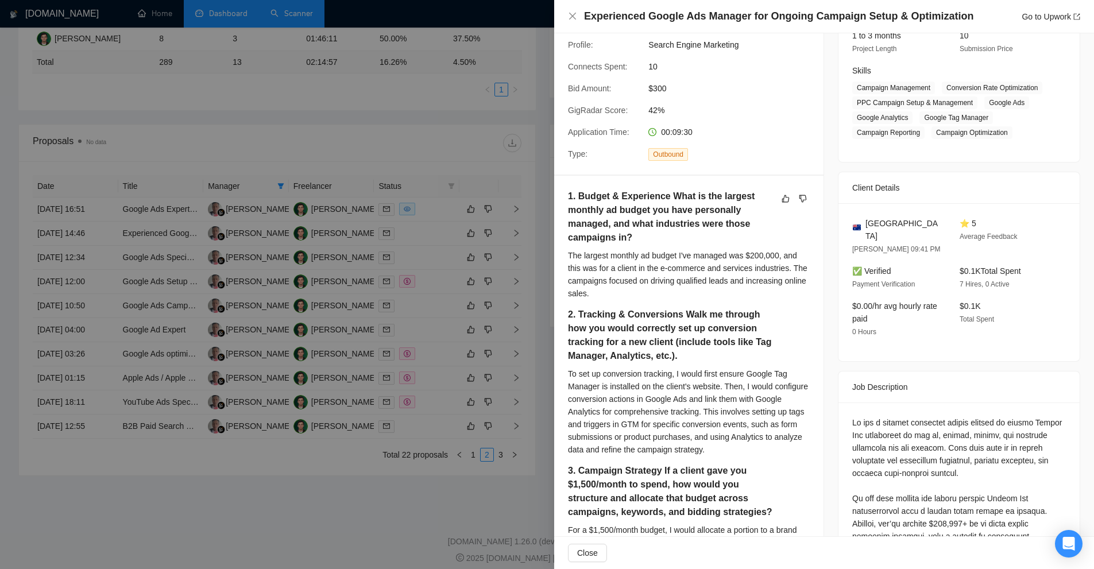
scroll to position [0, 0]
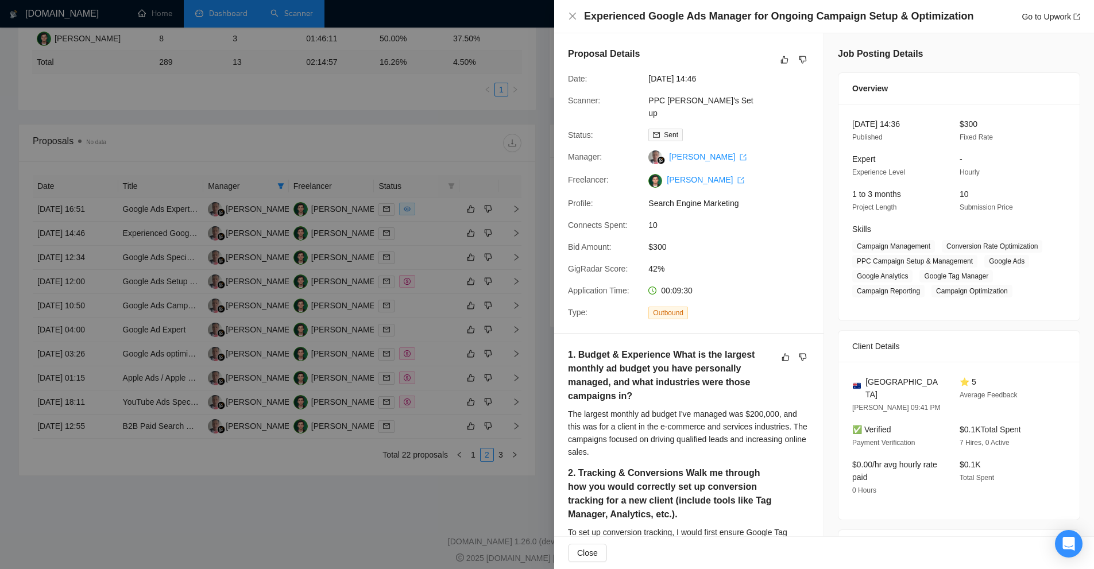
click at [395, 242] on div at bounding box center [547, 284] width 1094 height 569
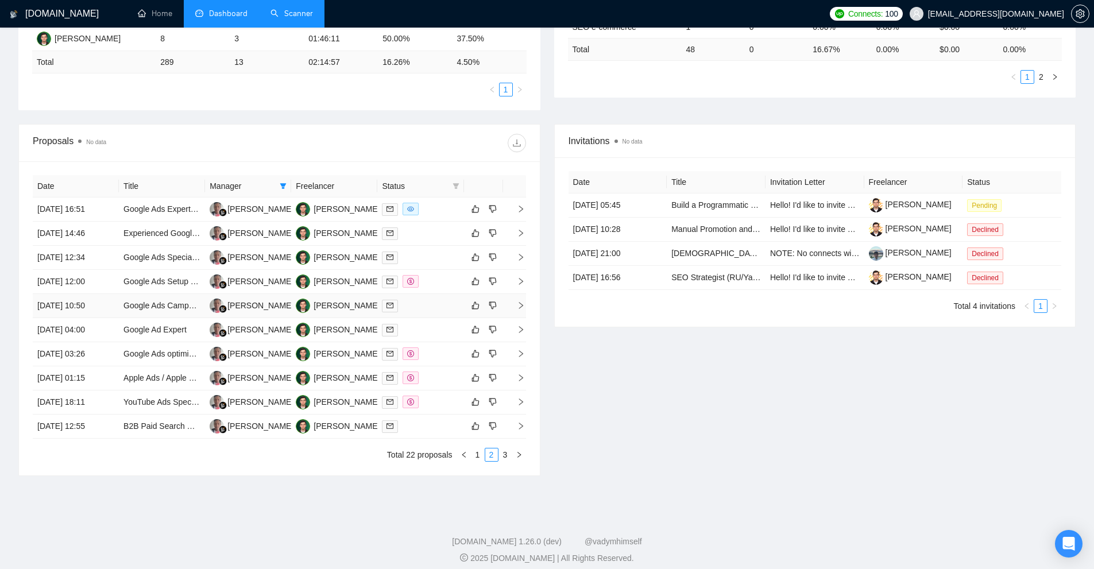
click at [434, 312] on div at bounding box center [420, 305] width 77 height 13
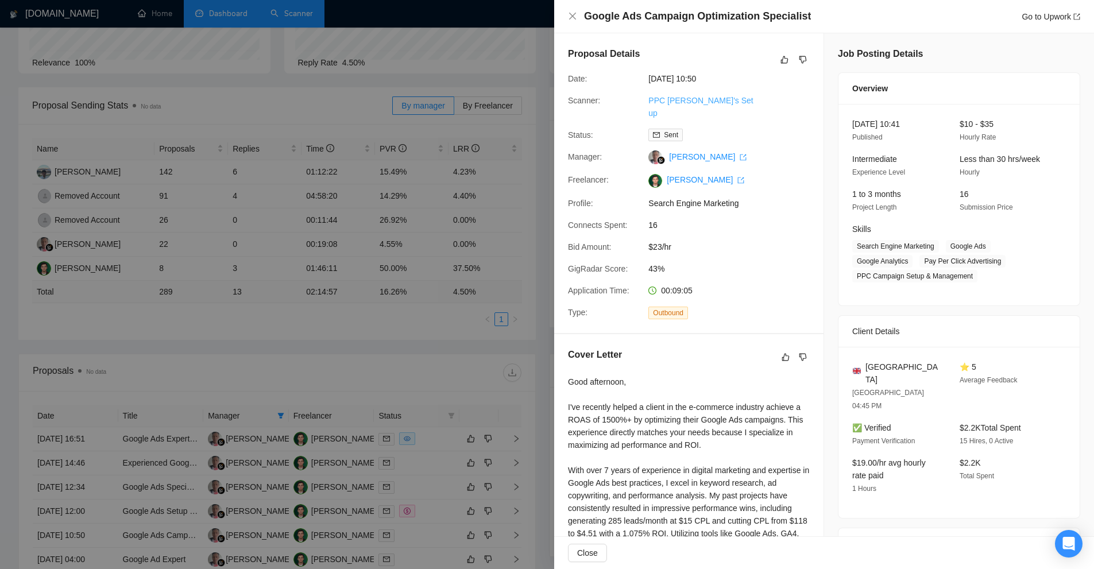
click at [691, 105] on link "PPС [PERSON_NAME]'s Set up" at bounding box center [700, 107] width 105 height 22
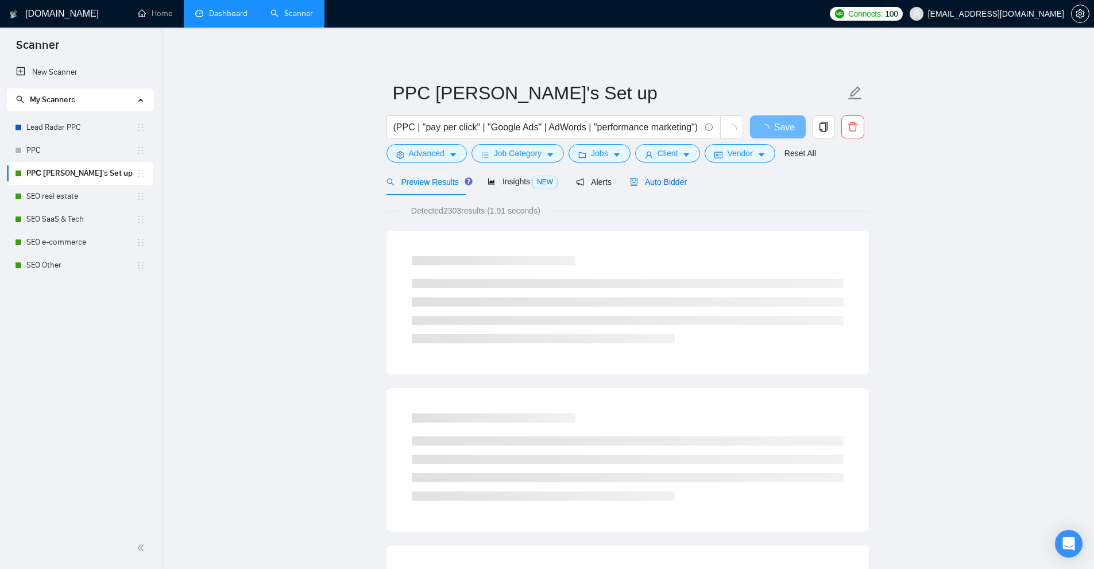
click at [643, 179] on span "Auto Bidder" at bounding box center [658, 181] width 57 height 9
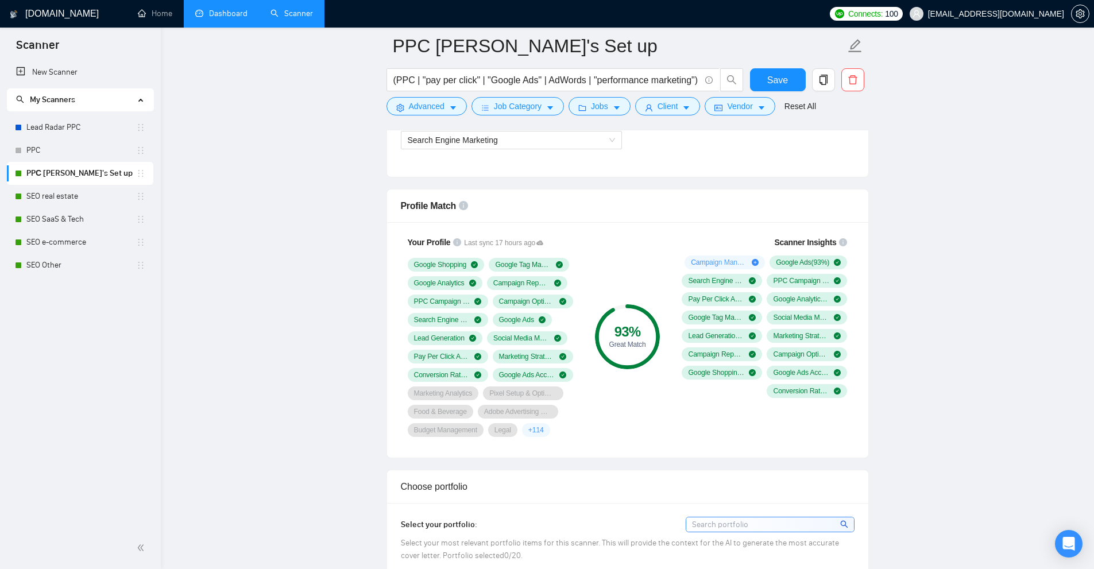
scroll to position [1149, 0]
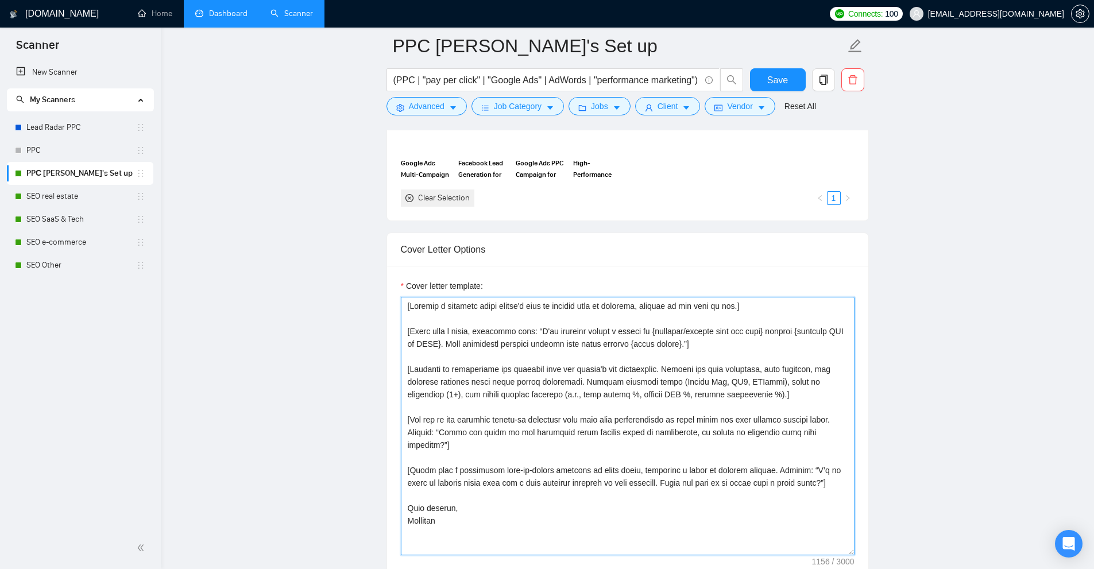
drag, startPoint x: 804, startPoint y: 306, endPoint x: 280, endPoint y: 259, distance: 526.4
click at [280, 259] on main "PPС Misha's Set up (PPC | "pay per click" | "Google Ads" | AdWords | "performan…" at bounding box center [627, 570] width 897 height 3346
click at [477, 327] on textarea "Cover letter template:" at bounding box center [628, 426] width 454 height 258
drag, startPoint x: 408, startPoint y: 333, endPoint x: 728, endPoint y: 342, distance: 320.1
click at [728, 342] on textarea "Cover letter template:" at bounding box center [628, 426] width 454 height 258
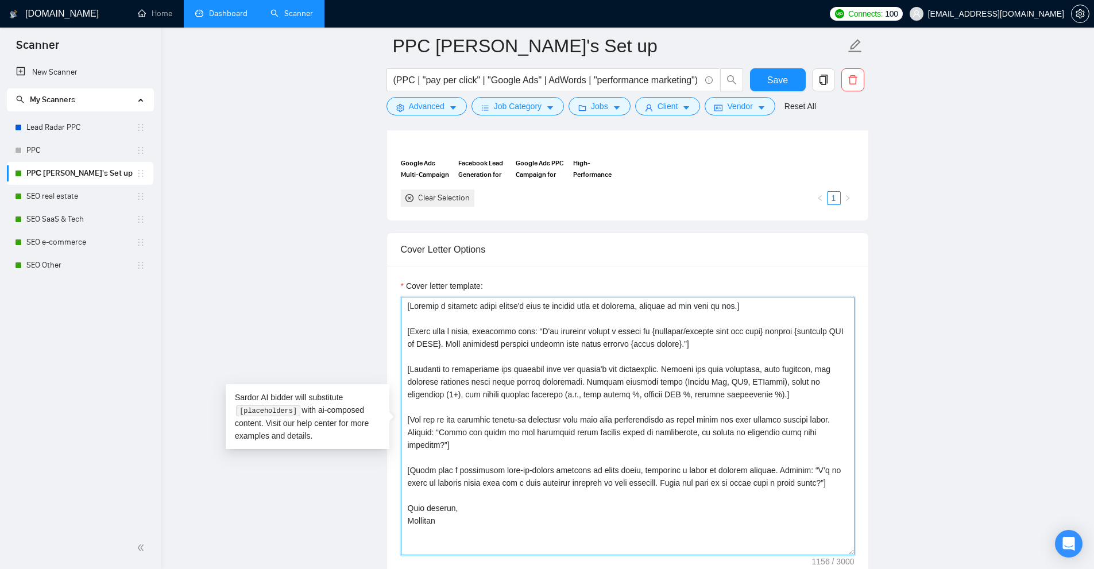
click at [728, 342] on textarea "Cover letter template:" at bounding box center [628, 426] width 454 height 258
drag, startPoint x: 728, startPoint y: 342, endPoint x: 386, endPoint y: 332, distance: 341.9
click at [387, 332] on div "Cover Letter Options Cover letter template:" at bounding box center [628, 408] width 482 height 351
click at [458, 330] on textarea "Cover letter template:" at bounding box center [628, 426] width 454 height 258
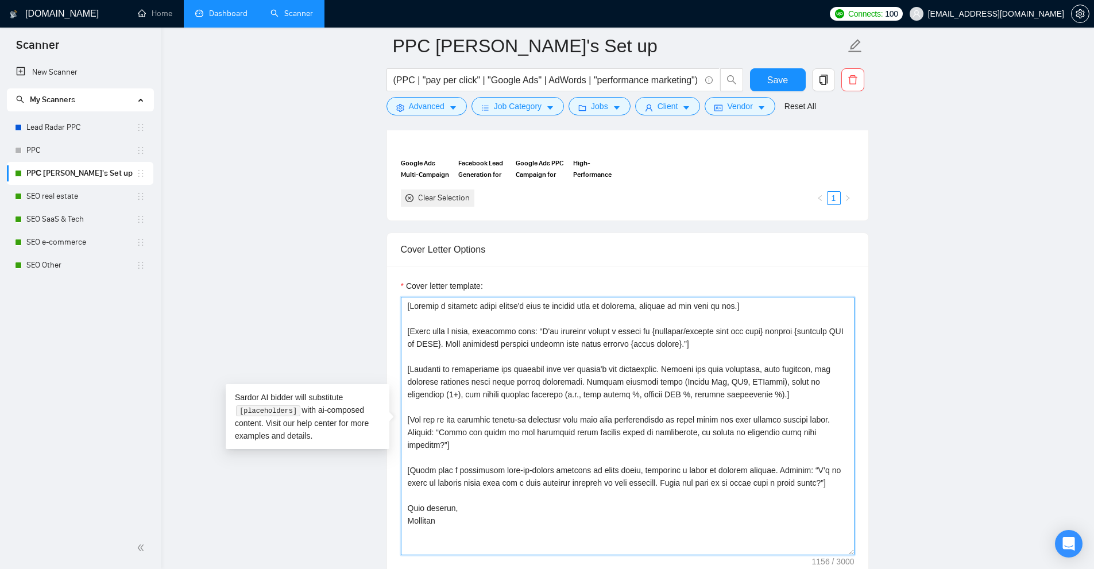
click at [458, 330] on textarea "Cover letter template:" at bounding box center [628, 426] width 454 height 258
click at [662, 333] on textarea "Cover letter template:" at bounding box center [628, 426] width 454 height 258
drag, startPoint x: 771, startPoint y: 396, endPoint x: 427, endPoint y: 369, distance: 344.5
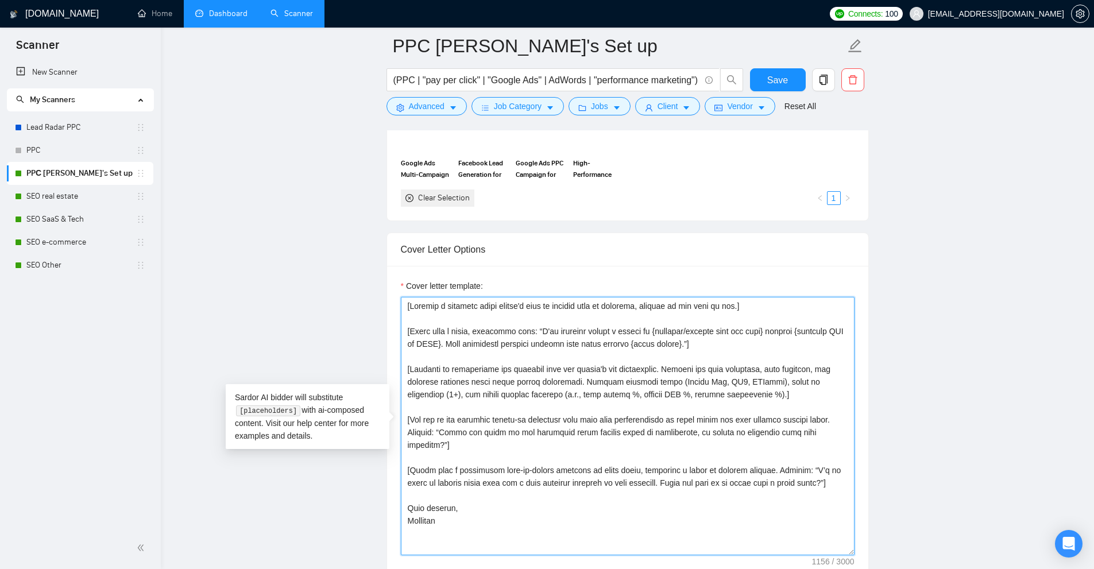
click at [399, 368] on div "Cover letter template:" at bounding box center [627, 424] width 481 height 317
click at [539, 369] on textarea "Cover letter template:" at bounding box center [628, 426] width 454 height 258
click at [628, 381] on textarea "Cover letter template:" at bounding box center [628, 426] width 454 height 258
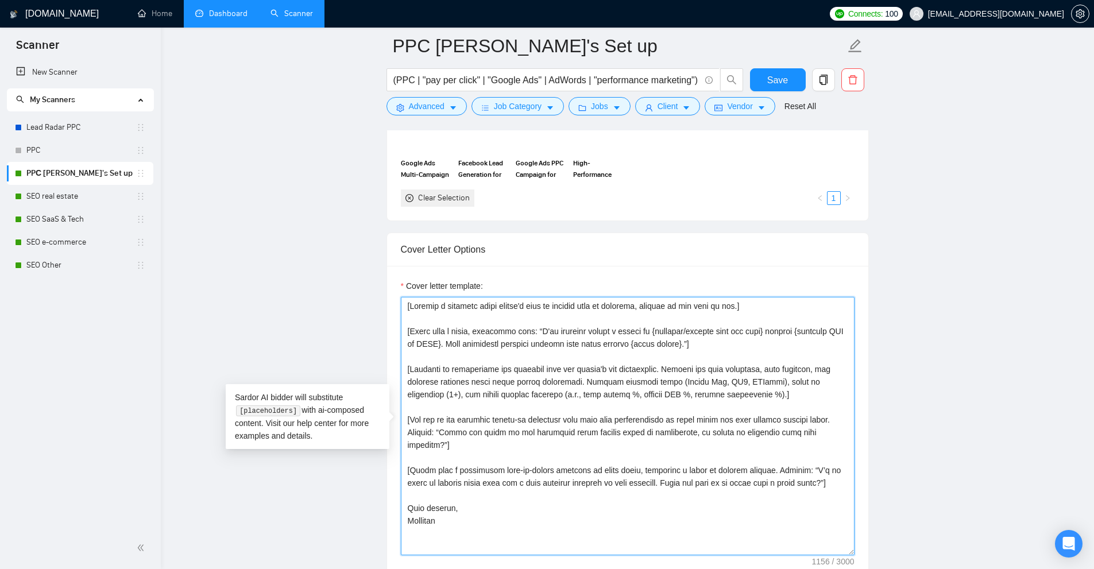
drag, startPoint x: 769, startPoint y: 395, endPoint x: 524, endPoint y: 395, distance: 244.7
click at [524, 395] on textarea "Cover letter template:" at bounding box center [628, 426] width 454 height 258
drag, startPoint x: 526, startPoint y: 393, endPoint x: 759, endPoint y: 391, distance: 233.8
click at [759, 391] on textarea "Cover letter template:" at bounding box center [628, 426] width 454 height 258
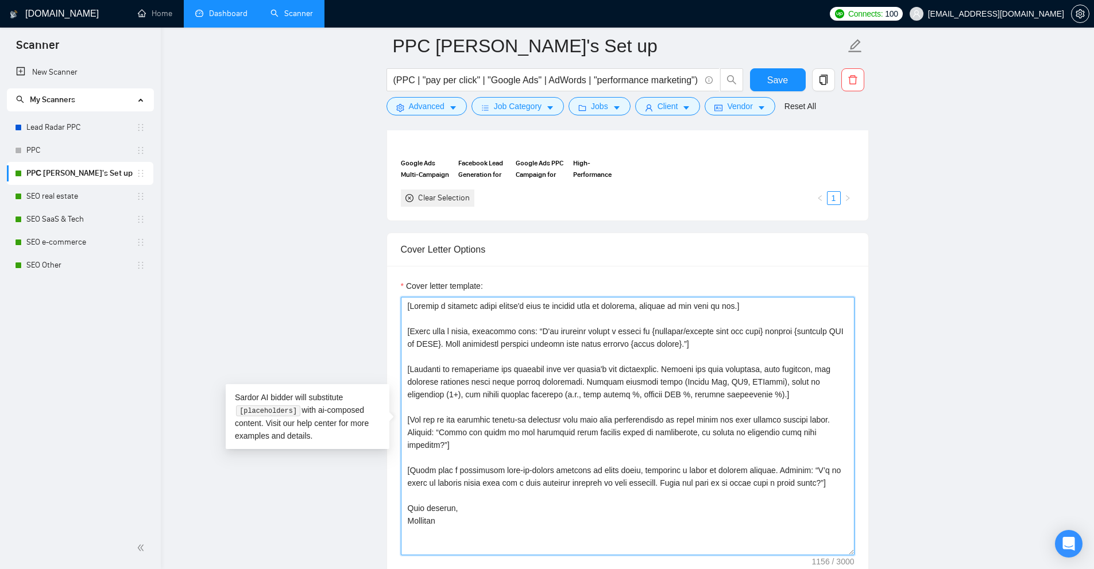
click at [759, 391] on textarea "Cover letter template:" at bounding box center [628, 426] width 454 height 258
drag, startPoint x: 407, startPoint y: 420, endPoint x: 839, endPoint y: 429, distance: 432.6
click at [839, 429] on textarea "Cover letter template:" at bounding box center [628, 426] width 454 height 258
drag, startPoint x: 844, startPoint y: 429, endPoint x: 384, endPoint y: 419, distance: 459.6
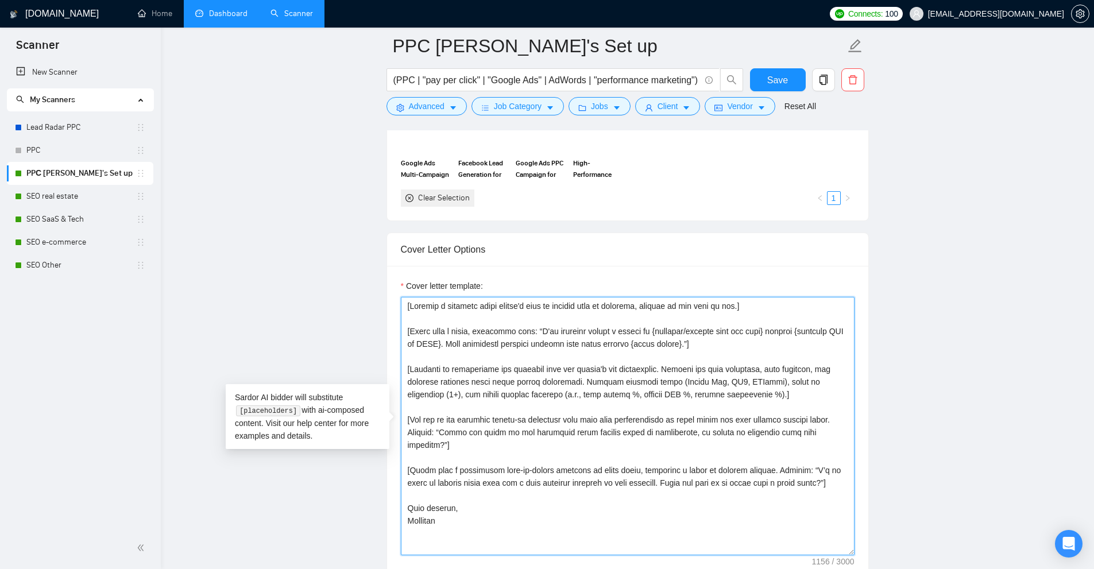
click at [449, 422] on textarea "Cover letter template:" at bounding box center [628, 426] width 454 height 258
drag, startPoint x: 440, startPoint y: 430, endPoint x: 848, endPoint y: 431, distance: 408.4
click at [848, 431] on textarea "Cover letter template:" at bounding box center [628, 426] width 454 height 258
click at [842, 430] on textarea "Cover letter template:" at bounding box center [628, 426] width 454 height 258
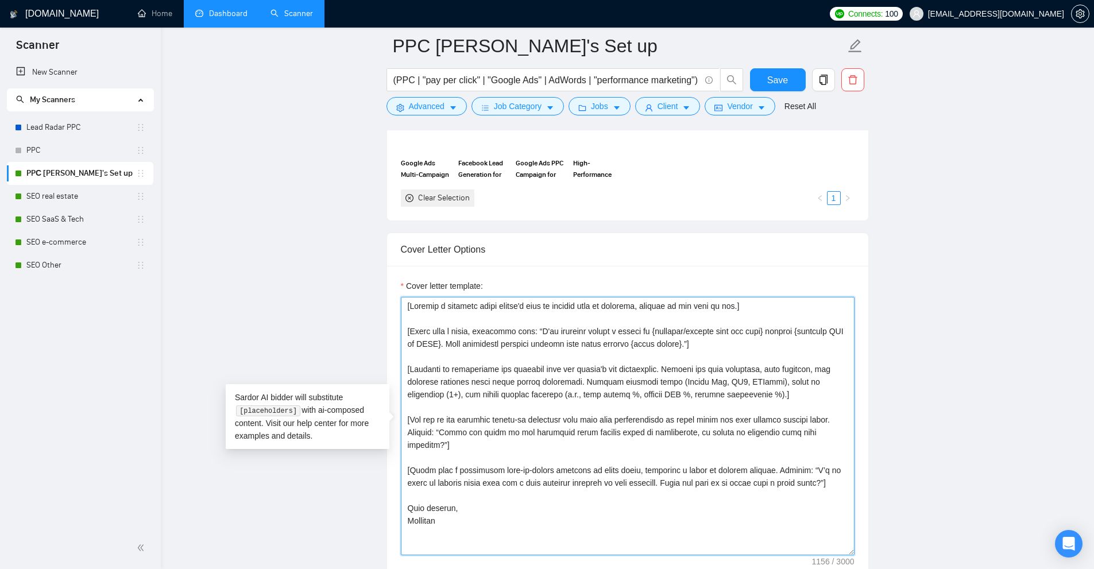
drag, startPoint x: 837, startPoint y: 430, endPoint x: 393, endPoint y: 419, distance: 444.1
click at [459, 381] on textarea "Cover letter template:" at bounding box center [628, 426] width 454 height 258
click at [455, 380] on textarea "Cover letter template:" at bounding box center [628, 426] width 454 height 258
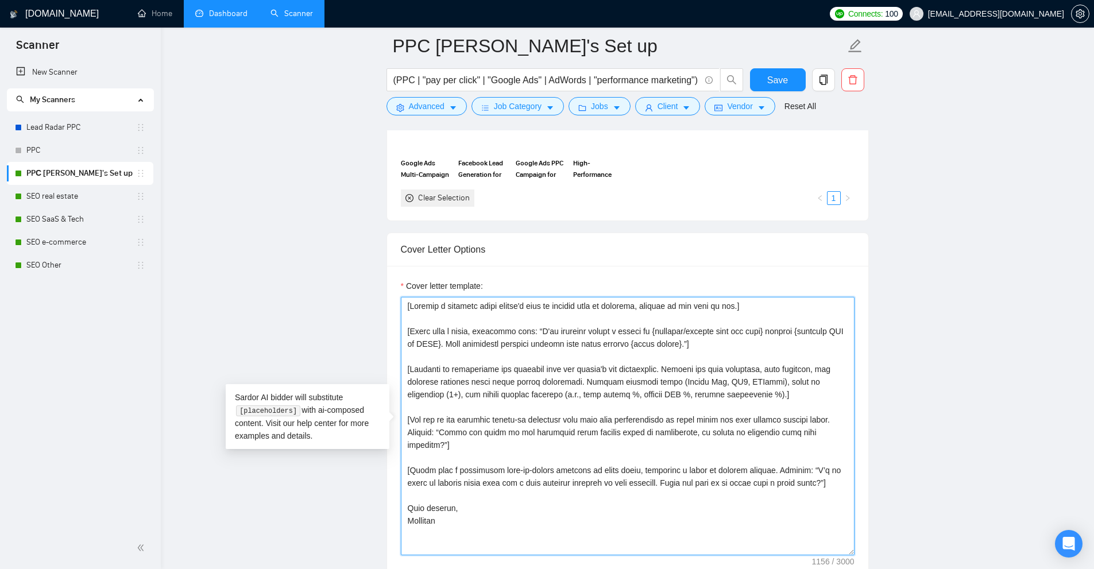
click at [455, 380] on textarea "Cover letter template:" at bounding box center [628, 426] width 454 height 258
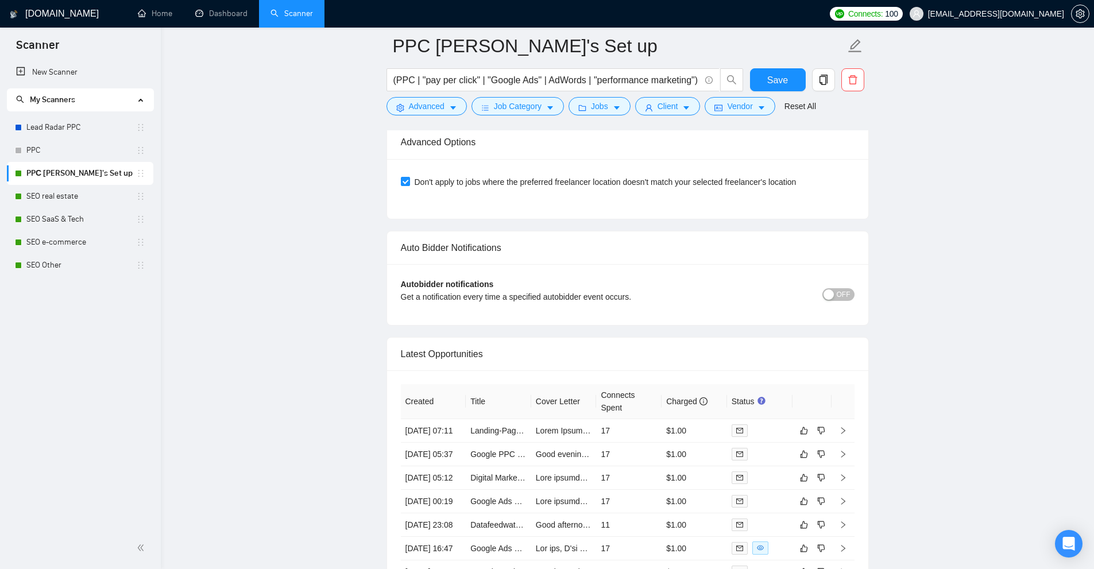
scroll to position [2929, 0]
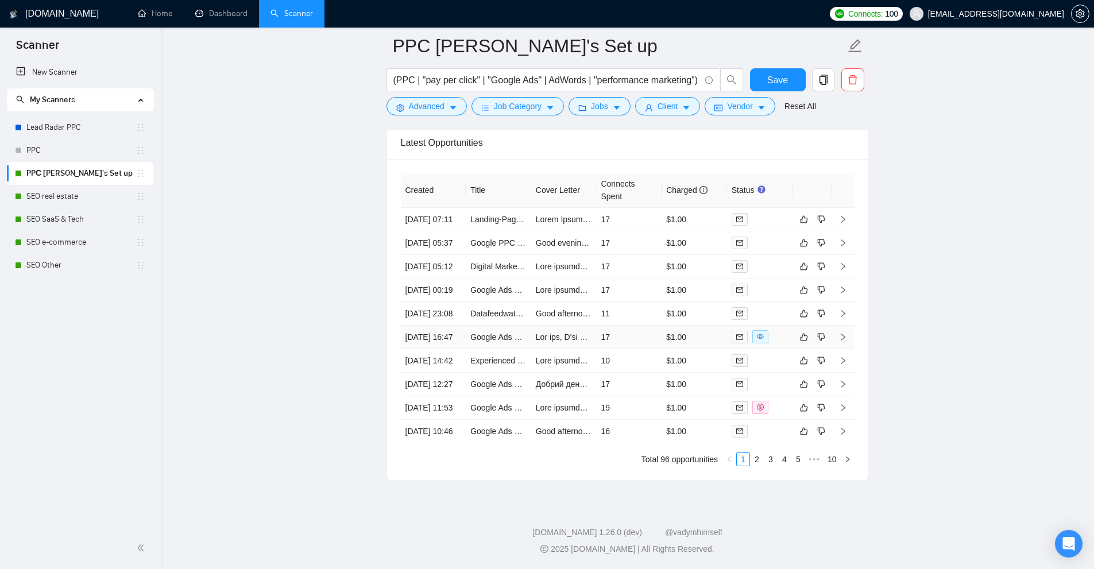
click at [692, 349] on td "$1.00" at bounding box center [694, 338] width 65 height 24
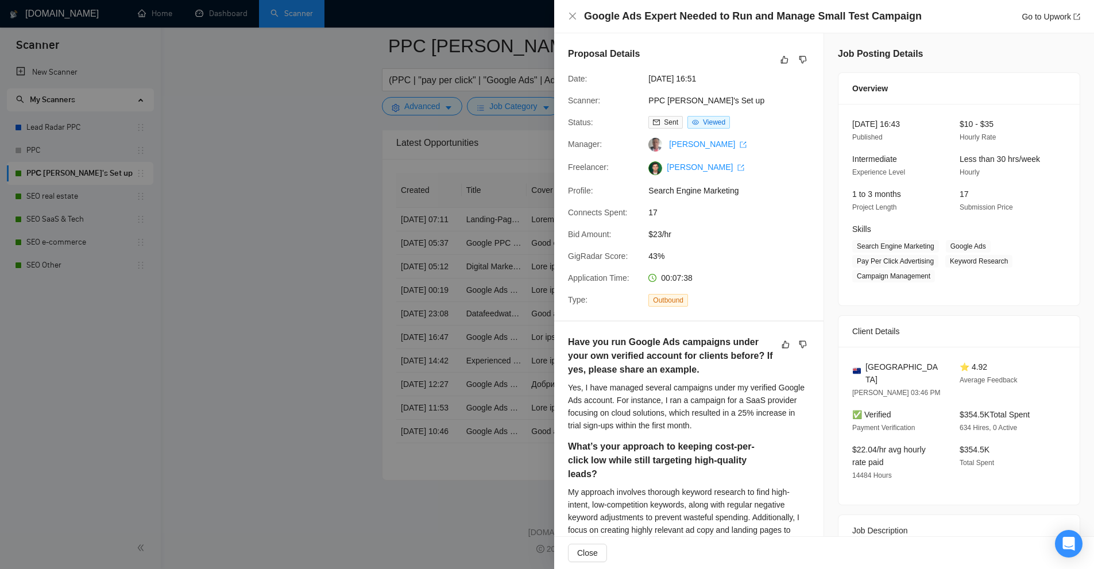
click at [445, 292] on div at bounding box center [547, 284] width 1094 height 569
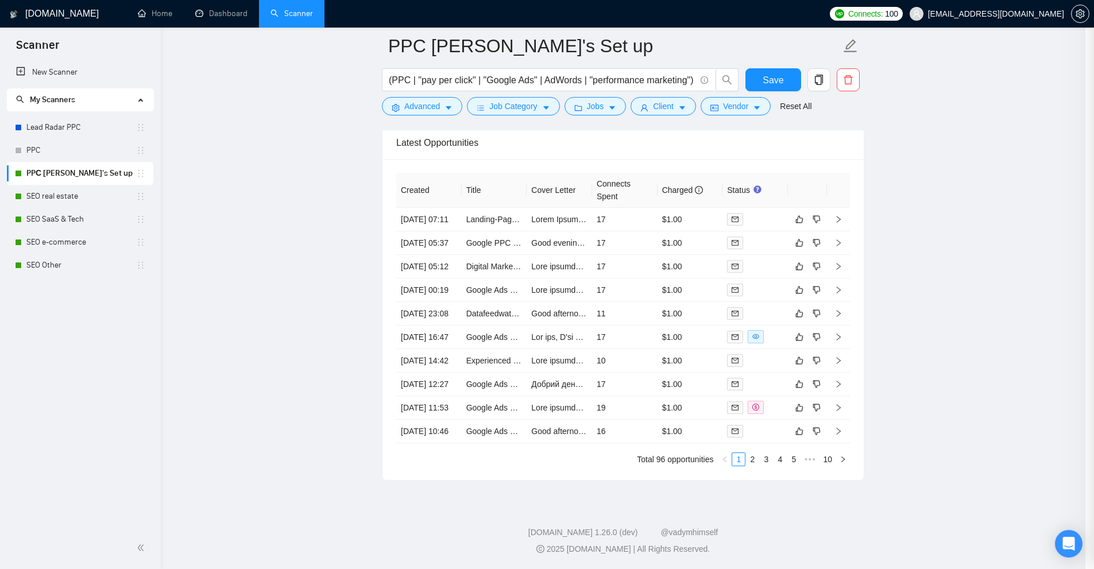
scroll to position [3025, 0]
click at [775, 461] on link "3" at bounding box center [770, 459] width 13 height 13
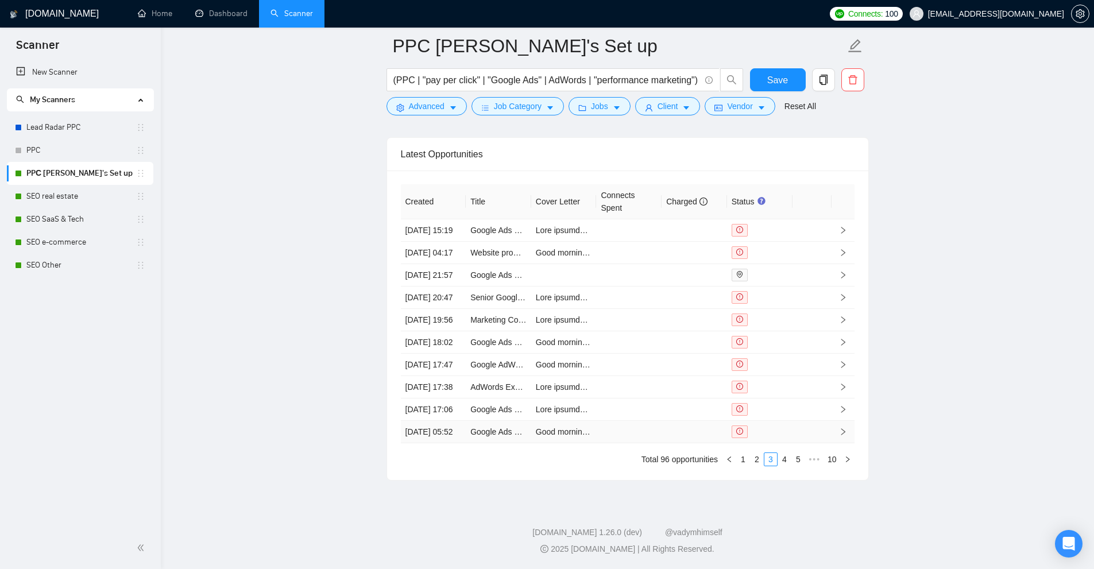
scroll to position [2853, 0]
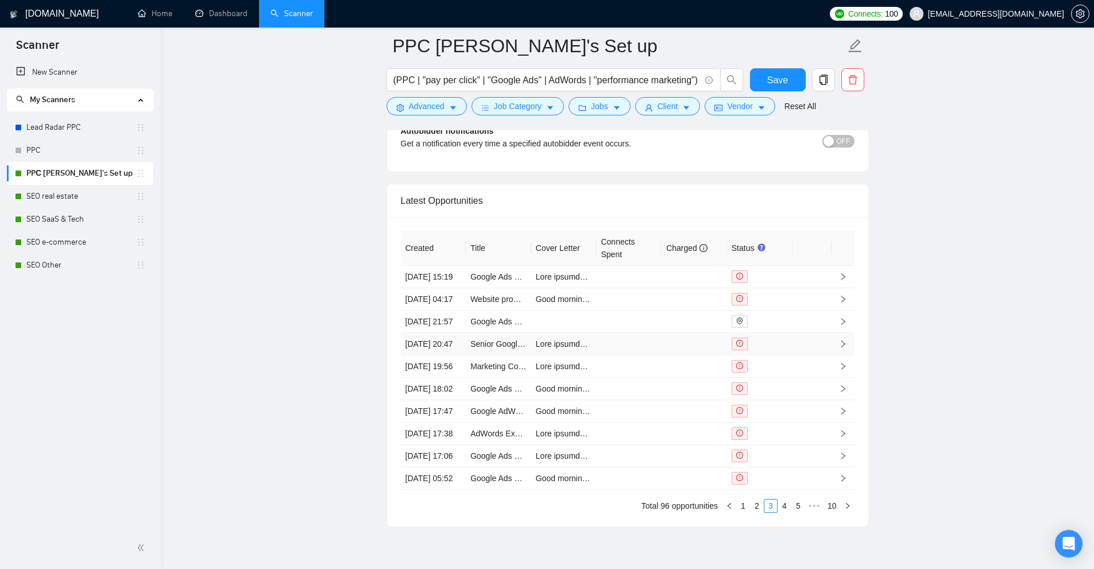
click at [638, 356] on td at bounding box center [628, 344] width 65 height 22
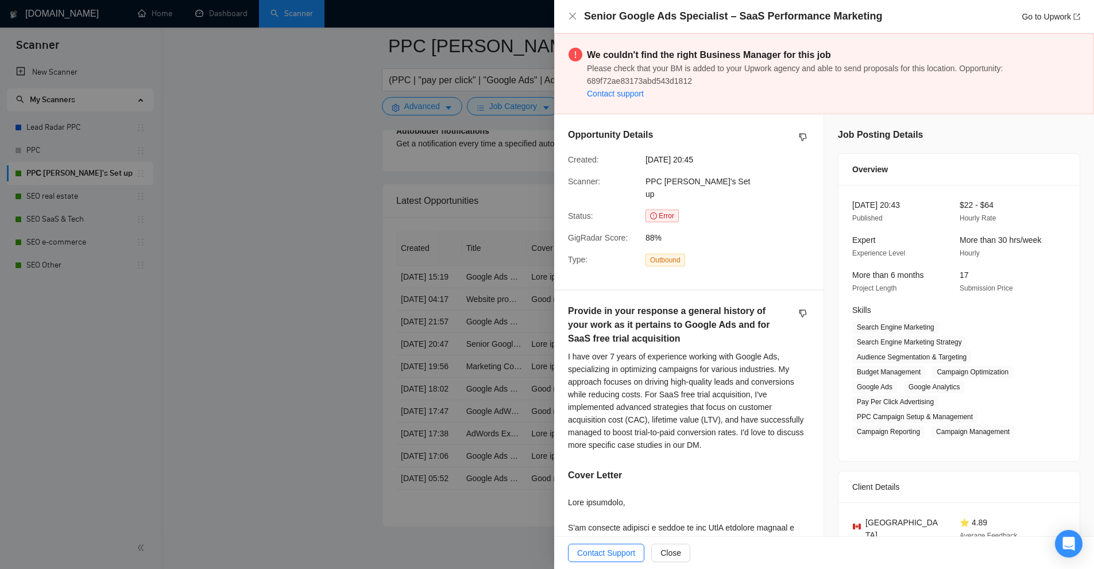
scroll to position [345, 0]
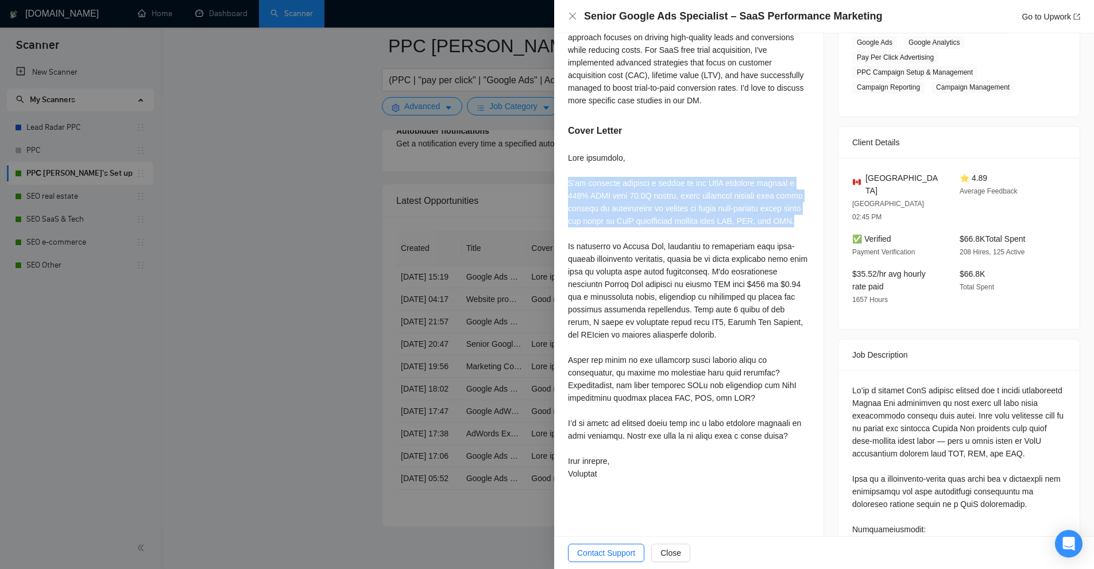
drag, startPoint x: 561, startPoint y: 166, endPoint x: 808, endPoint y: 204, distance: 250.5
click at [808, 204] on div "Provide in your response a general history of your work as it pertains to Googl…" at bounding box center [688, 222] width 269 height 553
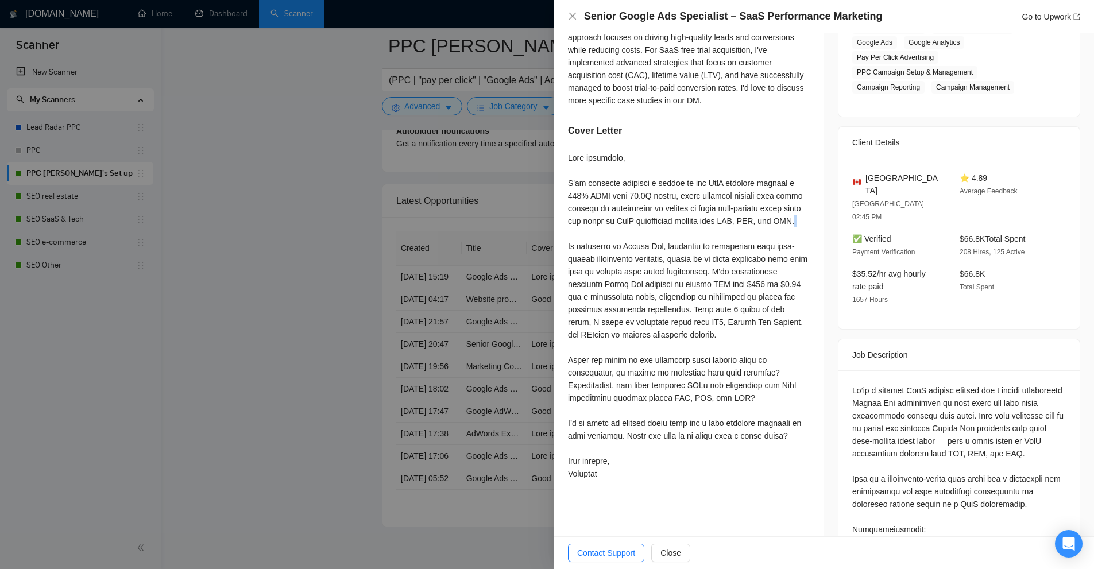
click at [808, 204] on div "Provide in your response a general history of your work as it pertains to Googl…" at bounding box center [688, 222] width 269 height 553
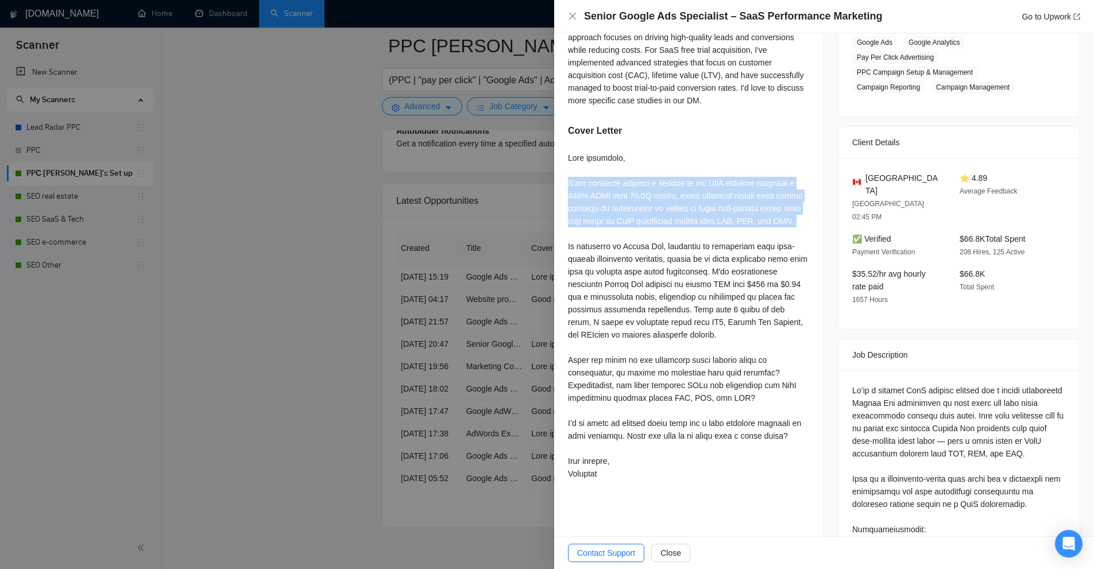
click at [808, 204] on div "Provide in your response a general history of your work as it pertains to Googl…" at bounding box center [688, 222] width 269 height 553
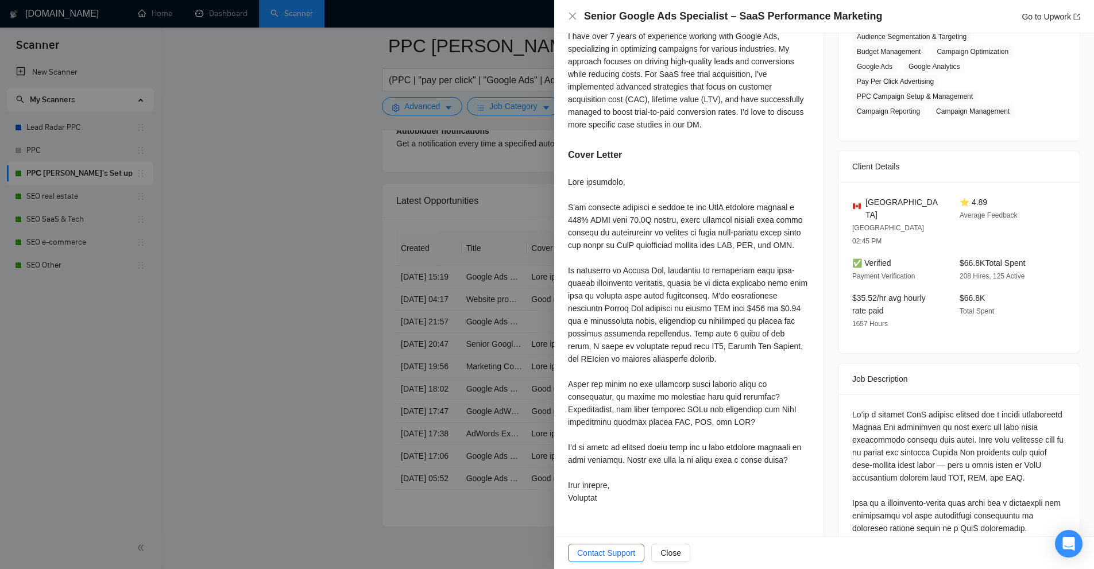
scroll to position [206, 0]
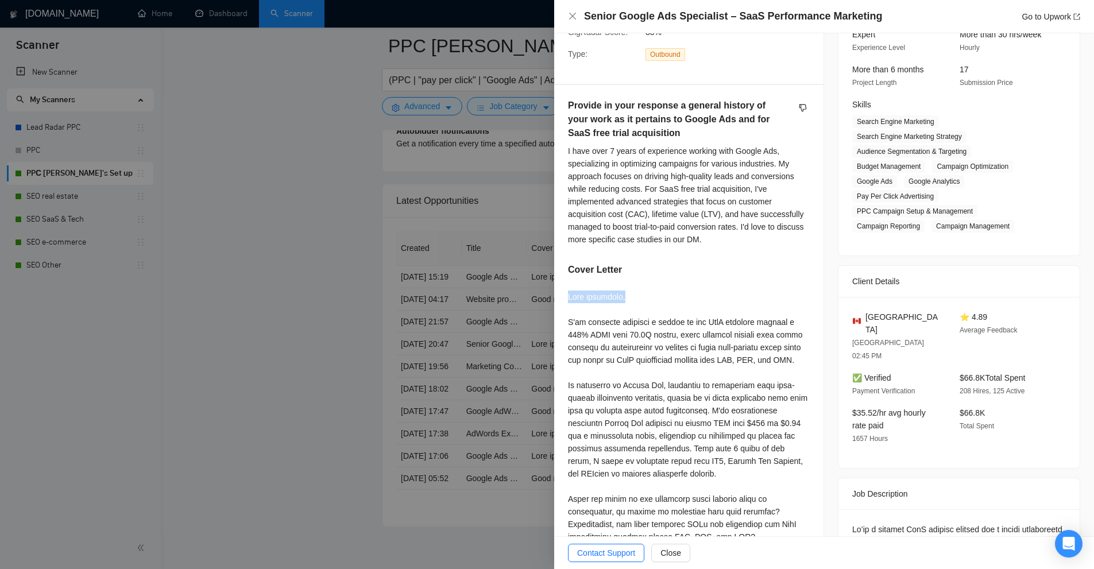
drag, startPoint x: 556, startPoint y: 289, endPoint x: 639, endPoint y: 287, distance: 82.7
click at [639, 287] on div "Provide in your response a general history of your work as it pertains to Googl…" at bounding box center [688, 361] width 269 height 553
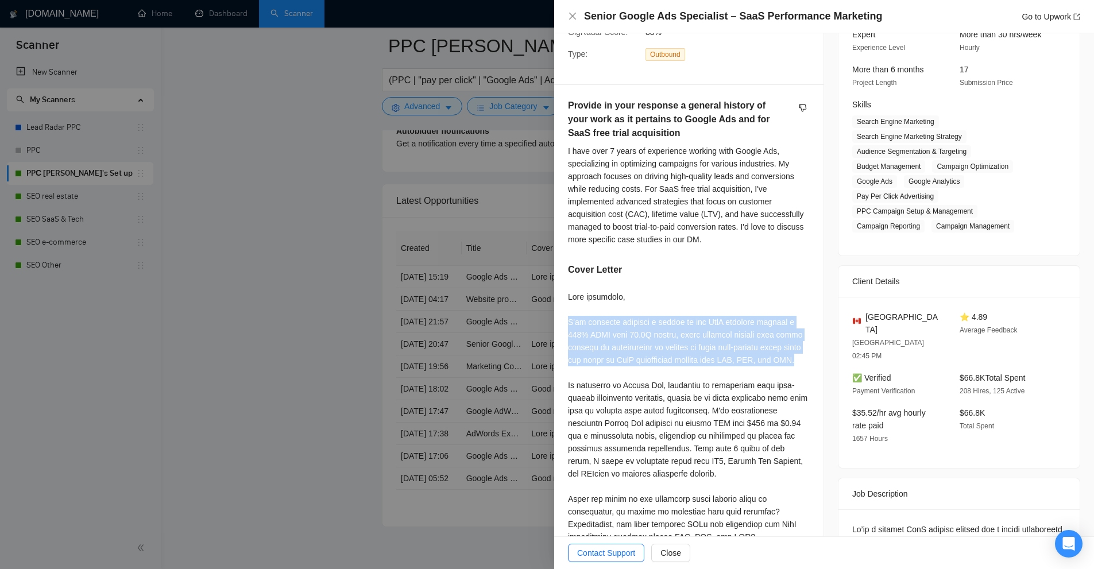
drag, startPoint x: 560, startPoint y: 308, endPoint x: 796, endPoint y: 346, distance: 239.1
click at [796, 346] on div "Provide in your response a general history of your work as it pertains to Googl…" at bounding box center [688, 361] width 269 height 553
click at [796, 346] on div at bounding box center [689, 455] width 242 height 329
drag, startPoint x: 796, startPoint y: 346, endPoint x: 567, endPoint y: 313, distance: 231.5
click at [567, 313] on div "Provide in your response a general history of your work as it pertains to Googl…" at bounding box center [688, 361] width 269 height 553
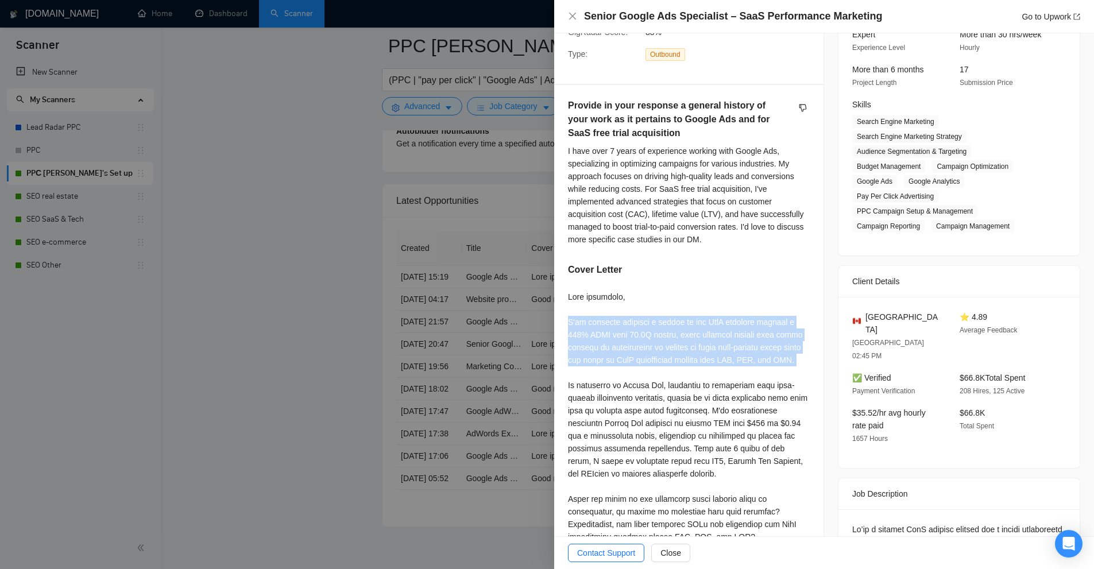
click at [567, 313] on div "Provide in your response a general history of your work as it pertains to Googl…" at bounding box center [688, 361] width 269 height 553
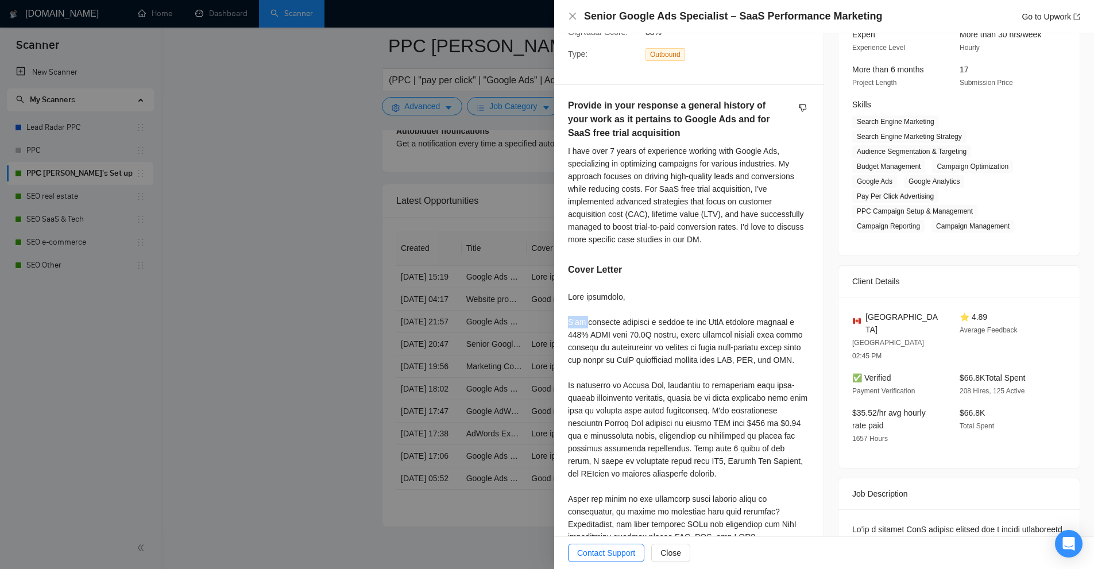
click at [567, 313] on div "Provide in your response a general history of your work as it pertains to Googl…" at bounding box center [688, 361] width 269 height 553
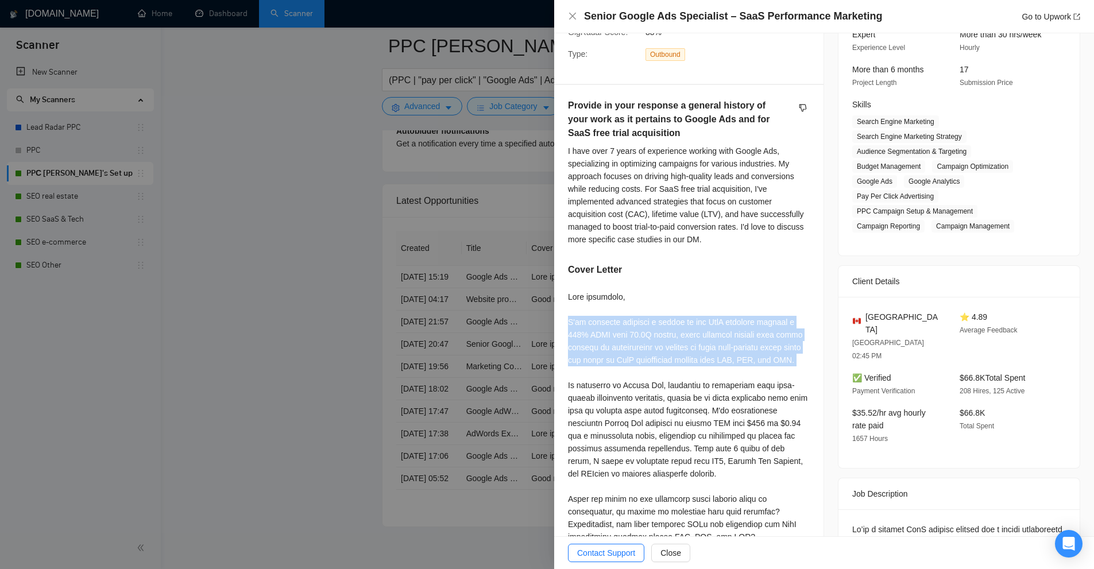
scroll to position [263, 0]
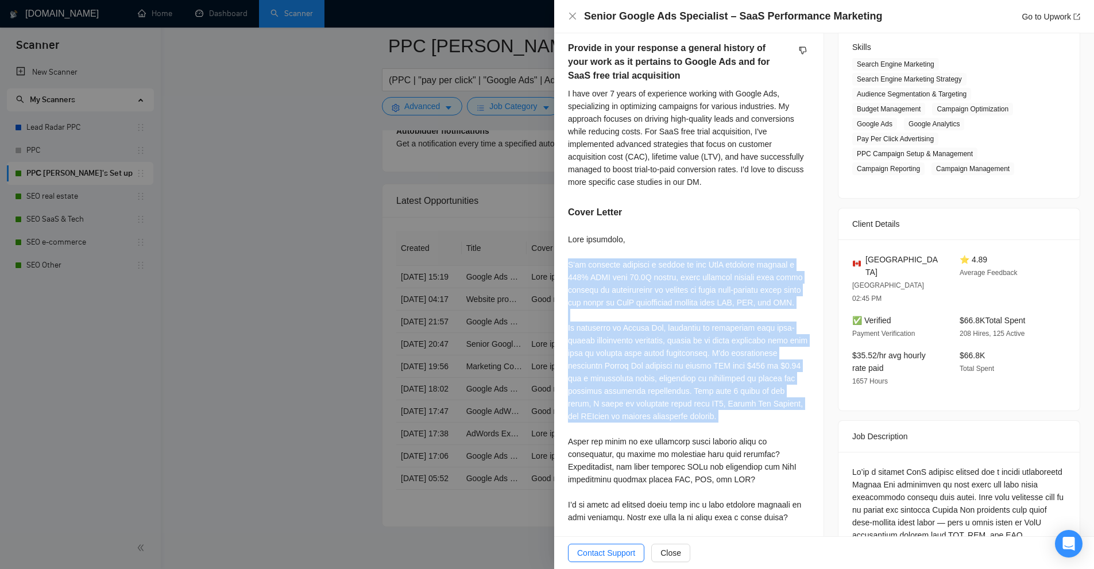
drag, startPoint x: 567, startPoint y: 313, endPoint x: 765, endPoint y: 344, distance: 200.6
click at [765, 344] on div "Provide in your response a general history of your work as it pertains to Googl…" at bounding box center [688, 304] width 269 height 553
click at [764, 343] on div at bounding box center [689, 397] width 242 height 329
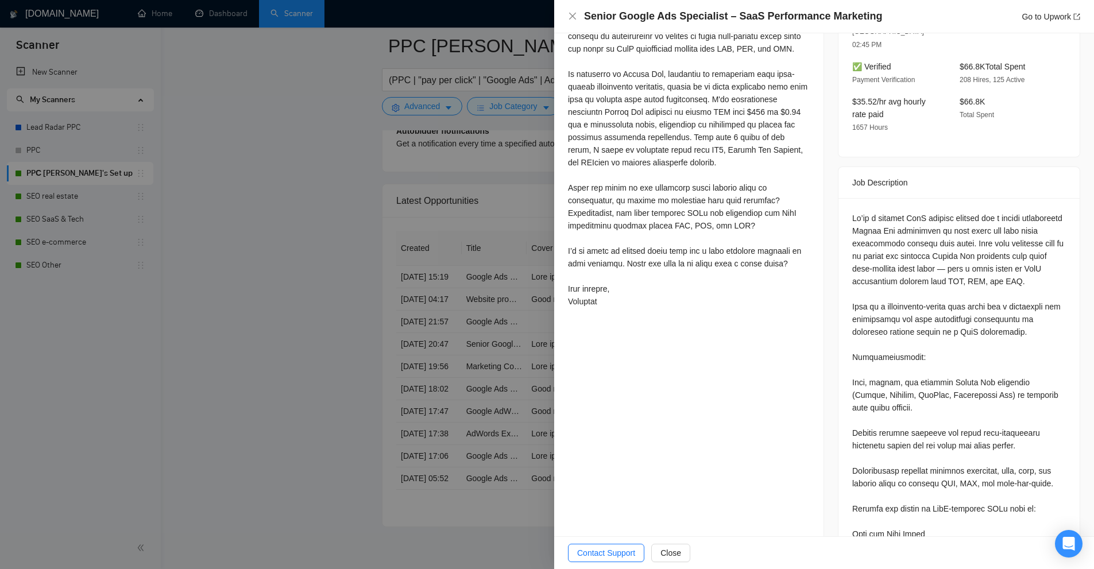
scroll to position [402, 0]
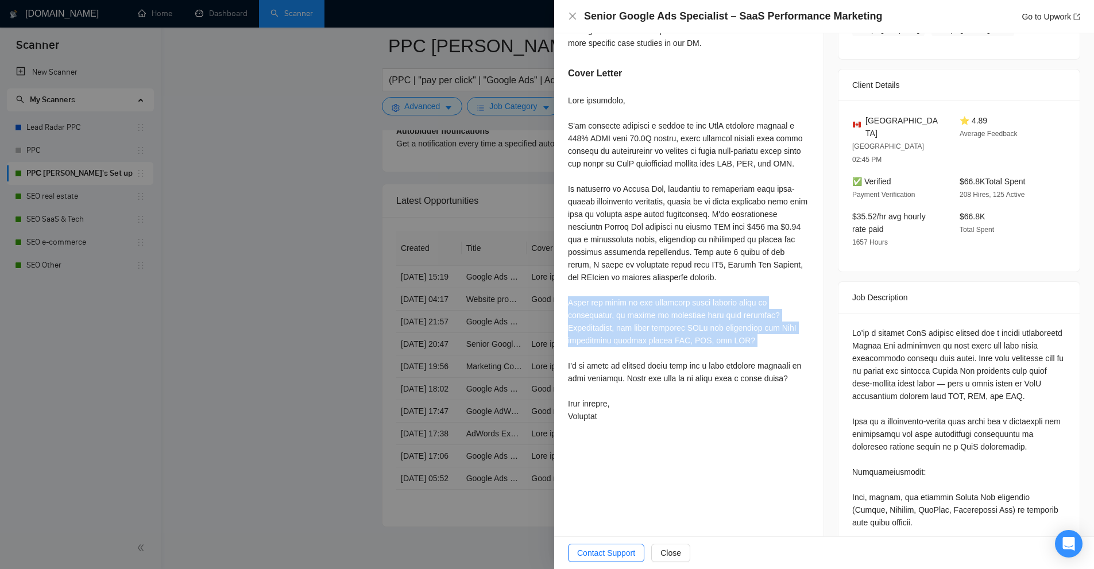
drag, startPoint x: 566, startPoint y: 291, endPoint x: 703, endPoint y: 338, distance: 144.4
click at [703, 338] on div "Provide in your response a general history of your work as it pertains to Googl…" at bounding box center [688, 165] width 269 height 553
click at [703, 338] on div at bounding box center [689, 258] width 242 height 329
drag, startPoint x: 687, startPoint y: 332, endPoint x: 566, endPoint y: 292, distance: 128.0
click at [566, 292] on div "Provide in your response a general history of your work as it pertains to Googl…" at bounding box center [688, 165] width 269 height 553
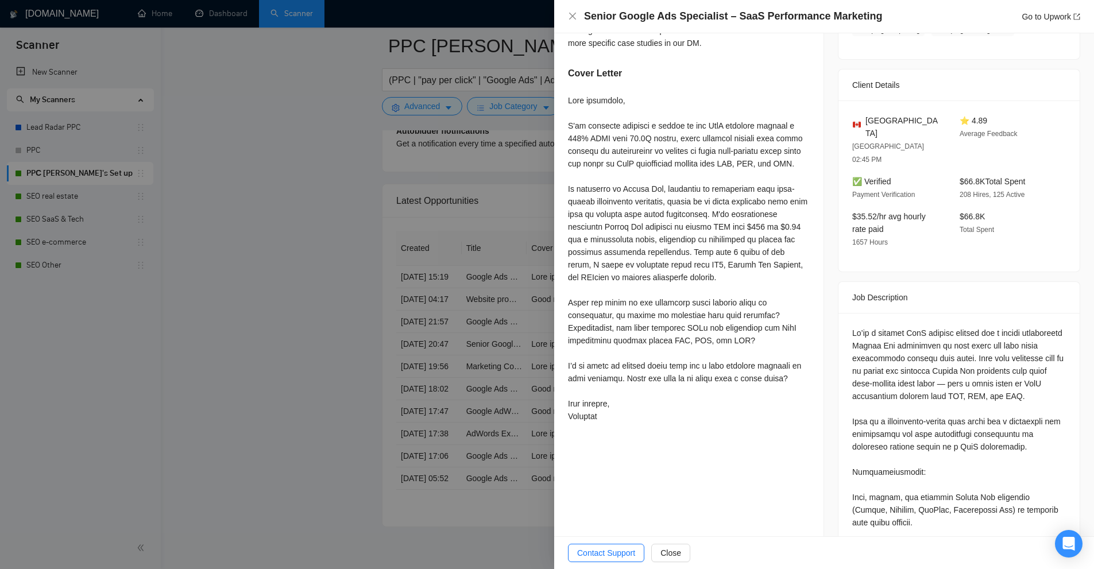
click at [671, 252] on div at bounding box center [689, 258] width 242 height 329
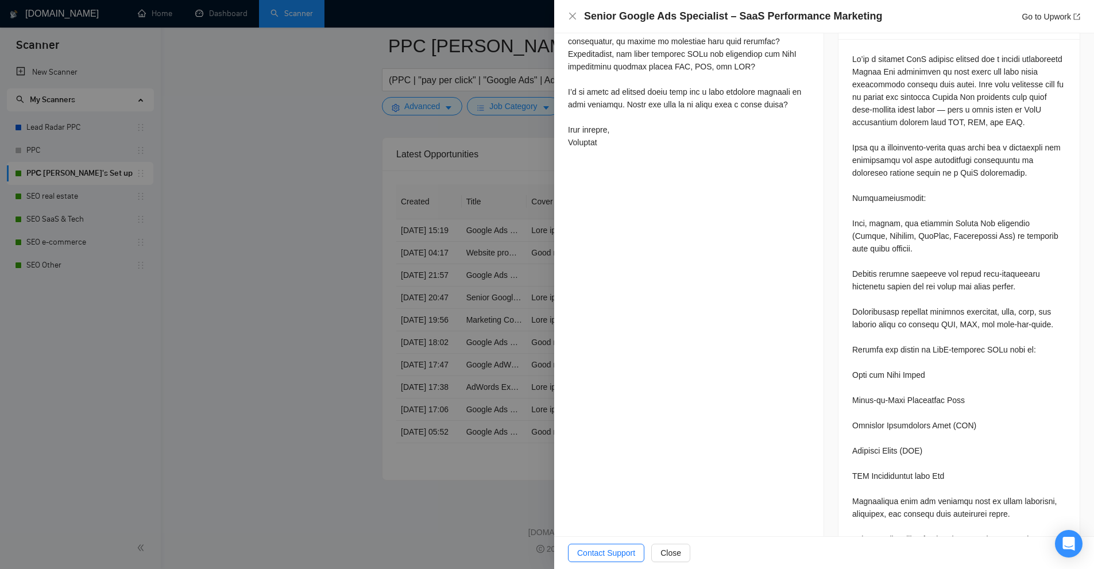
scroll to position [274, 0]
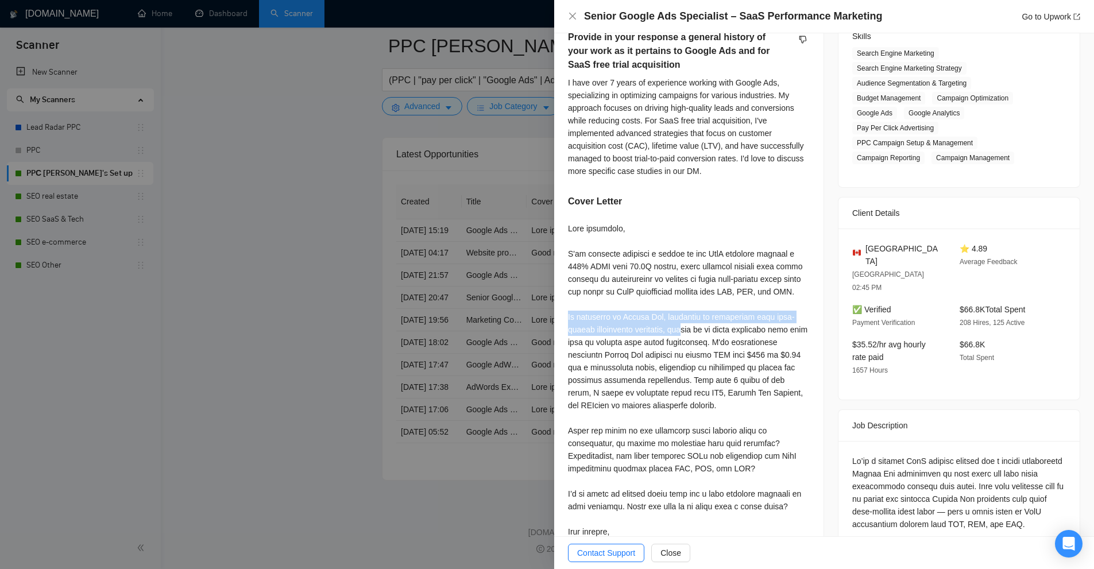
drag, startPoint x: 565, startPoint y: 302, endPoint x: 689, endPoint y: 317, distance: 125.0
click at [689, 317] on div "Provide in your response a general history of your work as it pertains to Googl…" at bounding box center [688, 293] width 269 height 553
click at [689, 317] on div at bounding box center [689, 386] width 242 height 329
drag, startPoint x: 689, startPoint y: 317, endPoint x: 782, endPoint y: 313, distance: 93.1
click at [782, 313] on div at bounding box center [689, 386] width 242 height 329
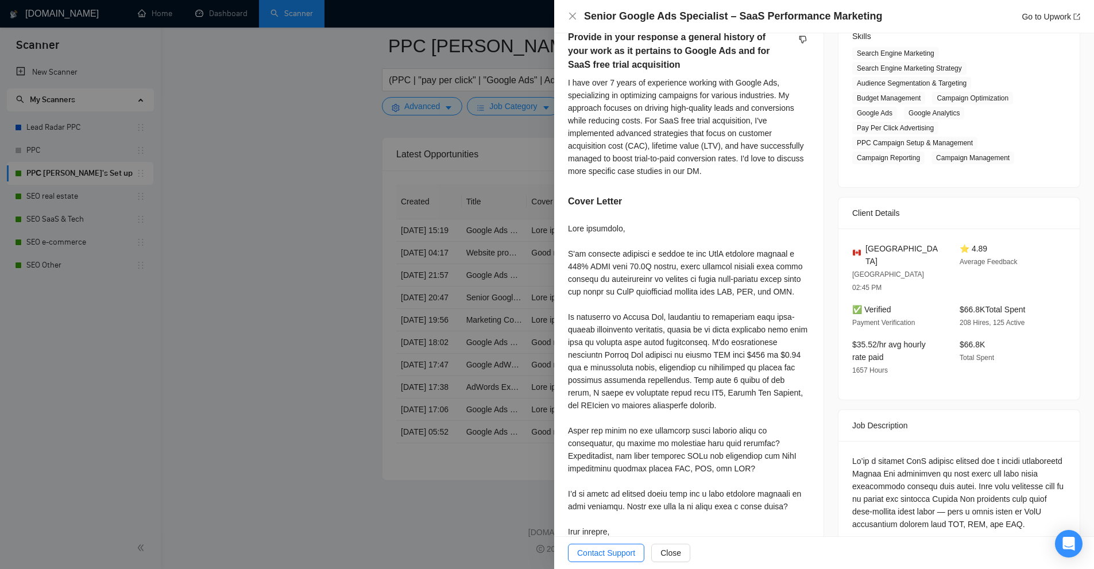
click at [628, 329] on div at bounding box center [689, 386] width 242 height 329
drag, startPoint x: 628, startPoint y: 329, endPoint x: 647, endPoint y: 329, distance: 19.5
click at [647, 329] on div at bounding box center [689, 386] width 242 height 329
click at [667, 329] on div at bounding box center [689, 386] width 242 height 329
drag, startPoint x: 667, startPoint y: 329, endPoint x: 682, endPoint y: 327, distance: 15.6
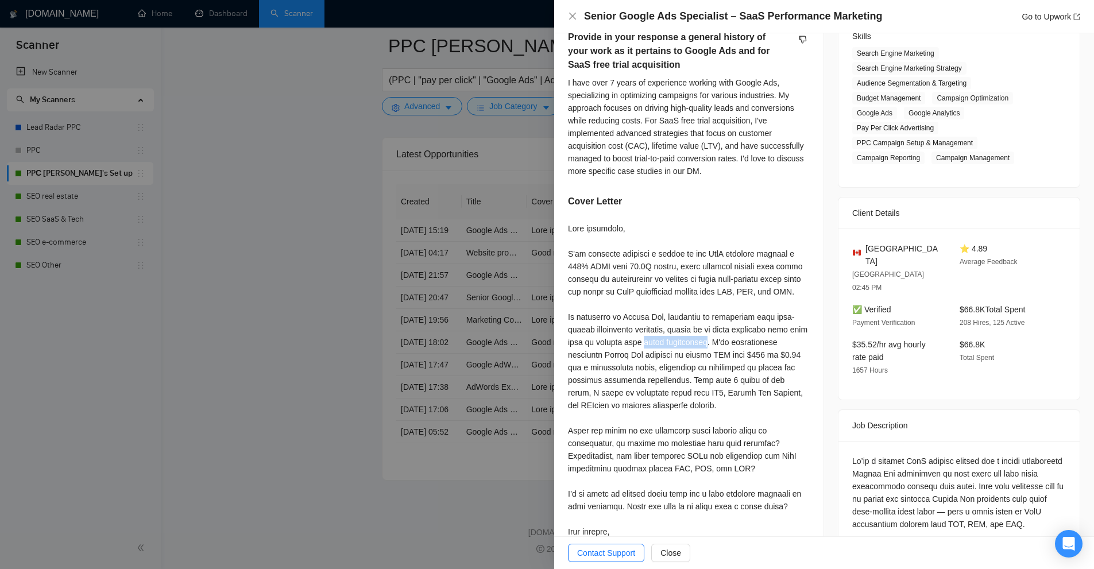
click at [682, 327] on div at bounding box center [689, 386] width 242 height 329
copy div "trial acquisition"
click at [733, 332] on div at bounding box center [689, 386] width 242 height 329
drag, startPoint x: 733, startPoint y: 332, endPoint x: 697, endPoint y: 345, distance: 37.8
click at [697, 345] on div at bounding box center [689, 386] width 242 height 329
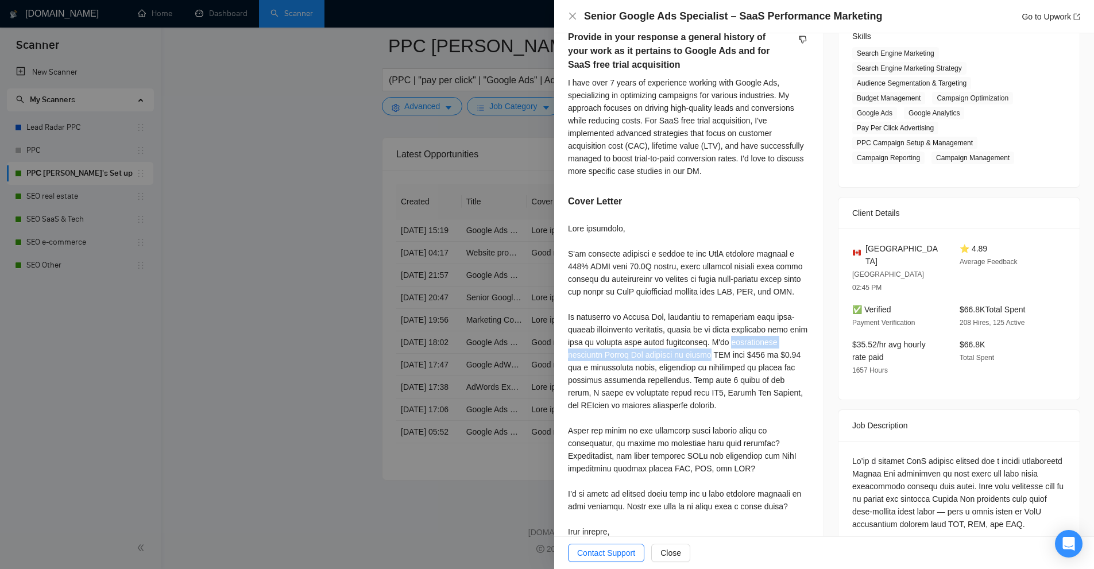
click at [697, 345] on div at bounding box center [689, 386] width 242 height 329
drag, startPoint x: 752, startPoint y: 345, endPoint x: 687, endPoint y: 355, distance: 65.7
click at [687, 355] on div at bounding box center [689, 386] width 242 height 329
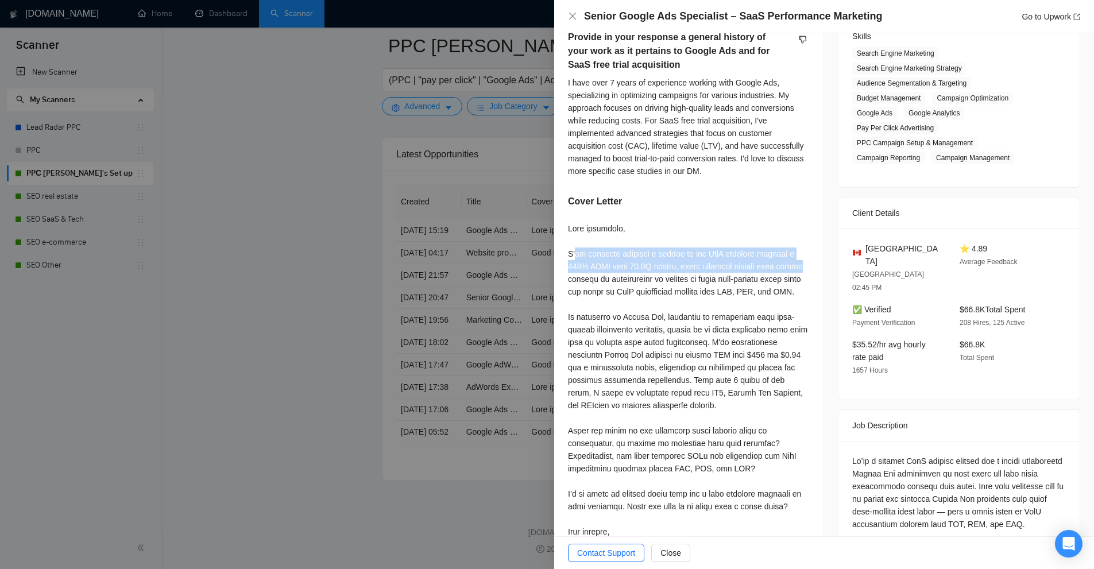
drag, startPoint x: 571, startPoint y: 237, endPoint x: 789, endPoint y: 253, distance: 218.3
click at [789, 253] on div at bounding box center [689, 386] width 242 height 329
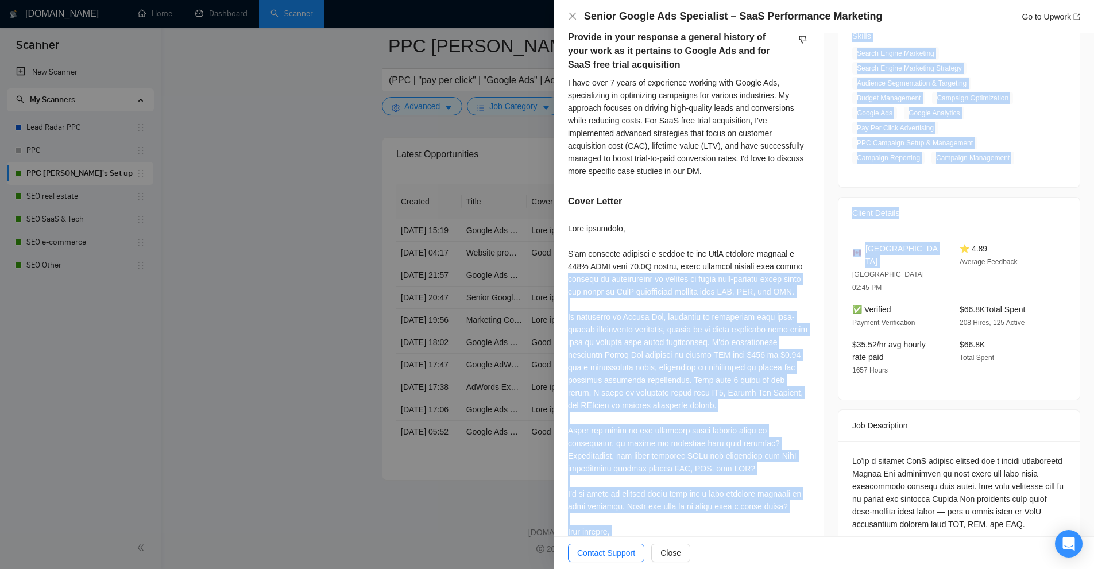
drag, startPoint x: 571, startPoint y: 265, endPoint x: 822, endPoint y: 265, distance: 251.0
click at [822, 265] on div "Opportunity Details Created: 15 Aug, 2025 20:45 Scanner: PPС Misha's Set up Sta…" at bounding box center [824, 576] width 540 height 1472
click at [671, 284] on div at bounding box center [689, 386] width 242 height 329
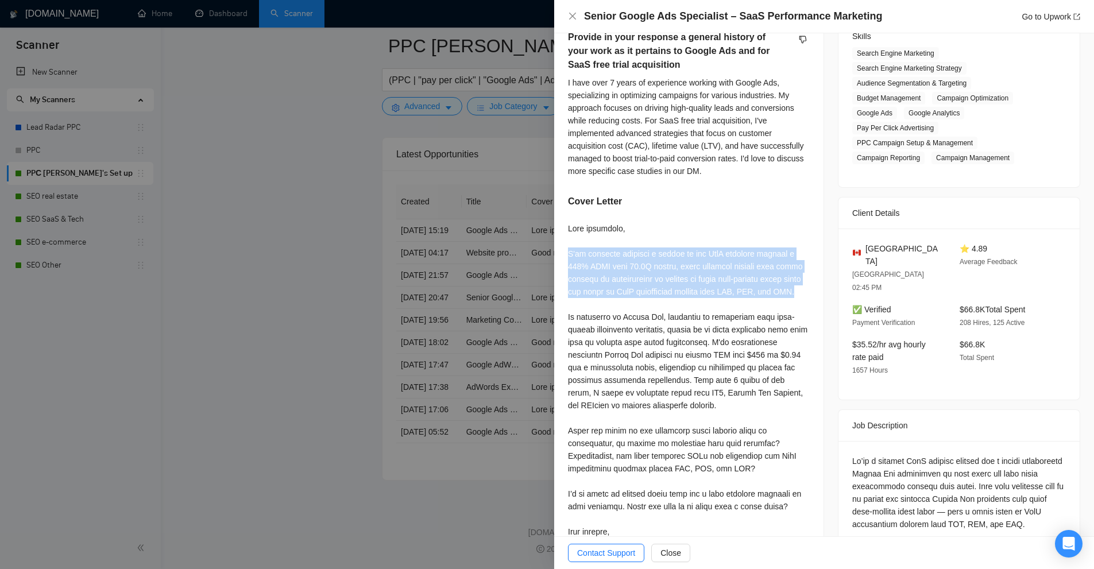
drag, startPoint x: 802, startPoint y: 281, endPoint x: 560, endPoint y: 237, distance: 246.3
click at [560, 237] on div "Provide in your response a general history of your work as it pertains to Googl…" at bounding box center [688, 293] width 269 height 553
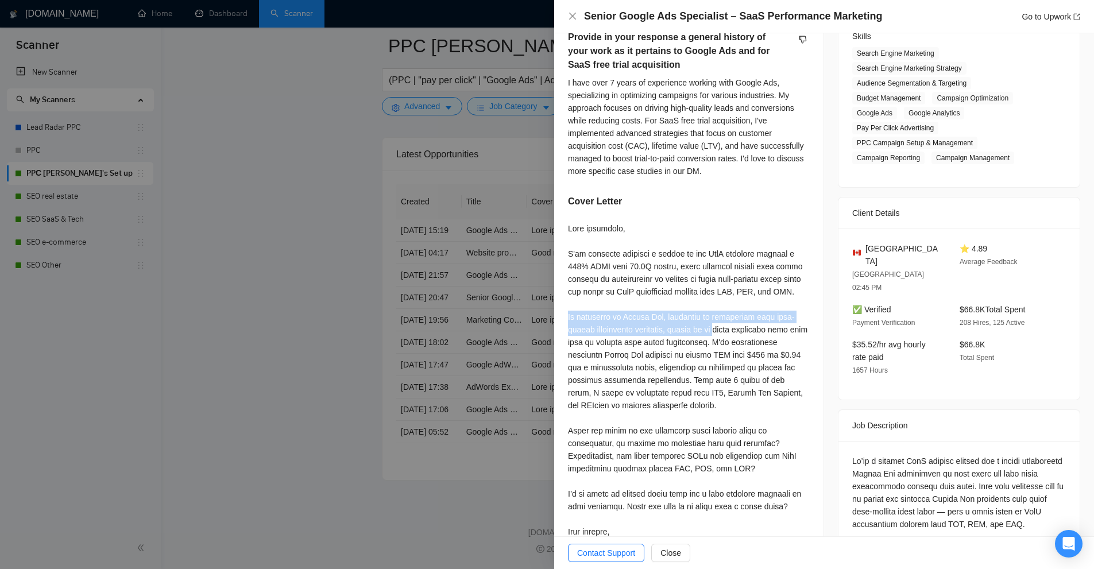
drag, startPoint x: 558, startPoint y: 300, endPoint x: 728, endPoint y: 317, distance: 170.2
click at [728, 317] on div "Provide in your response a general history of your work as it pertains to Googl…" at bounding box center [688, 293] width 269 height 553
click at [611, 314] on div at bounding box center [689, 386] width 242 height 329
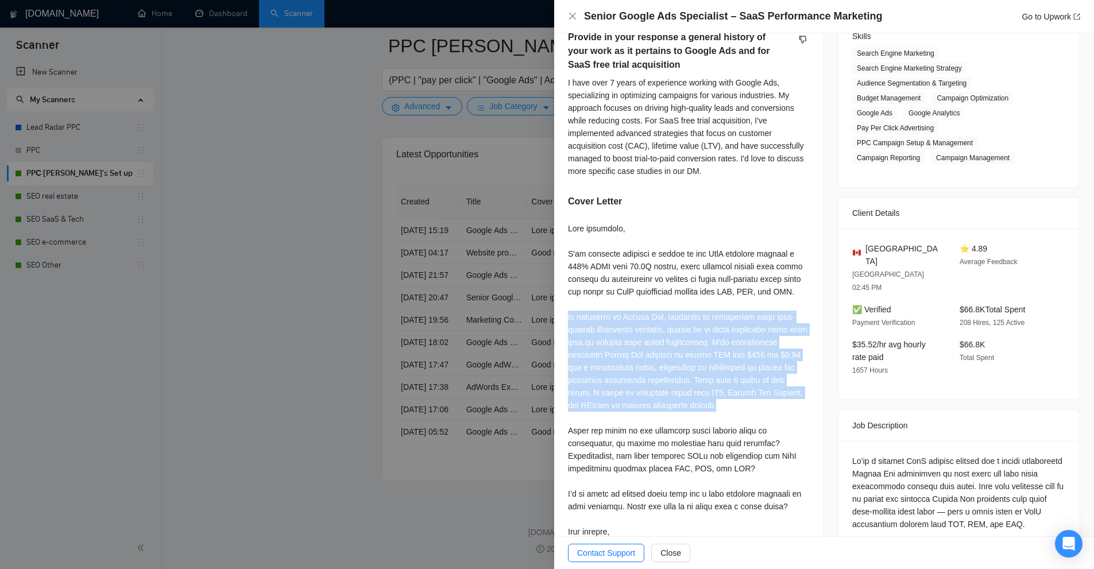
drag, startPoint x: 570, startPoint y: 308, endPoint x: 733, endPoint y: 395, distance: 184.2
click at [733, 395] on div at bounding box center [689, 386] width 242 height 329
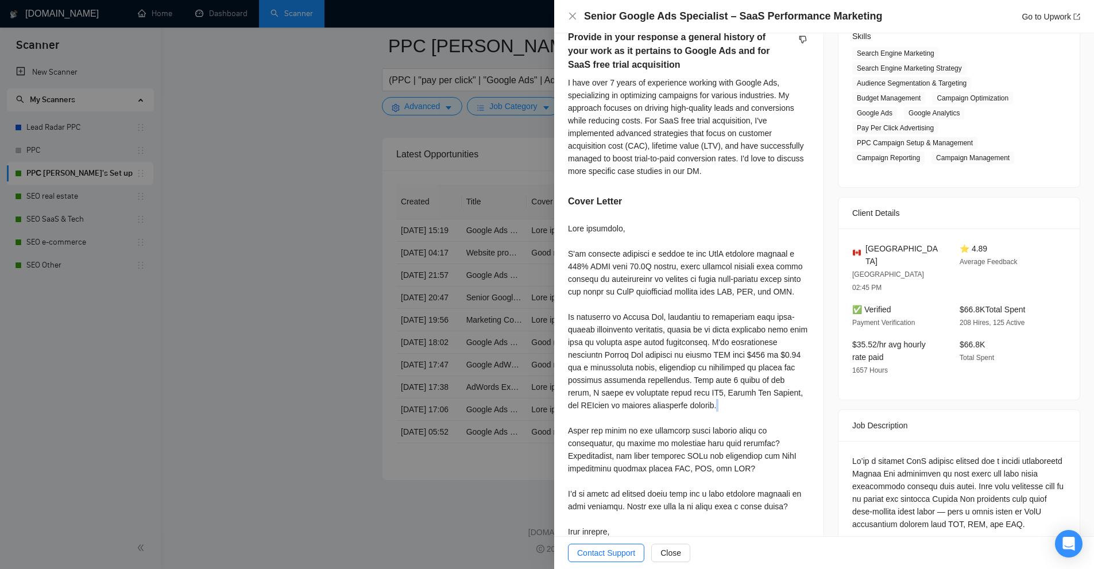
click at [733, 395] on div at bounding box center [689, 386] width 242 height 329
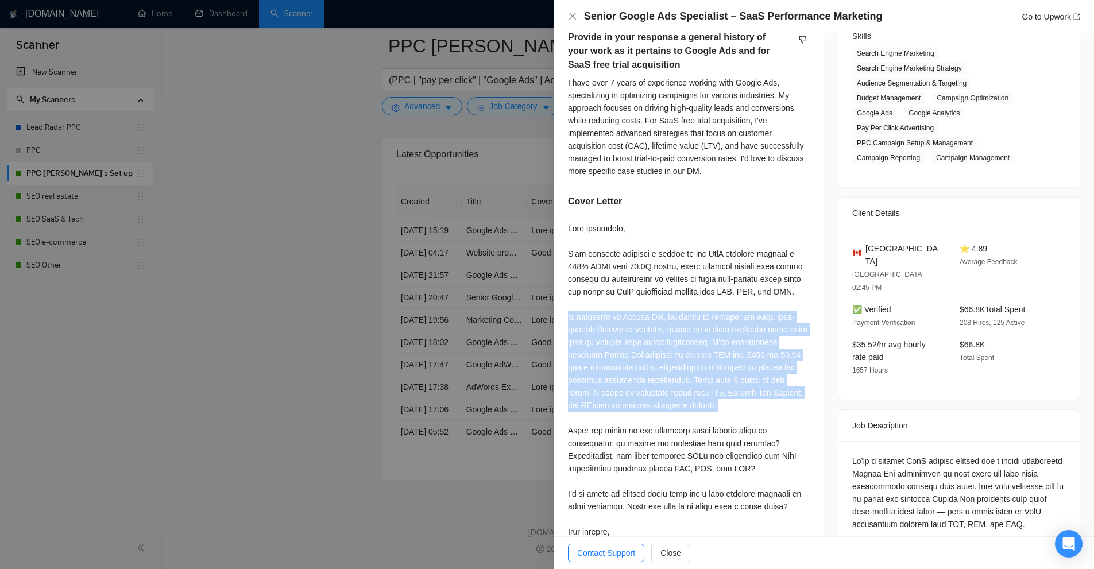
click at [733, 395] on div at bounding box center [689, 386] width 242 height 329
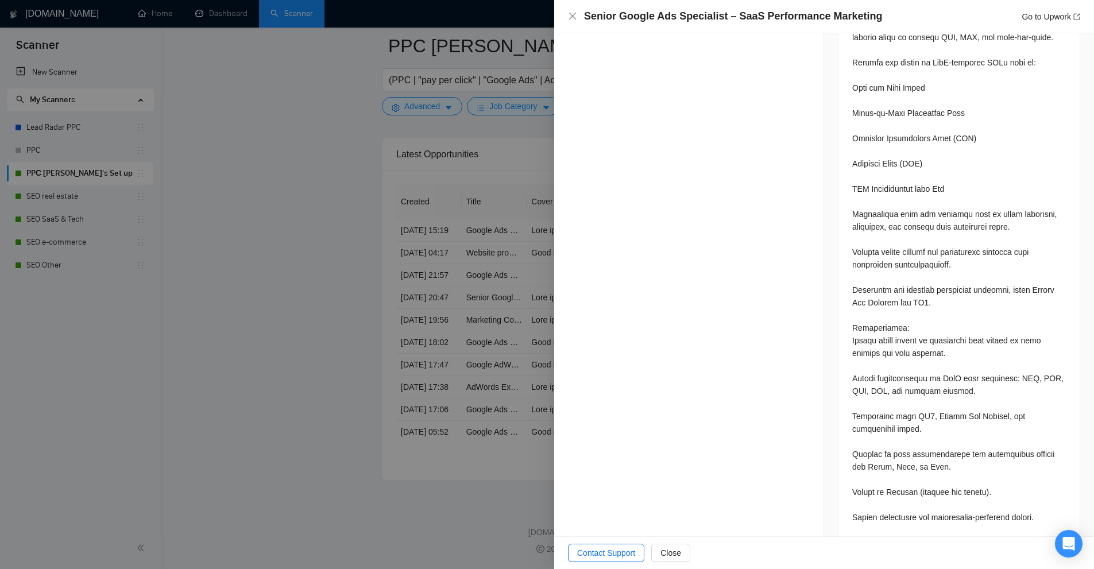
scroll to position [1021, 0]
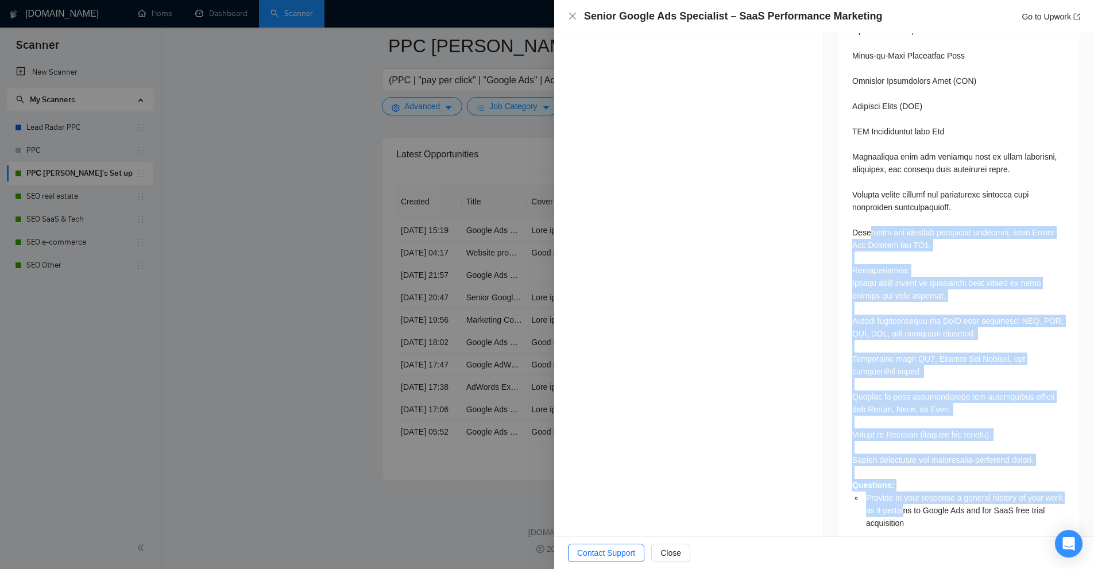
drag, startPoint x: 919, startPoint y: 487, endPoint x: 864, endPoint y: 197, distance: 295.1
click at [864, 197] on div "Questions: Provide in your response a general history of your work as it pertai…" at bounding box center [959, 118] width 214 height 821
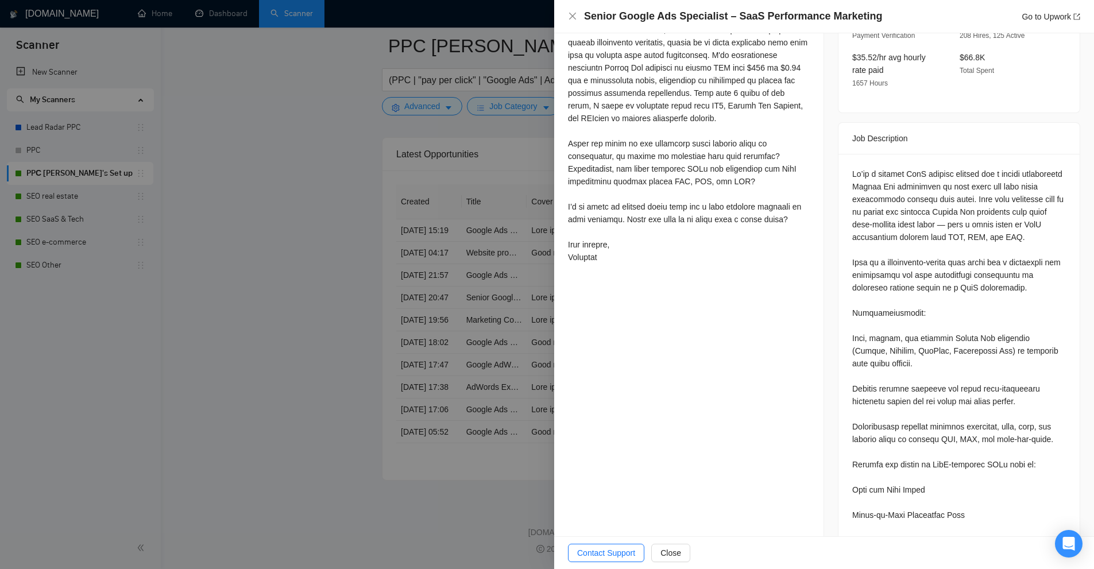
scroll to position [274, 0]
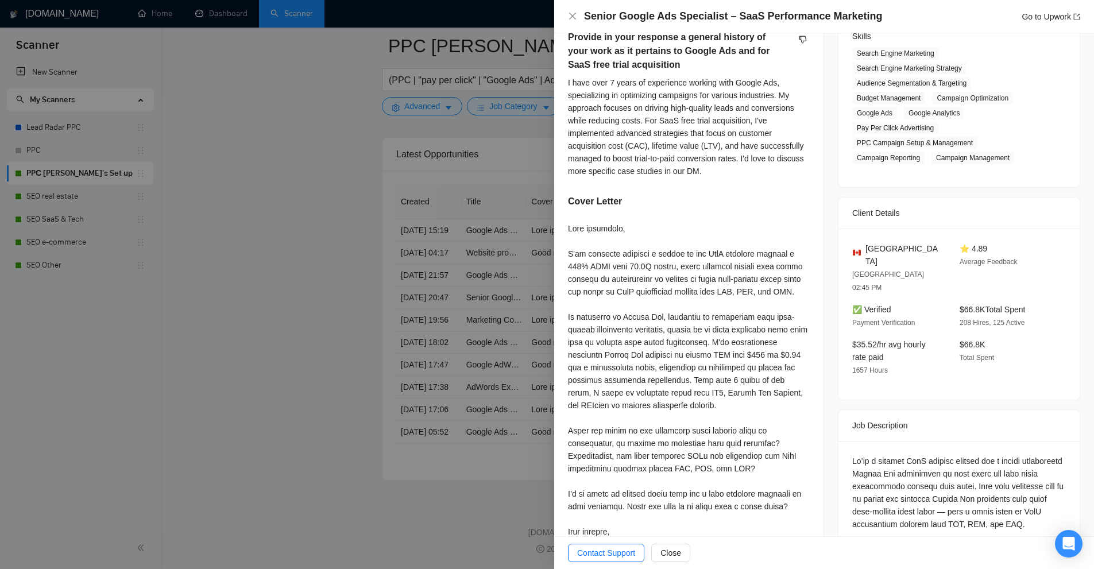
click at [264, 267] on div at bounding box center [547, 284] width 1094 height 569
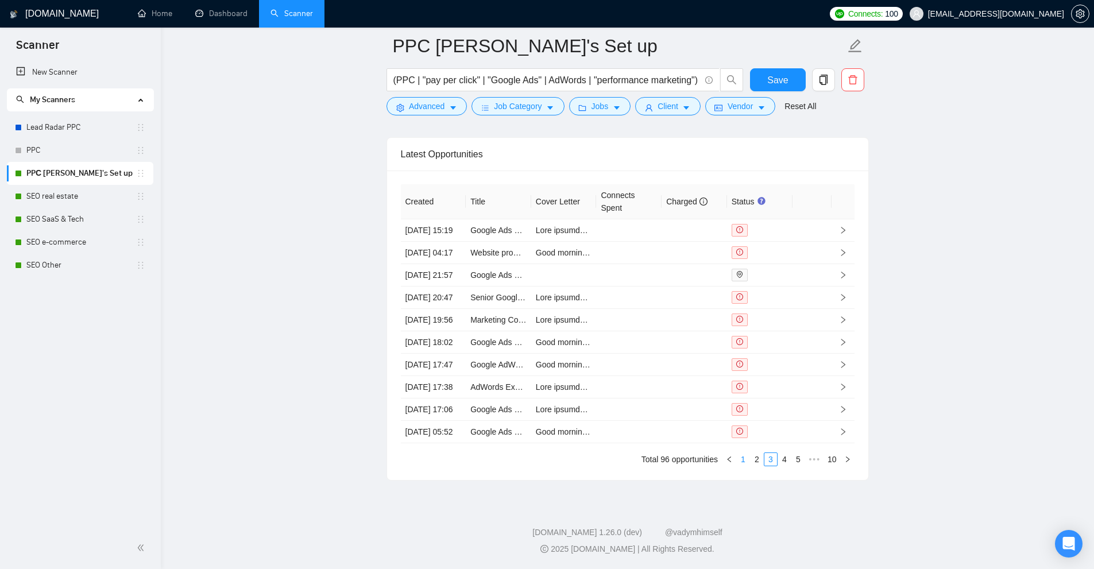
click at [743, 466] on link "1" at bounding box center [743, 459] width 13 height 13
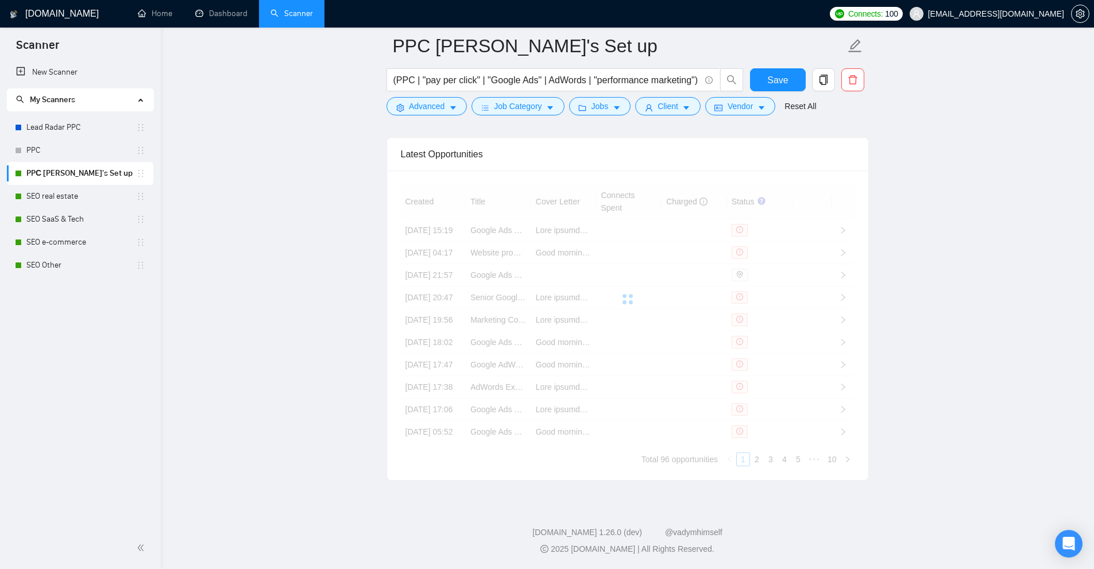
scroll to position [2853, 0]
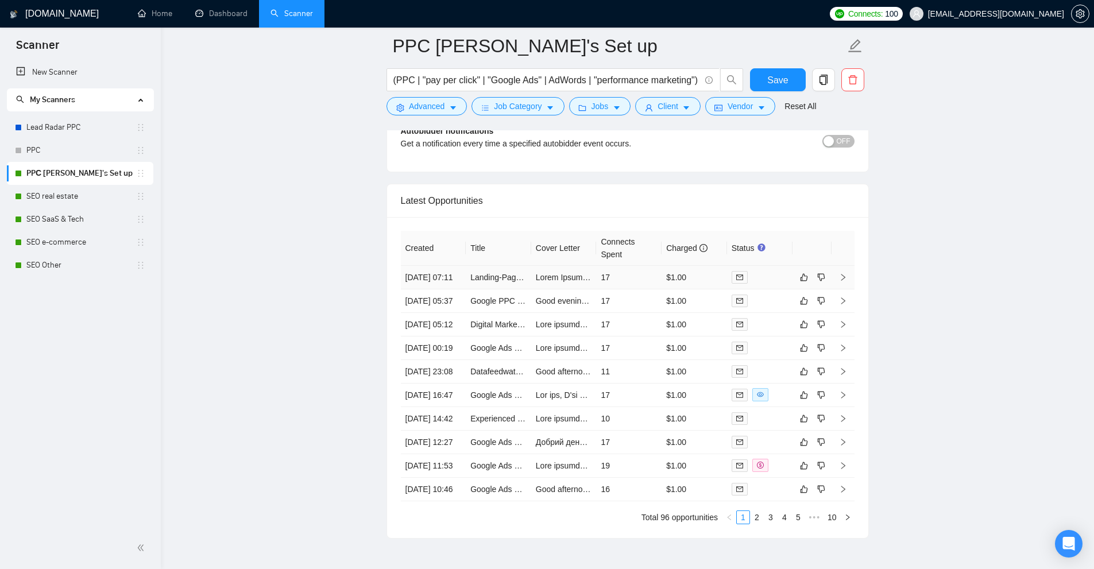
drag, startPoint x: 681, startPoint y: 285, endPoint x: 241, endPoint y: 36, distance: 505.9
click at [681, 285] on td "$1.00" at bounding box center [694, 278] width 65 height 24
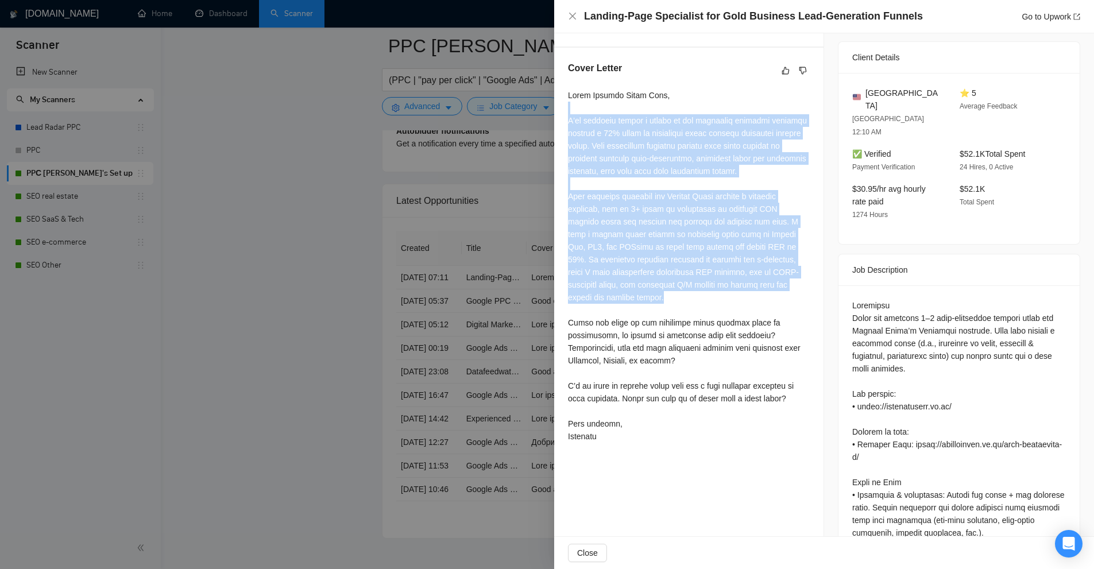
drag, startPoint x: 560, startPoint y: 109, endPoint x: 759, endPoint y: 298, distance: 273.8
click at [759, 298] on div "Cover Letter" at bounding box center [688, 255] width 269 height 414
click at [759, 298] on div at bounding box center [689, 266] width 242 height 354
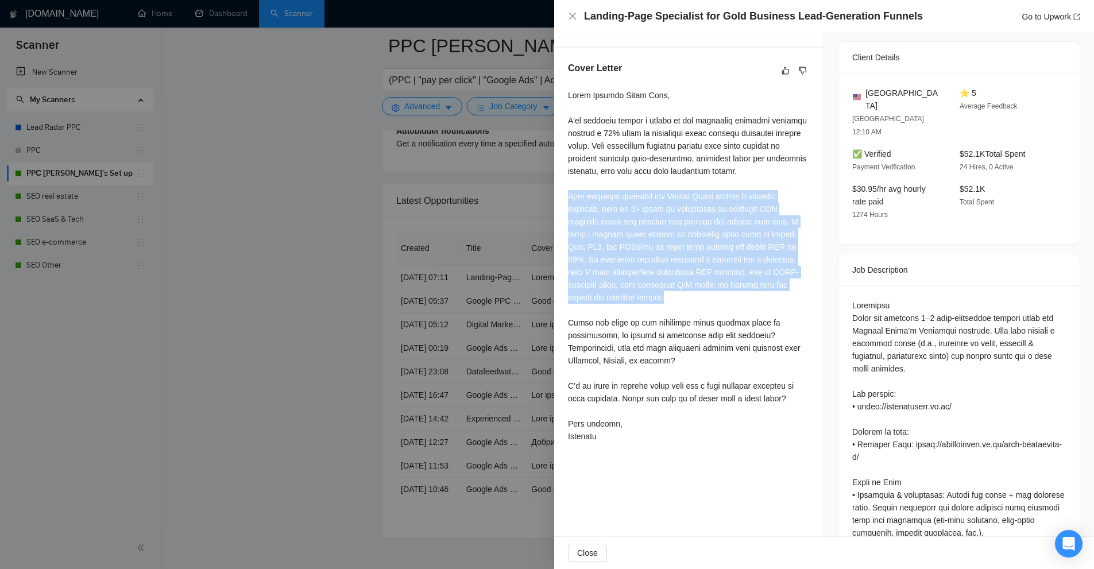
drag, startPoint x: 781, startPoint y: 300, endPoint x: 563, endPoint y: 201, distance: 239.6
click at [563, 201] on div "Cover Letter" at bounding box center [688, 255] width 269 height 414
drag, startPoint x: 563, startPoint y: 201, endPoint x: 777, endPoint y: 257, distance: 220.8
click at [777, 257] on div "Cover Letter" at bounding box center [688, 255] width 269 height 414
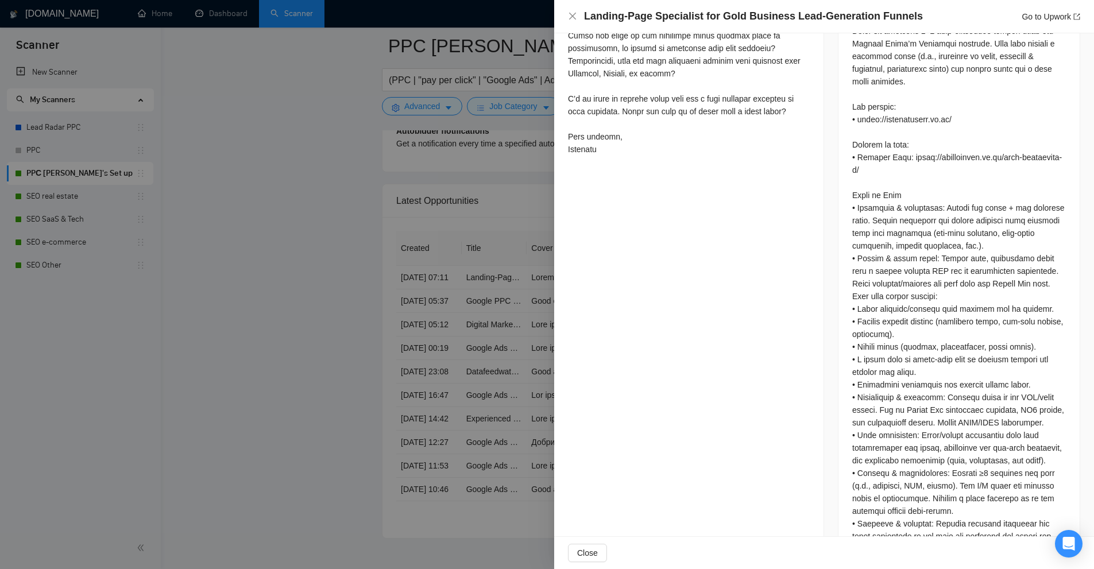
scroll to position [446, 0]
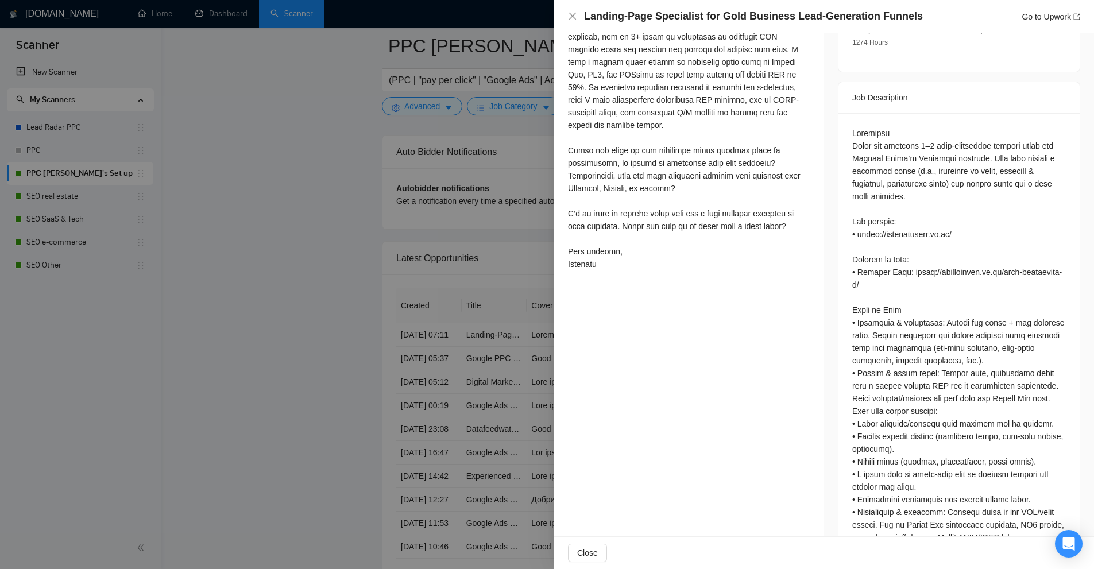
click at [479, 220] on div at bounding box center [547, 284] width 1094 height 569
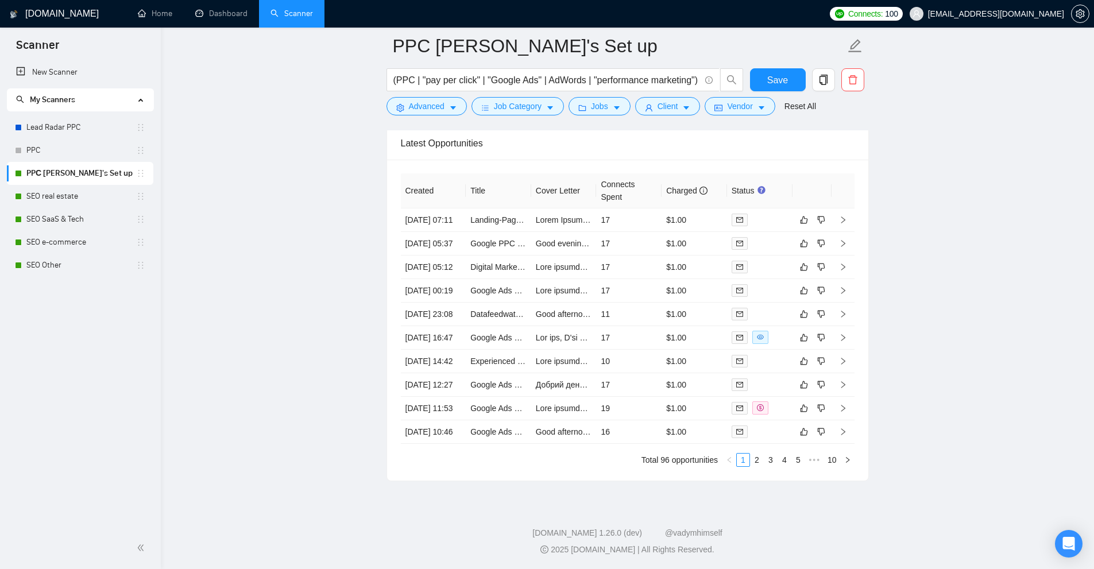
scroll to position [2853, 0]
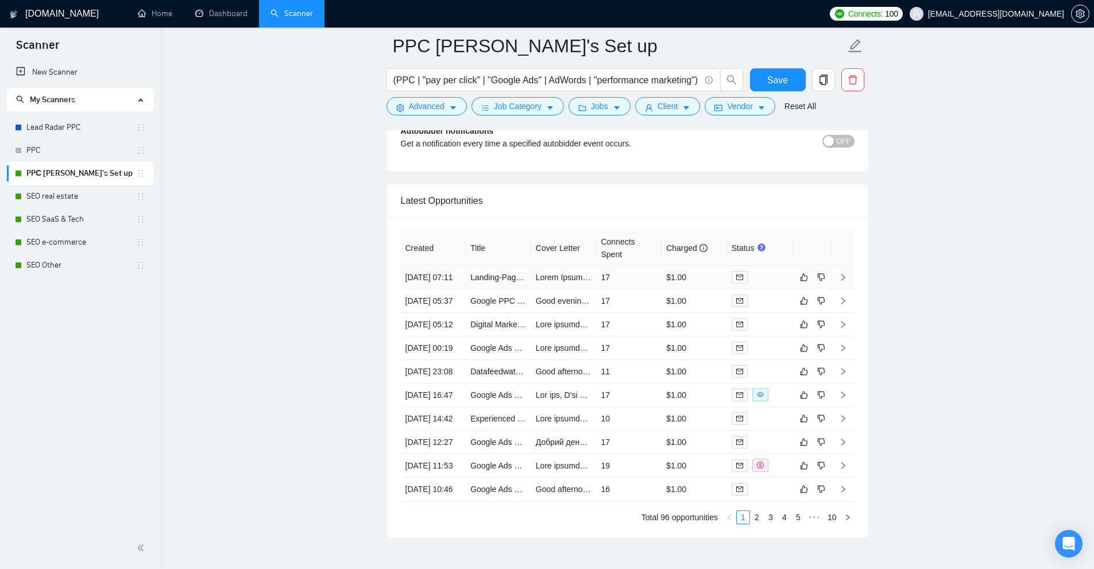
click at [640, 286] on td "17" at bounding box center [628, 278] width 65 height 24
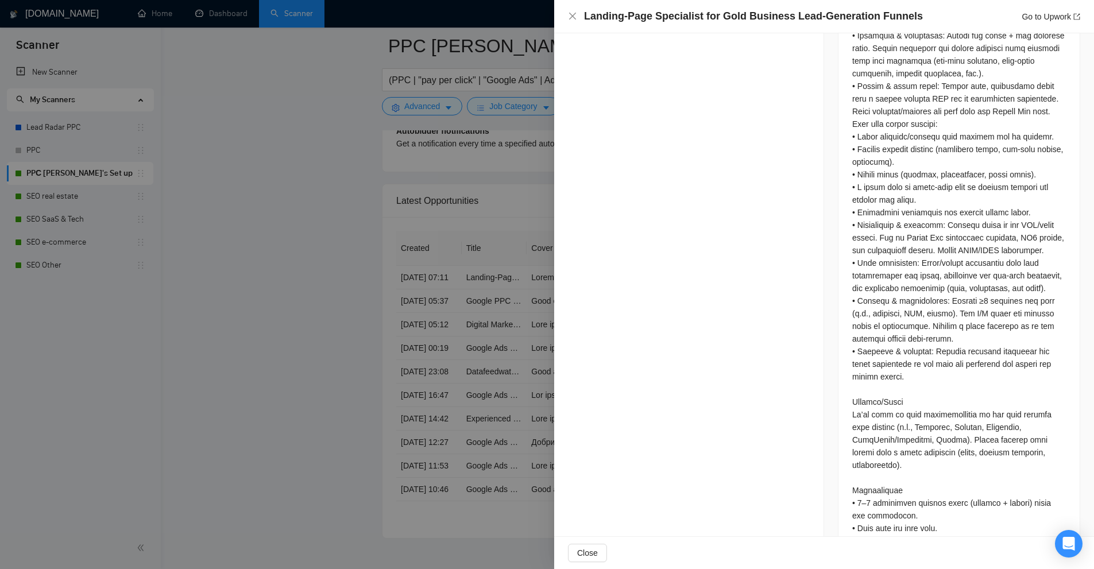
scroll to position [950, 0]
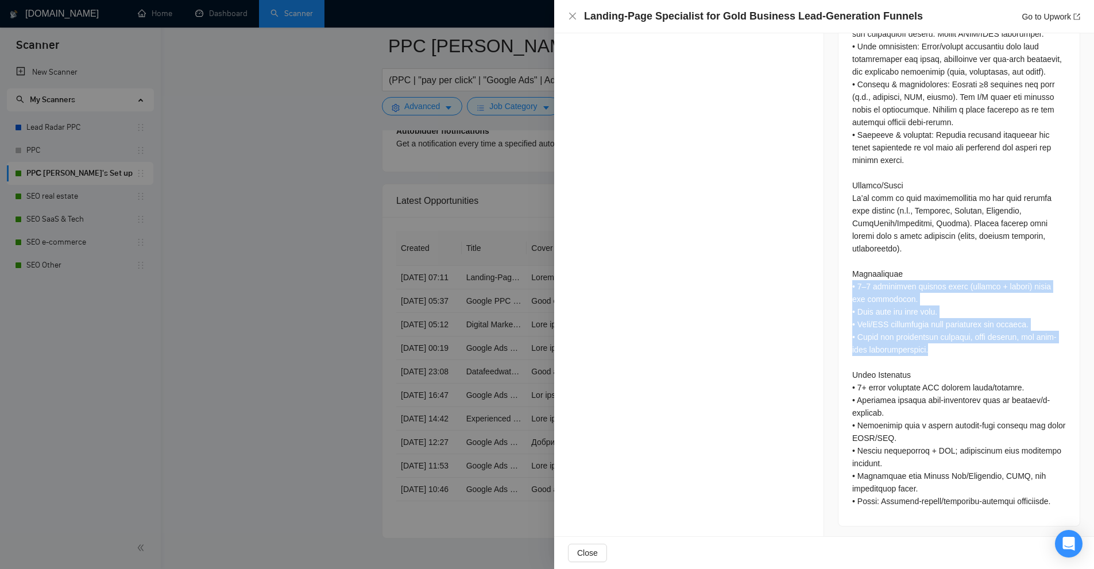
drag, startPoint x: 847, startPoint y: 285, endPoint x: 938, endPoint y: 343, distance: 108.4
click at [938, 343] on div at bounding box center [959, 67] width 241 height 917
click at [936, 352] on div at bounding box center [959, 65] width 214 height 884
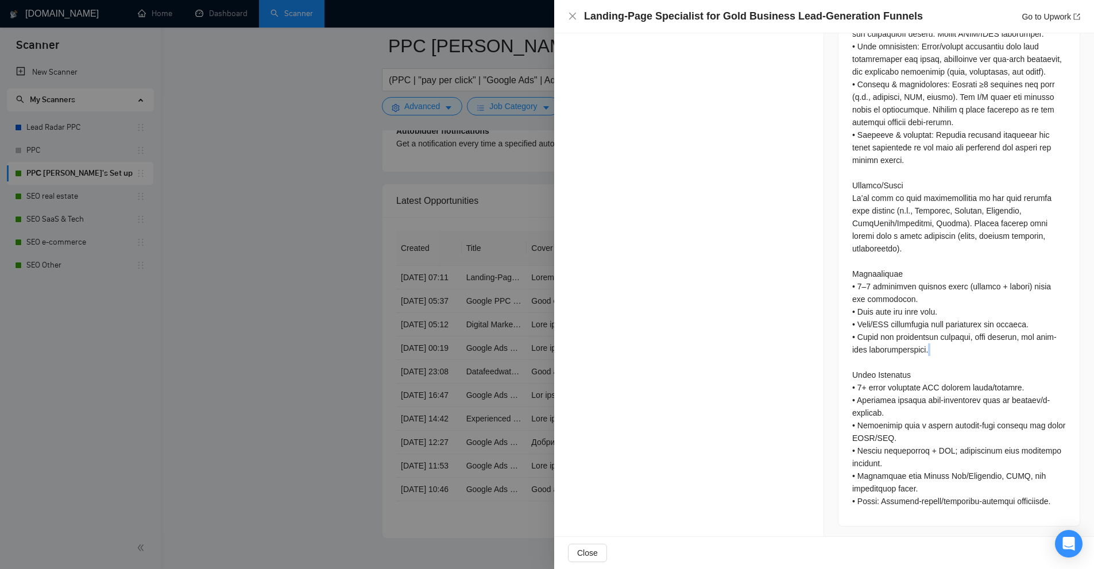
click at [936, 352] on div at bounding box center [959, 65] width 214 height 884
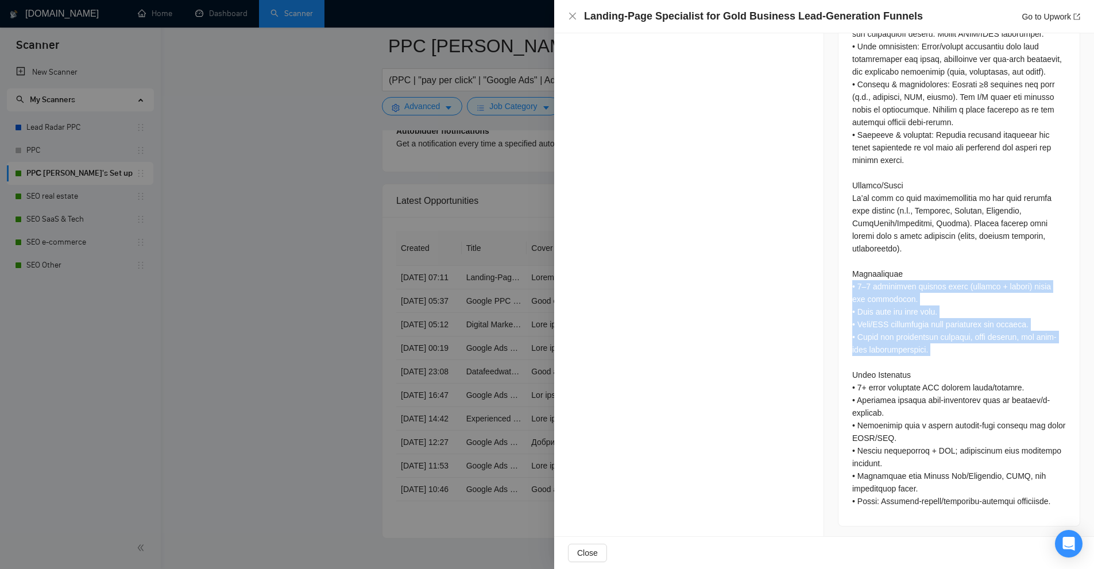
drag, startPoint x: 936, startPoint y: 352, endPoint x: 936, endPoint y: 288, distance: 63.8
click at [936, 288] on div at bounding box center [959, 65] width 214 height 884
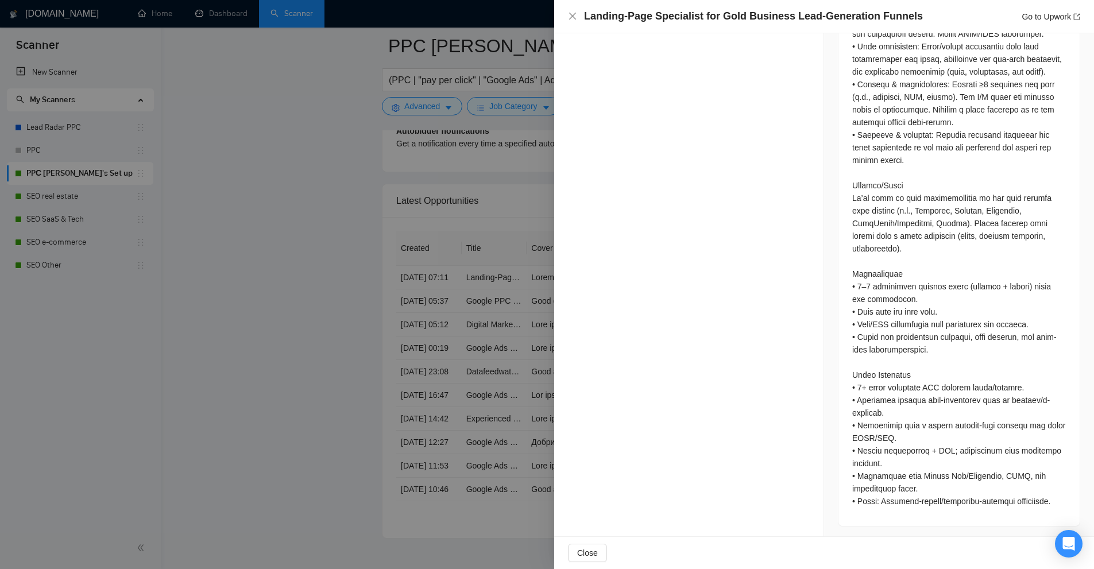
click at [936, 378] on div at bounding box center [959, 65] width 214 height 884
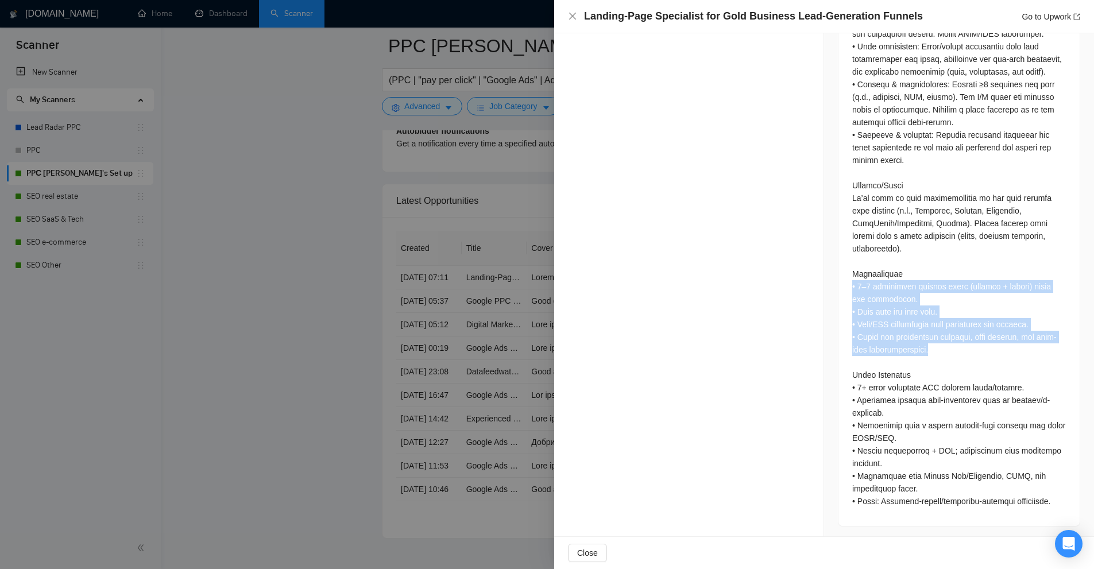
drag, startPoint x: 956, startPoint y: 345, endPoint x: 848, endPoint y: 279, distance: 126.6
click at [852, 279] on div at bounding box center [959, 65] width 214 height 884
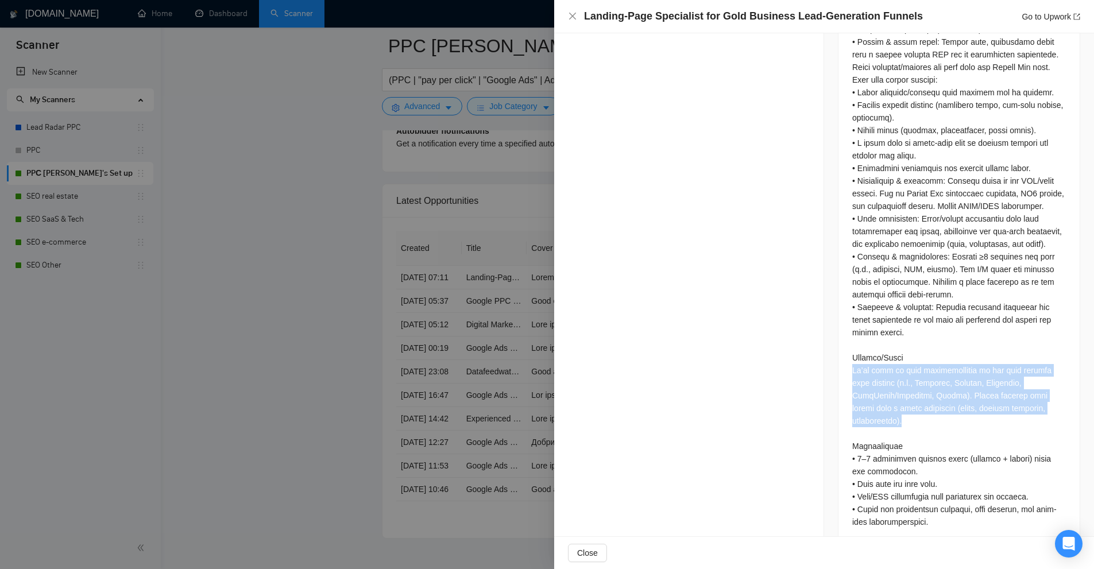
drag, startPoint x: 916, startPoint y: 420, endPoint x: 839, endPoint y: 364, distance: 94.9
click at [839, 364] on div at bounding box center [959, 240] width 241 height 917
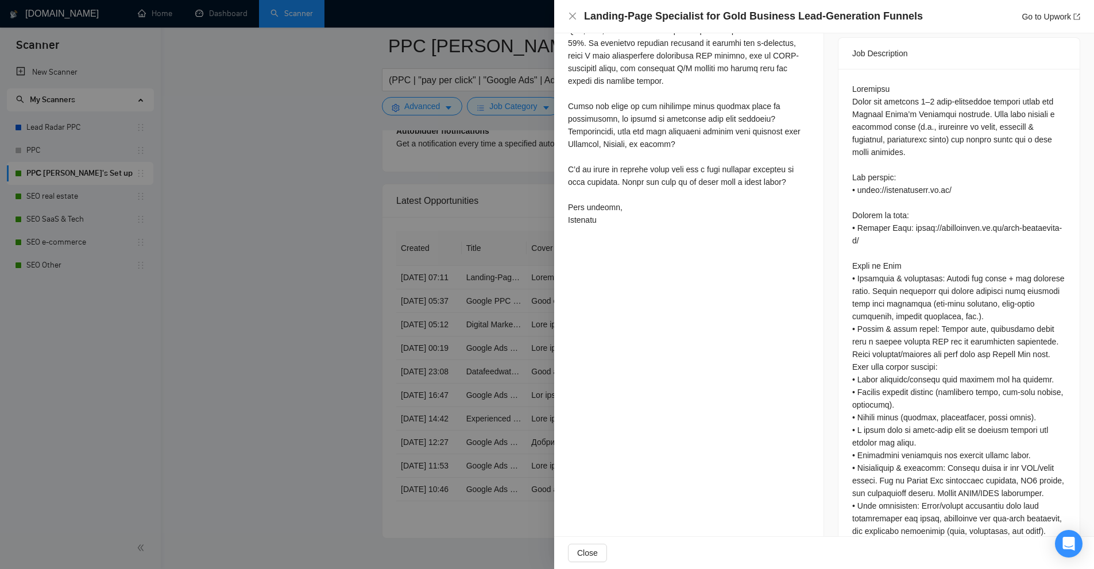
scroll to position [433, 0]
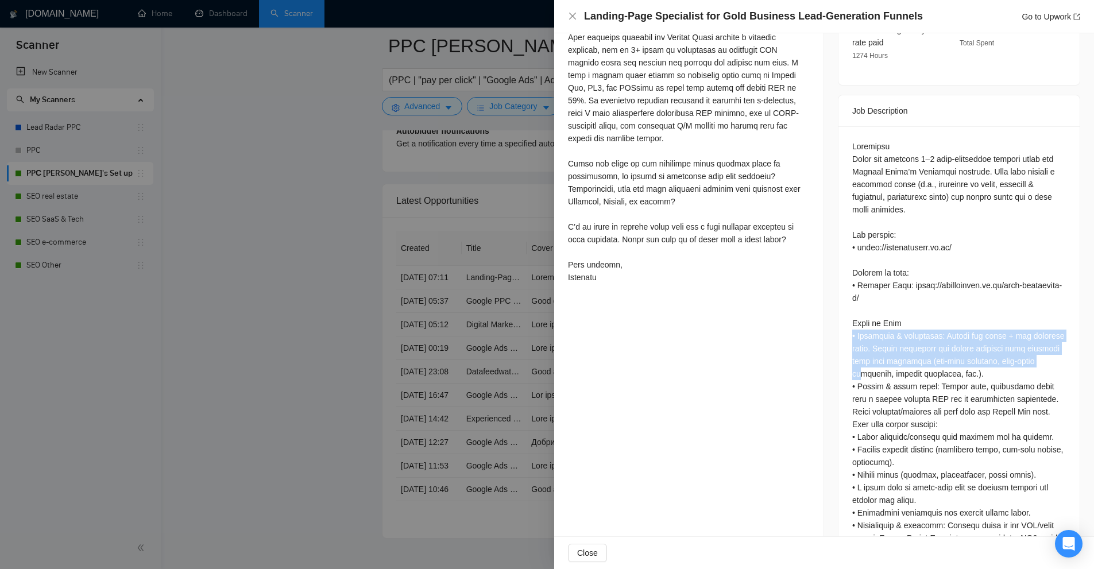
drag, startPoint x: 844, startPoint y: 304, endPoint x: 881, endPoint y: 347, distance: 56.6
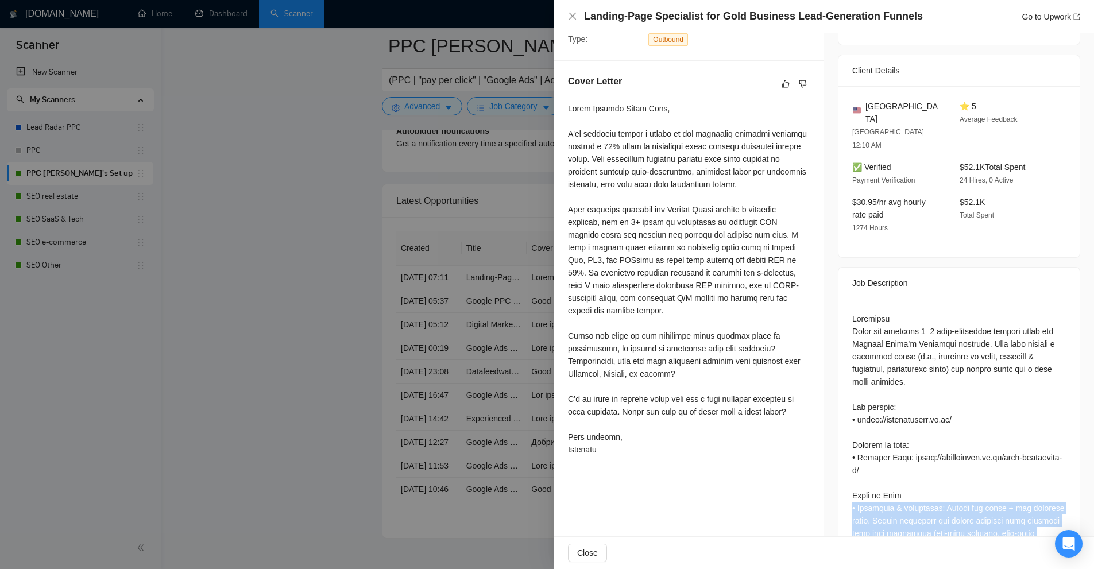
scroll to position [203, 0]
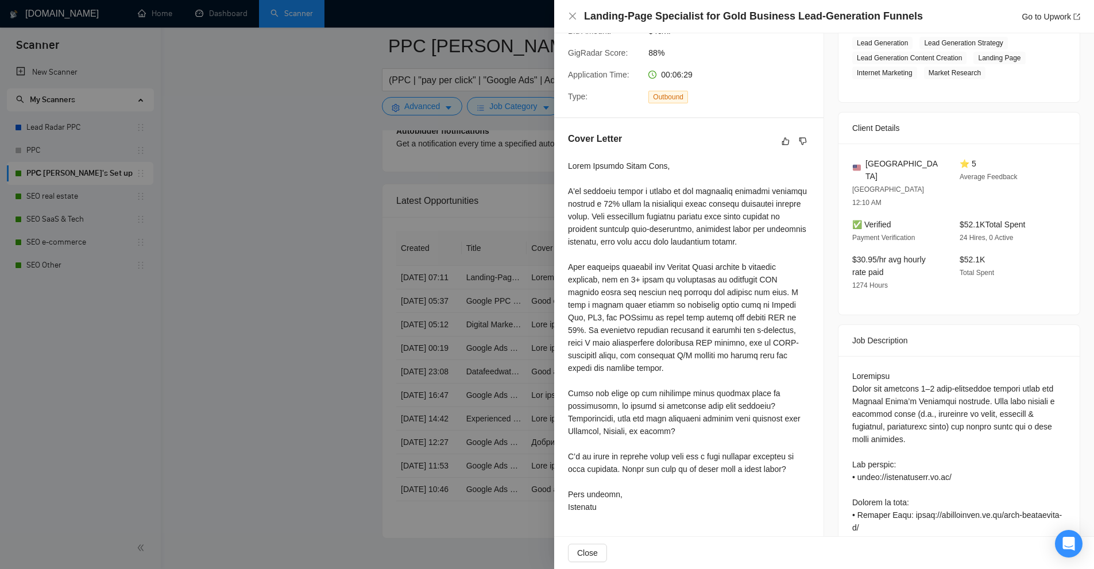
click at [775, 325] on div at bounding box center [689, 337] width 242 height 354
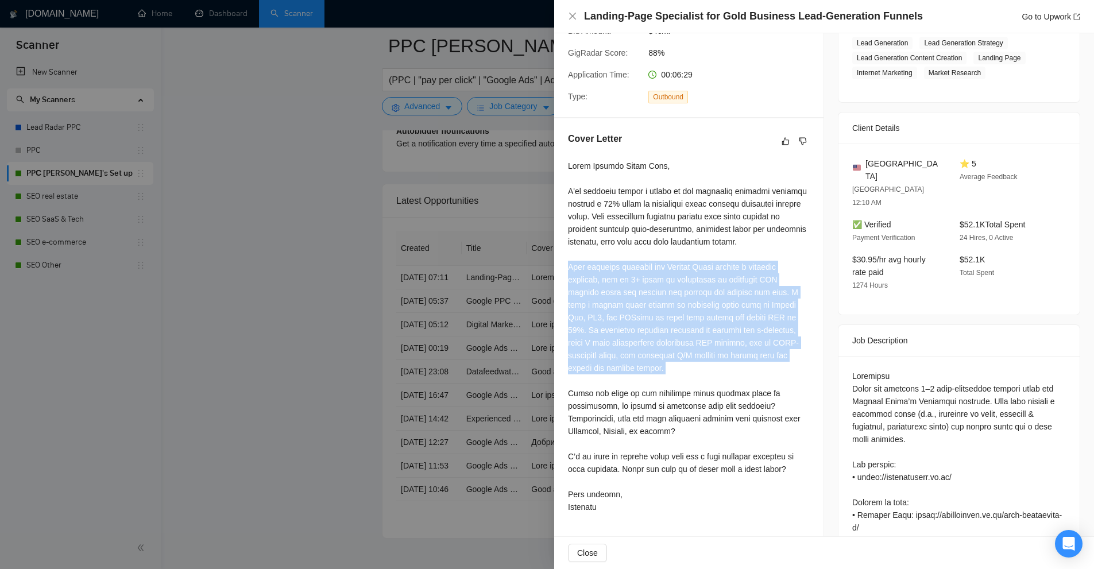
click at [775, 325] on div at bounding box center [689, 337] width 242 height 354
click at [734, 376] on div at bounding box center [689, 337] width 242 height 354
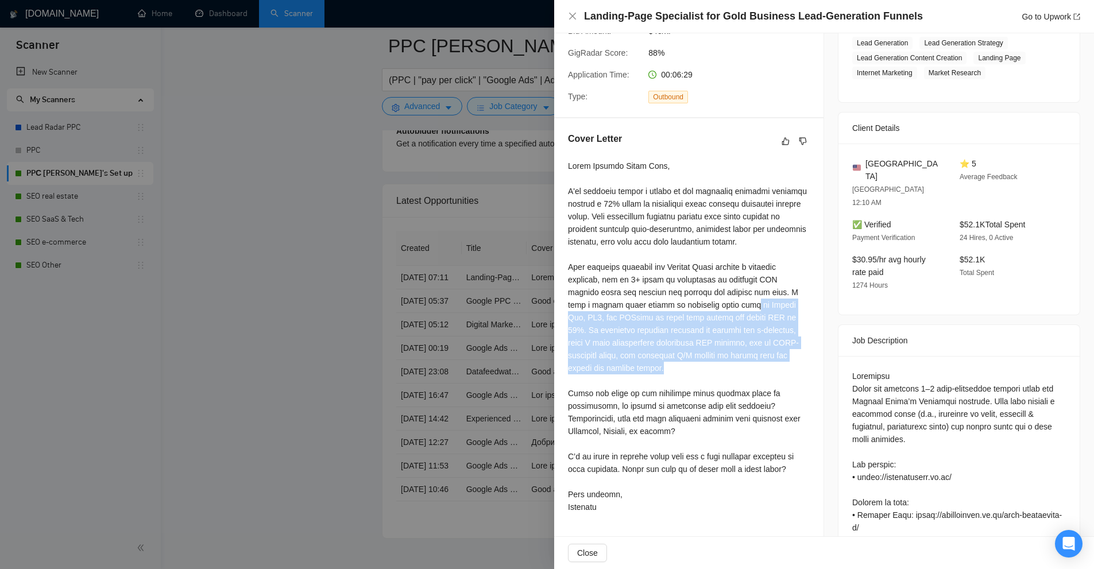
drag, startPoint x: 702, startPoint y: 307, endPoint x: 643, endPoint y: 366, distance: 84.1
click at [643, 366] on div at bounding box center [689, 337] width 242 height 354
drag, startPoint x: 643, startPoint y: 366, endPoint x: 735, endPoint y: 311, distance: 107.7
click at [735, 311] on div at bounding box center [689, 337] width 242 height 354
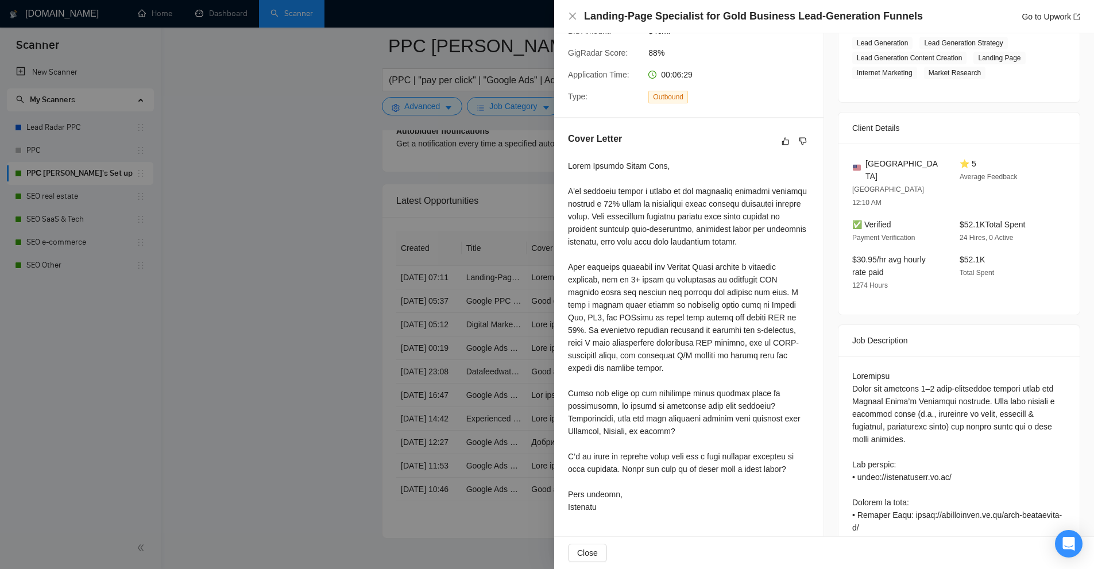
click at [497, 206] on div at bounding box center [547, 284] width 1094 height 569
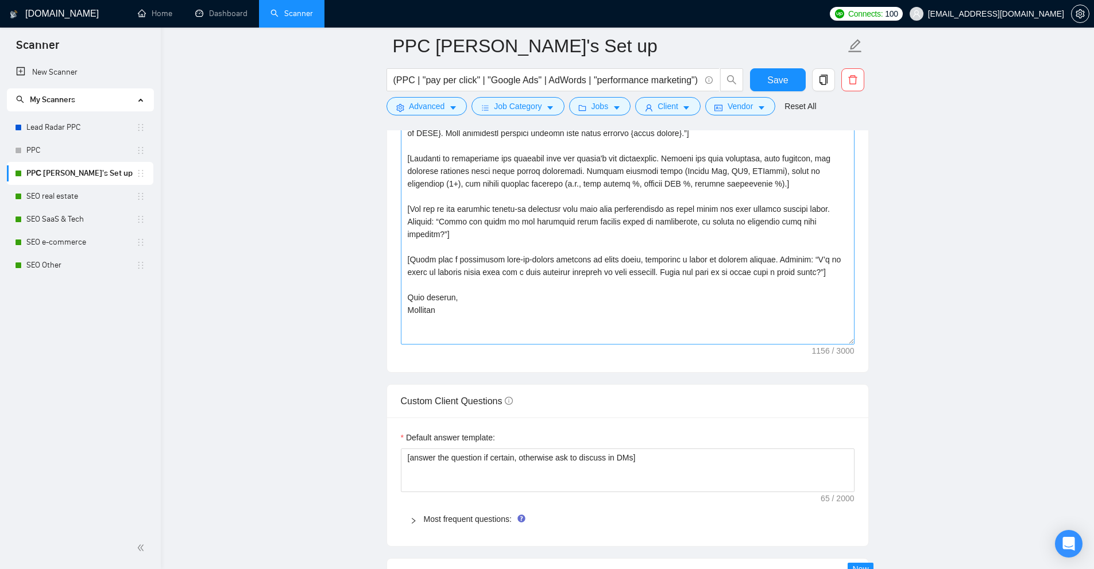
scroll to position [1187, 0]
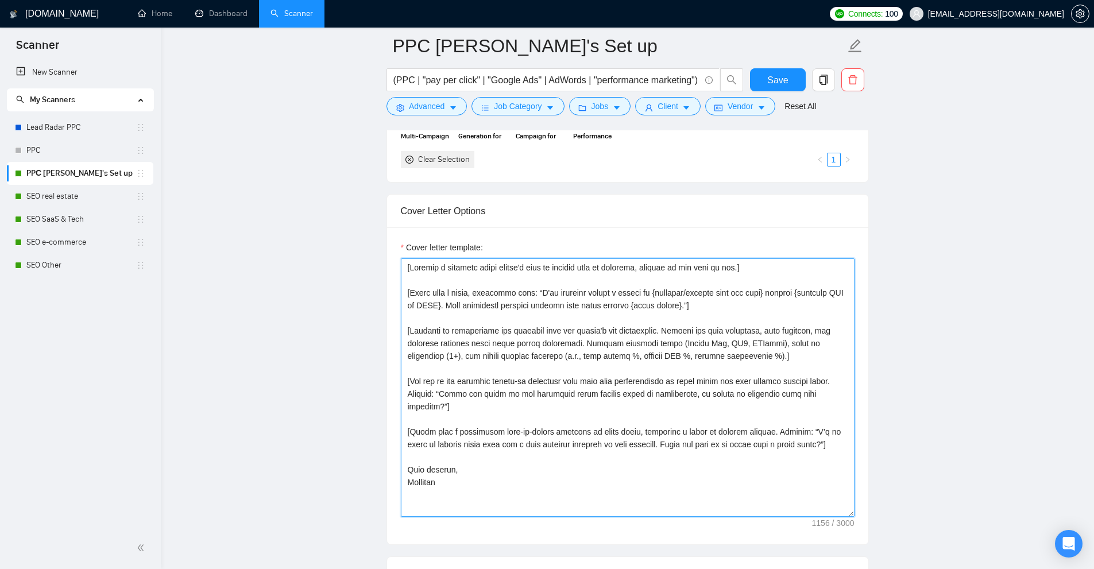
click at [736, 363] on textarea "Cover letter template:" at bounding box center [628, 387] width 454 height 258
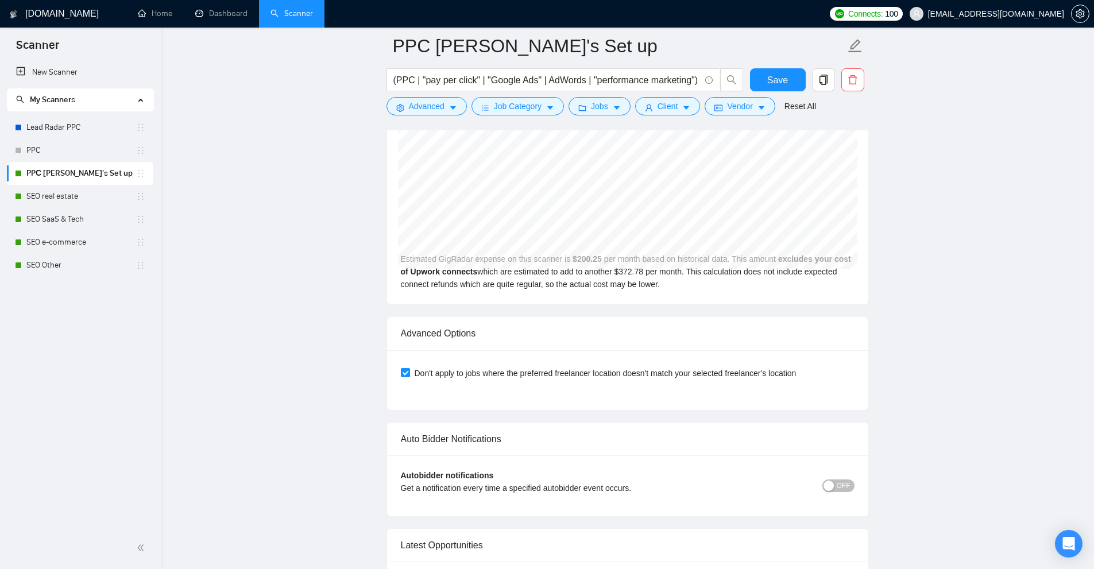
scroll to position [2795, 0]
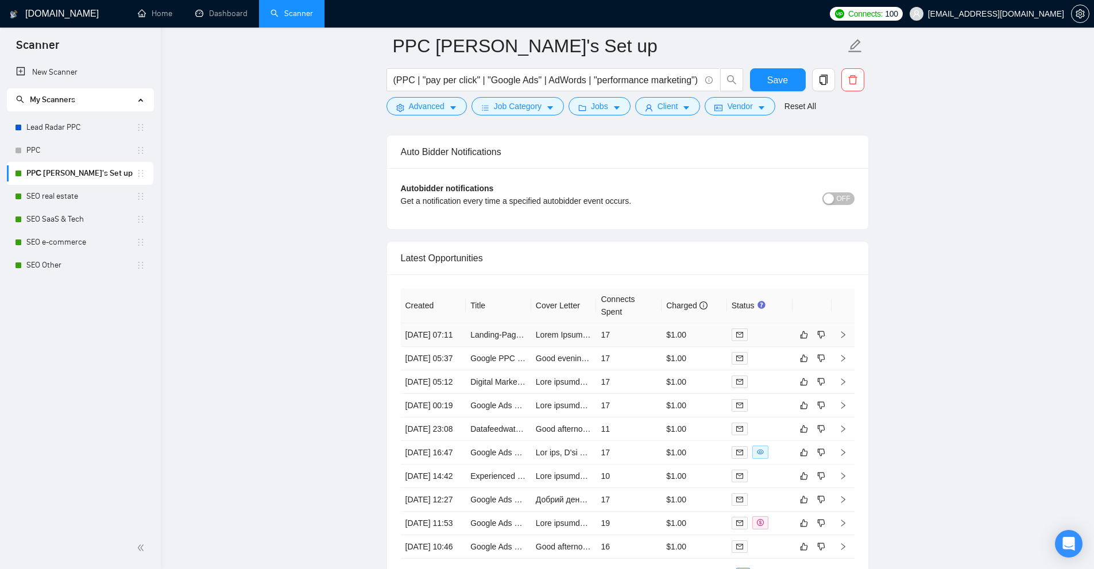
click at [644, 337] on td "17" at bounding box center [628, 335] width 65 height 24
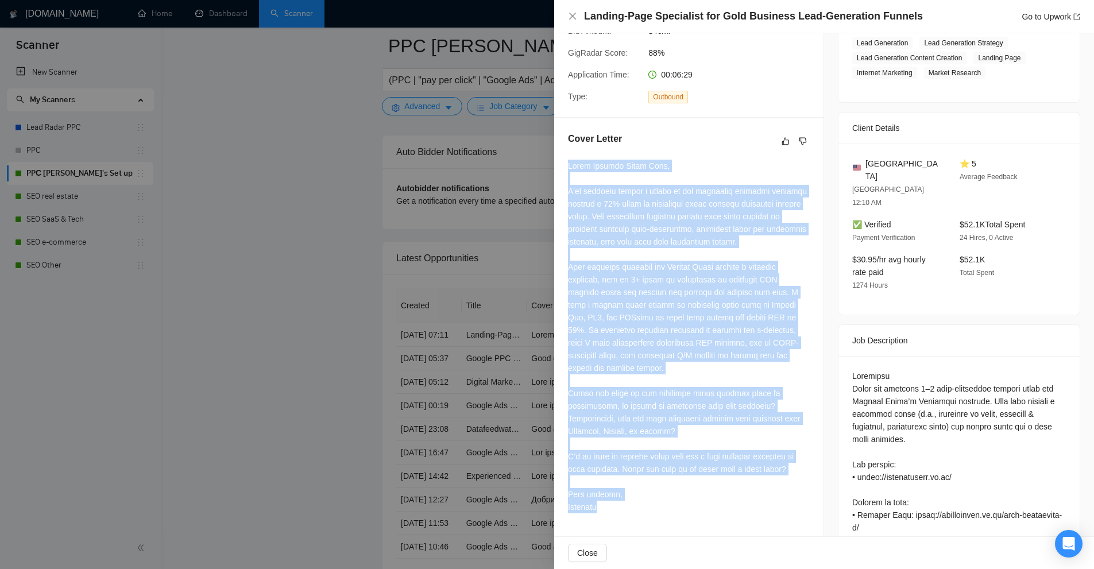
drag, startPoint x: 565, startPoint y: 165, endPoint x: 658, endPoint y: 509, distance: 355.7
click at [658, 509] on div "Cover Letter" at bounding box center [688, 325] width 269 height 414
copy div "Hello Bullion House Team, I've recently helped a client in the financial servic…"
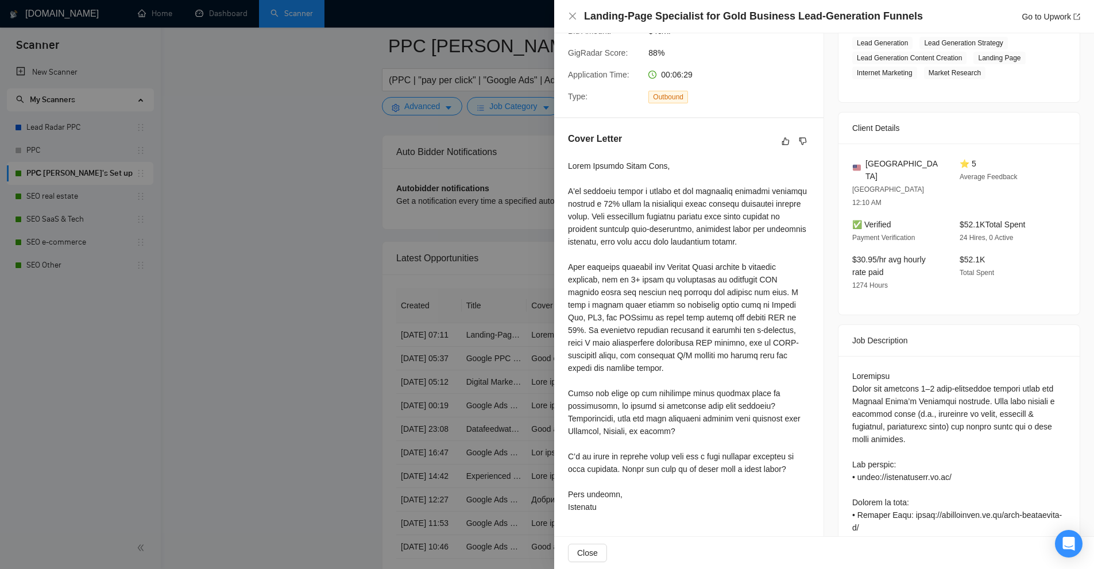
click at [495, 65] on div at bounding box center [547, 284] width 1094 height 569
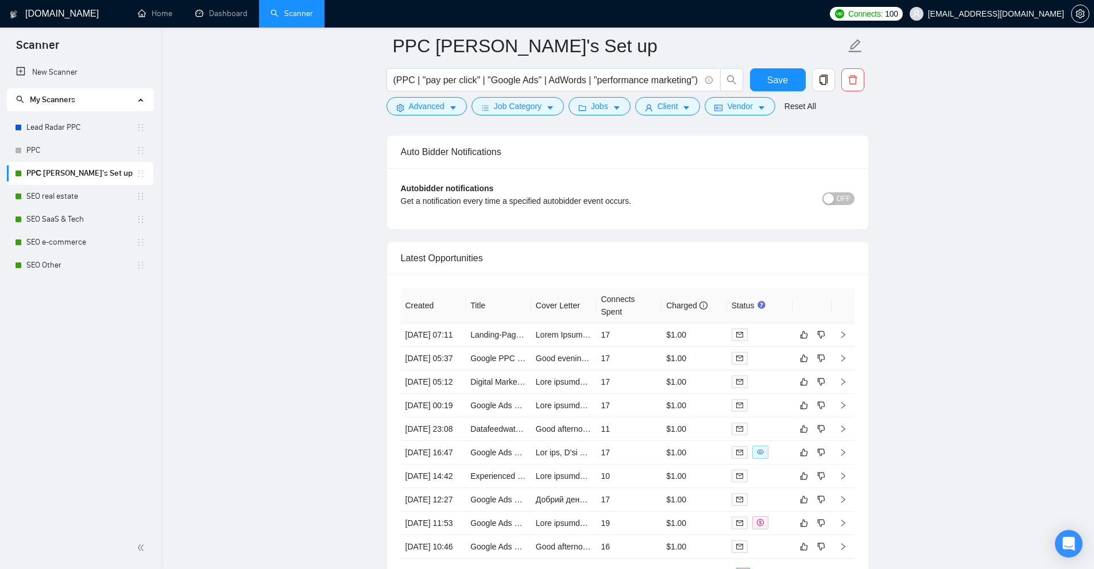
click at [1001, 20] on span "[EMAIL_ADDRESS][DOMAIN_NAME]" at bounding box center [987, 13] width 168 height 37
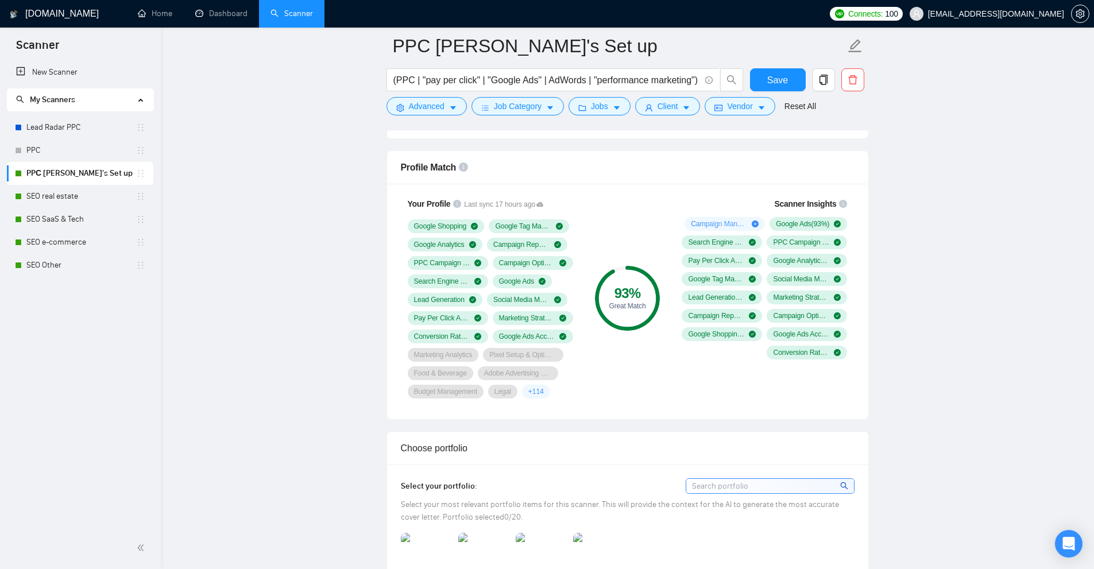
scroll to position [498, 0]
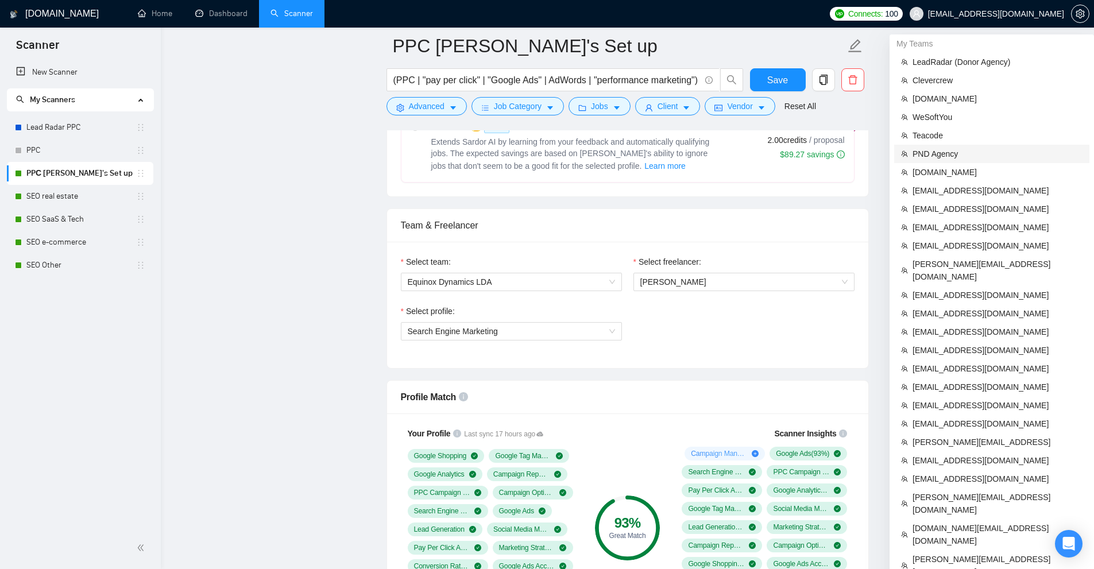
click at [929, 150] on span "PND Agency" at bounding box center [998, 154] width 170 height 13
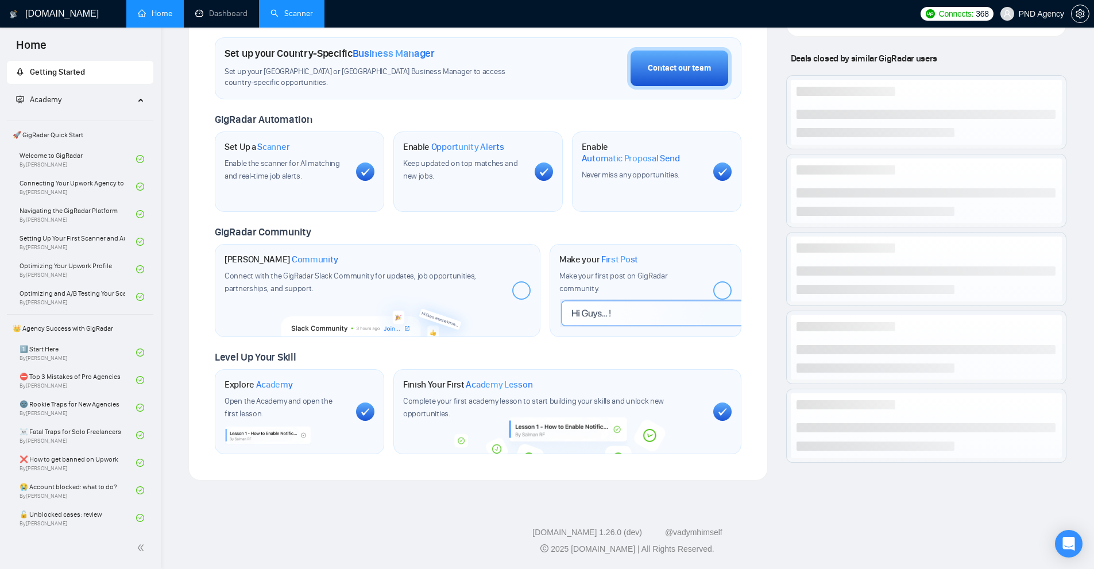
scroll to position [333, 0]
click at [298, 18] on link "Scanner" at bounding box center [292, 14] width 43 height 10
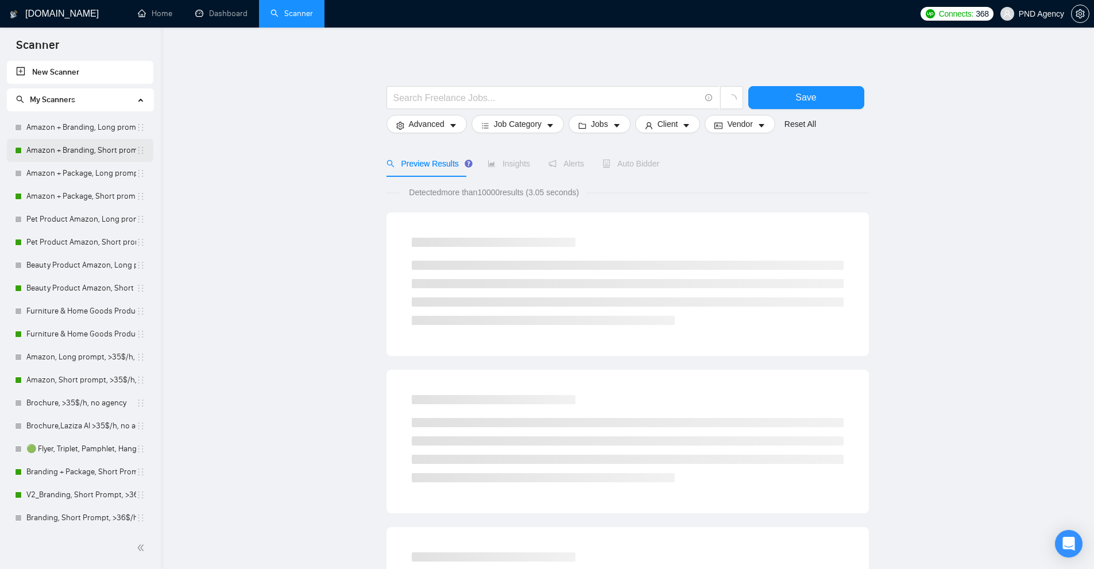
click at [86, 152] on link "Amazon + Branding, Short prompt, >35$/h, no agency" at bounding box center [81, 150] width 110 height 23
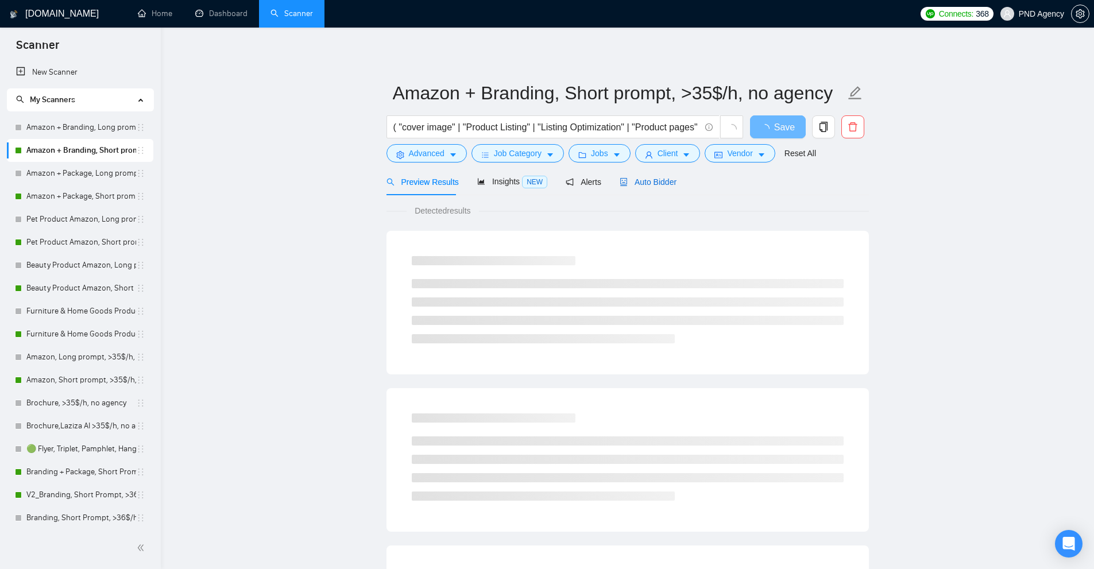
click at [650, 180] on span "Auto Bidder" at bounding box center [648, 181] width 57 height 9
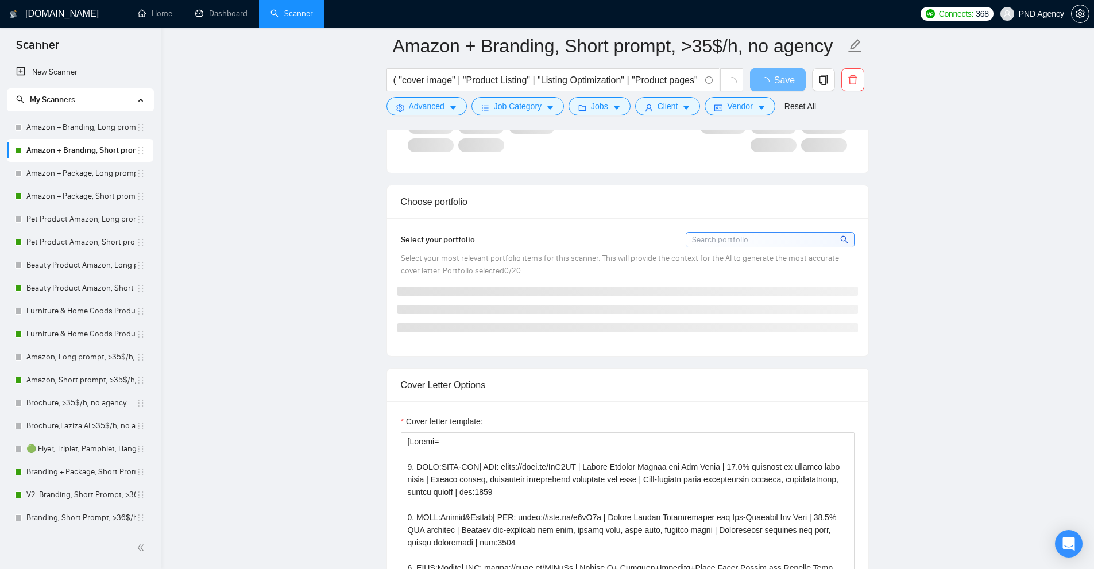
scroll to position [1206, 0]
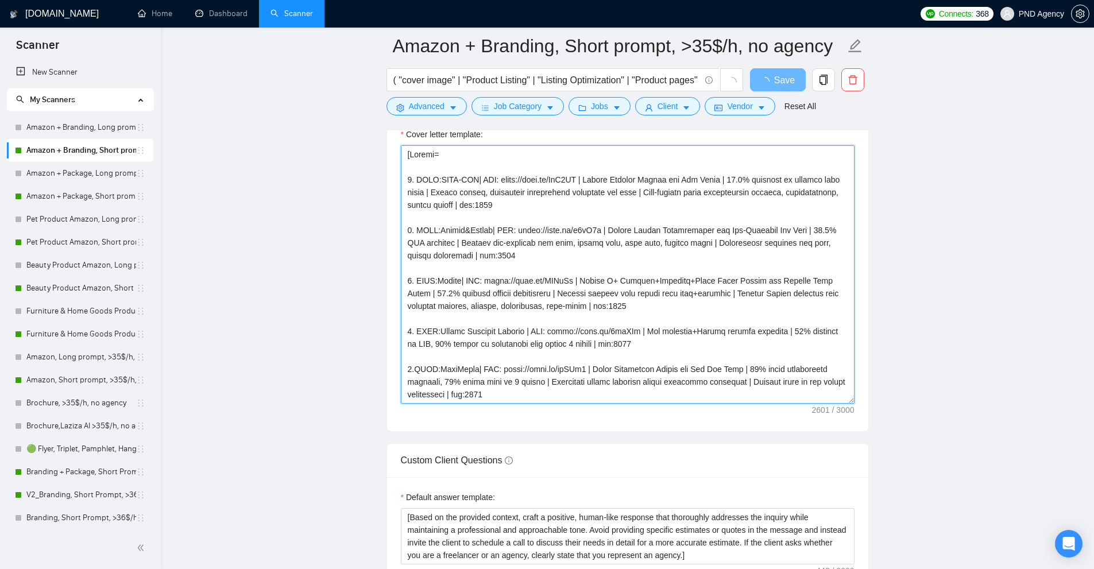
click at [713, 310] on textarea "Cover letter template:" at bounding box center [628, 274] width 454 height 258
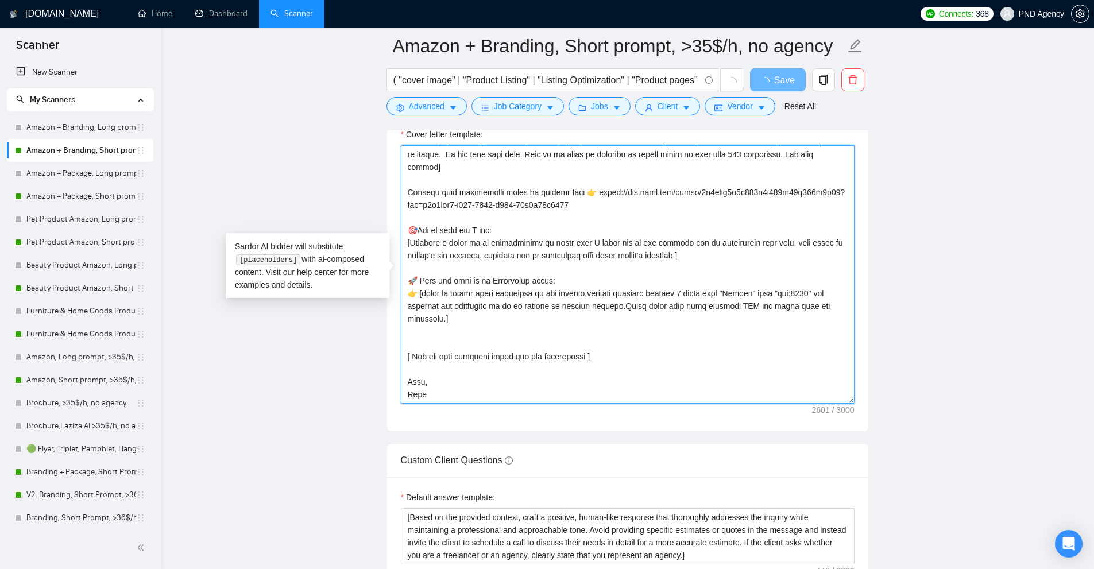
click at [717, 308] on textarea "Cover letter template:" at bounding box center [628, 274] width 454 height 258
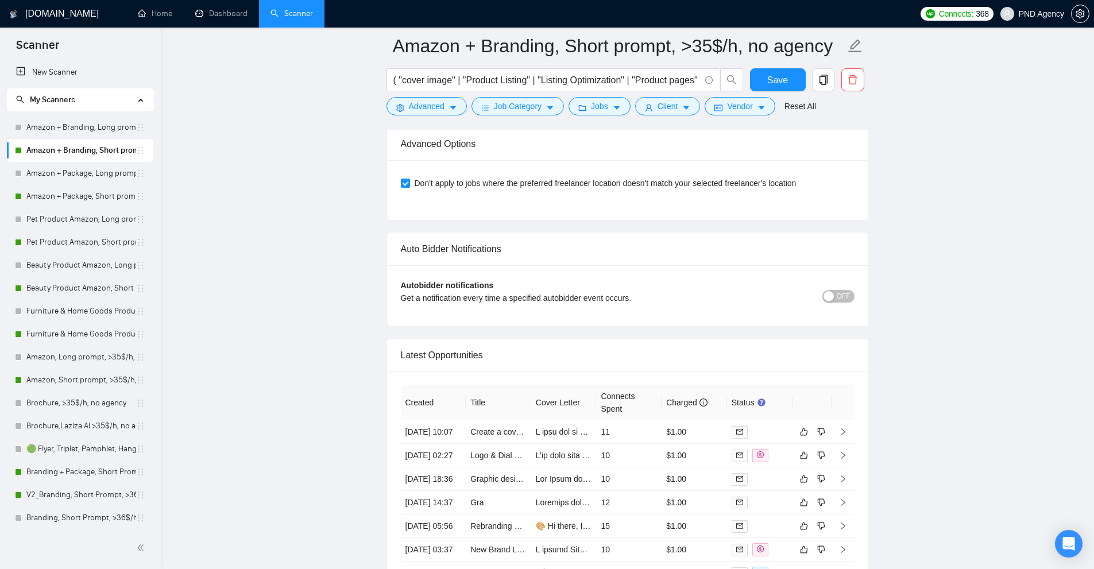
scroll to position [2987, 0]
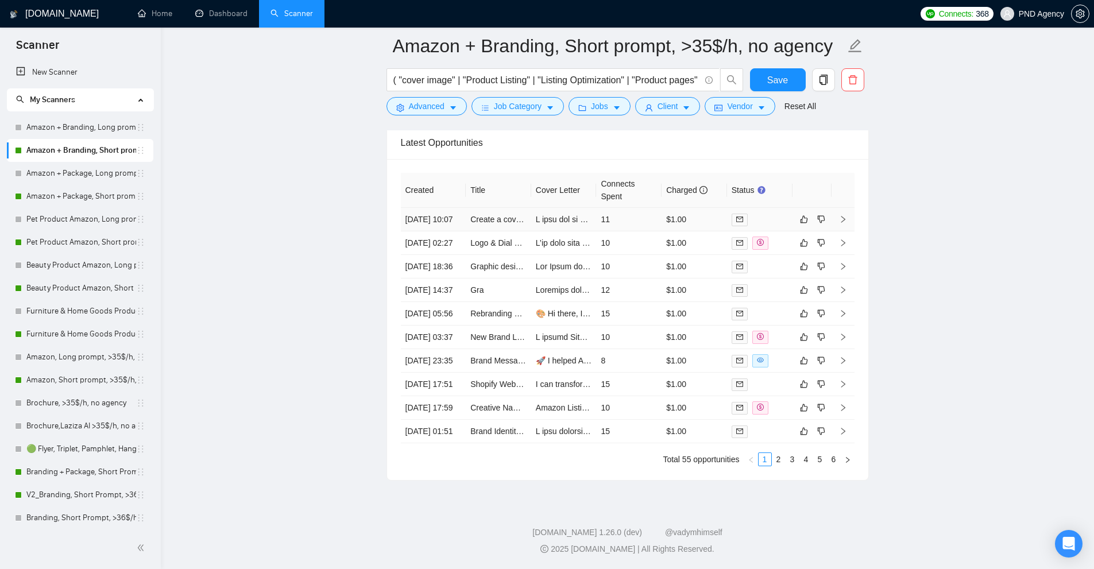
click at [656, 219] on td "11" at bounding box center [628, 220] width 65 height 24
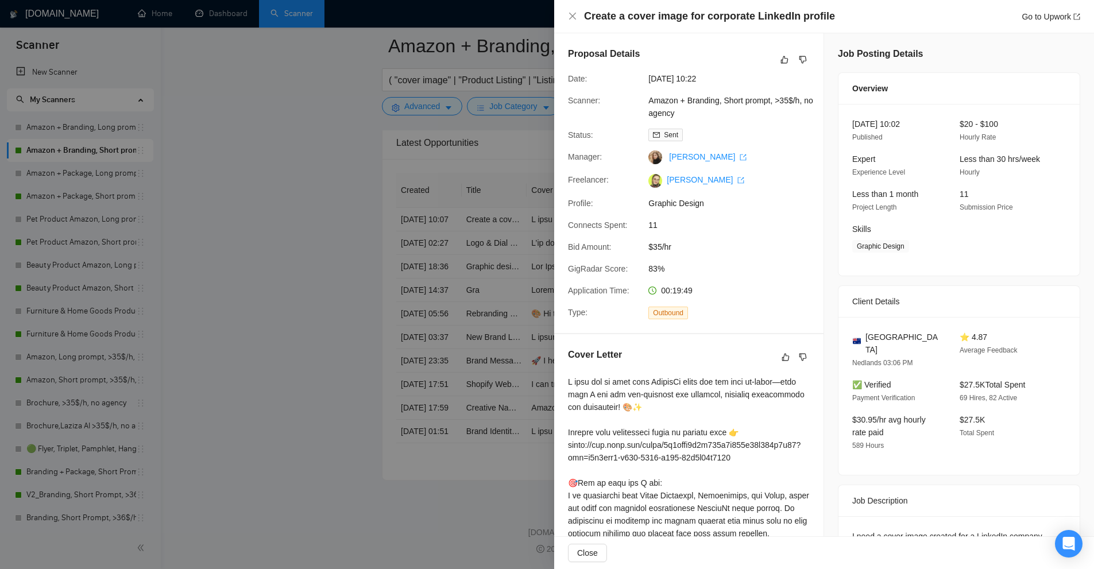
scroll to position [287, 0]
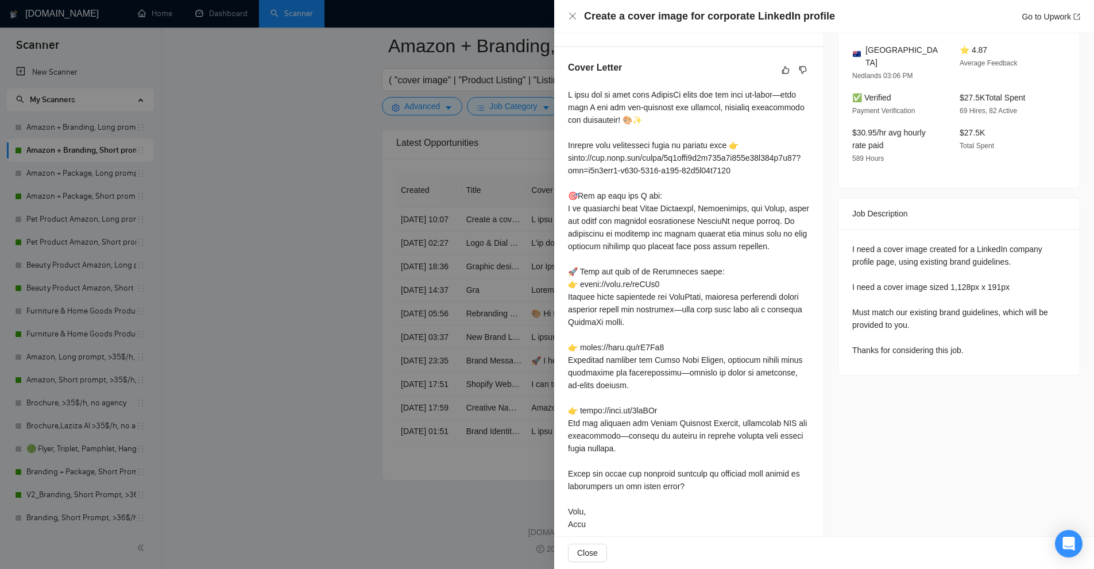
click at [474, 229] on div at bounding box center [547, 284] width 1094 height 569
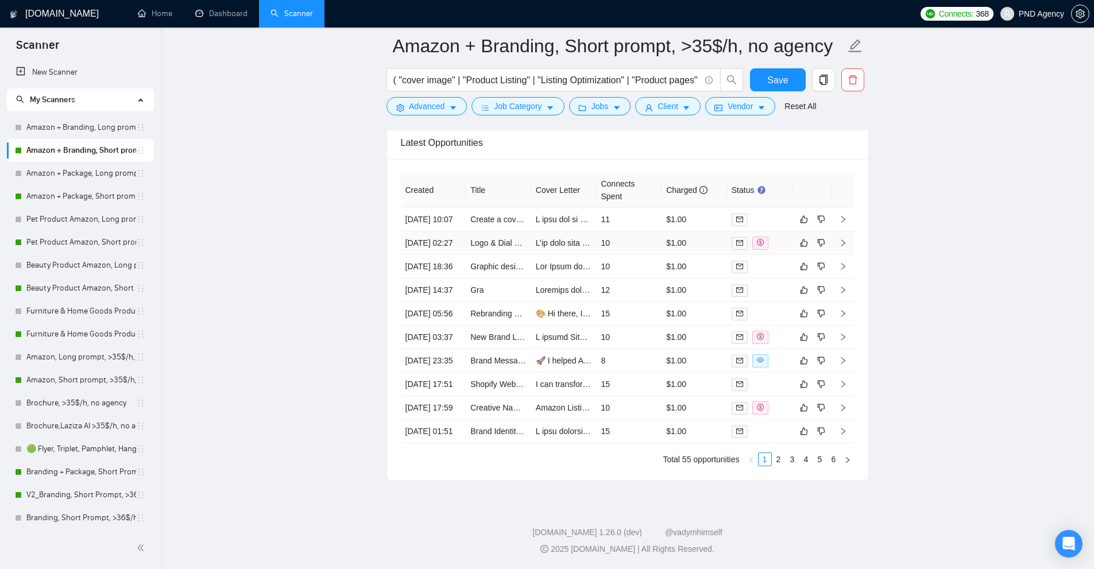
click at [619, 249] on td "10" at bounding box center [628, 243] width 65 height 24
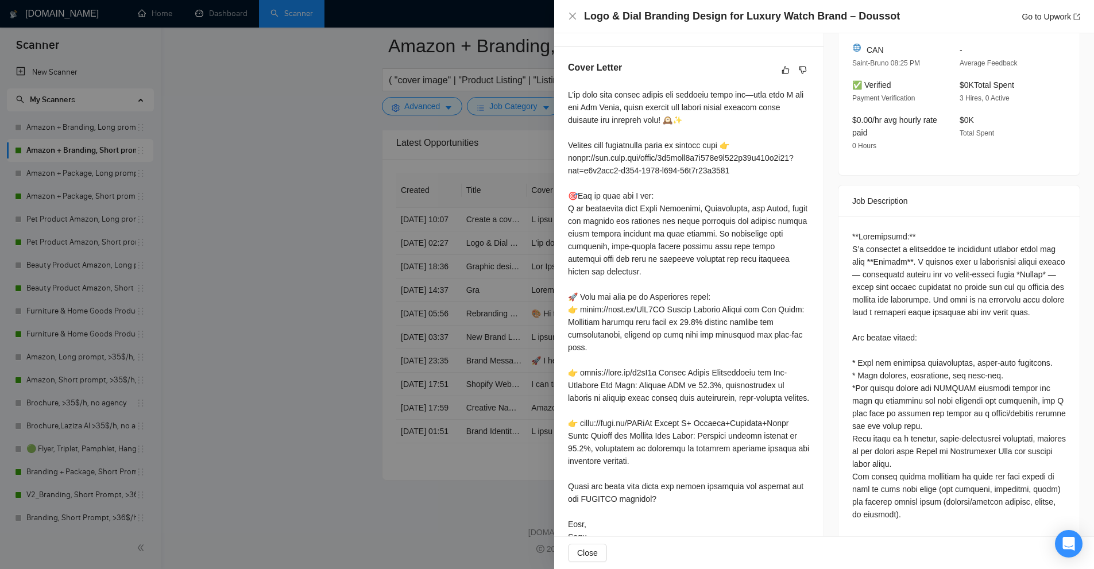
click at [435, 227] on div at bounding box center [547, 284] width 1094 height 569
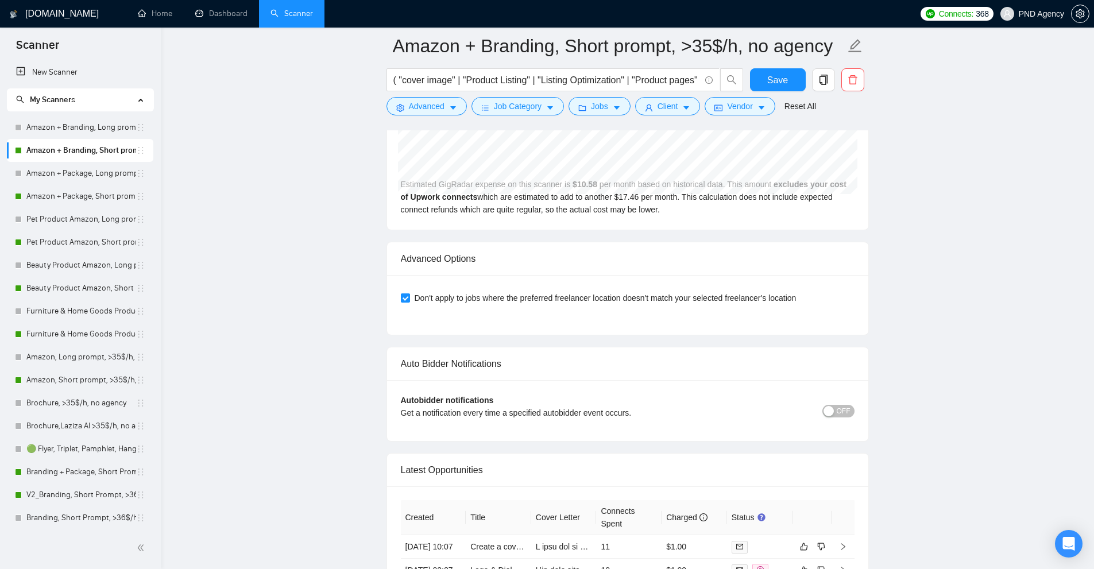
scroll to position [3044, 0]
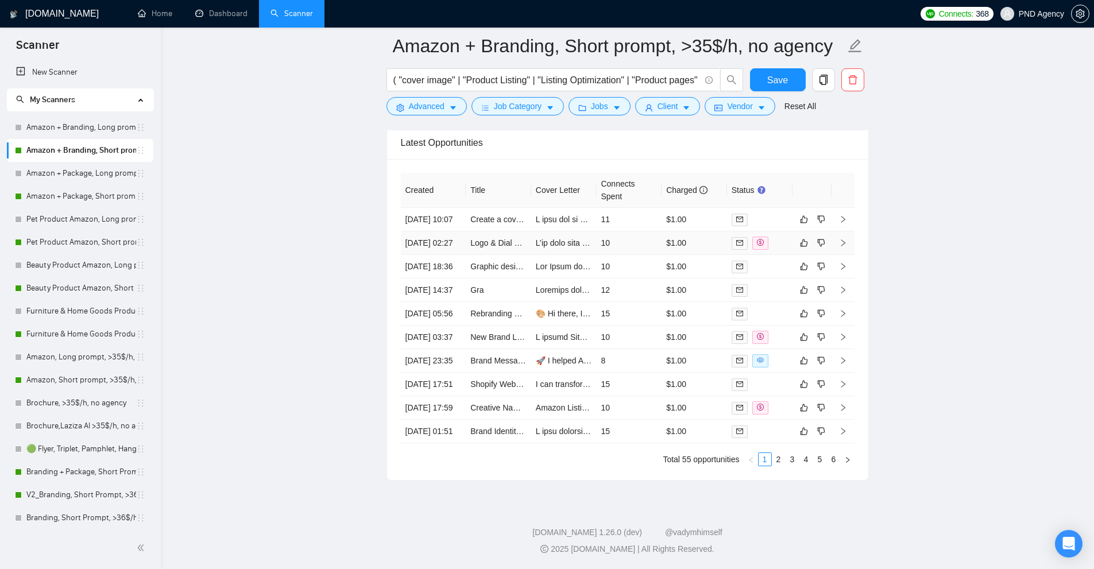
click at [621, 231] on td "10" at bounding box center [628, 243] width 65 height 24
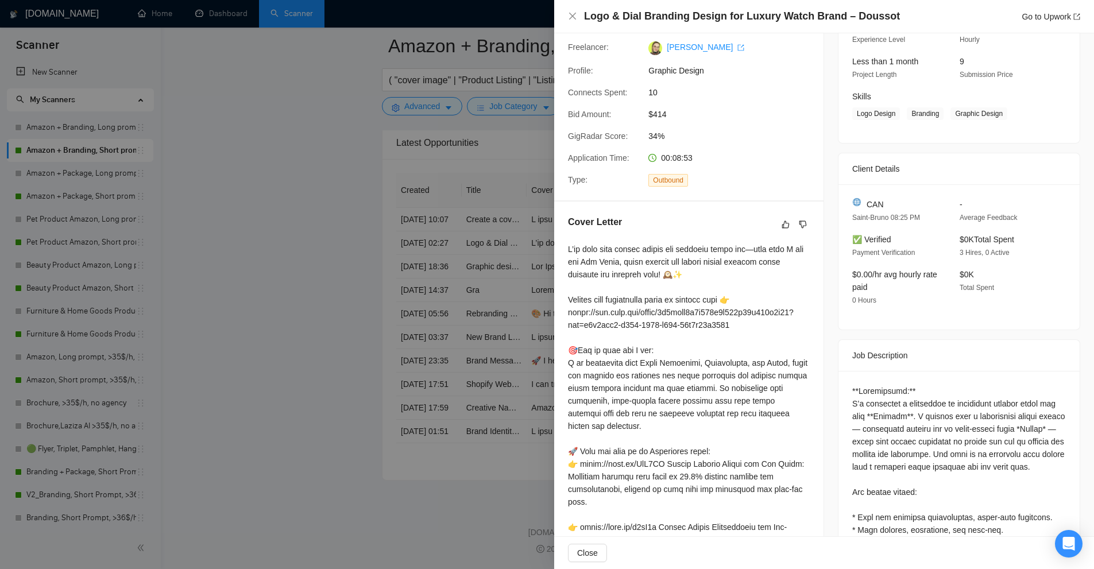
scroll to position [535, 0]
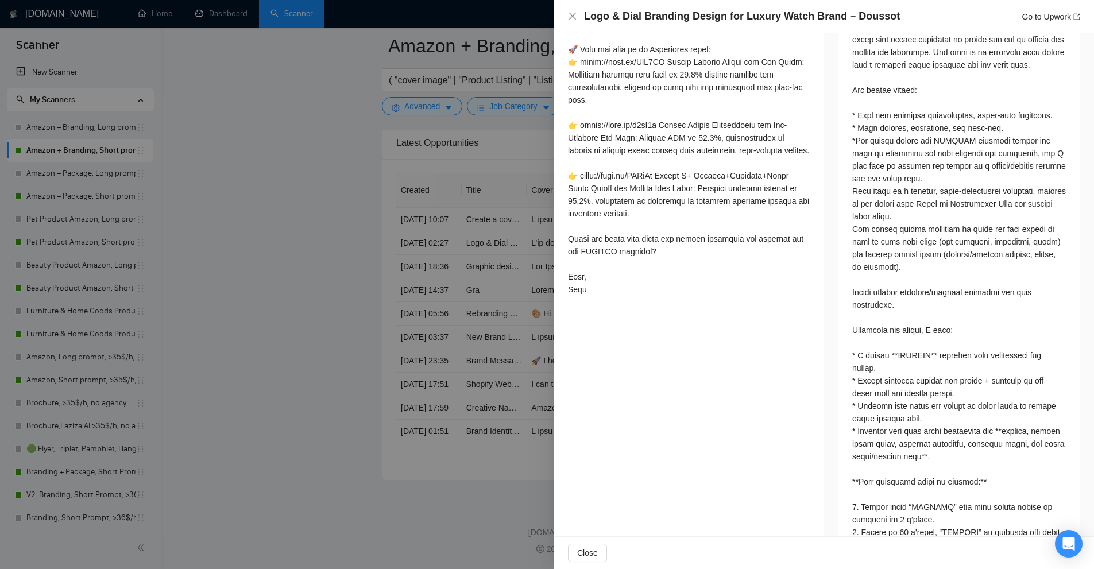
click at [501, 272] on div at bounding box center [547, 284] width 1094 height 569
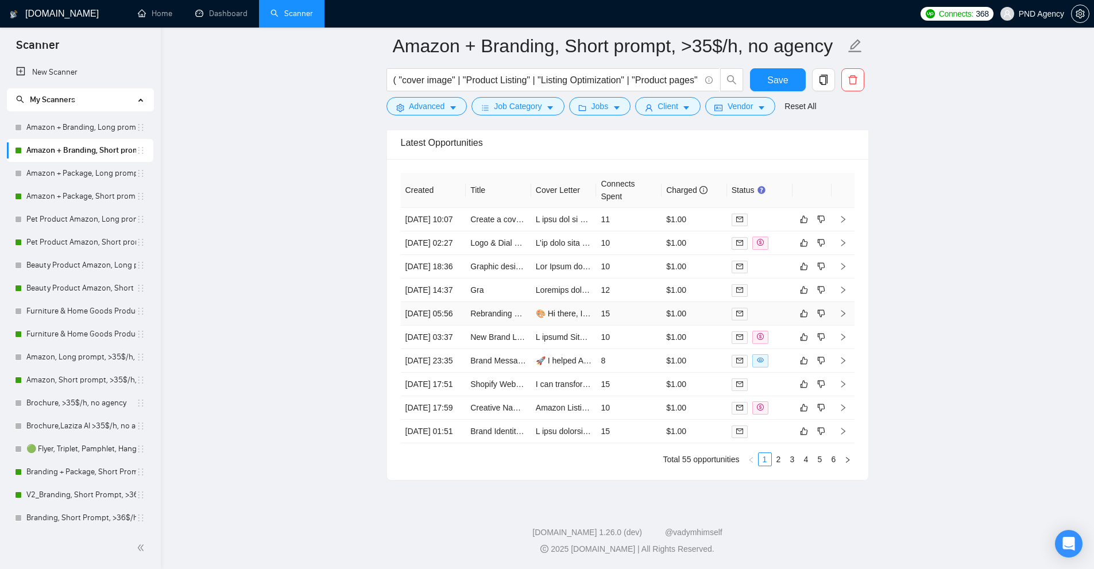
click at [620, 302] on td "15" at bounding box center [628, 314] width 65 height 24
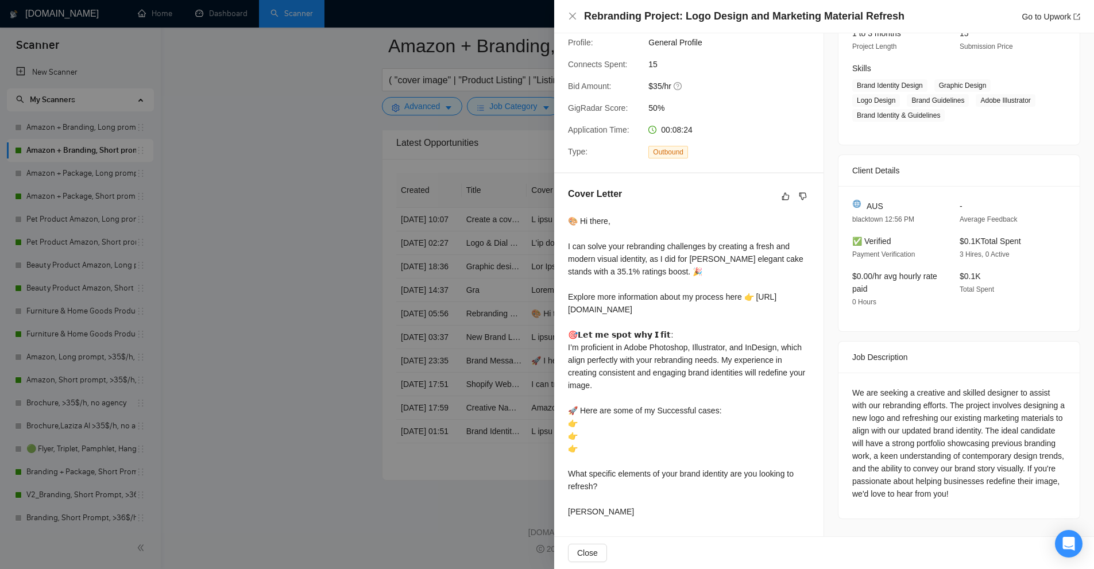
click at [504, 285] on div at bounding box center [547, 284] width 1094 height 569
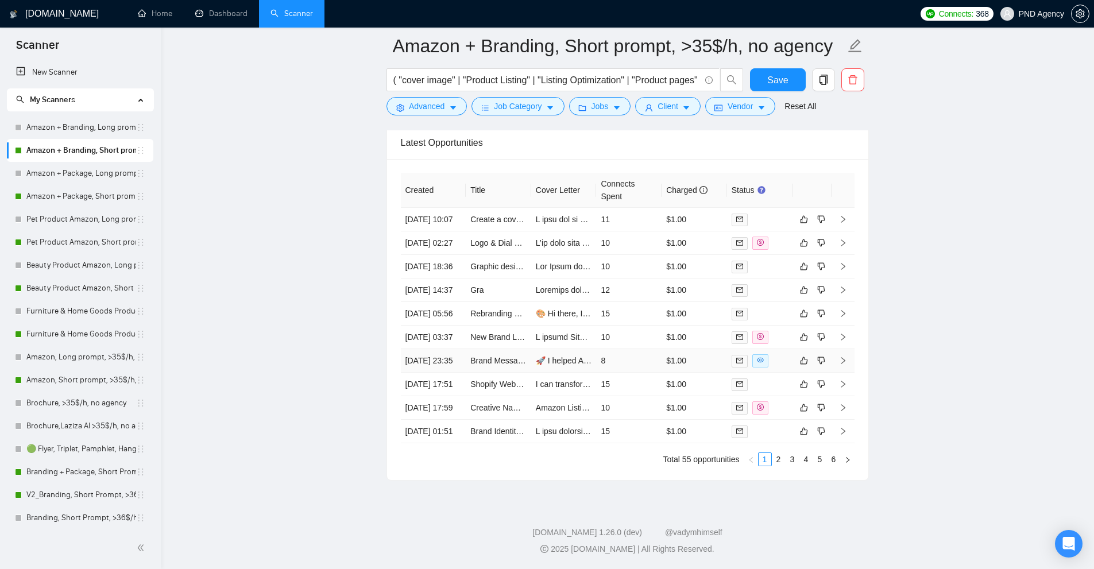
click at [619, 358] on td "8" at bounding box center [628, 361] width 65 height 24
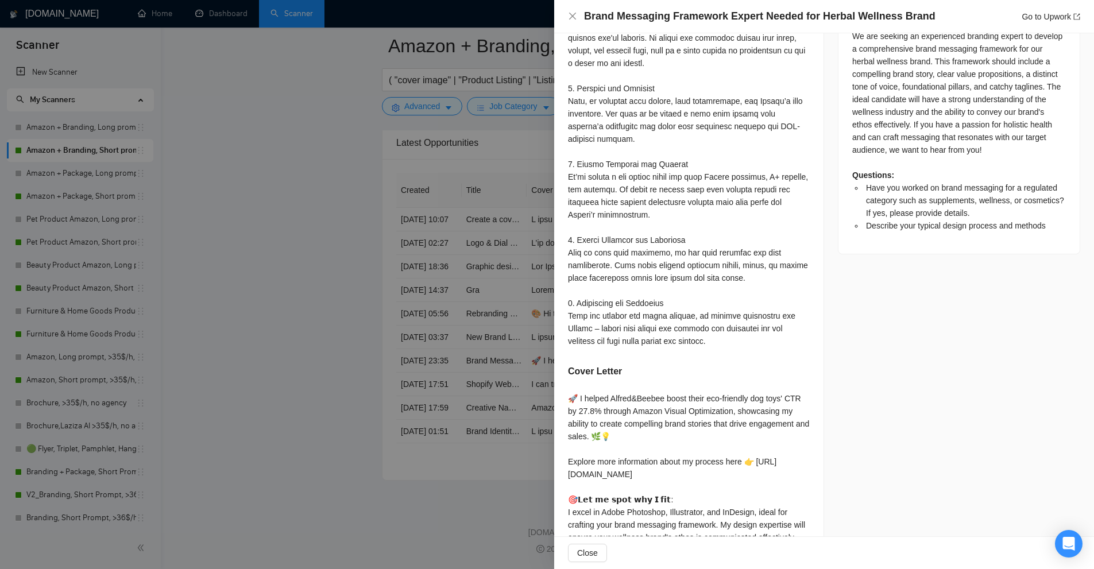
scroll to position [707, 0]
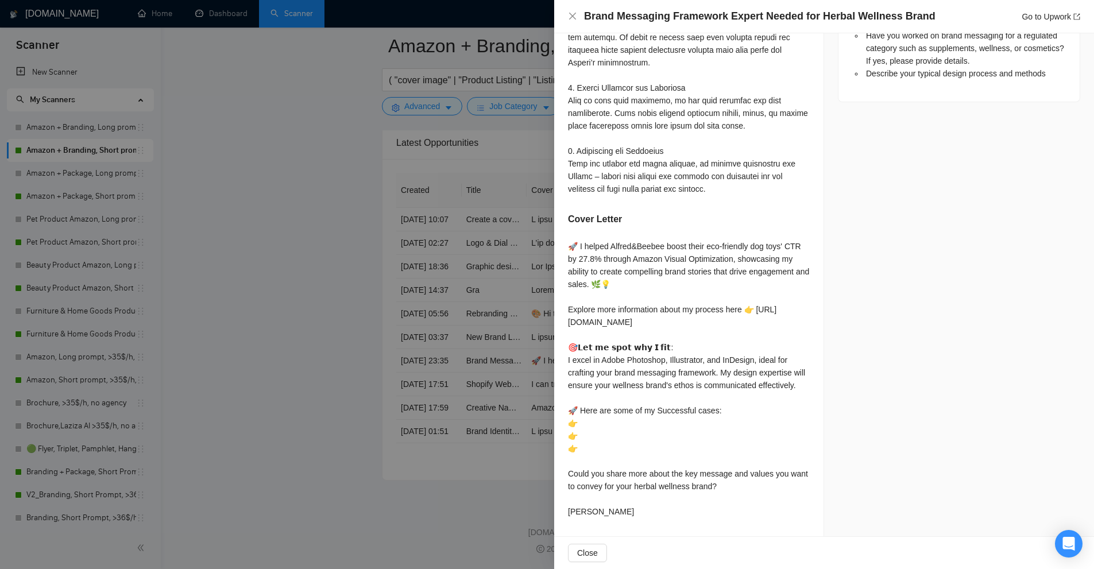
click at [413, 278] on div at bounding box center [547, 284] width 1094 height 569
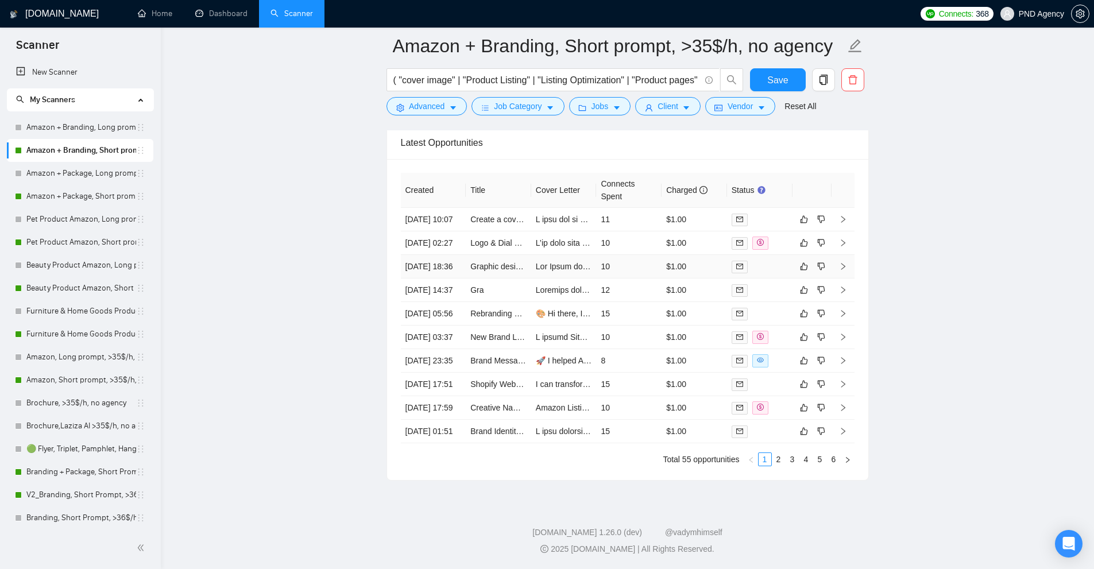
click at [605, 255] on td "10" at bounding box center [628, 267] width 65 height 24
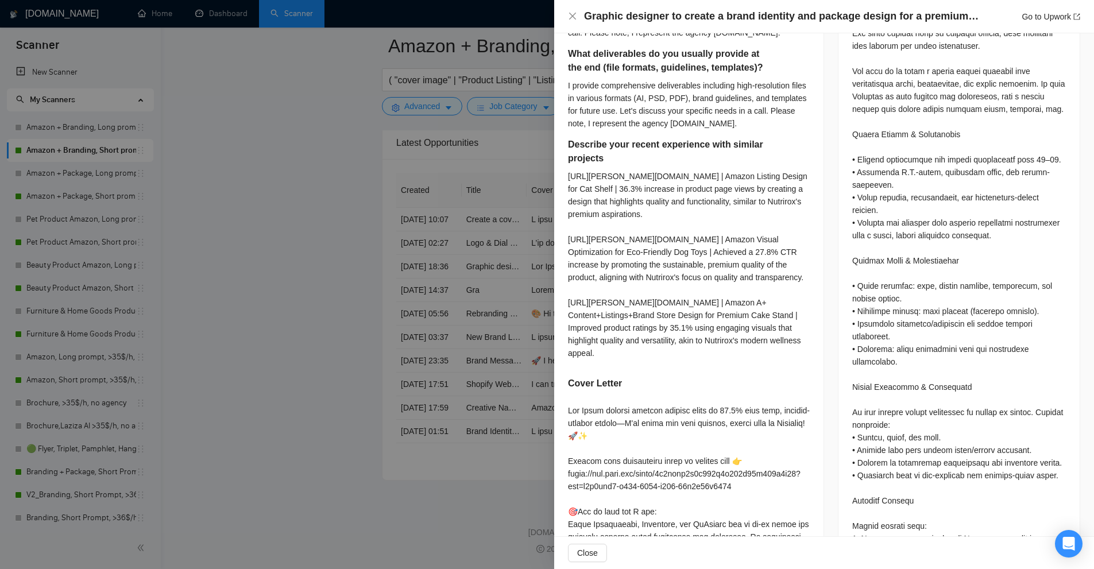
scroll to position [209, 0]
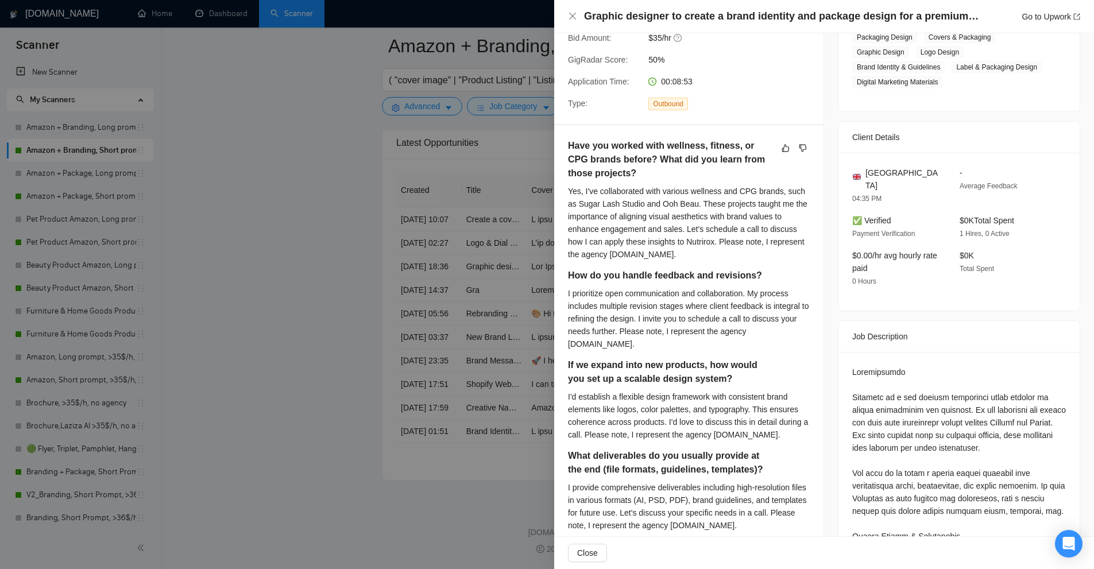
click at [529, 217] on div at bounding box center [547, 284] width 1094 height 569
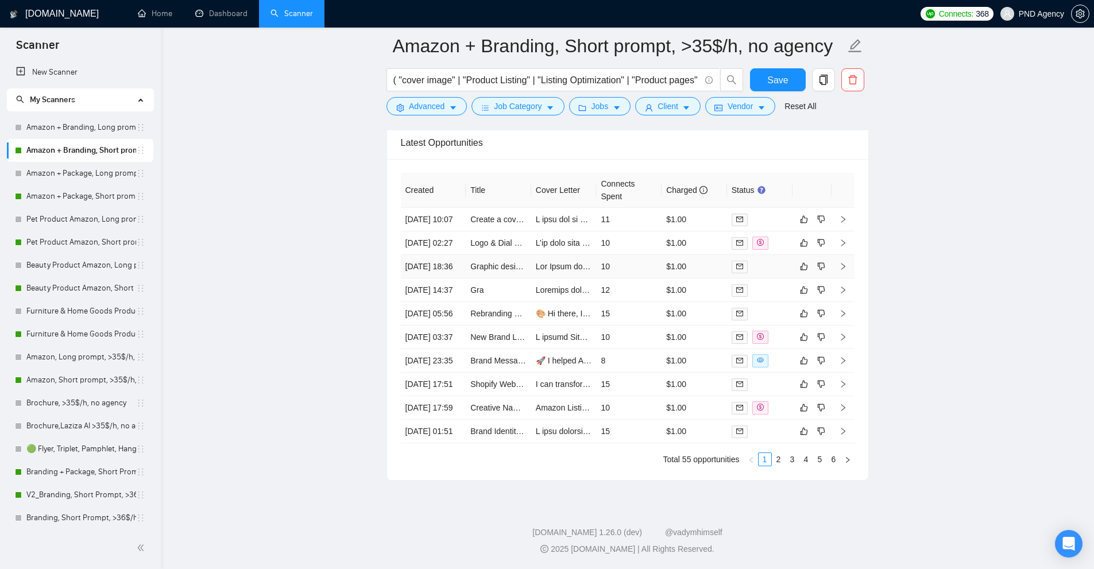
click at [621, 255] on td "10" at bounding box center [628, 267] width 65 height 24
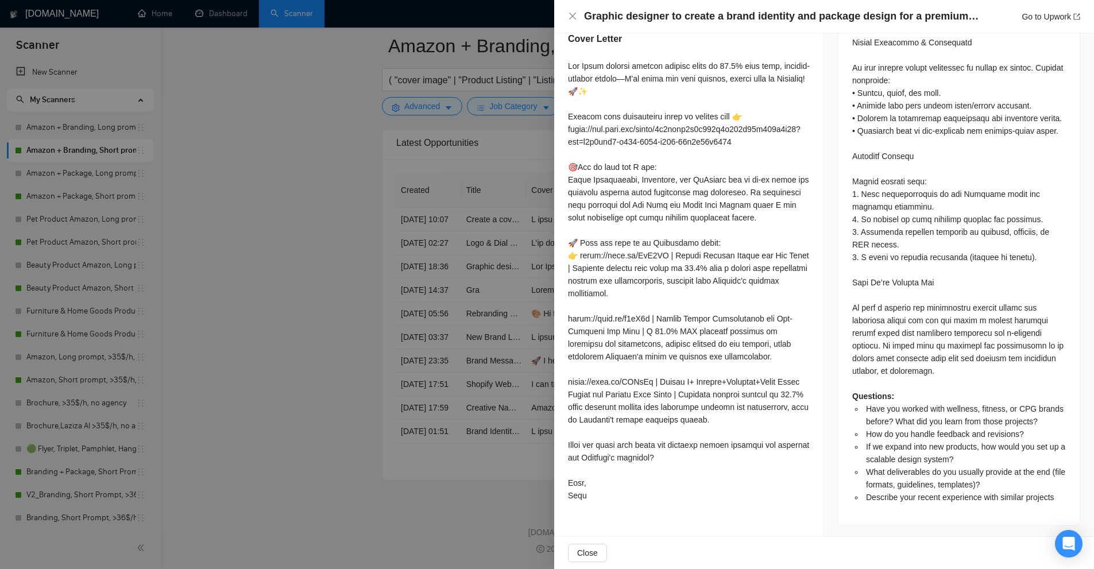
scroll to position [611, 0]
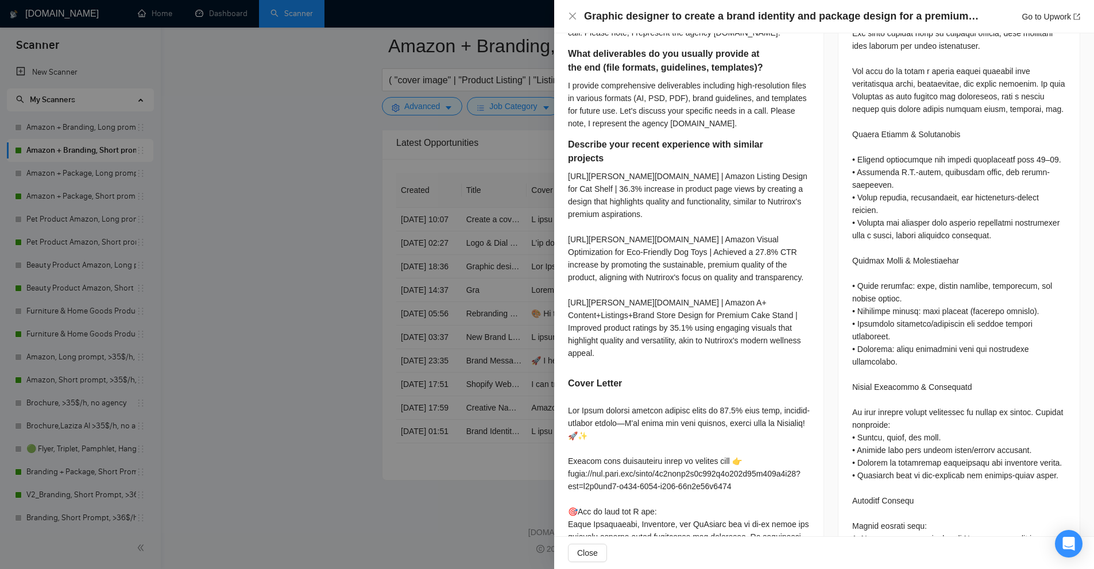
click at [484, 173] on div at bounding box center [547, 284] width 1094 height 569
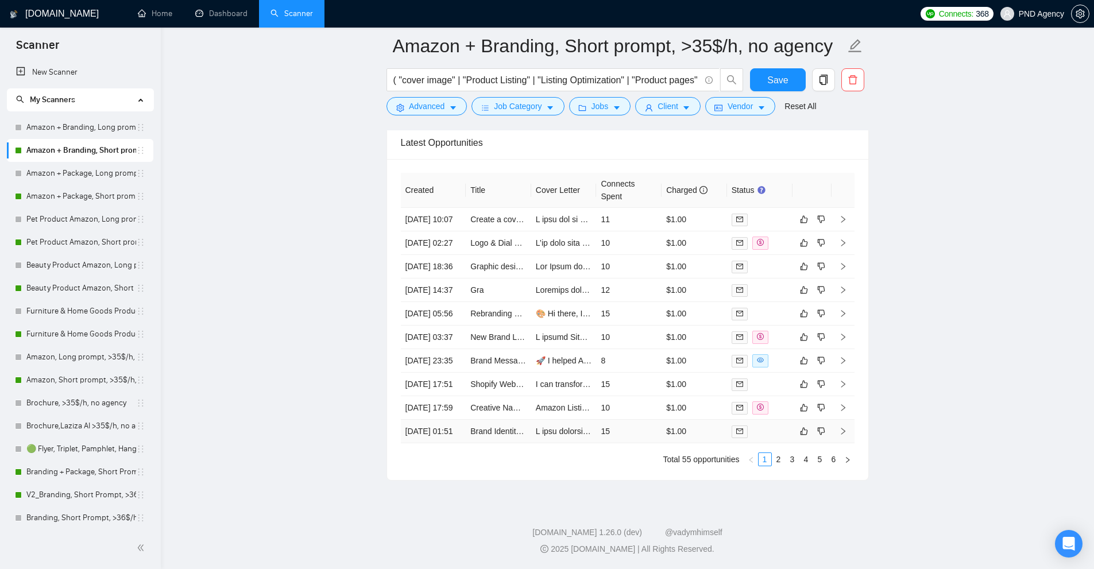
click at [670, 443] on td "$1.00" at bounding box center [694, 432] width 65 height 24
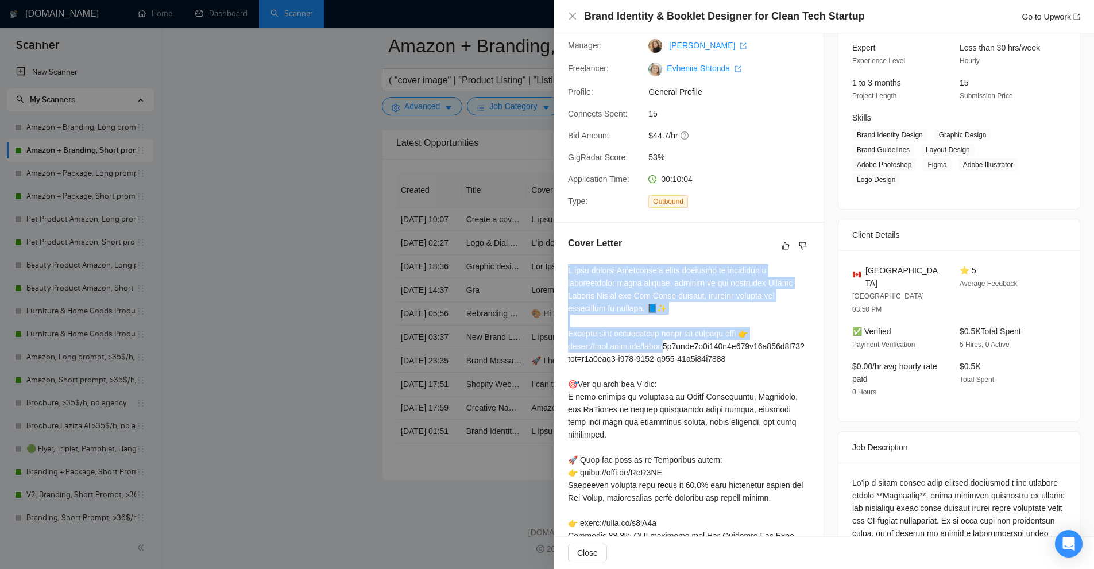
scroll to position [399, 0]
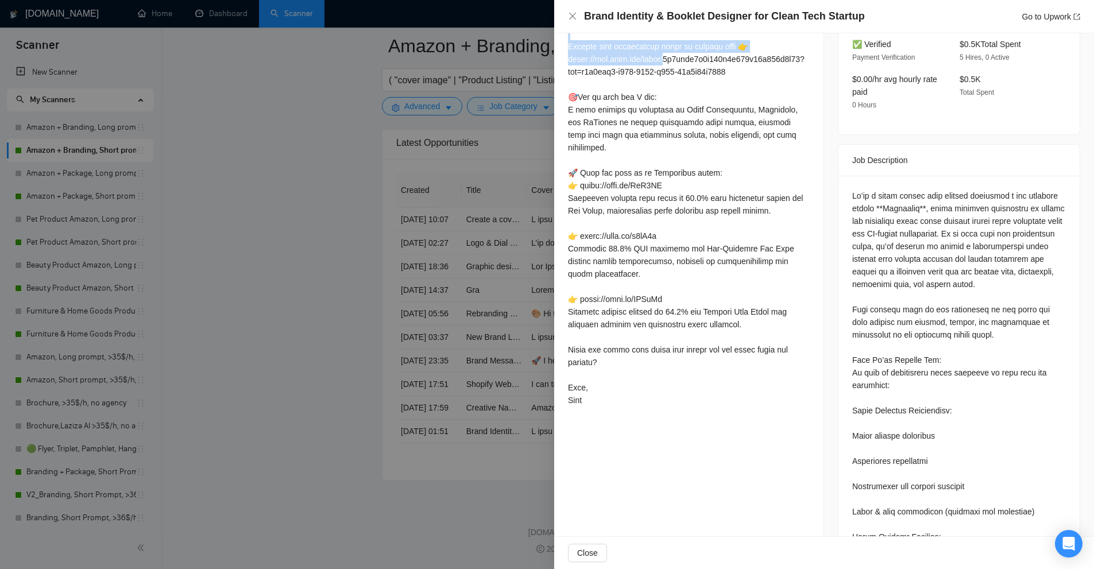
drag, startPoint x: 562, startPoint y: 262, endPoint x: 677, endPoint y: 391, distance: 172.4
click at [677, 391] on div "Cover Letter" at bounding box center [688, 180] width 269 height 489
copy div "I will enhance Disclosed's brand identity by designing a comprehensive brand bo…"
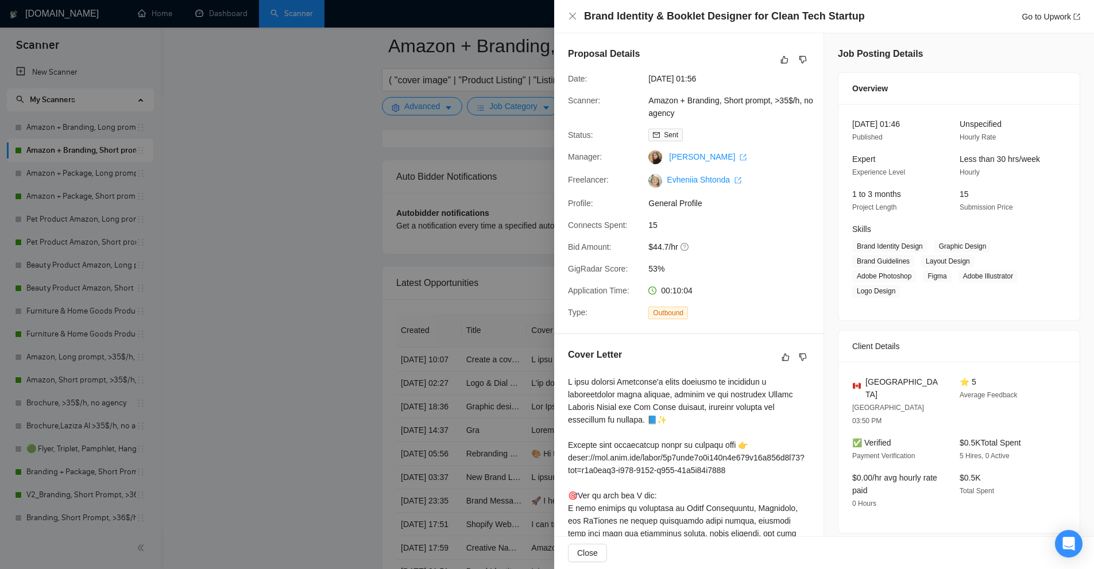
scroll to position [2842, 0]
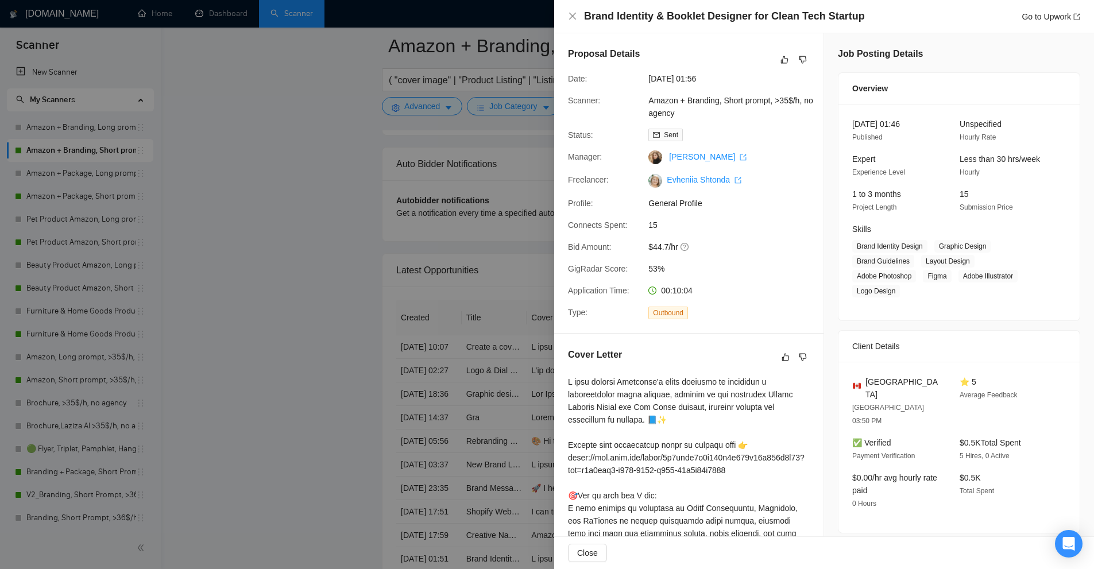
click at [351, 65] on div at bounding box center [547, 284] width 1094 height 569
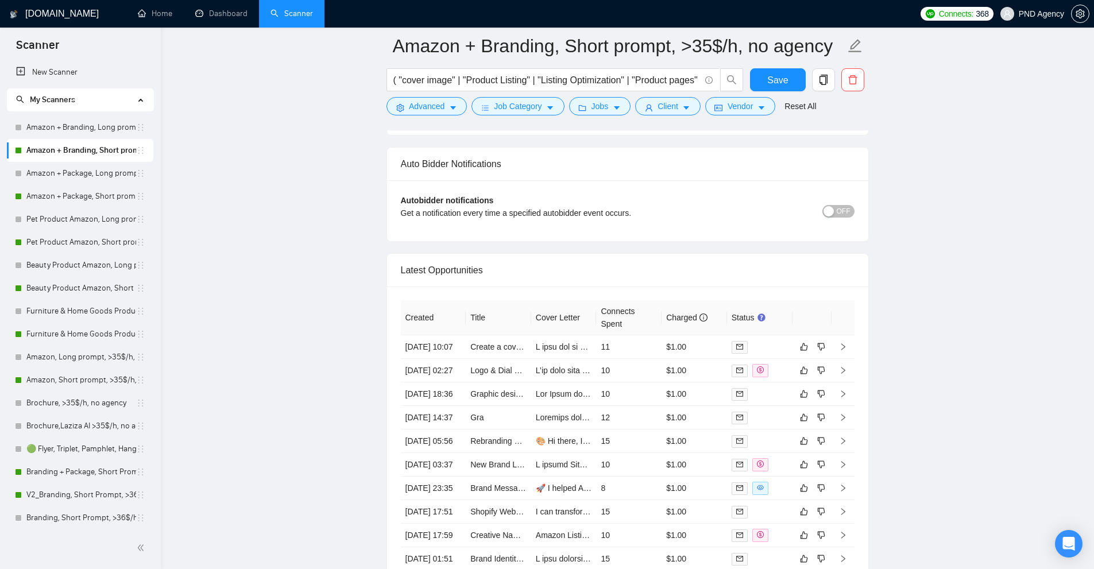
scroll to position [3084, 0]
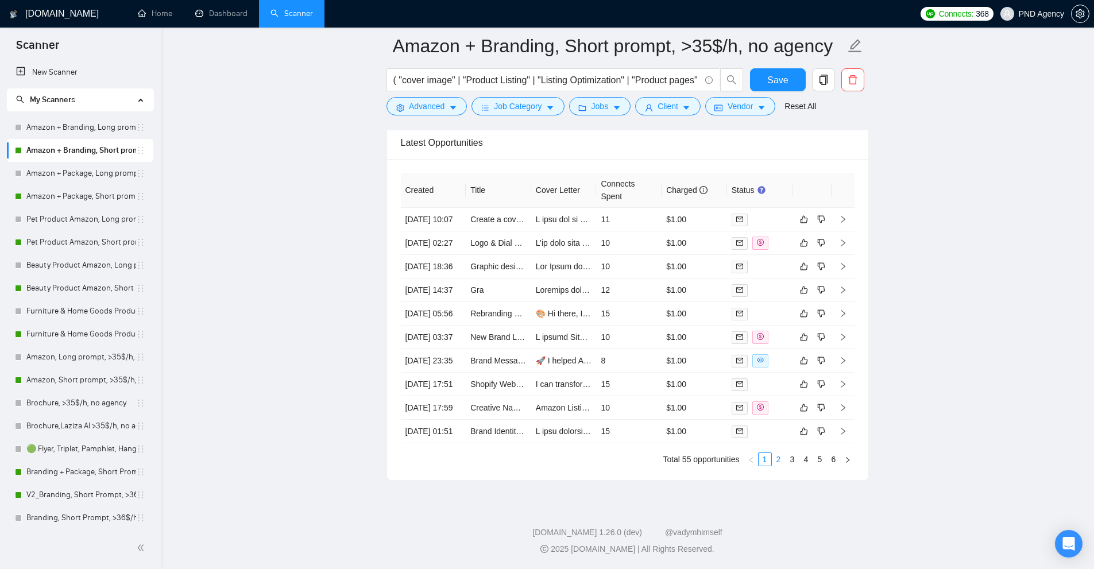
click at [779, 459] on link "2" at bounding box center [778, 459] width 13 height 13
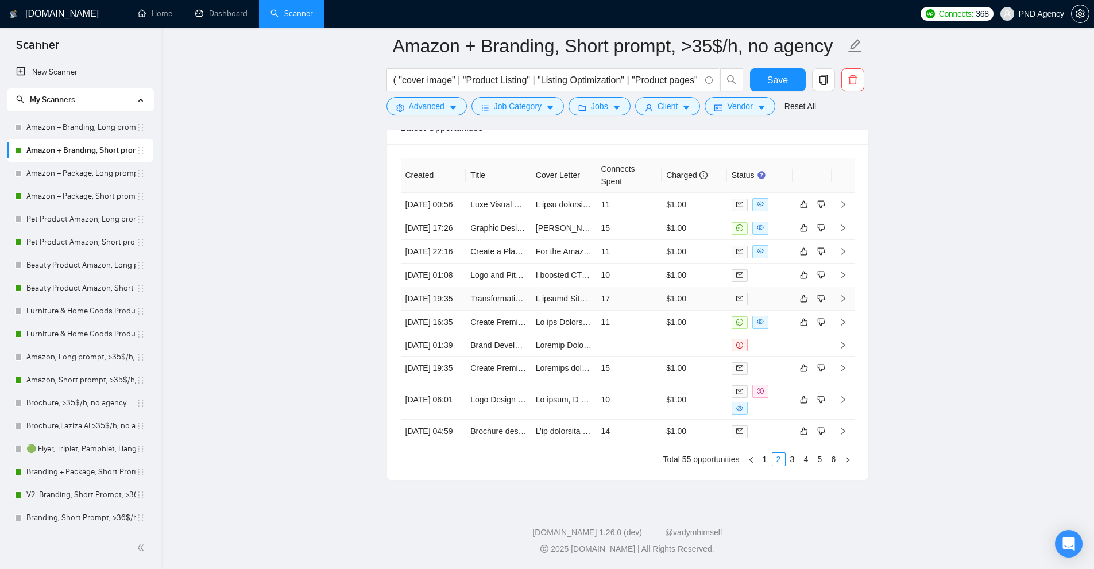
click at [632, 287] on td "17" at bounding box center [628, 299] width 65 height 24
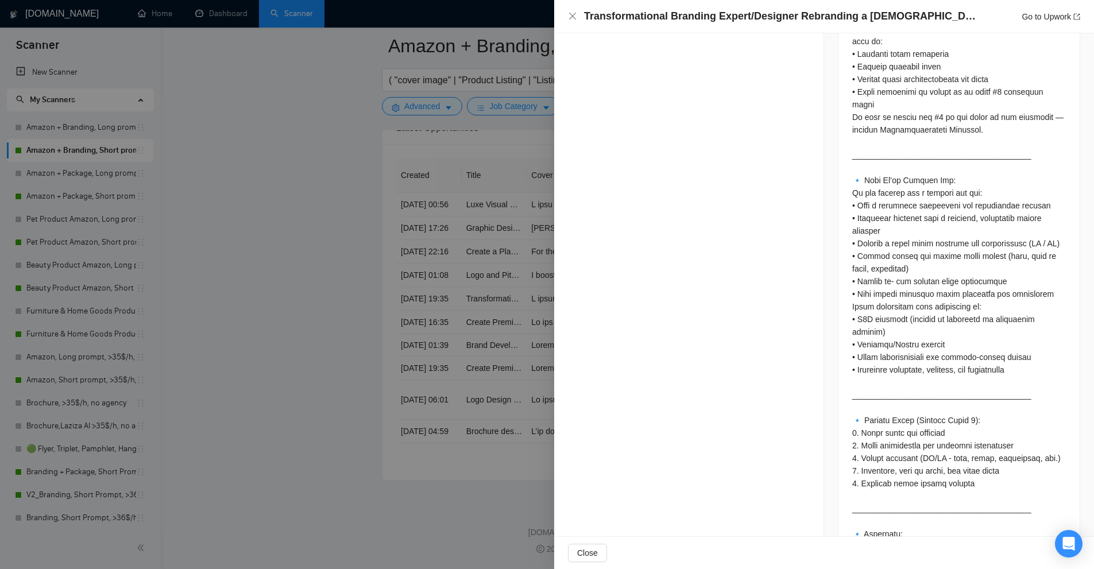
scroll to position [1117, 0]
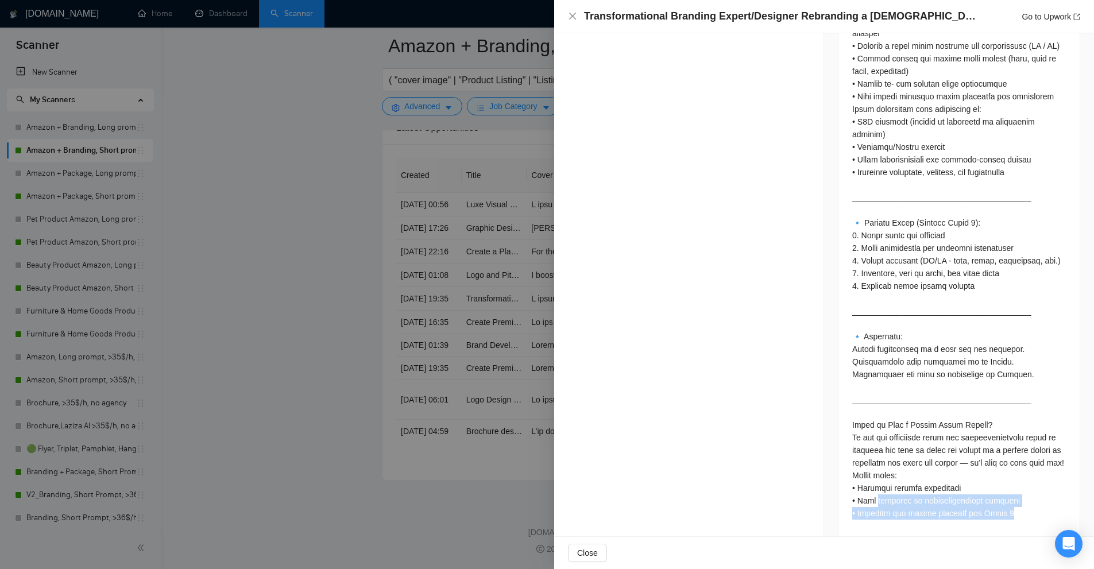
drag, startPoint x: 1025, startPoint y: 504, endPoint x: 871, endPoint y: 491, distance: 155.0
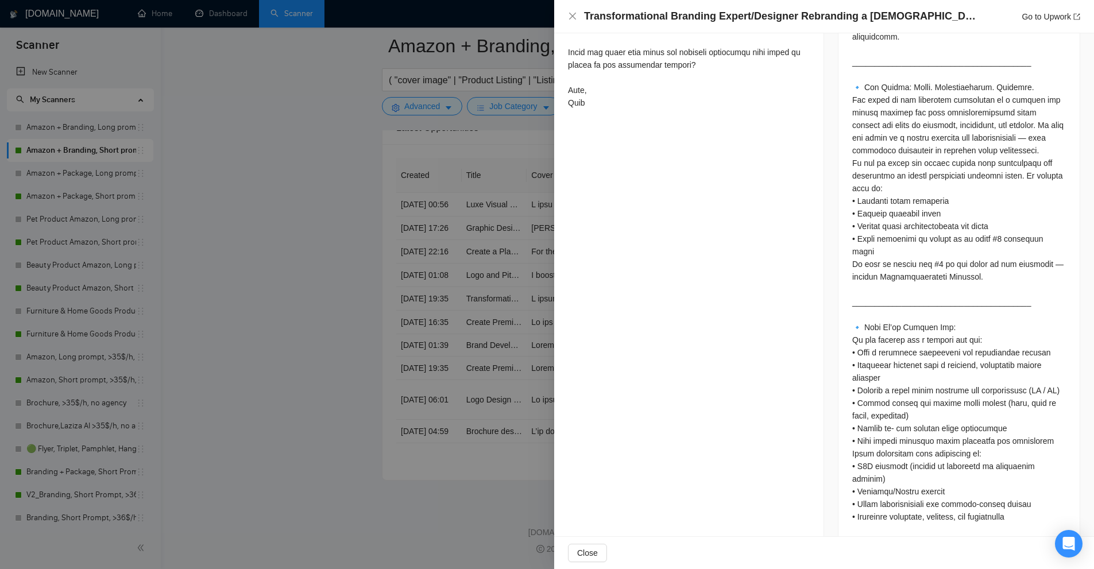
scroll to position [255, 0]
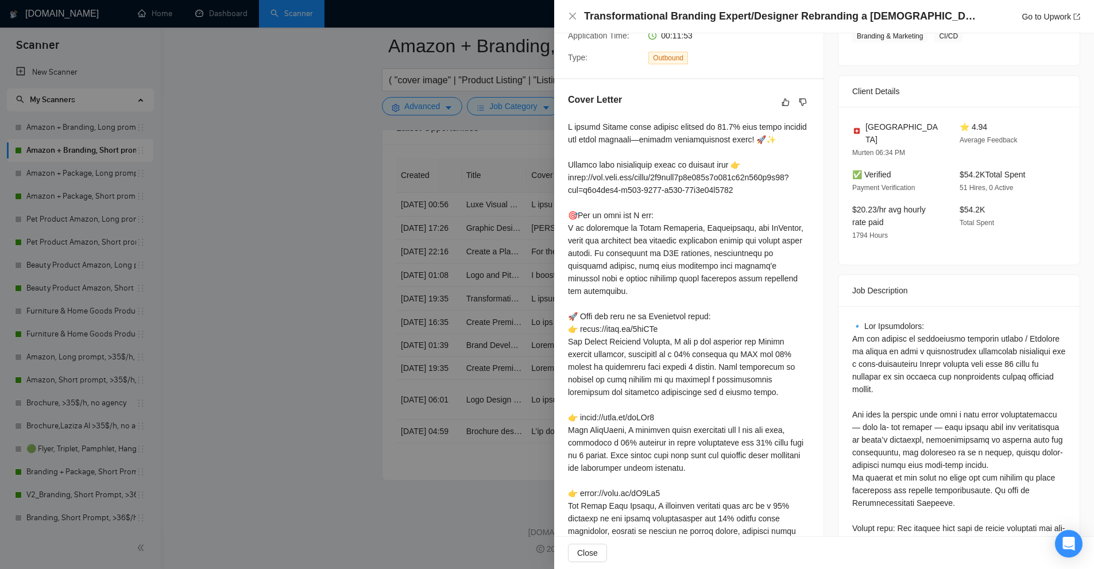
click at [488, 367] on div at bounding box center [547, 284] width 1094 height 569
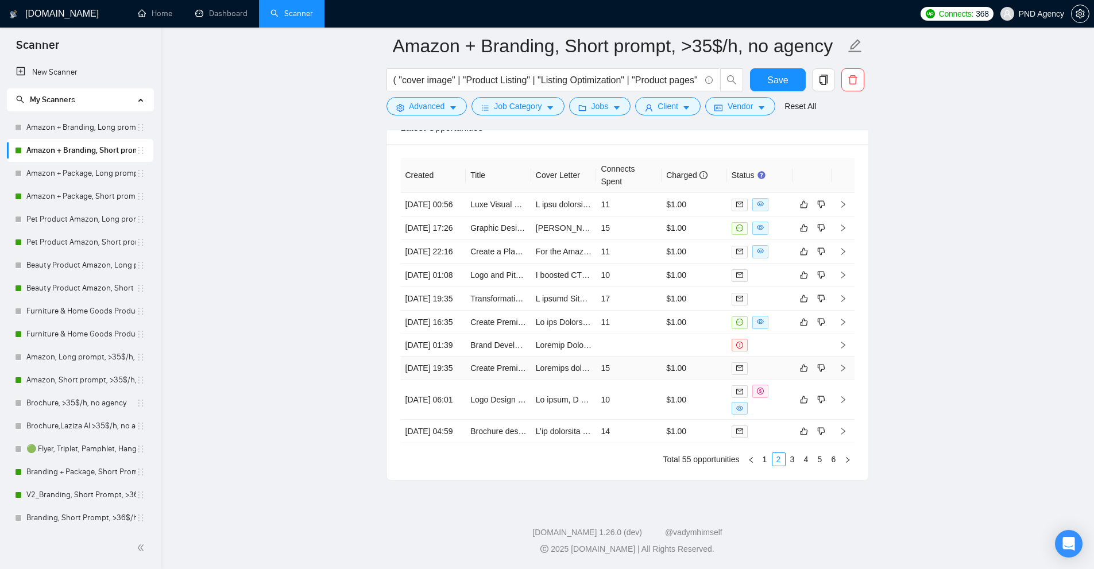
click at [620, 357] on td "15" at bounding box center [628, 369] width 65 height 24
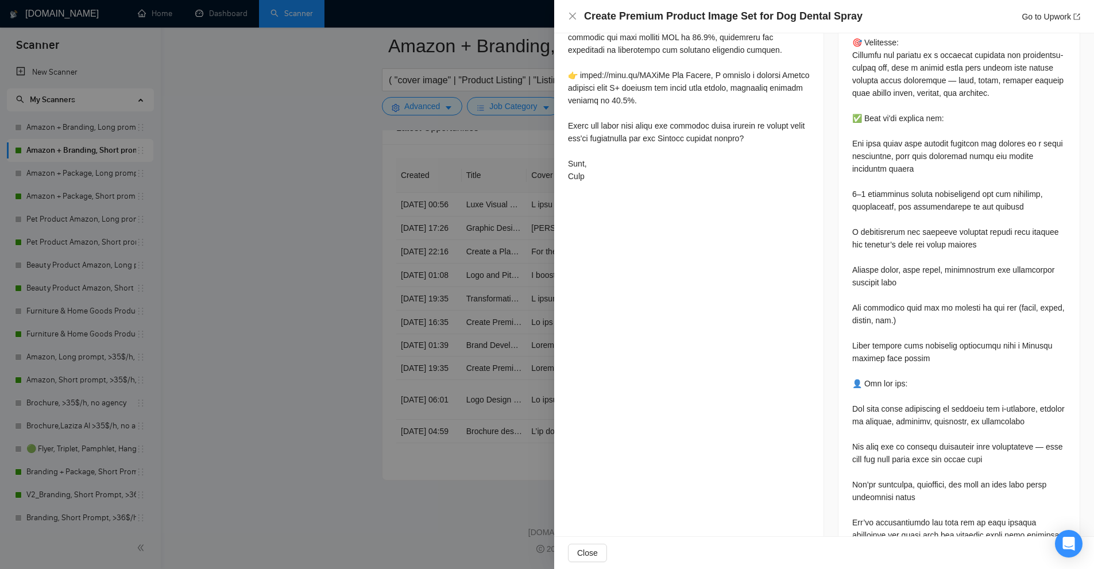
scroll to position [183, 0]
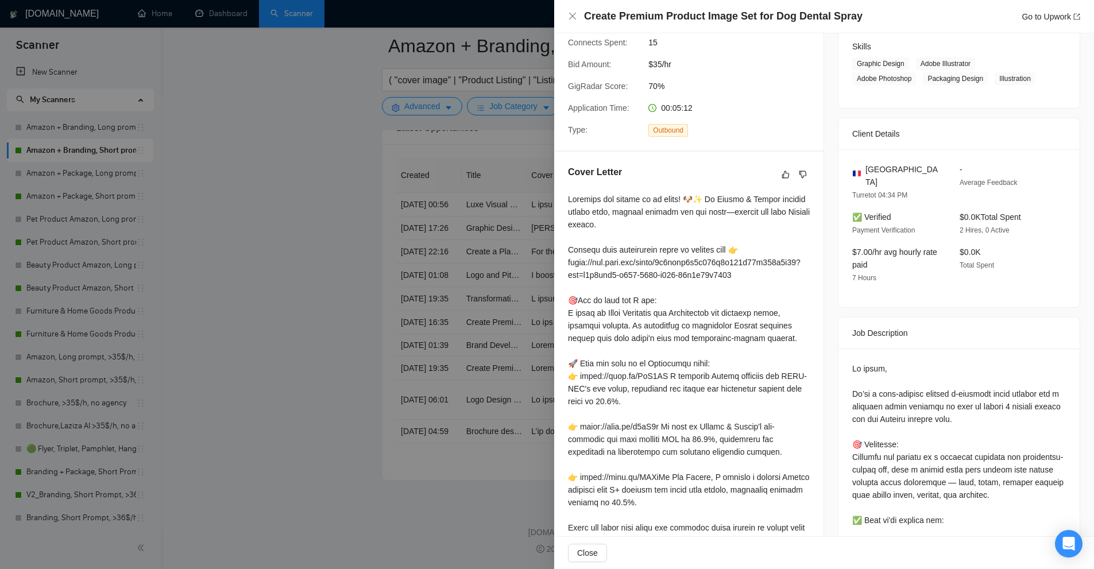
click at [391, 347] on div at bounding box center [547, 284] width 1094 height 569
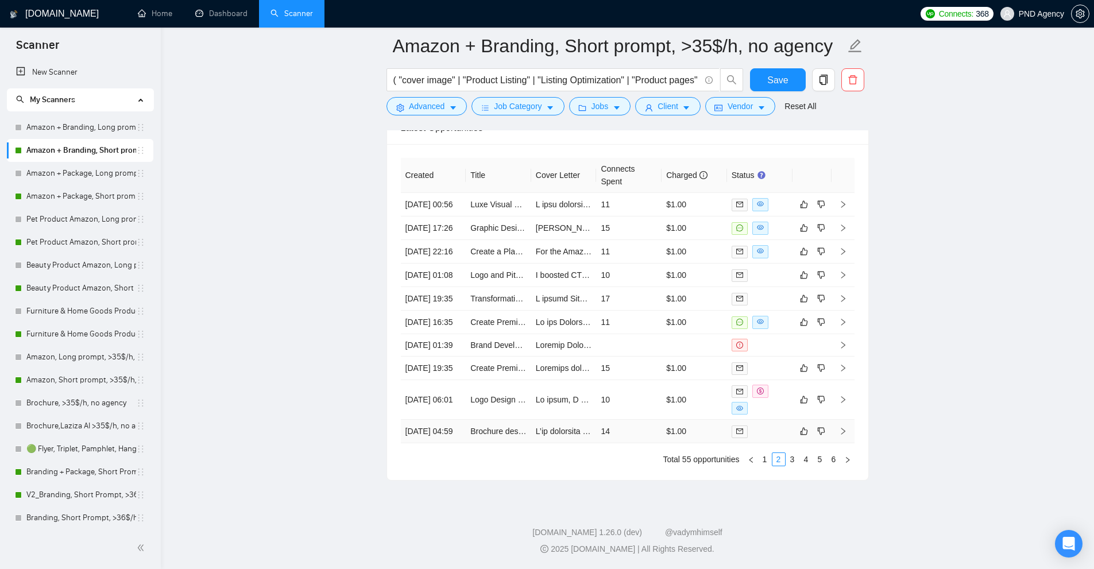
click at [648, 433] on td "14" at bounding box center [628, 432] width 65 height 24
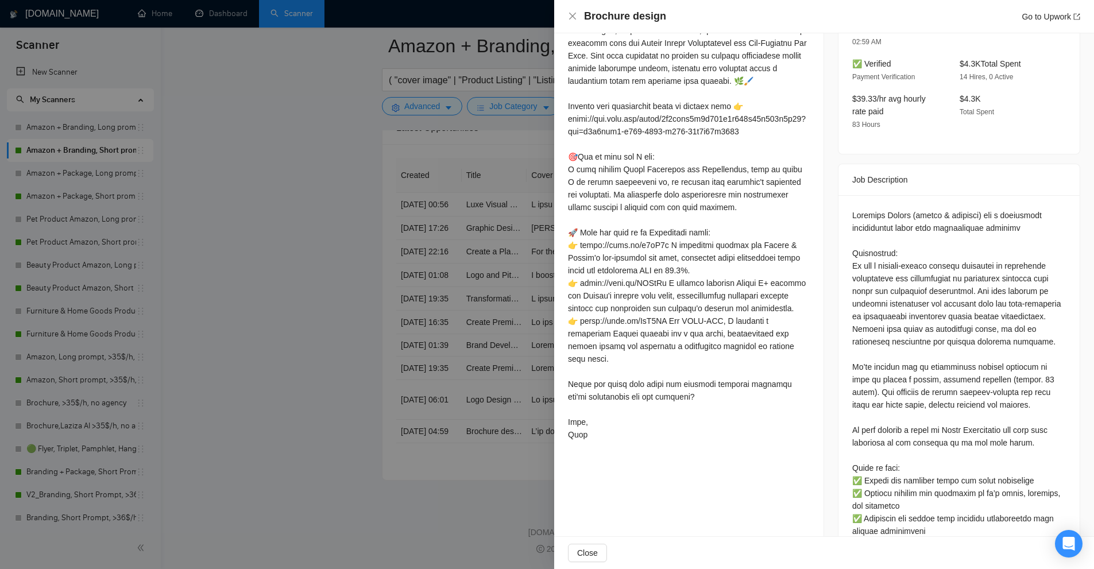
scroll to position [307, 0]
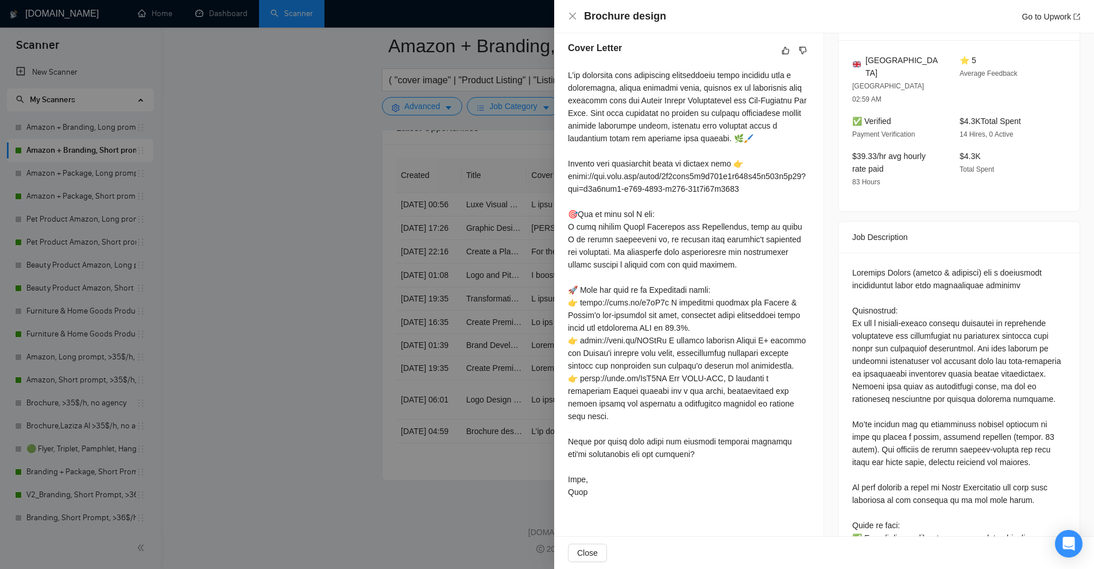
drag, startPoint x: 565, startPoint y: 71, endPoint x: 646, endPoint y: 492, distance: 428.6
click at [646, 492] on div "Cover Letter" at bounding box center [688, 272] width 269 height 489
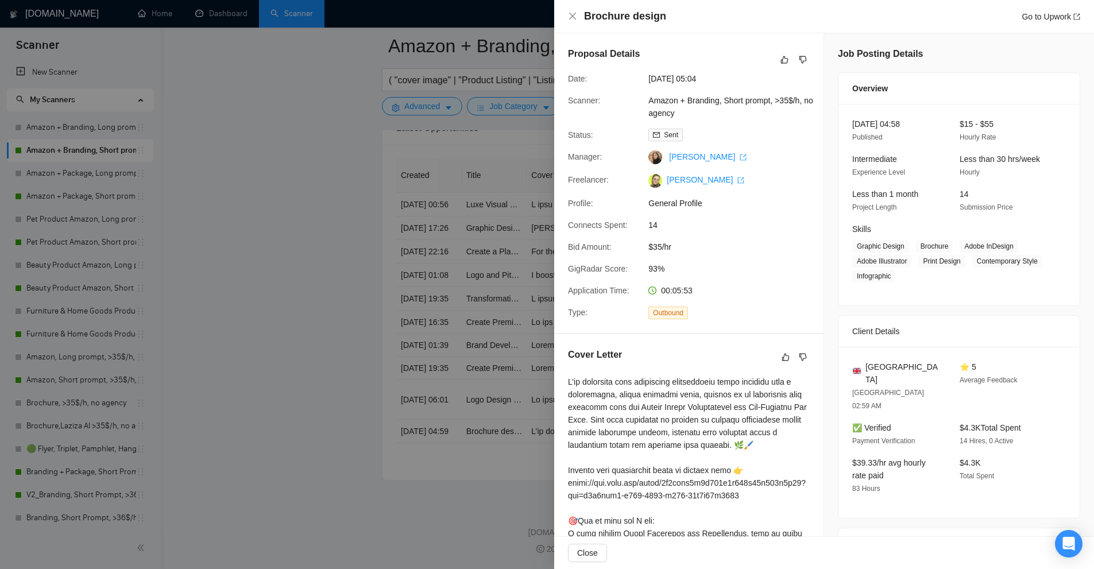
click at [354, 208] on div at bounding box center [547, 284] width 1094 height 569
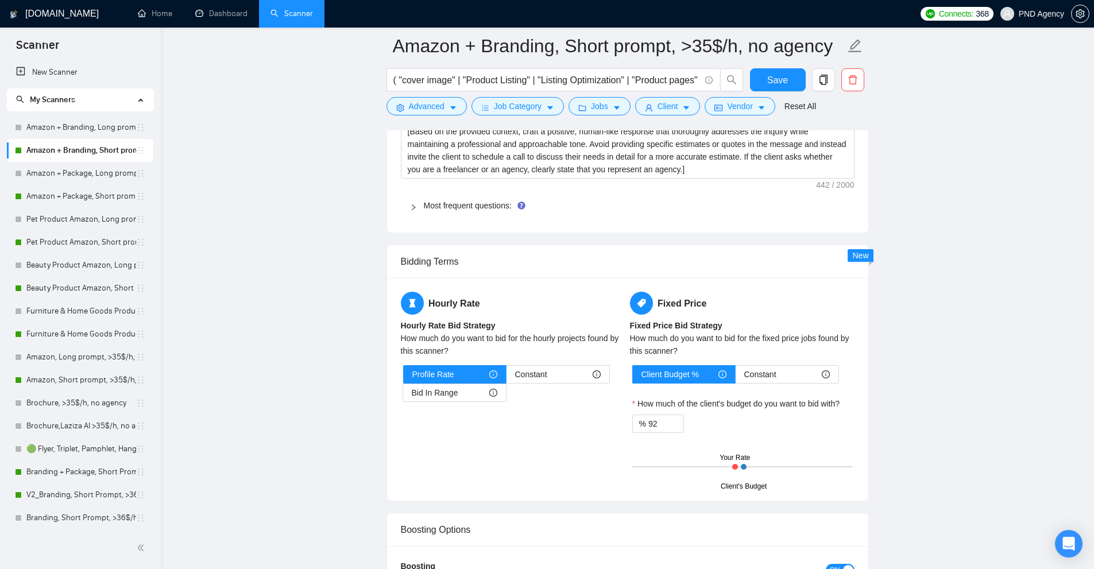
scroll to position [1361, 0]
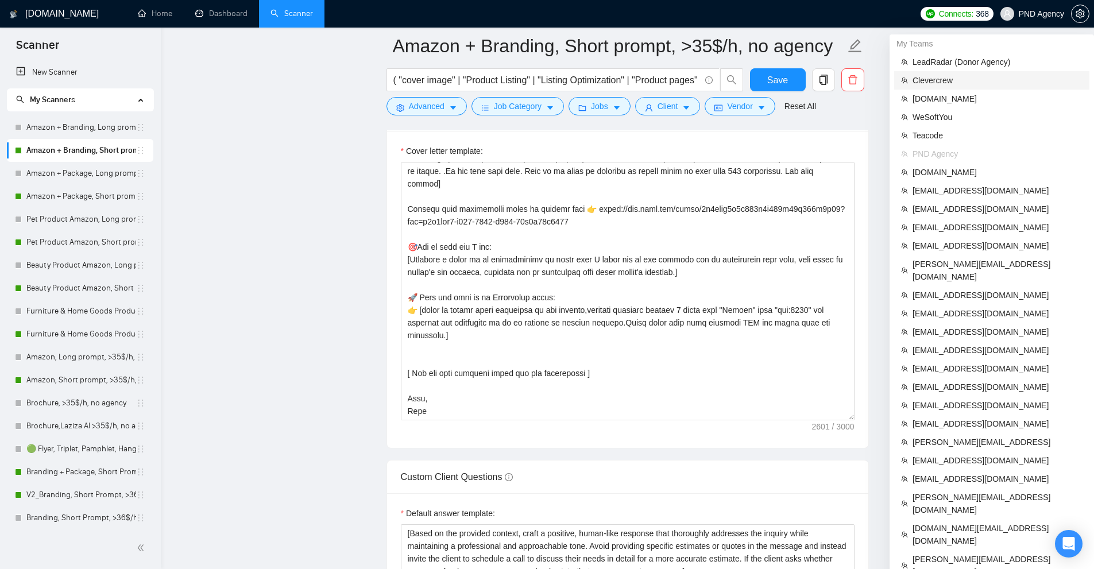
click at [962, 78] on span "Clevercrew" at bounding box center [998, 80] width 170 height 13
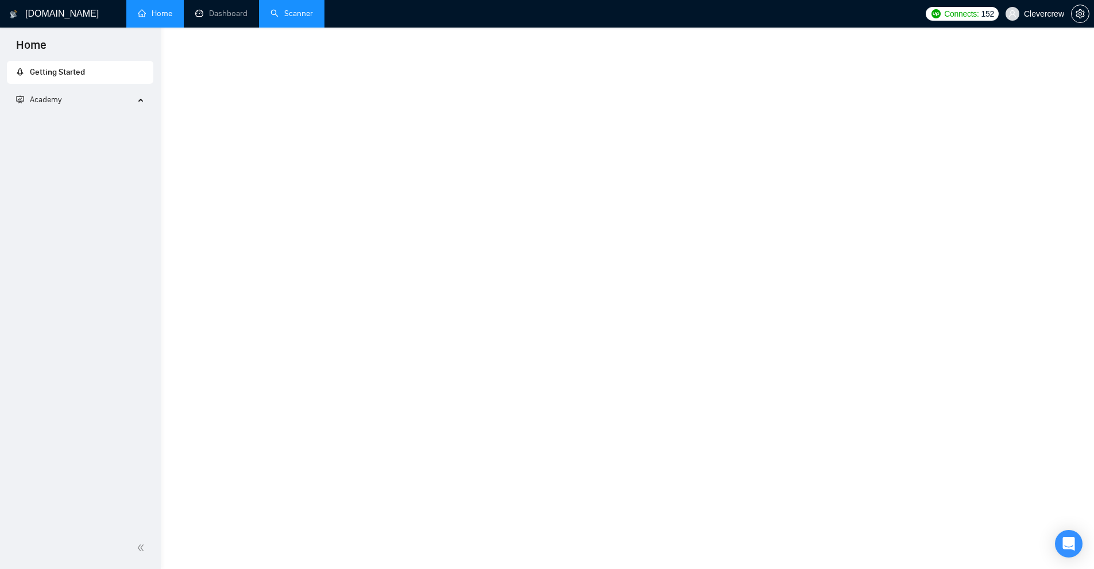
scroll to position [403, 0]
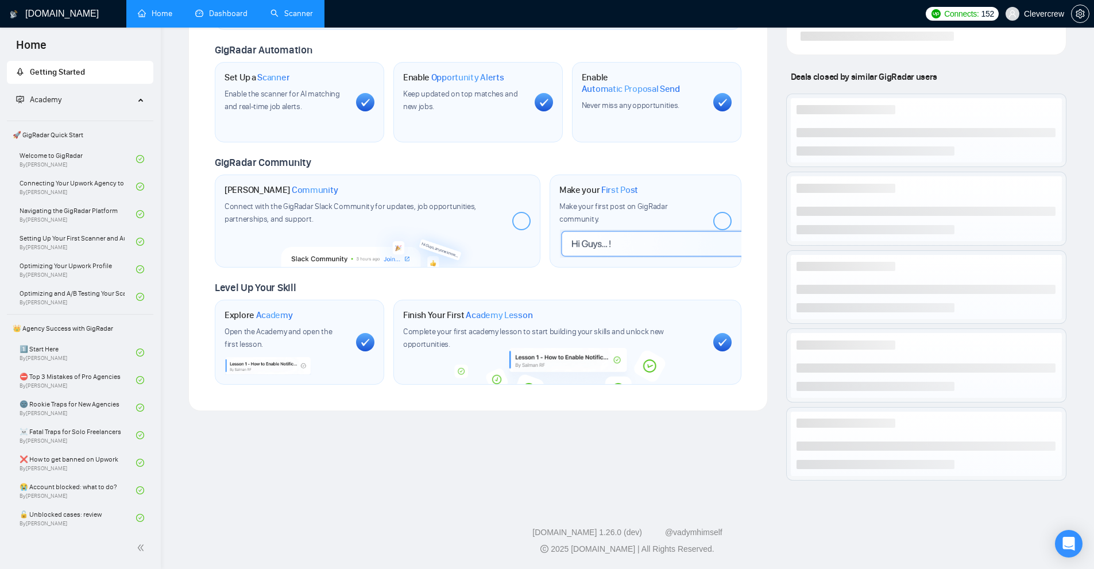
click at [232, 18] on link "Dashboard" at bounding box center [221, 14] width 52 height 10
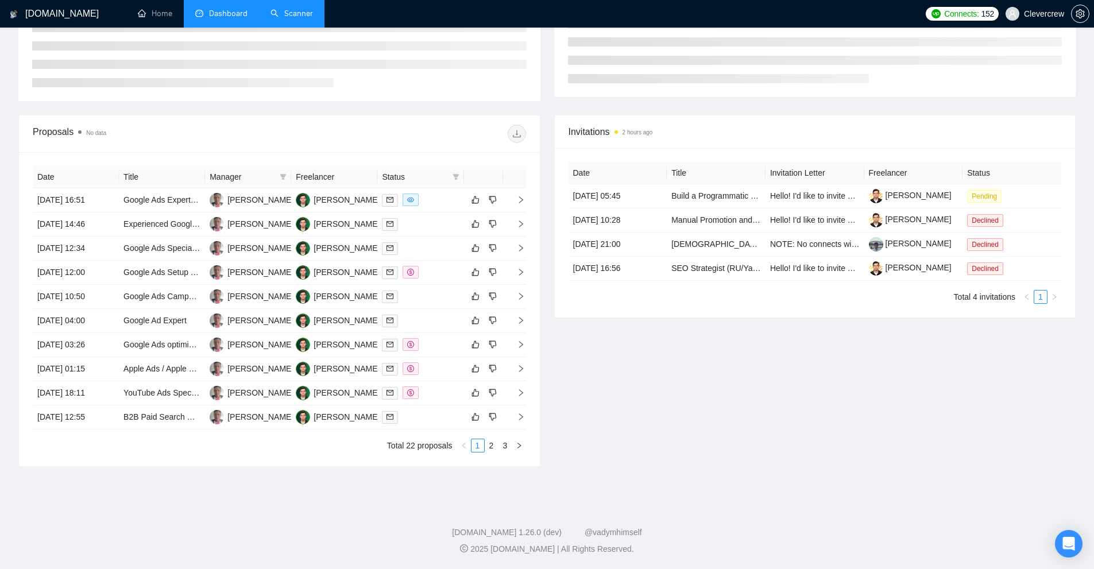
scroll to position [132, 0]
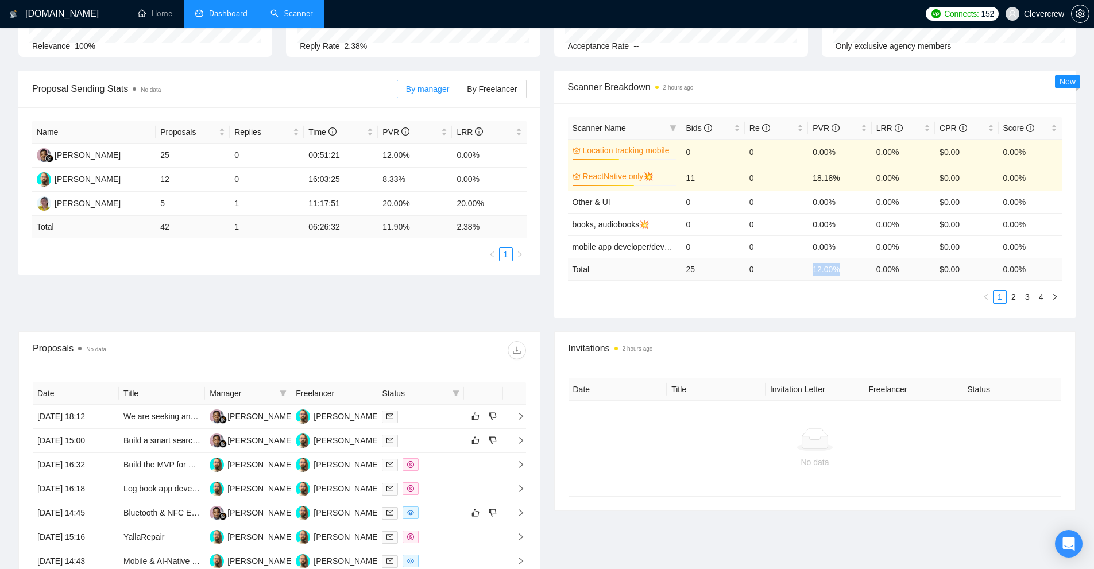
drag, startPoint x: 818, startPoint y: 271, endPoint x: 850, endPoint y: 271, distance: 32.2
click at [850, 271] on tr "Total 25 0 12.00 % 0.00 % $ 0.00 0.00 %" at bounding box center [815, 269] width 495 height 22
click at [796, 298] on ul "1 2 3 4" at bounding box center [815, 297] width 495 height 14
click at [477, 91] on span "By Freelancer" at bounding box center [492, 88] width 50 height 9
click at [458, 92] on input "By Freelancer" at bounding box center [458, 92] width 0 height 0
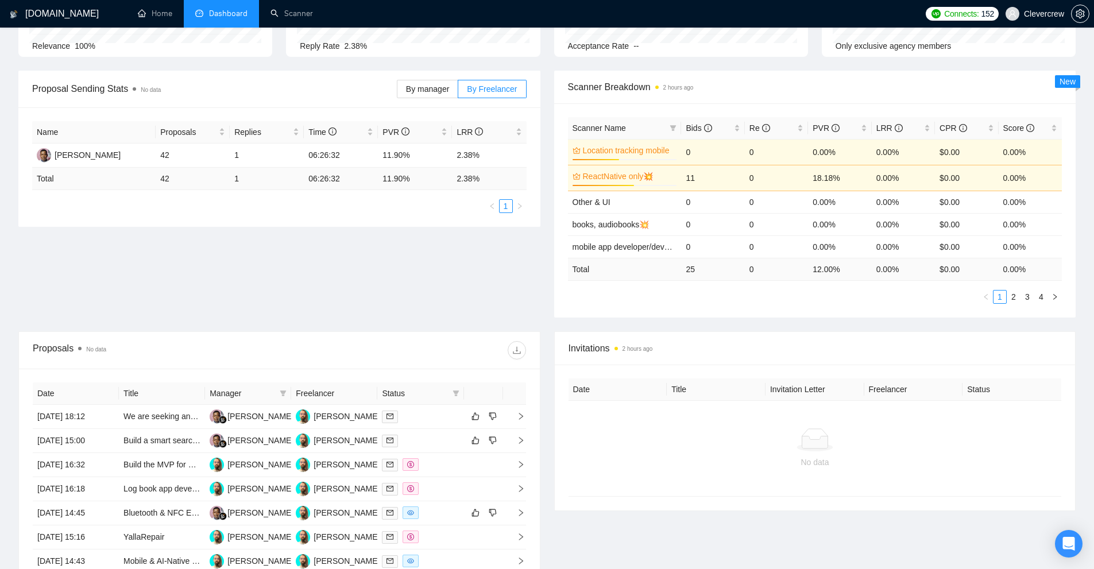
scroll to position [0, 0]
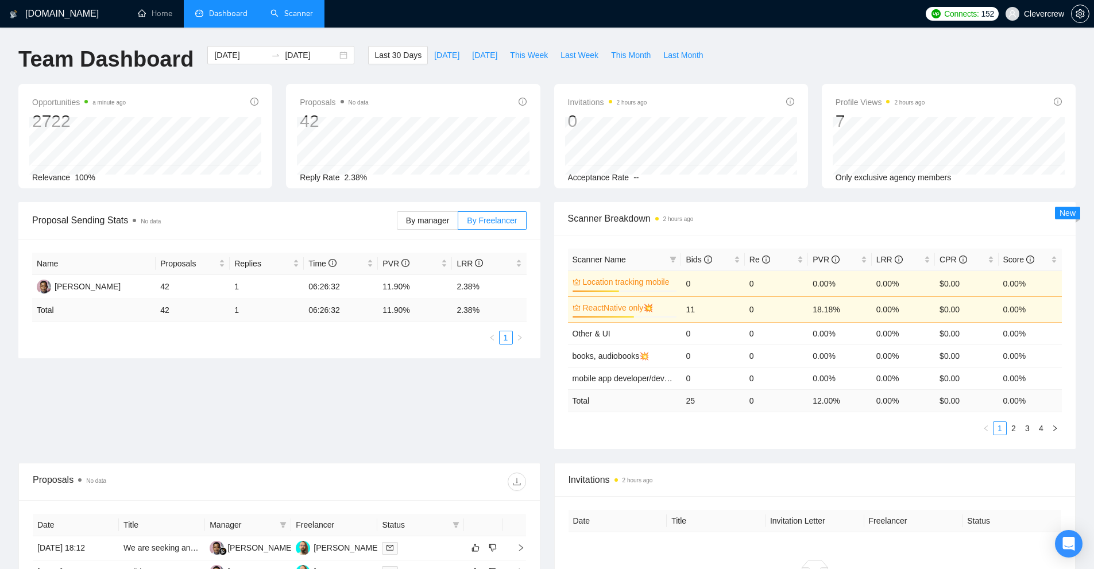
click at [287, 14] on link "Scanner" at bounding box center [292, 14] width 43 height 10
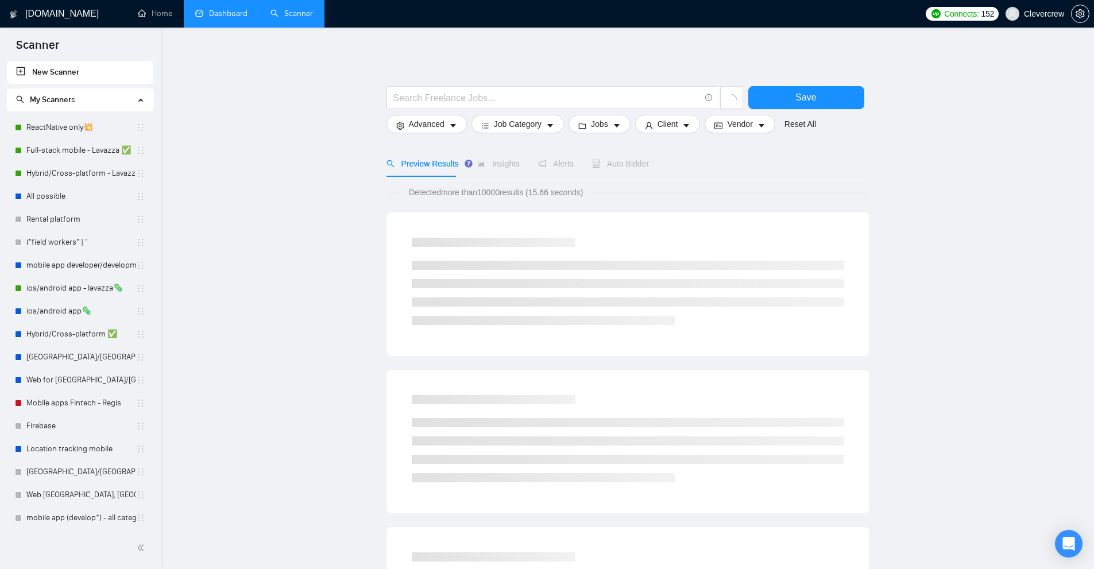
click at [212, 15] on link "Dashboard" at bounding box center [221, 14] width 52 height 10
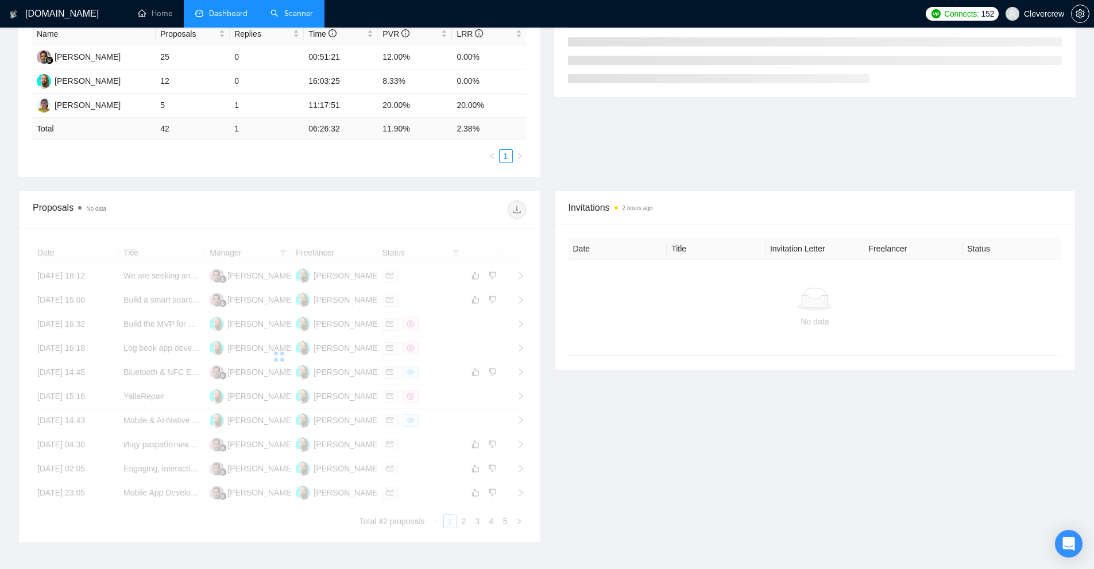
scroll to position [306, 0]
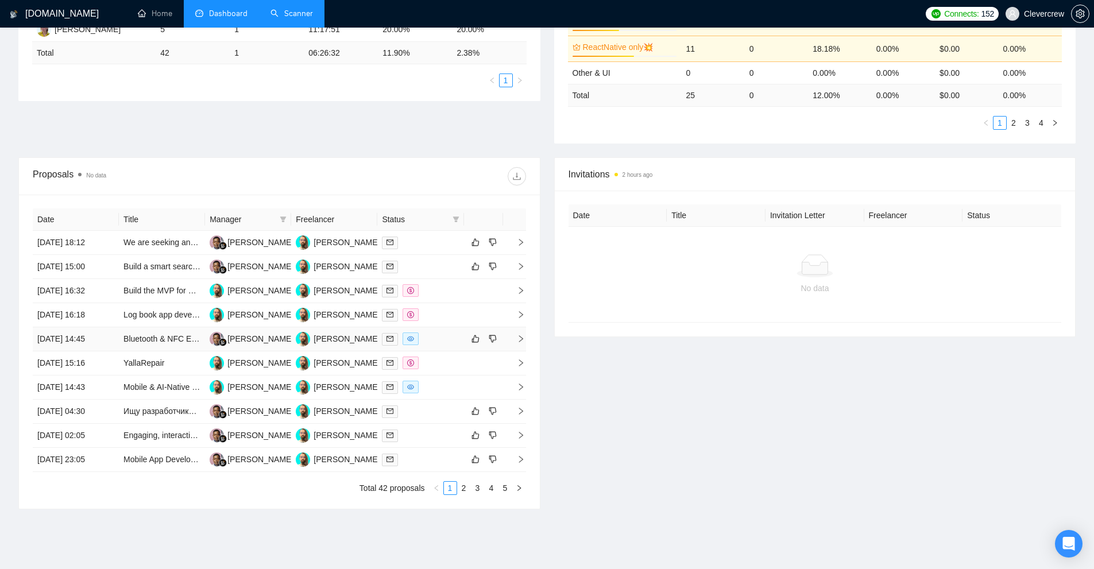
click at [435, 331] on td at bounding box center [420, 339] width 86 height 24
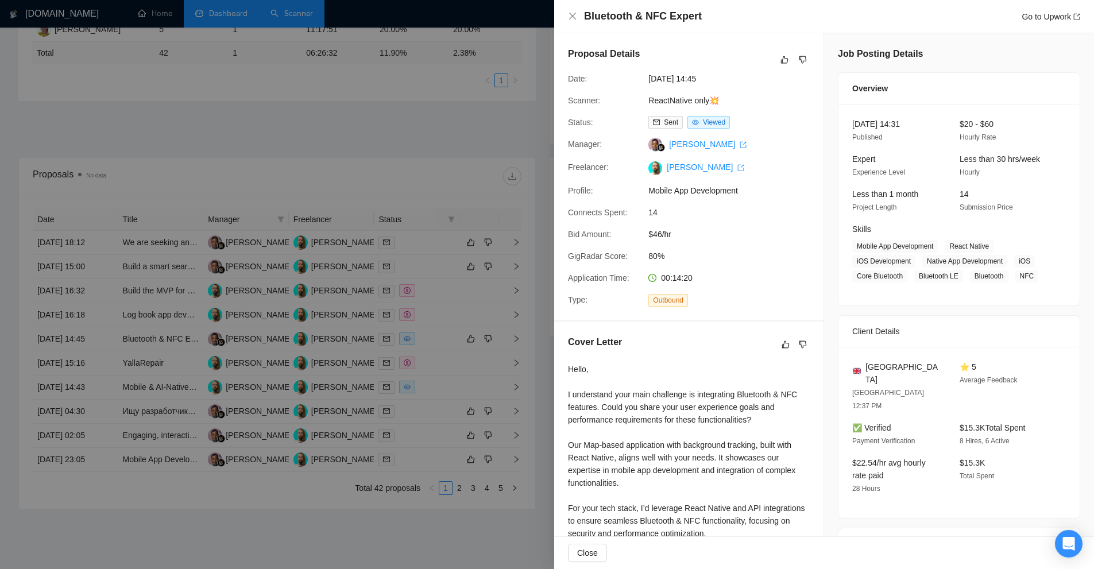
click at [429, 244] on div at bounding box center [547, 284] width 1094 height 569
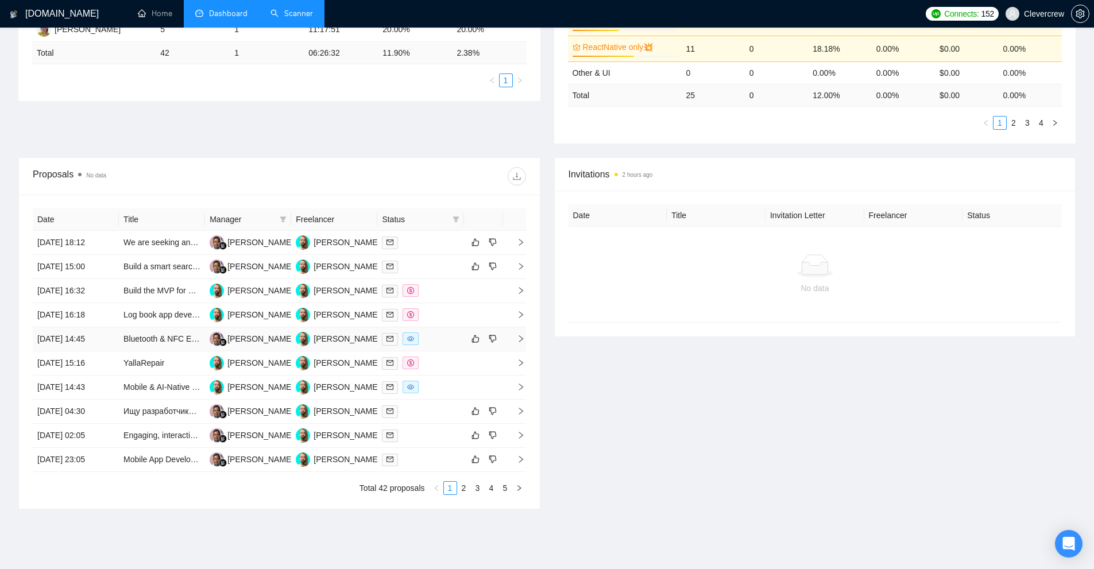
click at [439, 343] on div at bounding box center [420, 339] width 77 height 13
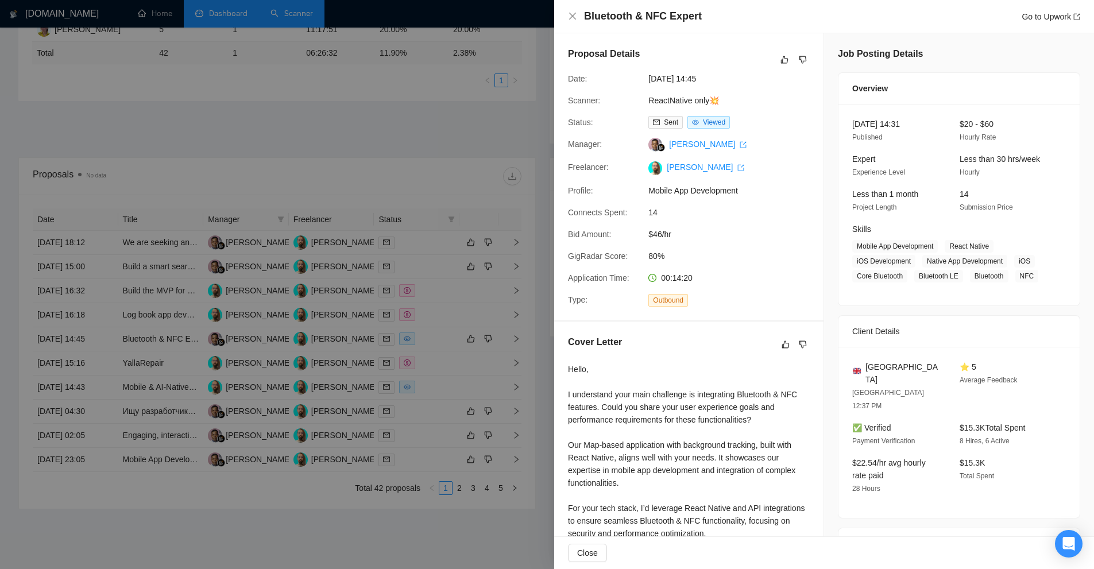
scroll to position [343, 0]
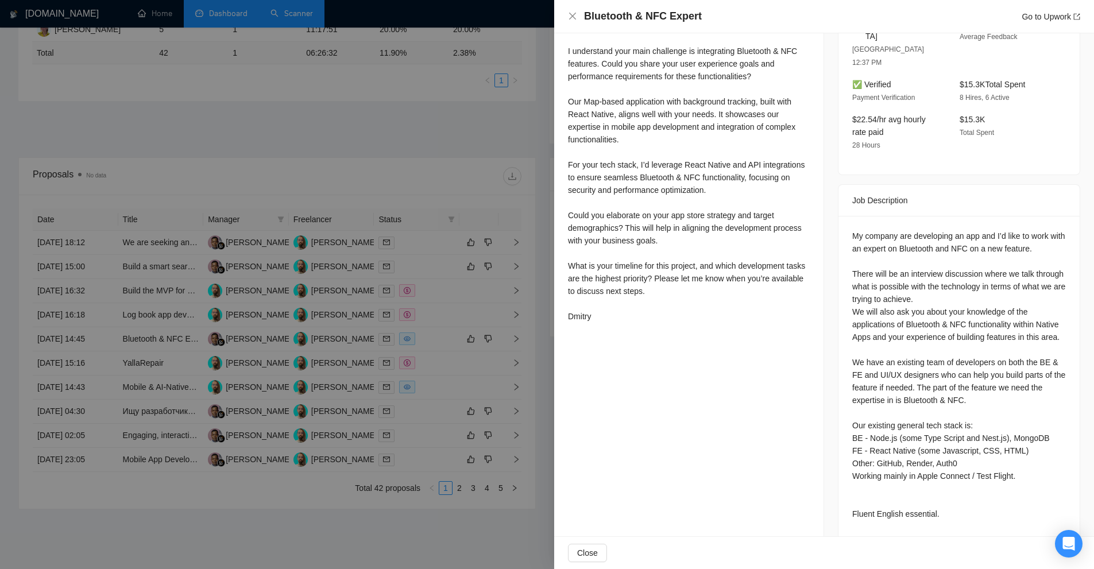
click at [490, 308] on div at bounding box center [547, 284] width 1094 height 569
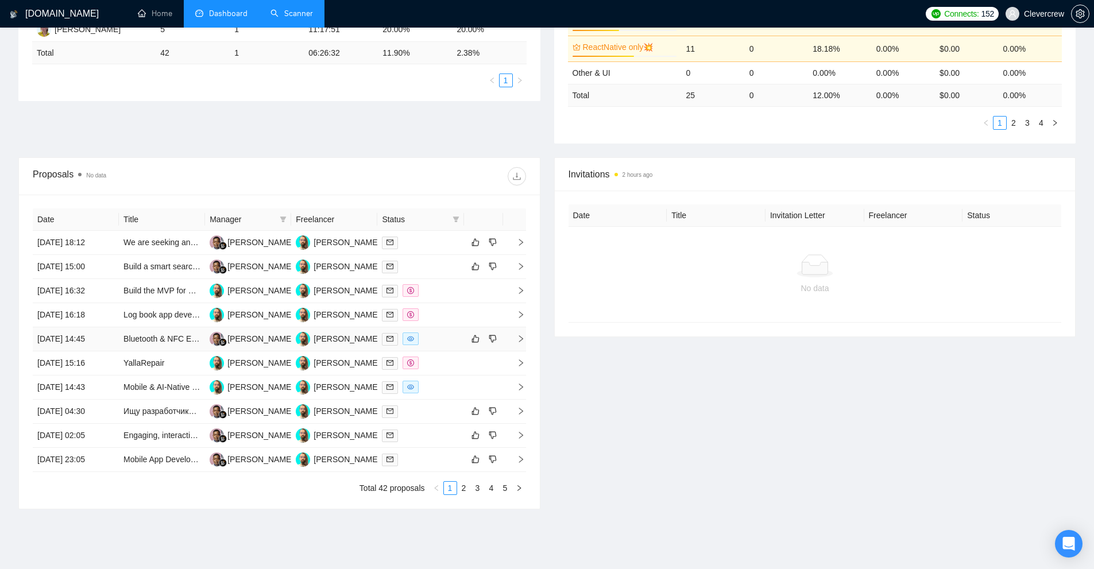
click at [454, 343] on div at bounding box center [420, 339] width 77 height 13
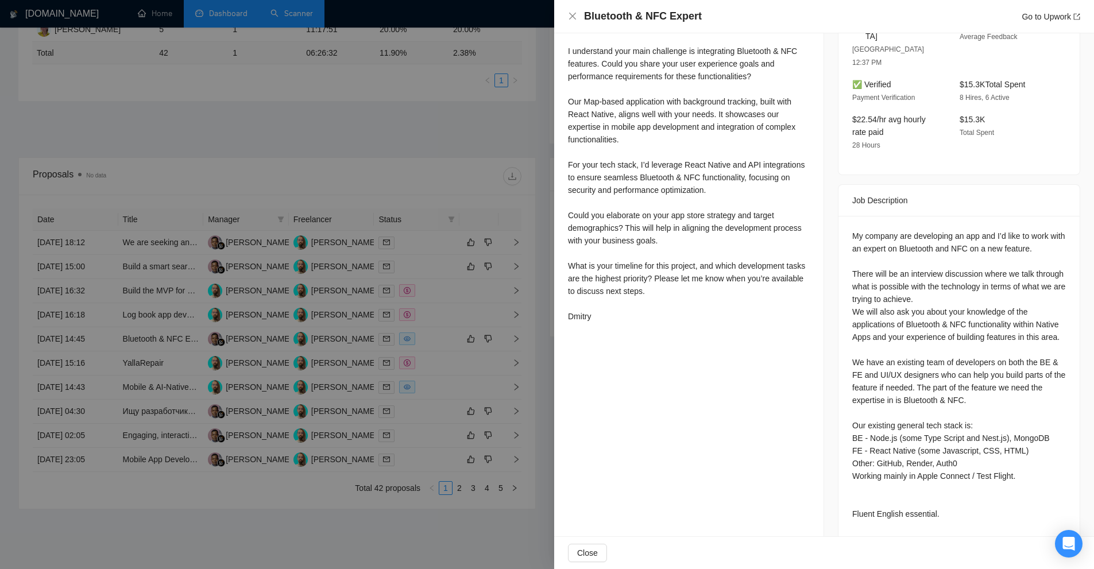
scroll to position [114, 0]
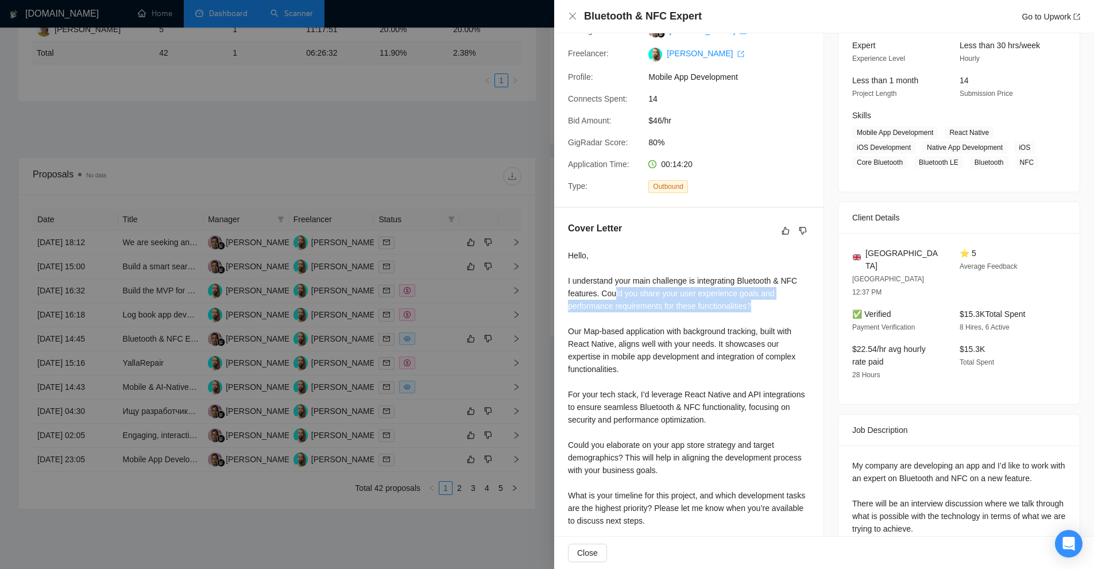
drag, startPoint x: 629, startPoint y: 297, endPoint x: 770, endPoint y: 302, distance: 140.2
click at [770, 302] on div "Hello, I understand your main challenge is integrating Bluetooth & NFC features…" at bounding box center [689, 400] width 242 height 303
drag, startPoint x: 762, startPoint y: 304, endPoint x: 604, endPoint y: 296, distance: 158.8
click at [604, 296] on div "Hello, I understand your main challenge is integrating Bluetooth & NFC features…" at bounding box center [689, 400] width 242 height 303
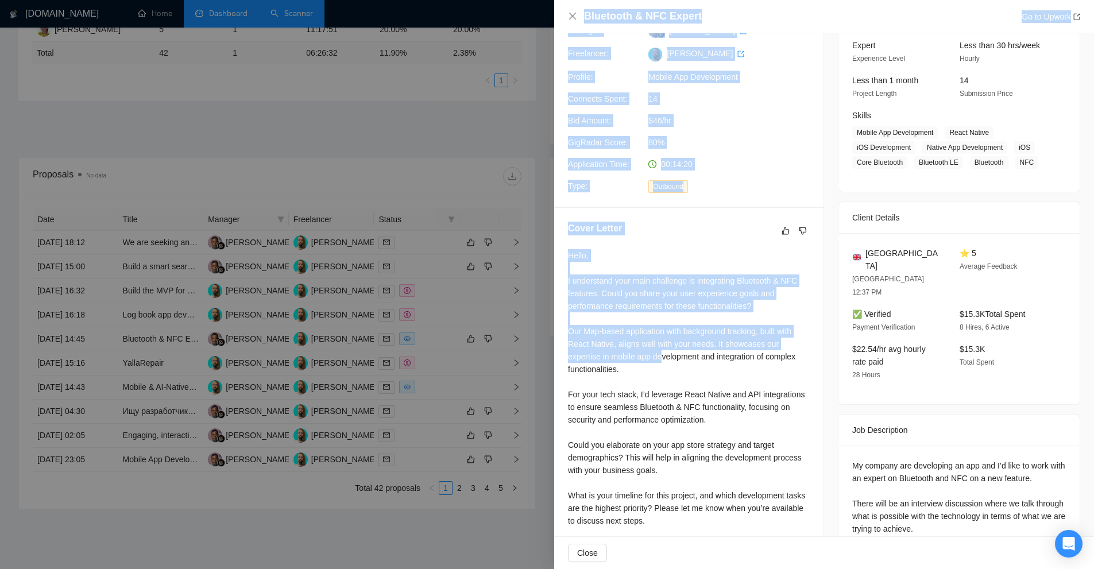
drag, startPoint x: 550, startPoint y: 334, endPoint x: 662, endPoint y: 357, distance: 114.3
click at [662, 356] on div "Bluetooth & NFC Expert Go to Upwork Proposal Details Date: 17 Aug, 2025 14:45 S…" at bounding box center [547, 284] width 1094 height 569
click at [662, 357] on div "Hello, I understand your main challenge is integrating Bluetooth & NFC features…" at bounding box center [689, 400] width 242 height 303
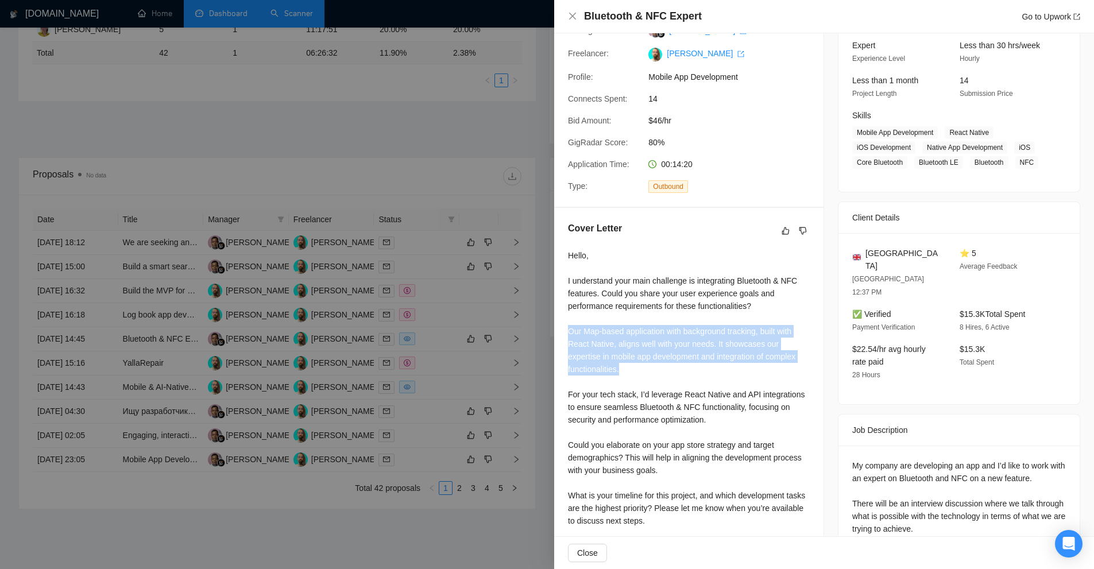
drag, startPoint x: 646, startPoint y: 369, endPoint x: 560, endPoint y: 330, distance: 94.6
click at [560, 330] on div "Cover Letter Hello, I understand your main challenge is integrating Bluetooth &…" at bounding box center [688, 389] width 269 height 363
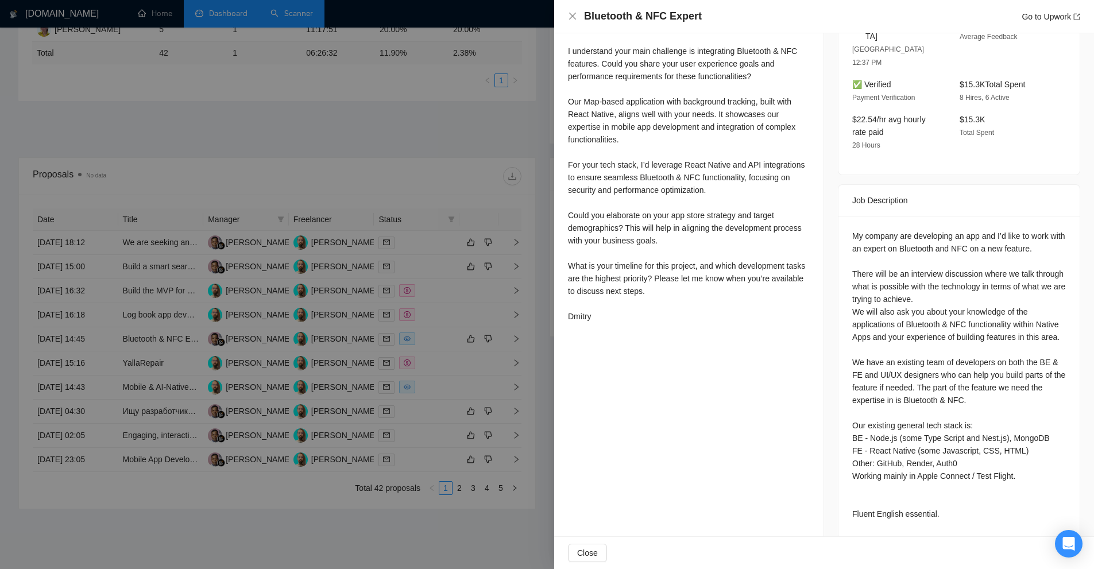
click at [396, 324] on div at bounding box center [547, 284] width 1094 height 569
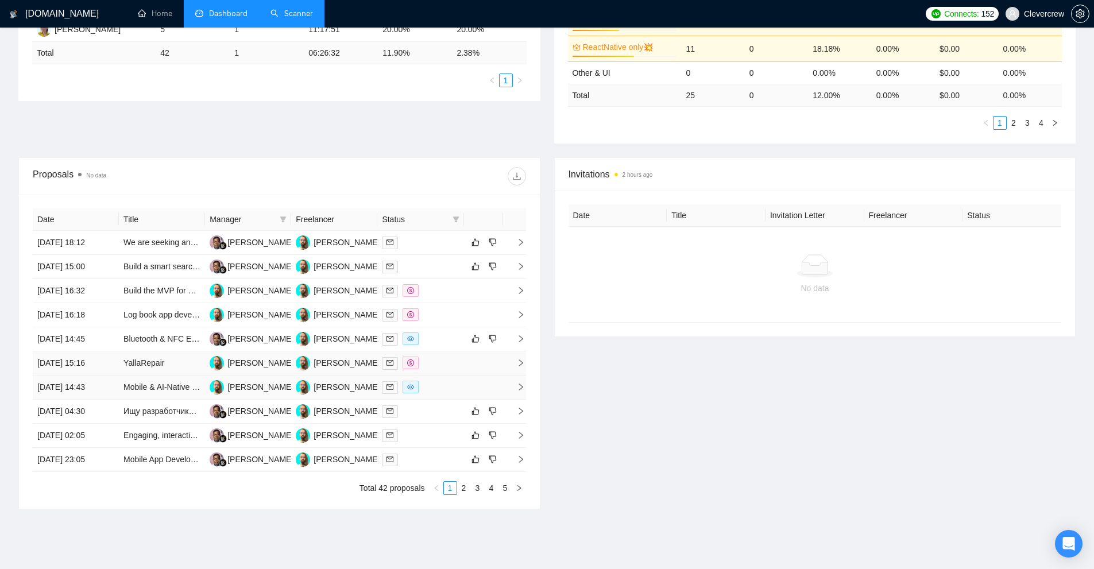
click at [430, 384] on div at bounding box center [420, 387] width 77 height 13
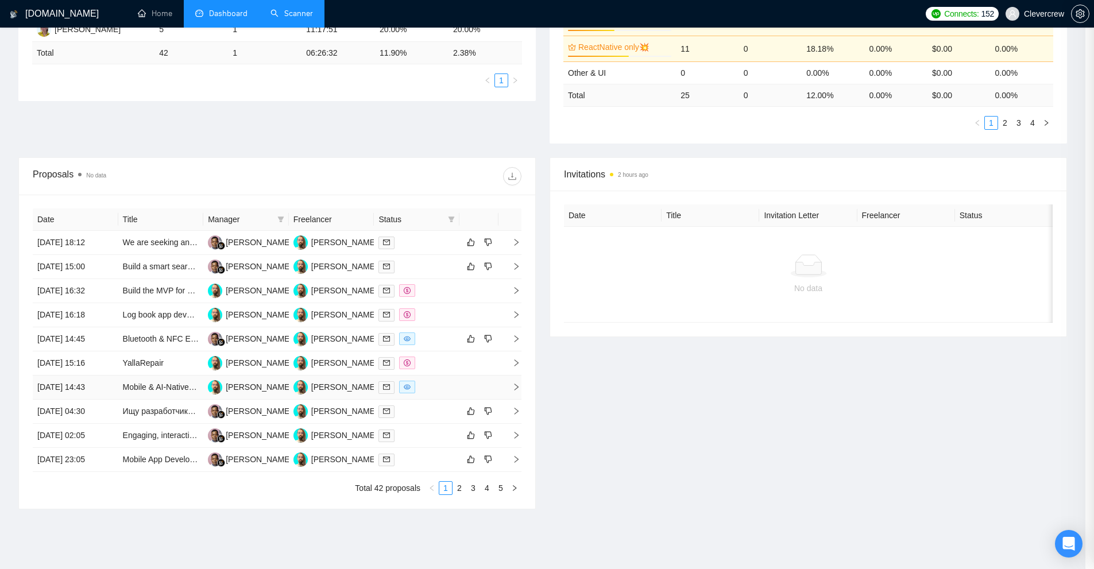
scroll to position [164, 0]
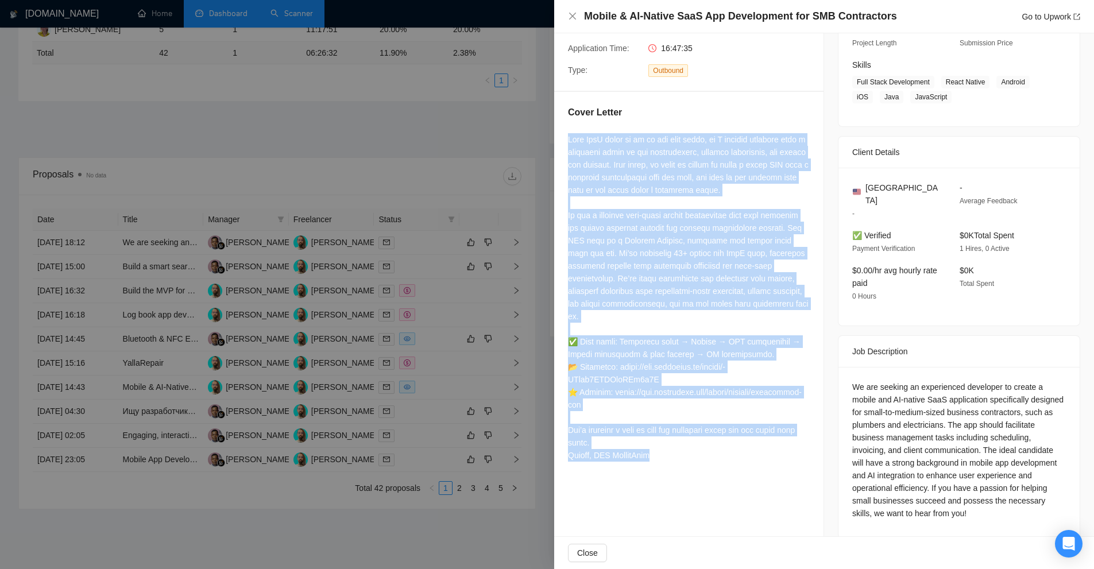
drag, startPoint x: 565, startPoint y: 134, endPoint x: 676, endPoint y: 458, distance: 342.4
click at [676, 458] on div "Cover Letter" at bounding box center [688, 286] width 269 height 388
copy div "Your SaaS looks to be at the idea stage, so I suggest starting with a discovery…"
drag, startPoint x: 1042, startPoint y: 20, endPoint x: 1053, endPoint y: 17, distance: 12.0
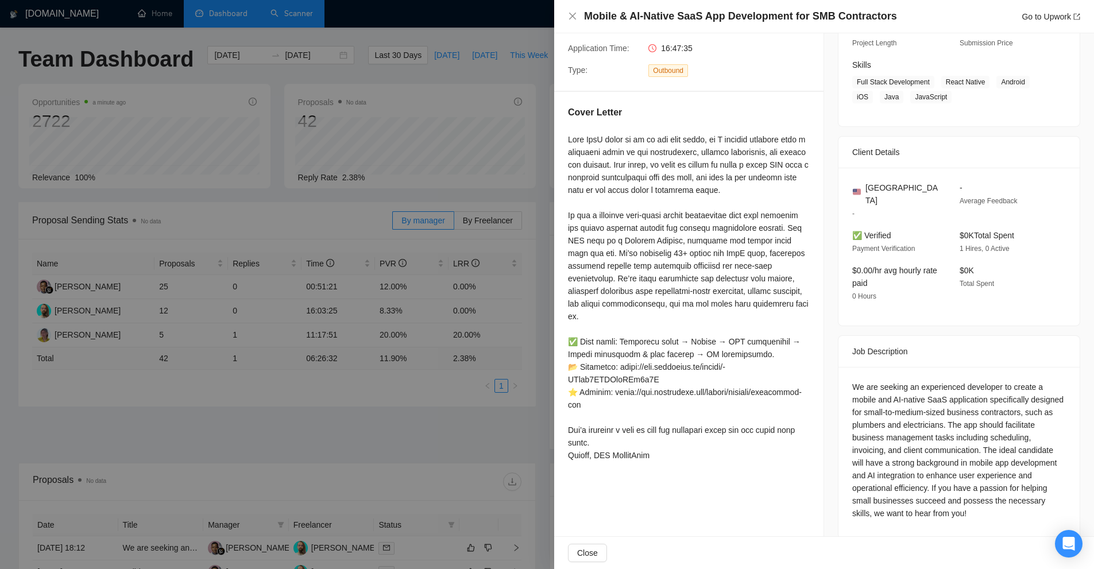
click at [427, 126] on div at bounding box center [547, 284] width 1094 height 569
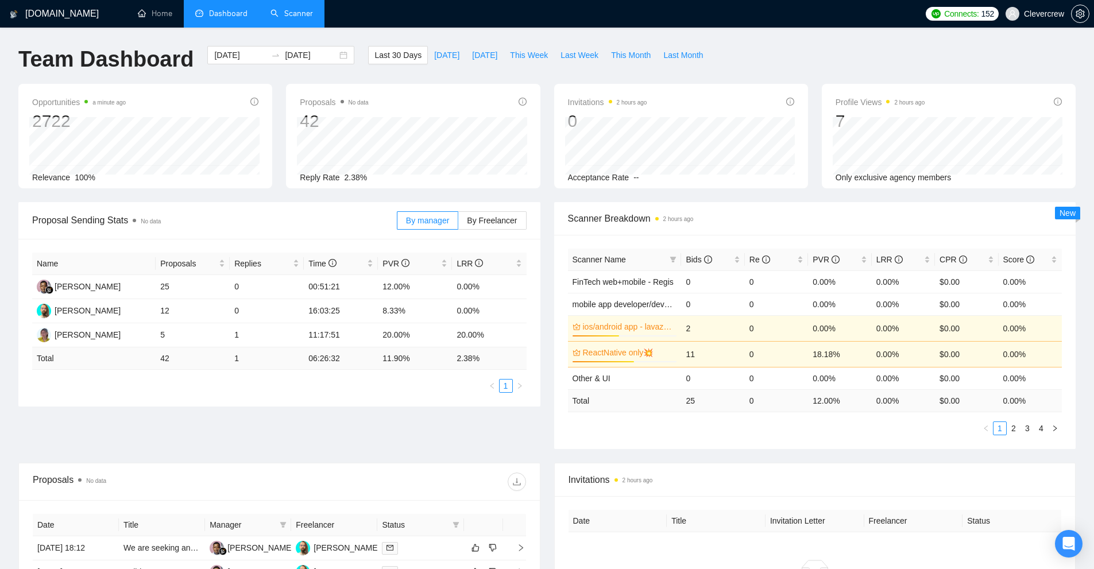
click at [278, 11] on link "Scanner" at bounding box center [292, 14] width 43 height 10
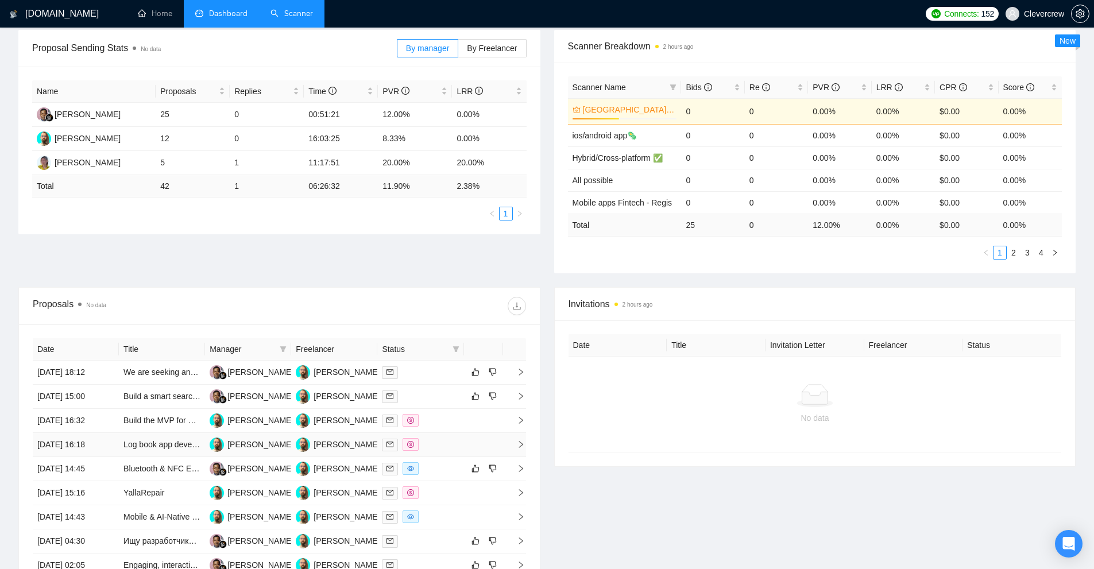
scroll to position [287, 0]
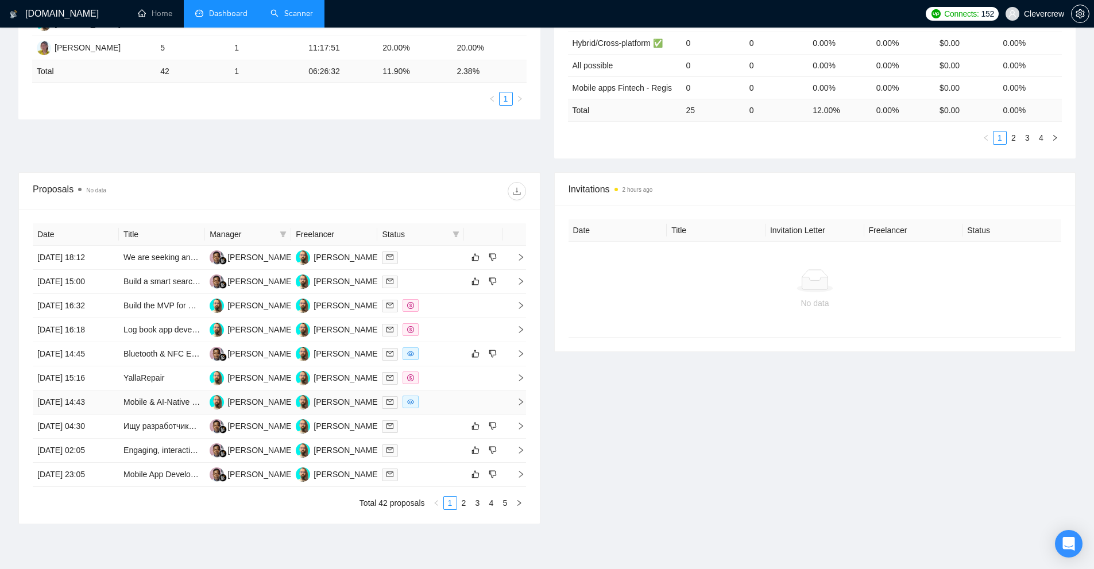
click at [437, 403] on div at bounding box center [420, 402] width 77 height 13
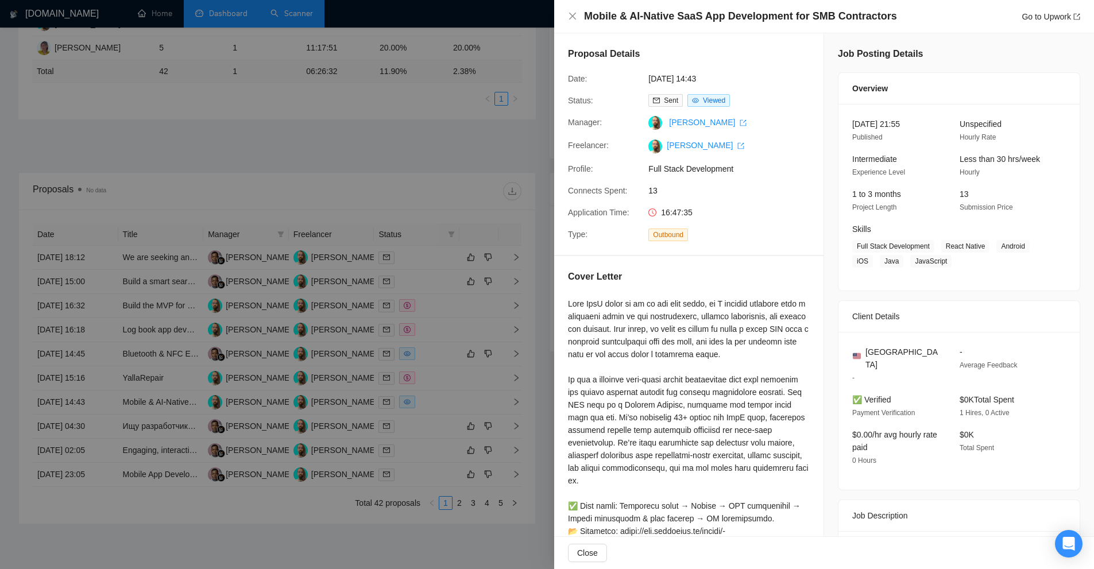
scroll to position [345, 0]
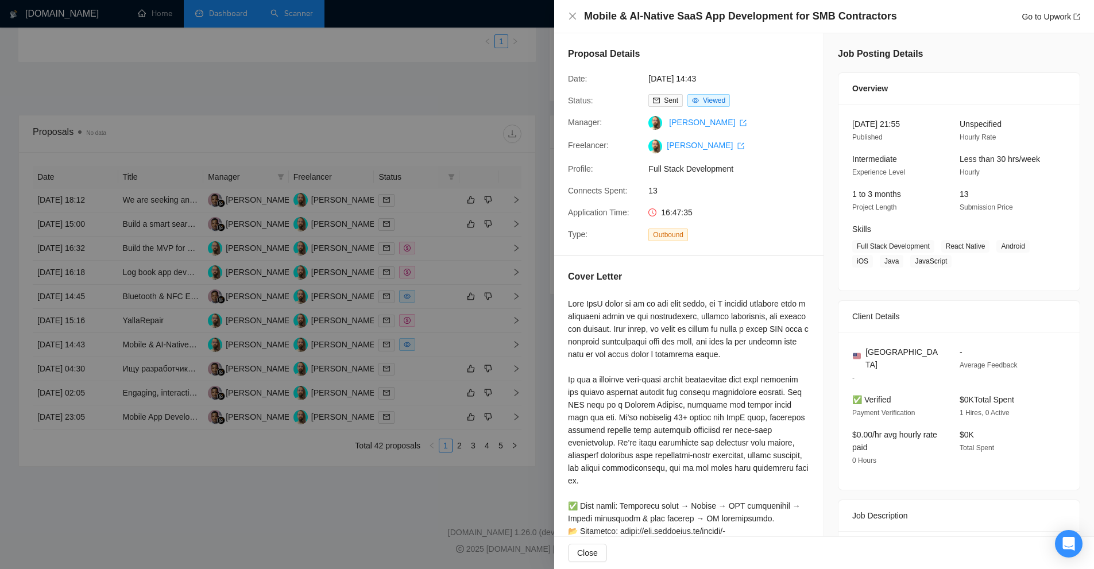
click at [424, 353] on div at bounding box center [547, 284] width 1094 height 569
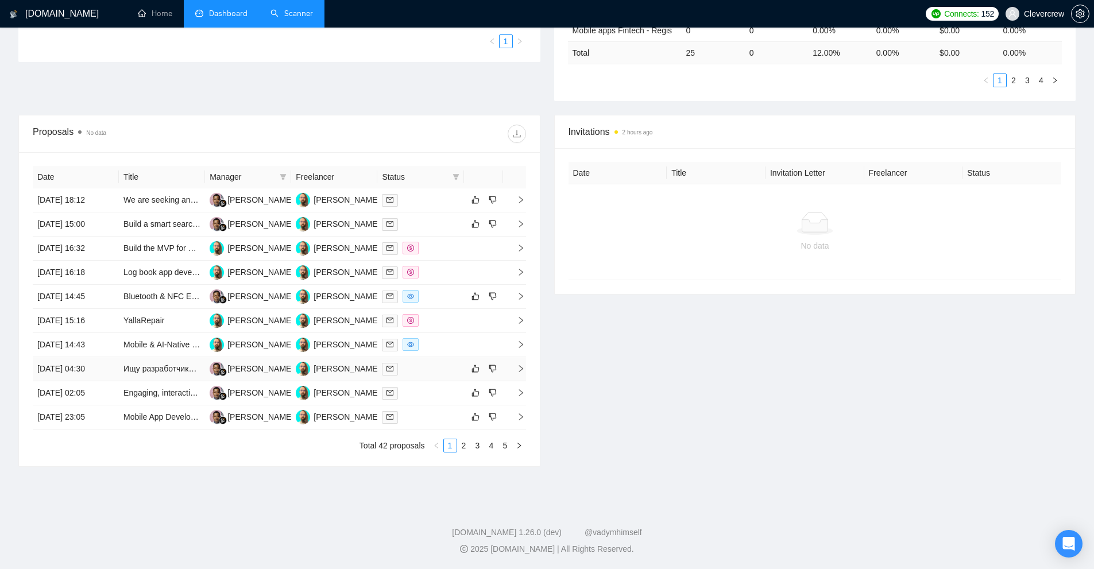
click at [434, 370] on div at bounding box center [420, 368] width 77 height 13
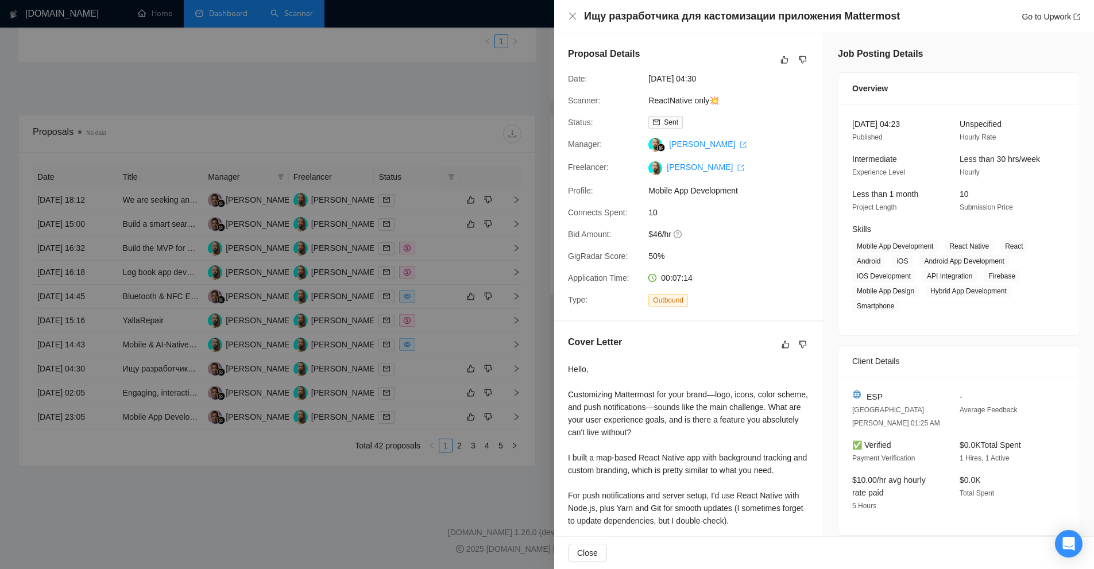
click at [568, 369] on div "Hello, Customizing Mattermost for your brand—logo, icons, color scheme, and pus…" at bounding box center [689, 495] width 242 height 265
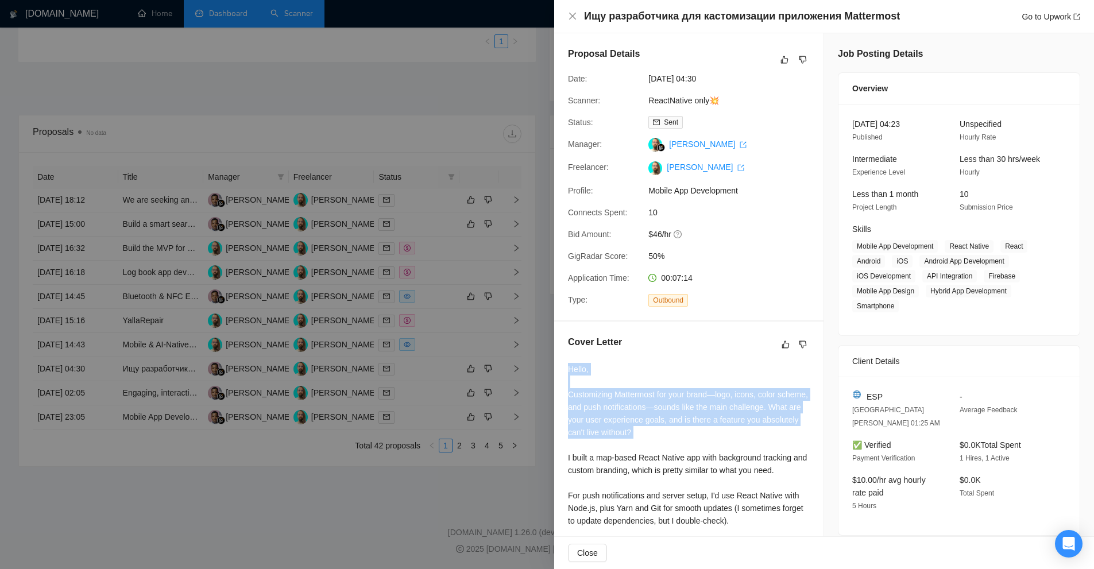
scroll to position [230, 0]
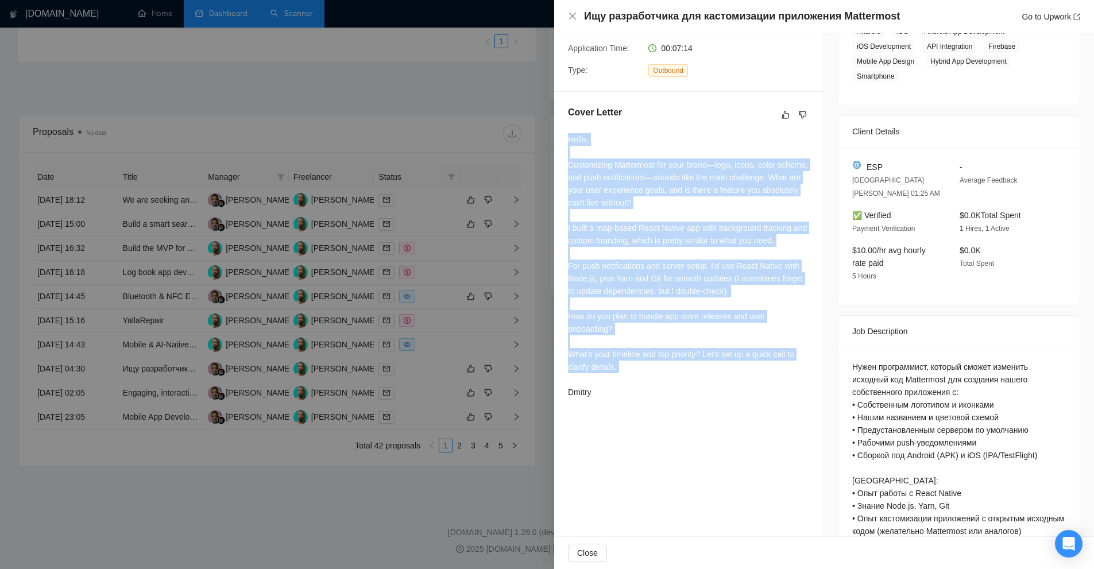
drag, startPoint x: 568, startPoint y: 369, endPoint x: 665, endPoint y: 372, distance: 97.1
click at [665, 372] on div "Hello, Customizing Mattermost for your brand—logo, icons, color scheme, and pus…" at bounding box center [689, 265] width 242 height 265
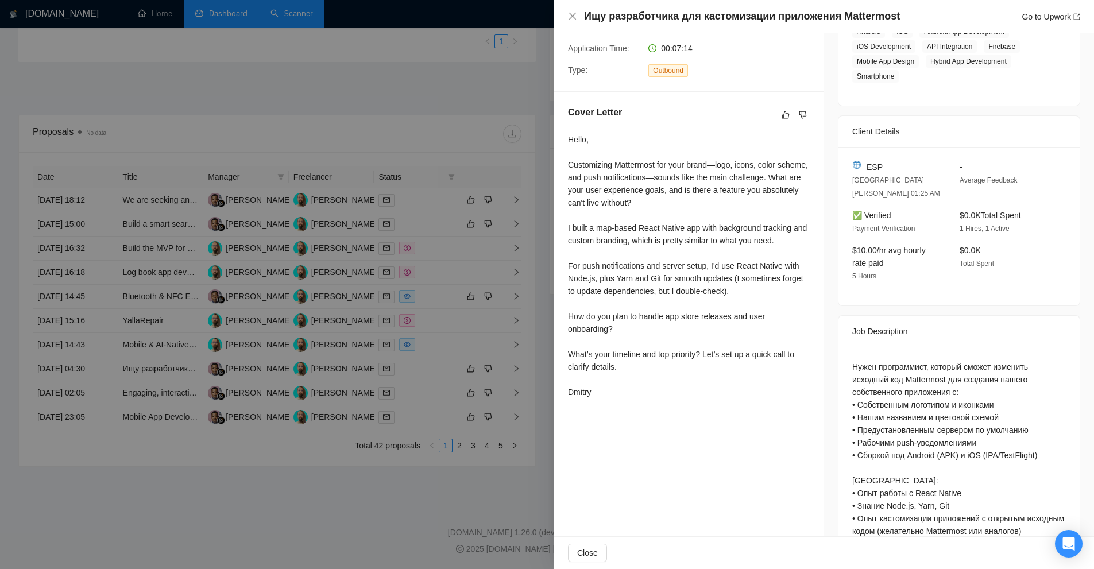
click at [469, 358] on div at bounding box center [547, 284] width 1094 height 569
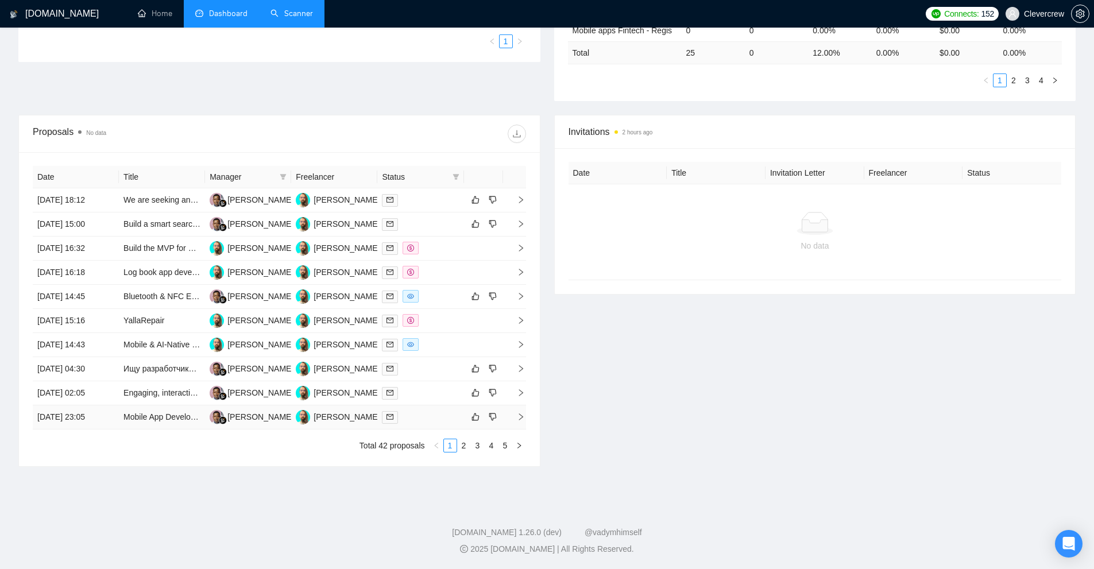
click at [417, 412] on div at bounding box center [420, 417] width 77 height 13
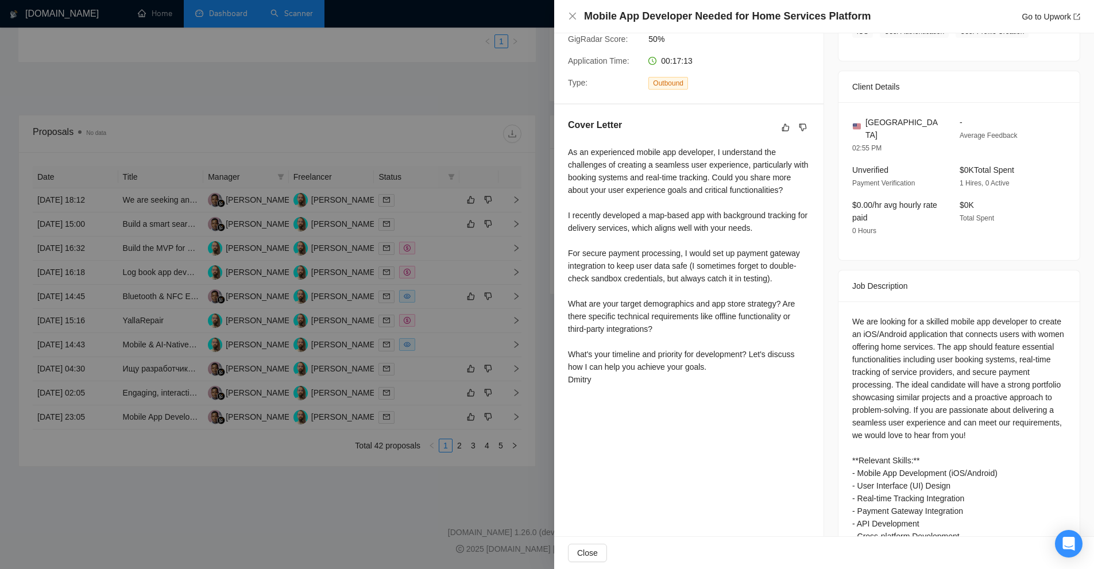
click at [384, 366] on div at bounding box center [547, 284] width 1094 height 569
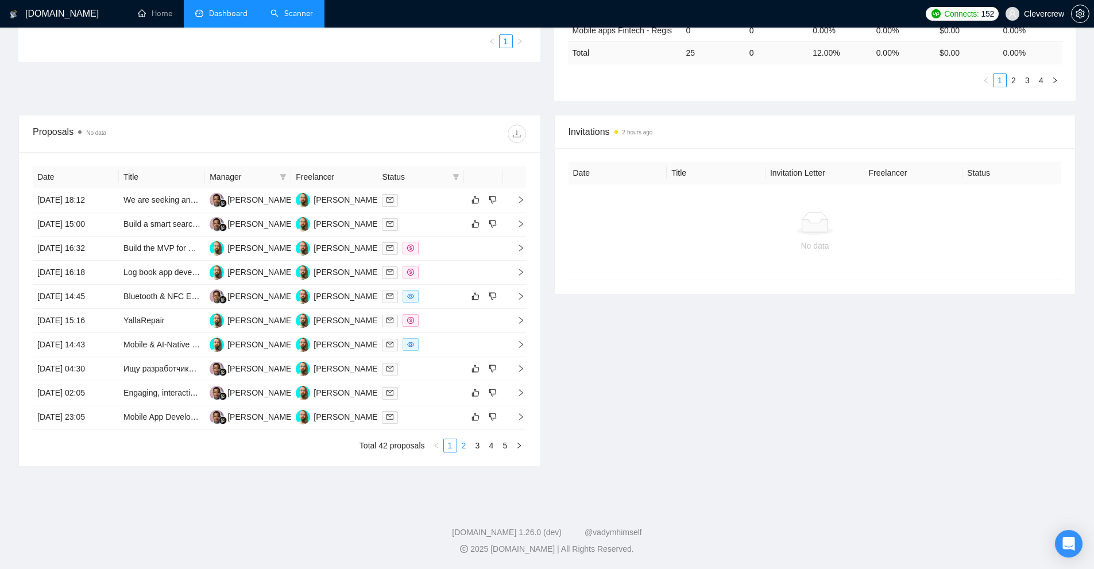
click at [462, 449] on link "2" at bounding box center [464, 445] width 13 height 13
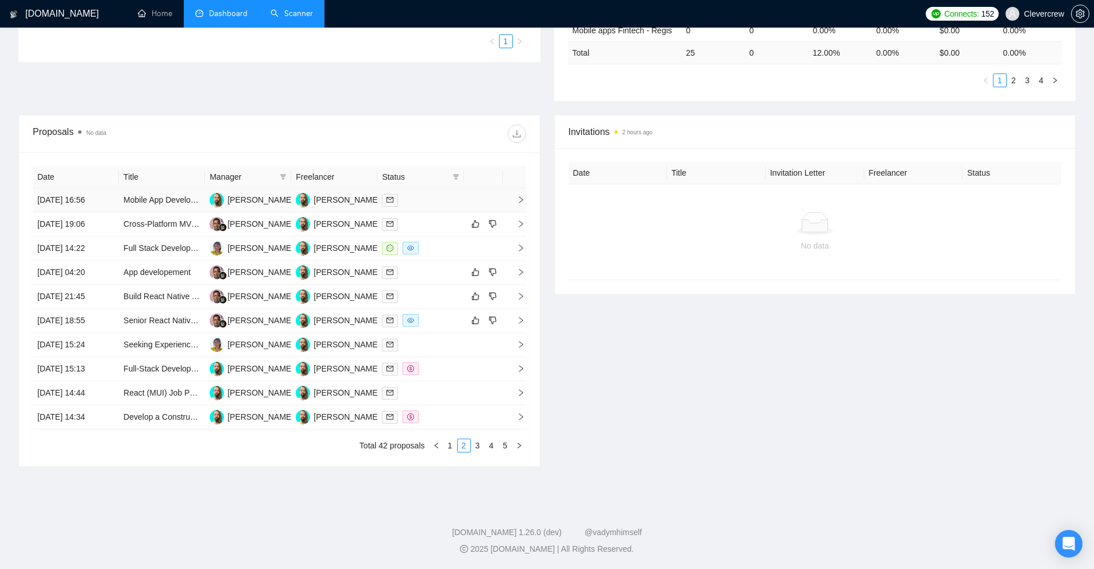
click at [413, 205] on div at bounding box center [420, 200] width 77 height 13
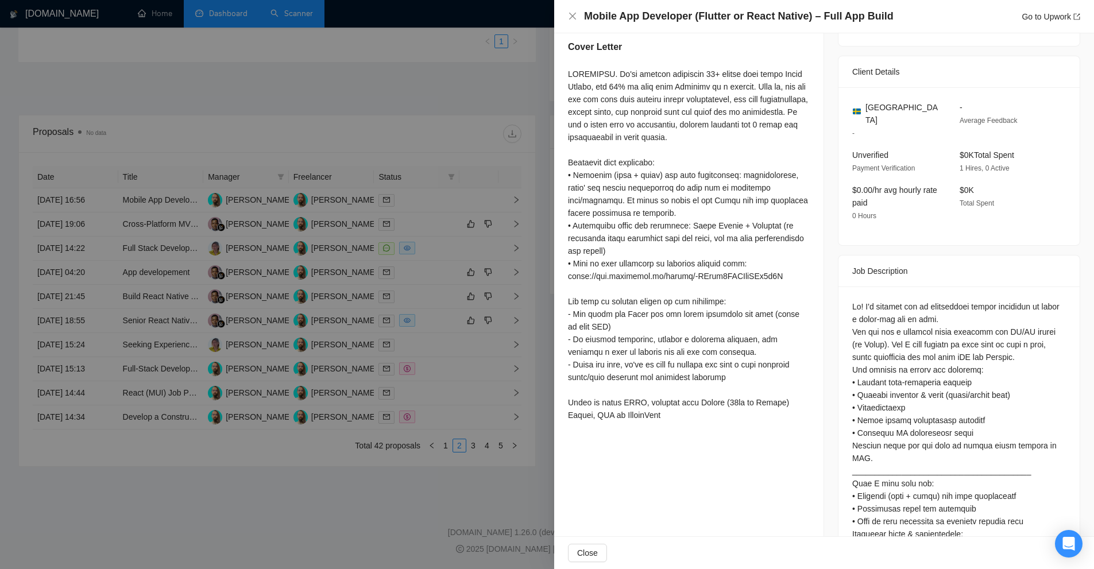
click at [411, 209] on div at bounding box center [547, 284] width 1094 height 569
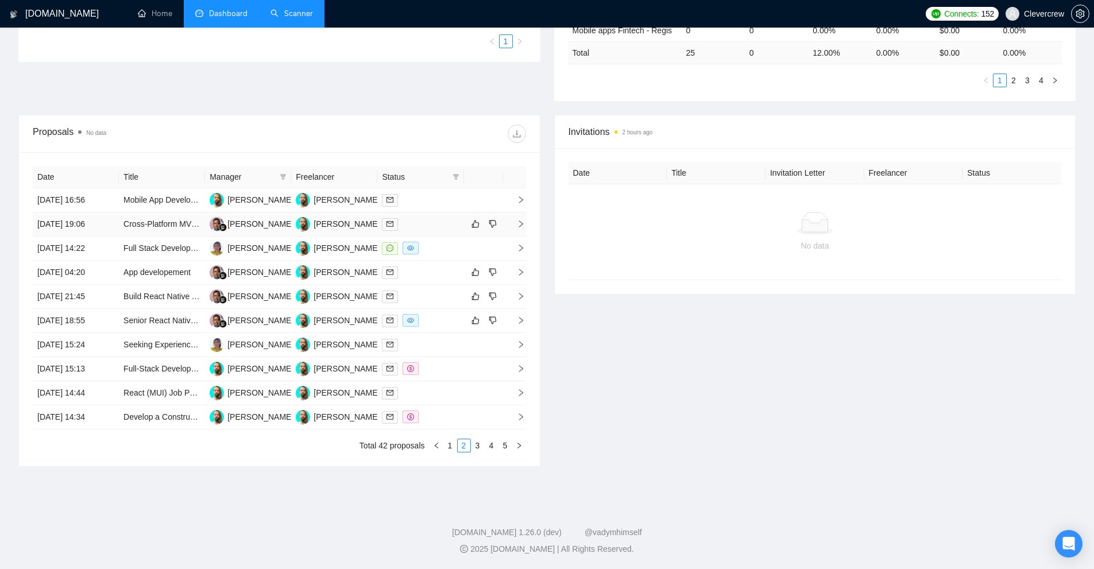
click at [419, 224] on div at bounding box center [420, 224] width 77 height 13
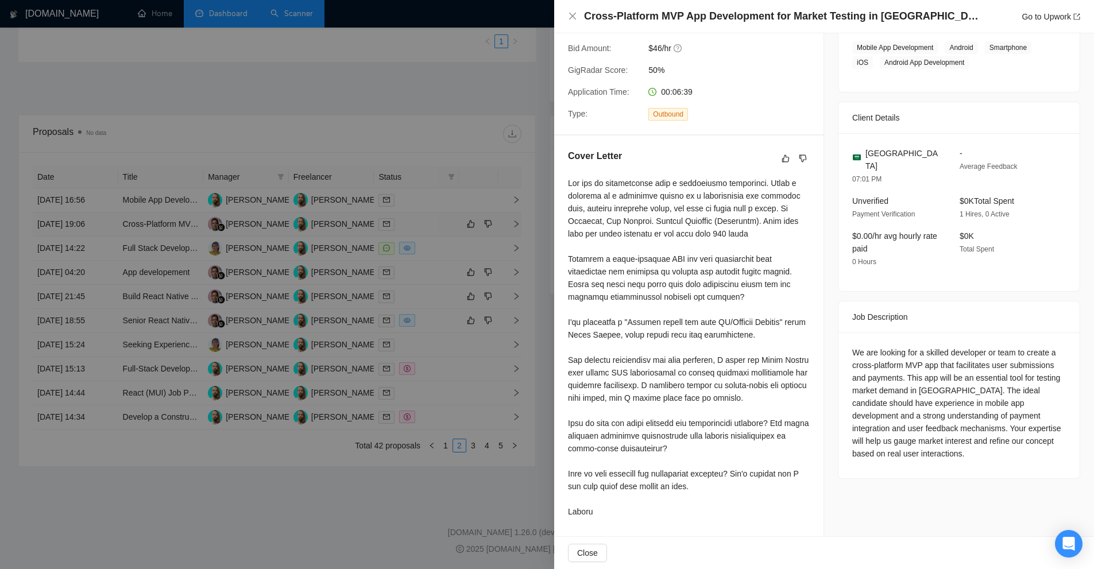
scroll to position [211, 0]
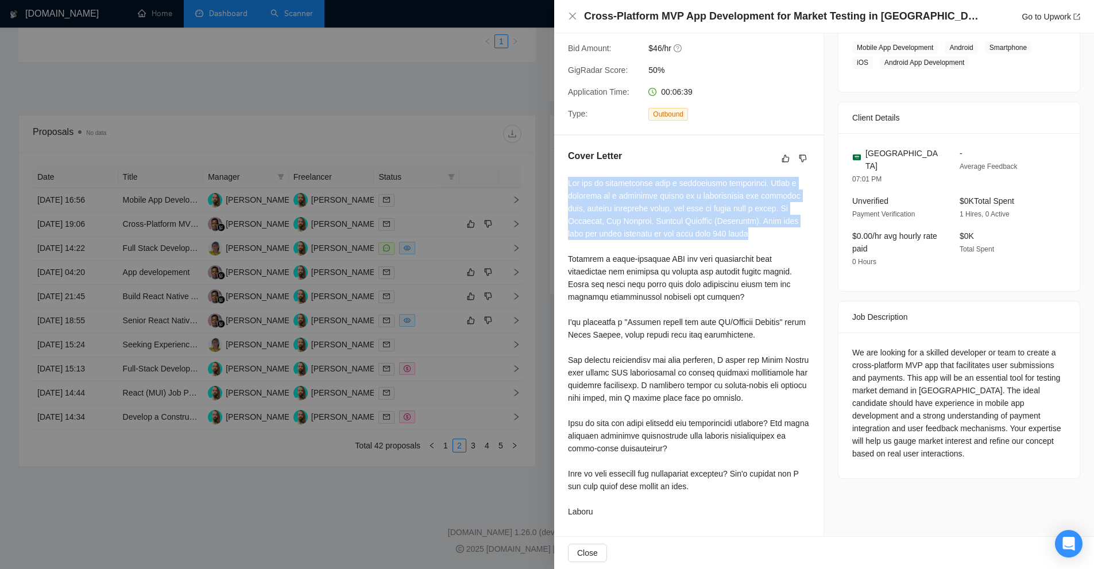
drag, startPoint x: 565, startPoint y: 169, endPoint x: 778, endPoint y: 222, distance: 220.0
click at [778, 222] on div "Cover Letter" at bounding box center [688, 336] width 269 height 401
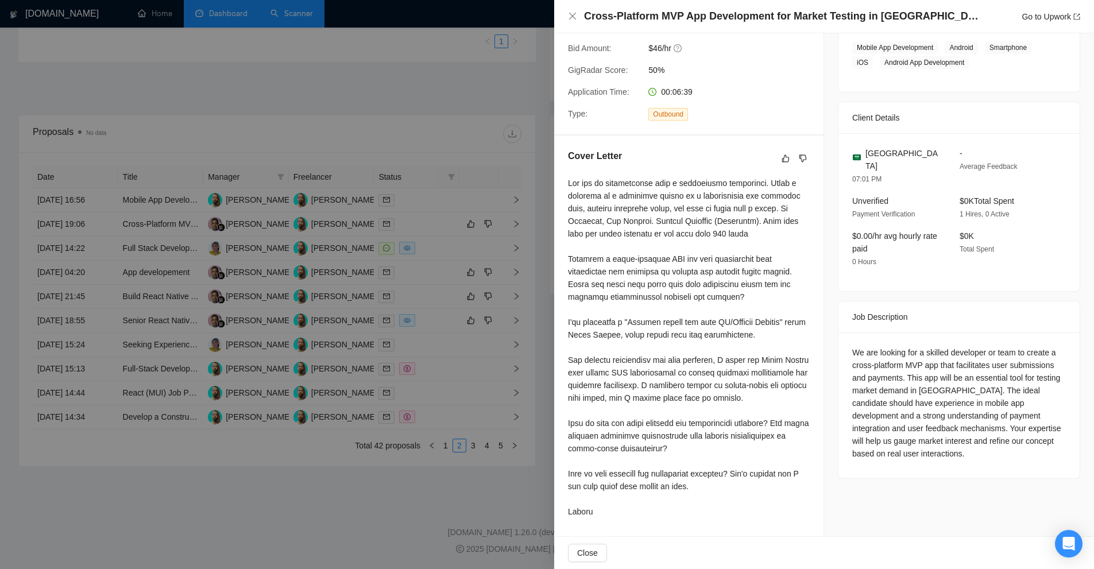
drag, startPoint x: 459, startPoint y: 209, endPoint x: 438, endPoint y: 232, distance: 30.9
click at [457, 210] on div at bounding box center [547, 284] width 1094 height 569
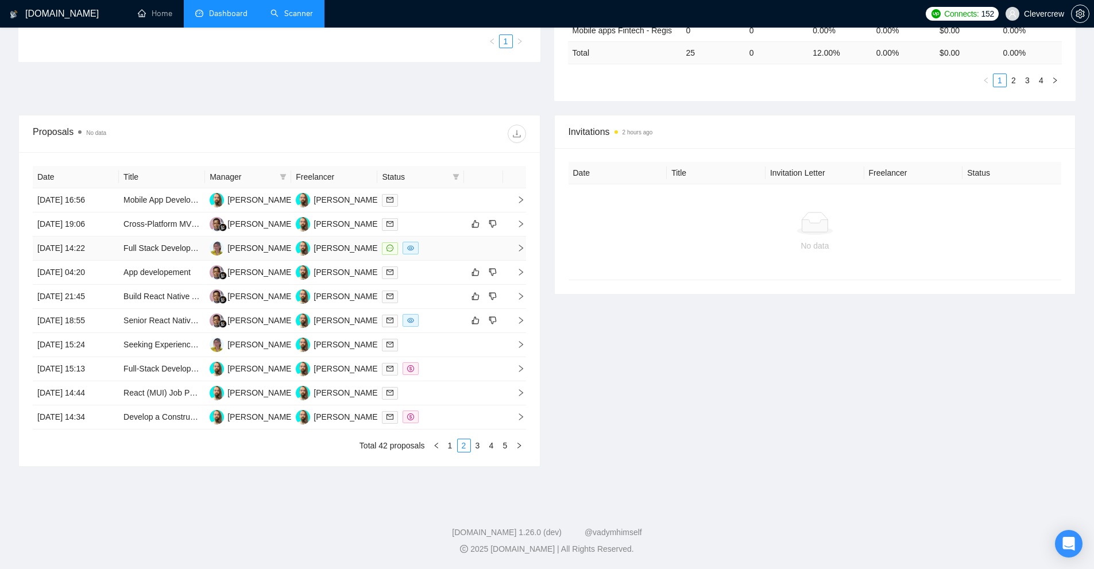
click at [428, 251] on div at bounding box center [420, 248] width 77 height 13
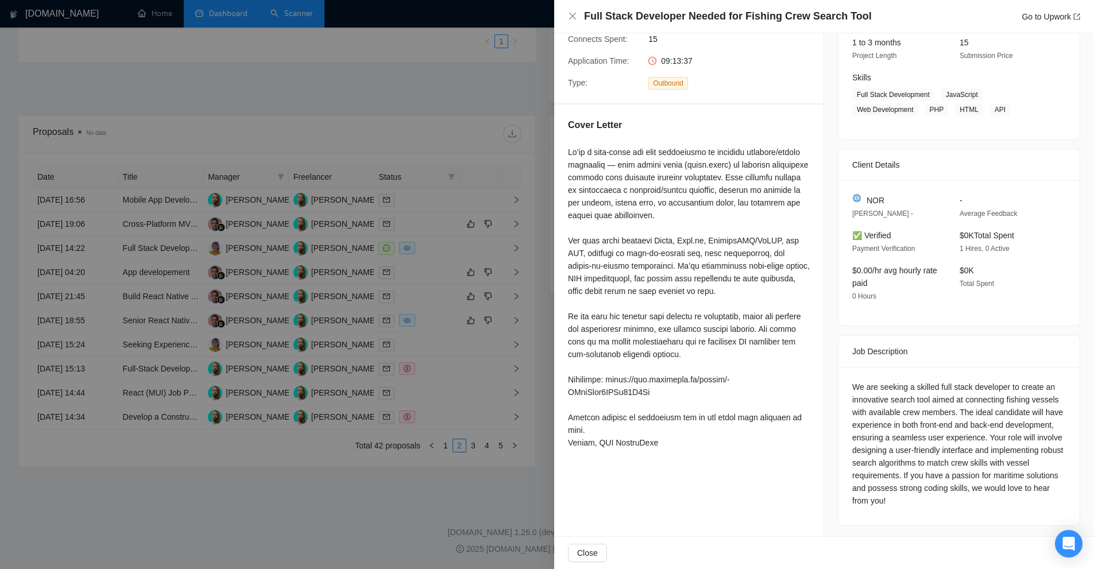
click at [428, 251] on div at bounding box center [547, 284] width 1094 height 569
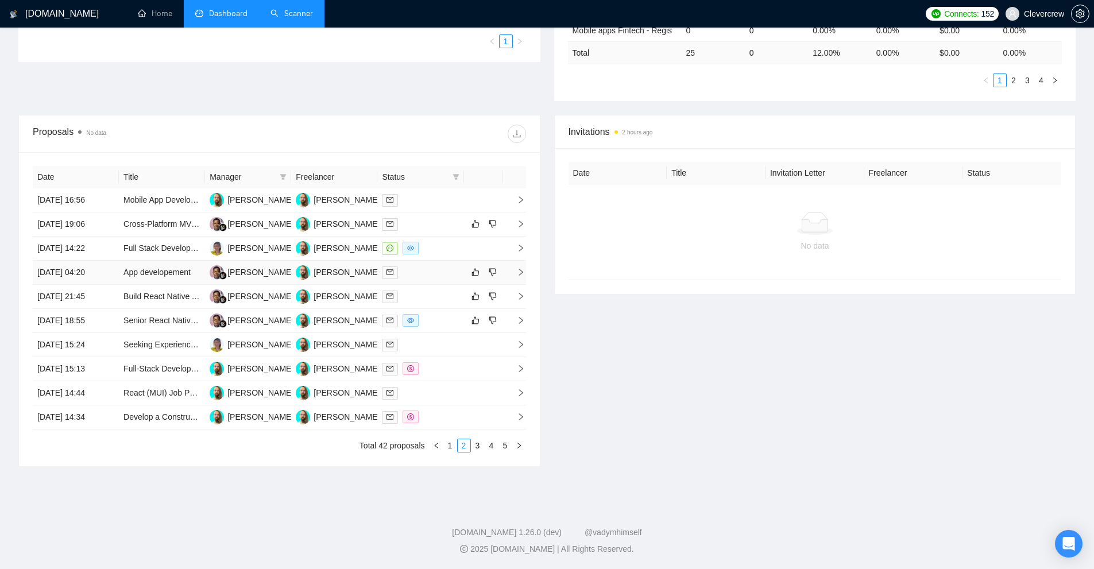
click at [427, 270] on div at bounding box center [420, 272] width 77 height 13
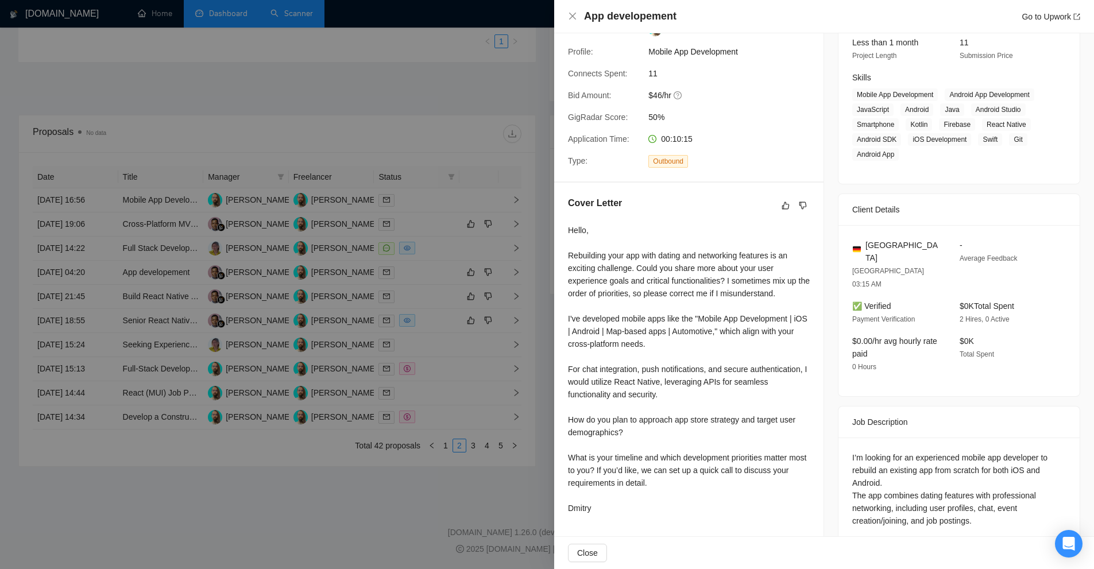
scroll to position [147, 0]
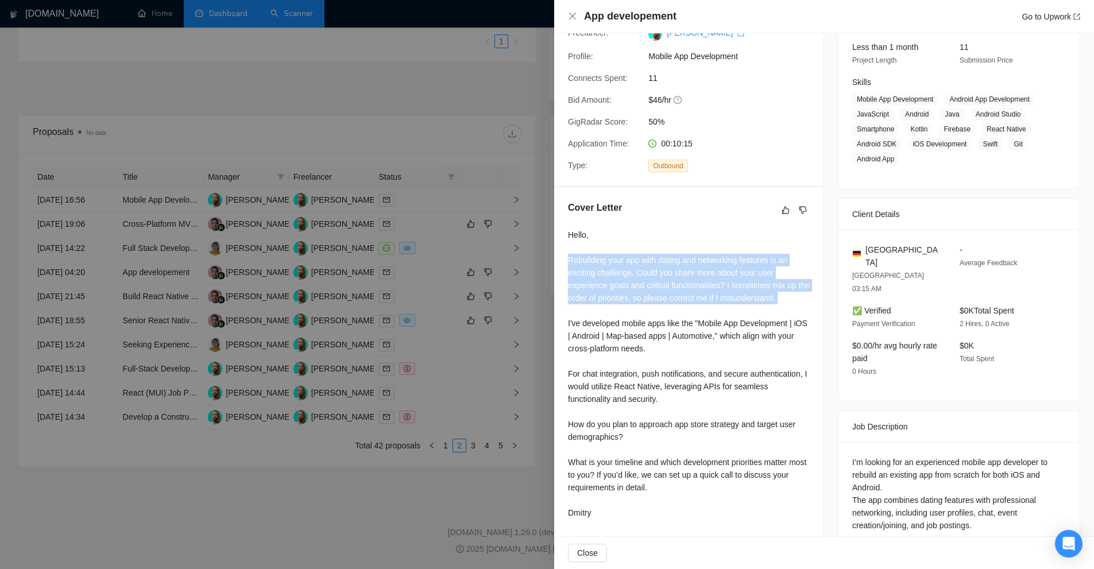
drag, startPoint x: 561, startPoint y: 261, endPoint x: 765, endPoint y: 310, distance: 210.2
click at [765, 310] on div "Cover Letter Hello, Rebuilding your app with dating and networking features is …" at bounding box center [688, 362] width 269 height 350
click at [765, 310] on div "Hello, Rebuilding your app with dating and networking features is an exciting c…" at bounding box center [689, 374] width 242 height 291
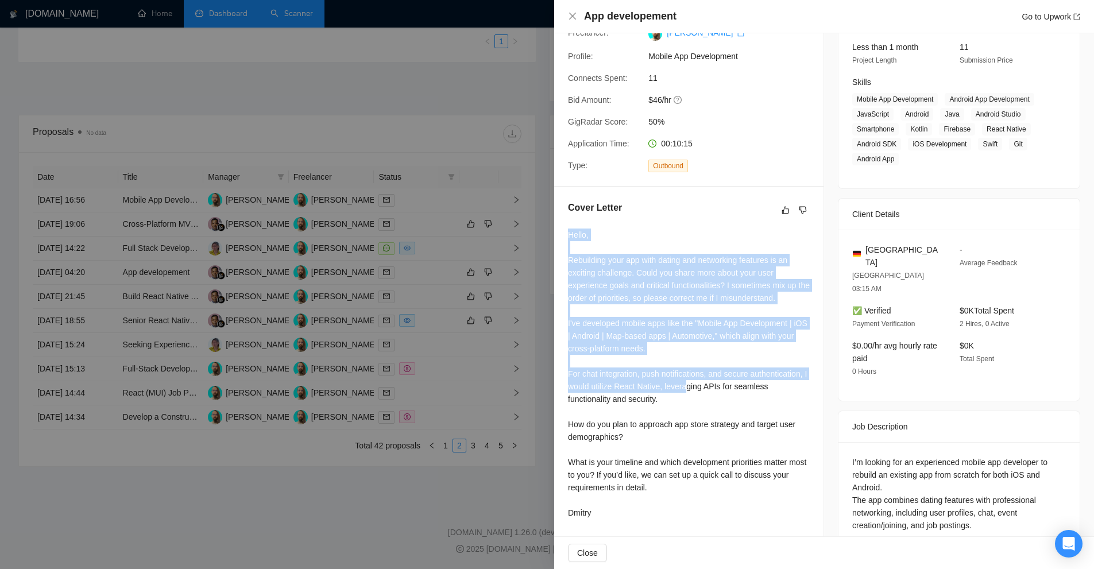
scroll to position [262, 0]
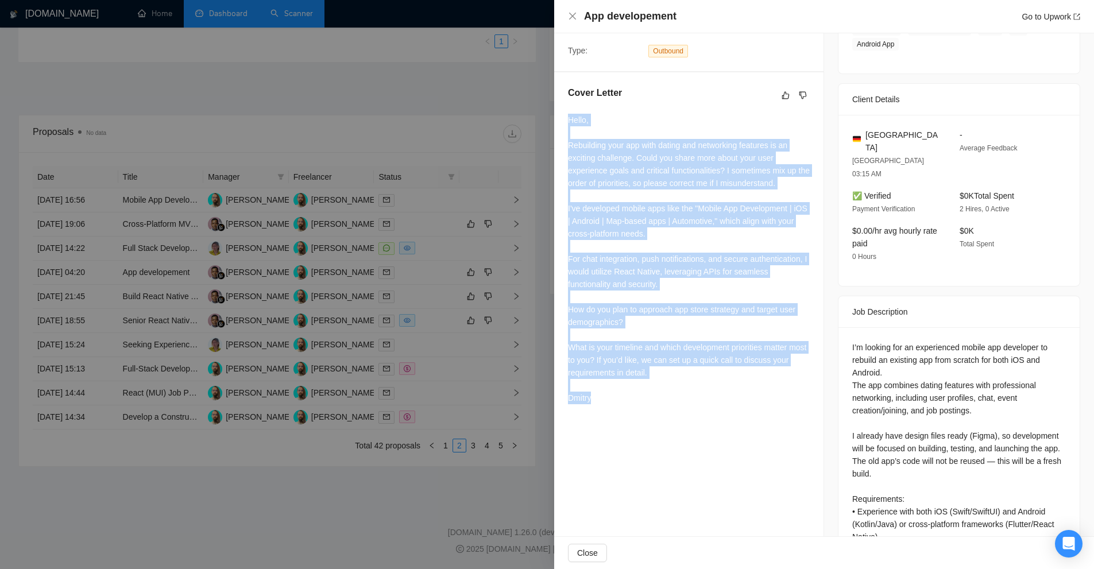
drag, startPoint x: 562, startPoint y: 228, endPoint x: 637, endPoint y: 402, distance: 189.6
click at [637, 402] on div "Cover Letter Hello, Rebuilding your app with dating and networking features is …" at bounding box center [688, 247] width 269 height 350
copy div "Hello, Rebuilding your app with dating and networking features is an exciting c…"
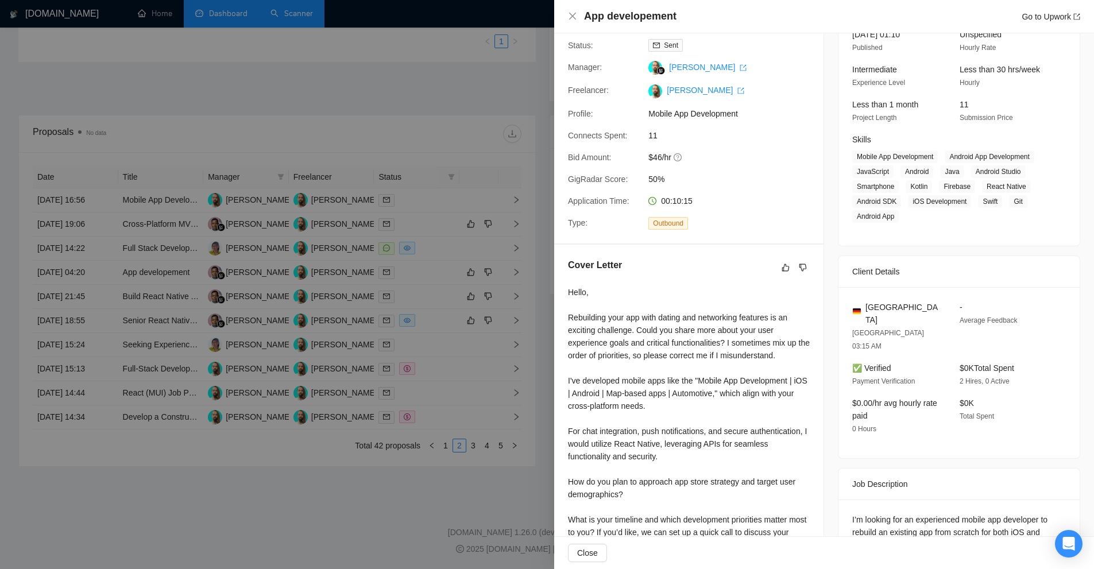
click at [407, 217] on div at bounding box center [547, 284] width 1094 height 569
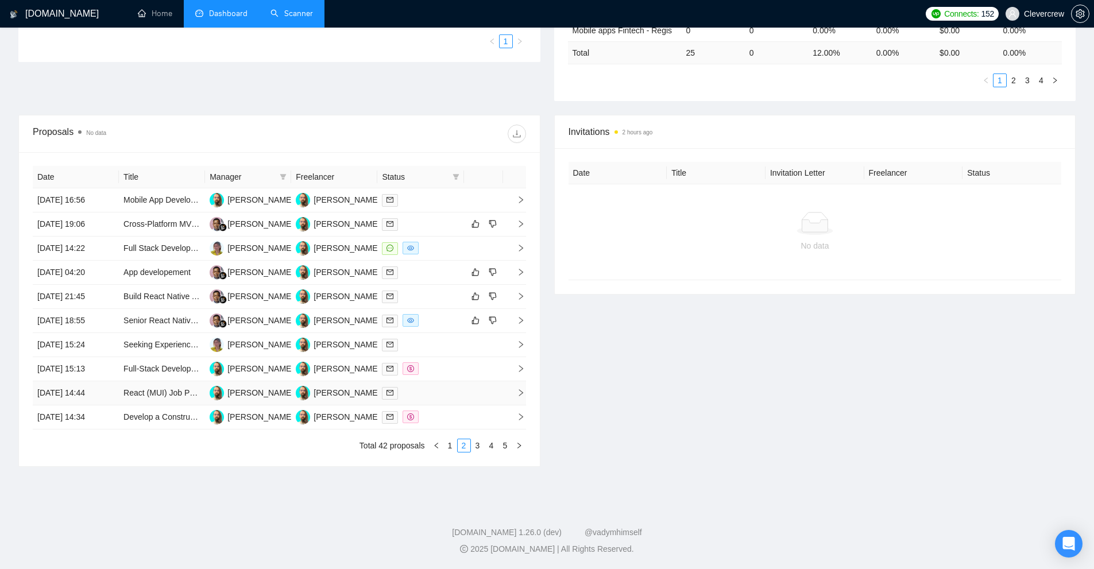
click at [447, 388] on div at bounding box center [420, 393] width 77 height 13
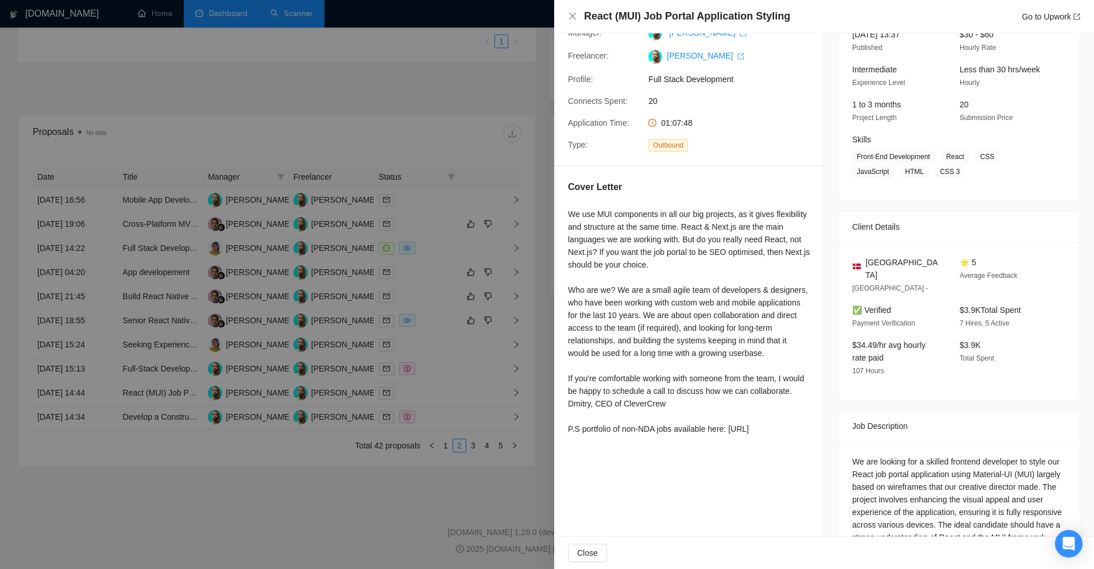
click at [444, 386] on div at bounding box center [547, 284] width 1094 height 569
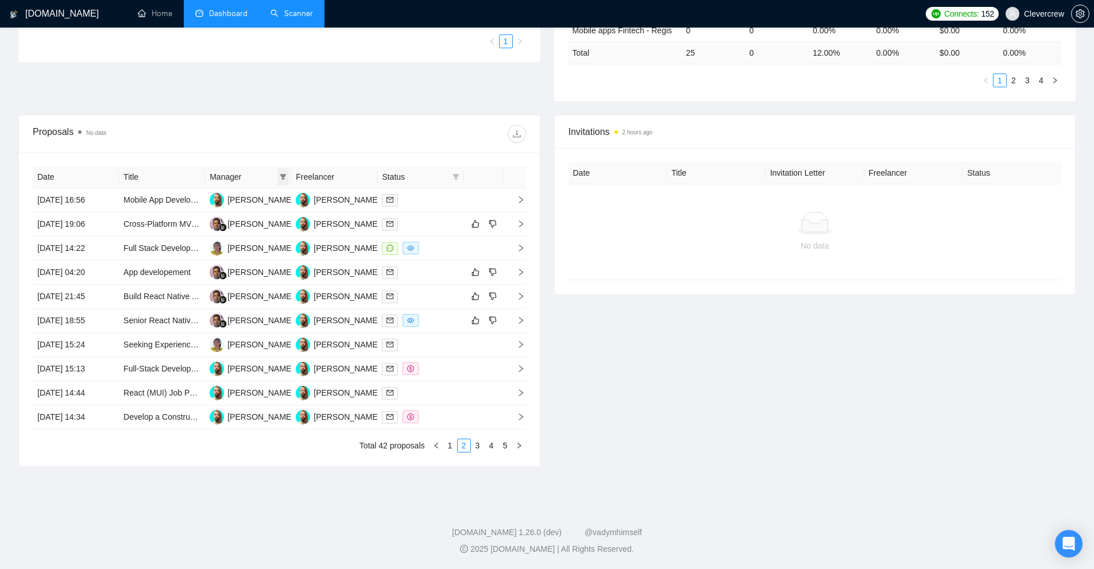
click at [285, 176] on icon "filter" at bounding box center [283, 176] width 7 height 7
click at [257, 234] on span "Andri Mardipon" at bounding box center [259, 235] width 66 height 9
checkbox input "true"
click at [279, 258] on span "OK" at bounding box center [284, 258] width 11 height 13
click at [431, 309] on td at bounding box center [420, 321] width 86 height 24
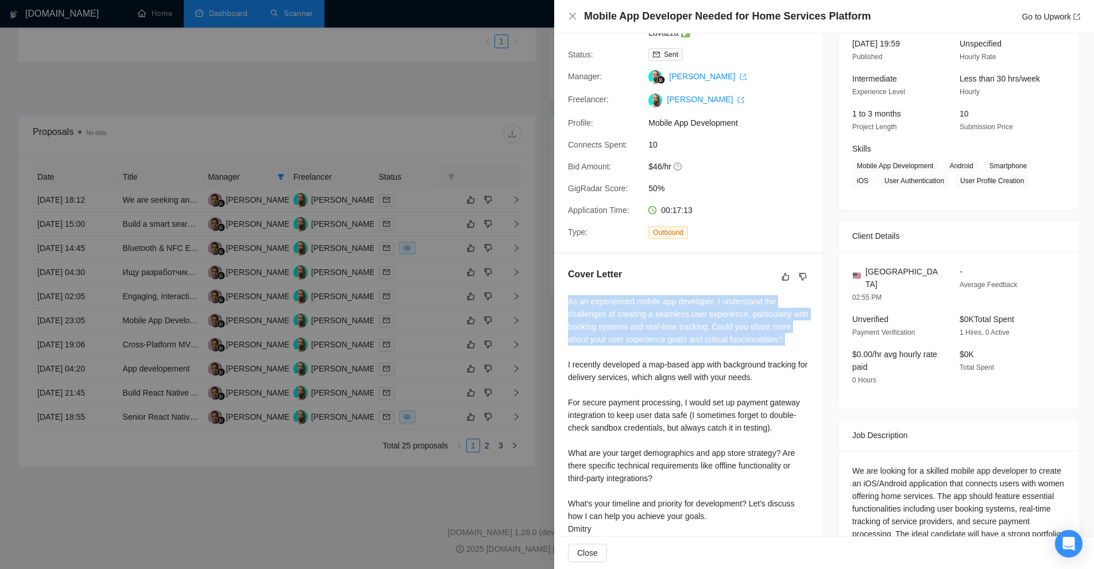
scroll to position [253, 0]
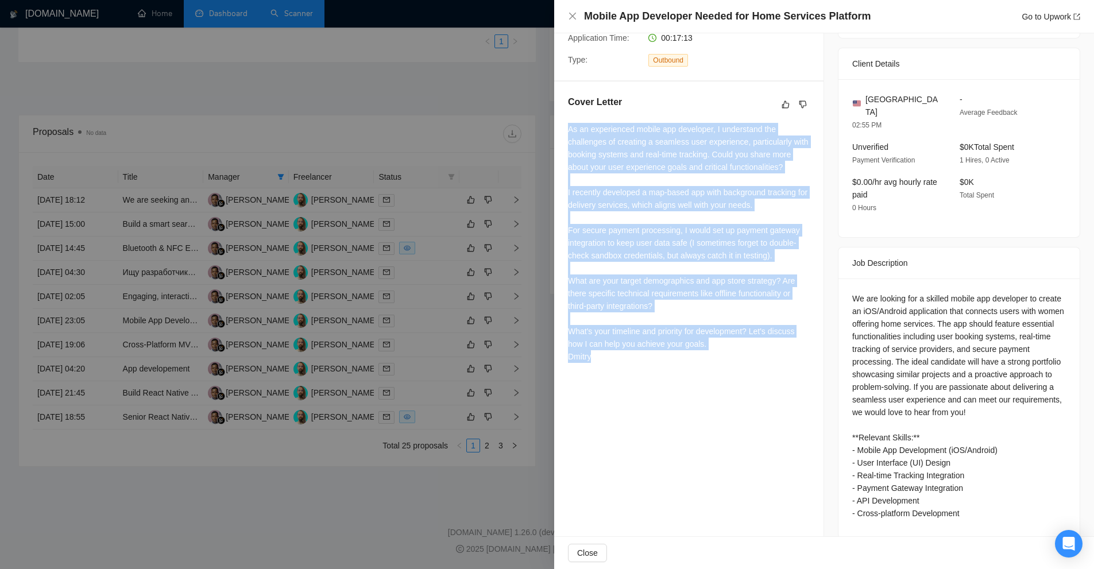
drag, startPoint x: 559, startPoint y: 291, endPoint x: 616, endPoint y: 383, distance: 107.8
click at [616, 383] on div "Proposal Details Date: 15 Aug, 2025 23:05 Scanner: Hybrid/Cross-platform - Lava…" at bounding box center [689, 167] width 270 height 772
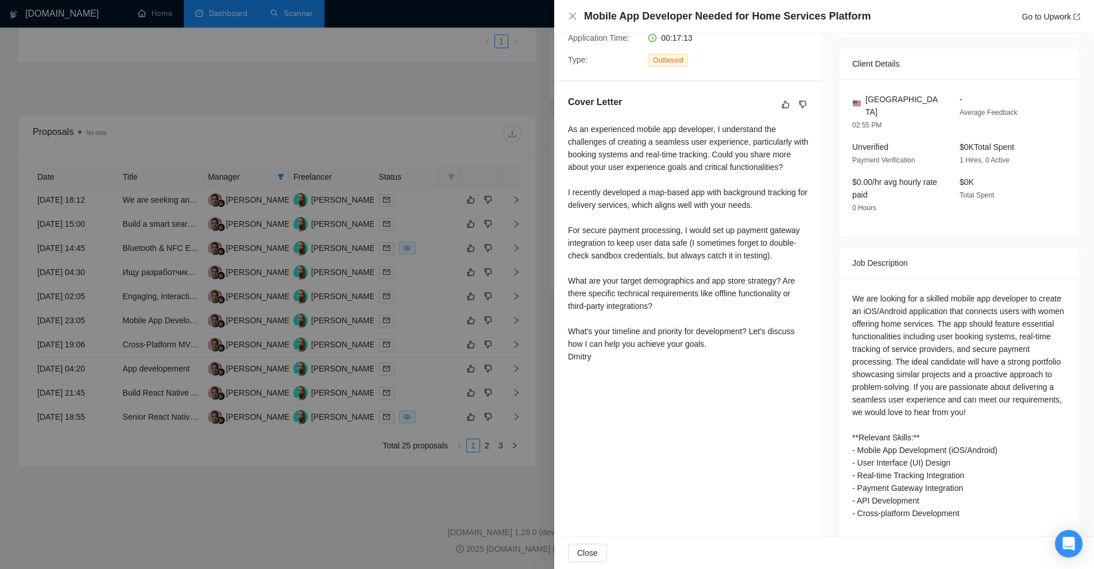
drag, startPoint x: 305, startPoint y: 340, endPoint x: 302, endPoint y: 345, distance: 6.2
click at [302, 341] on div at bounding box center [547, 284] width 1094 height 569
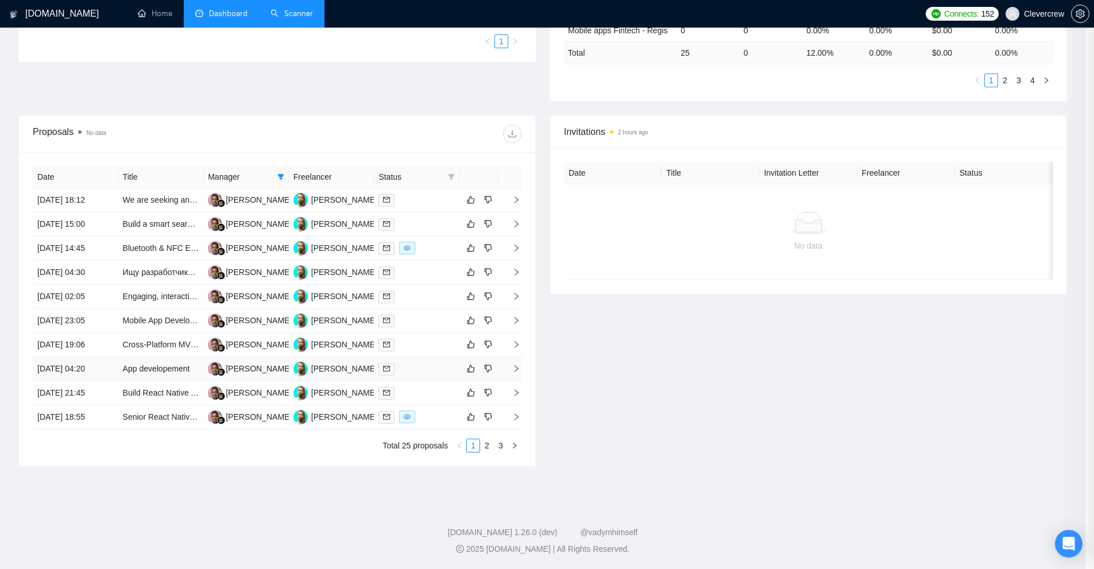
click at [423, 369] on div at bounding box center [416, 368] width 76 height 13
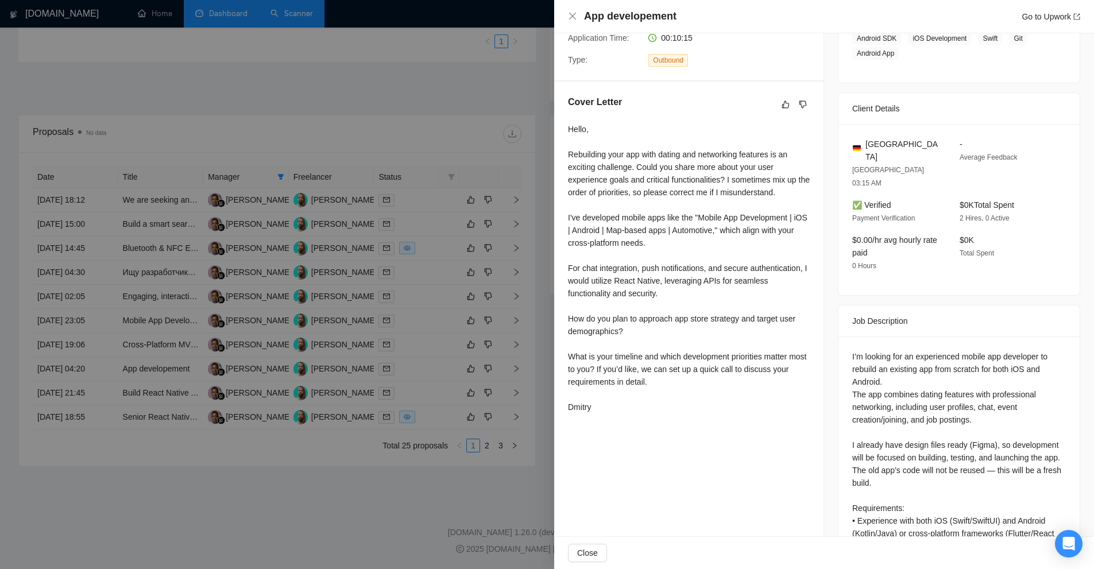
click at [395, 167] on div at bounding box center [547, 284] width 1094 height 569
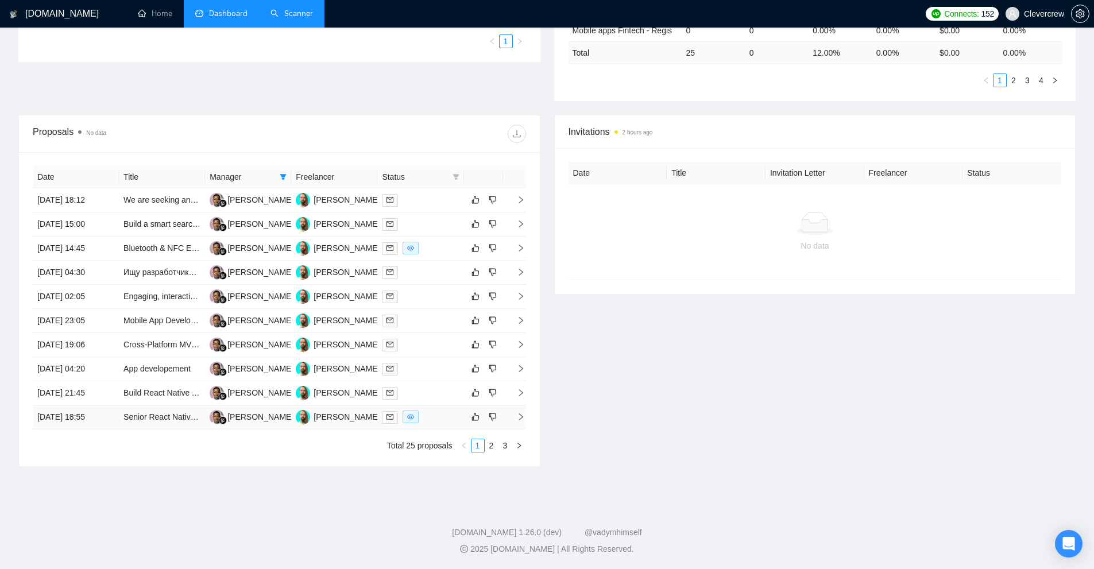
click at [437, 416] on div at bounding box center [420, 417] width 77 height 13
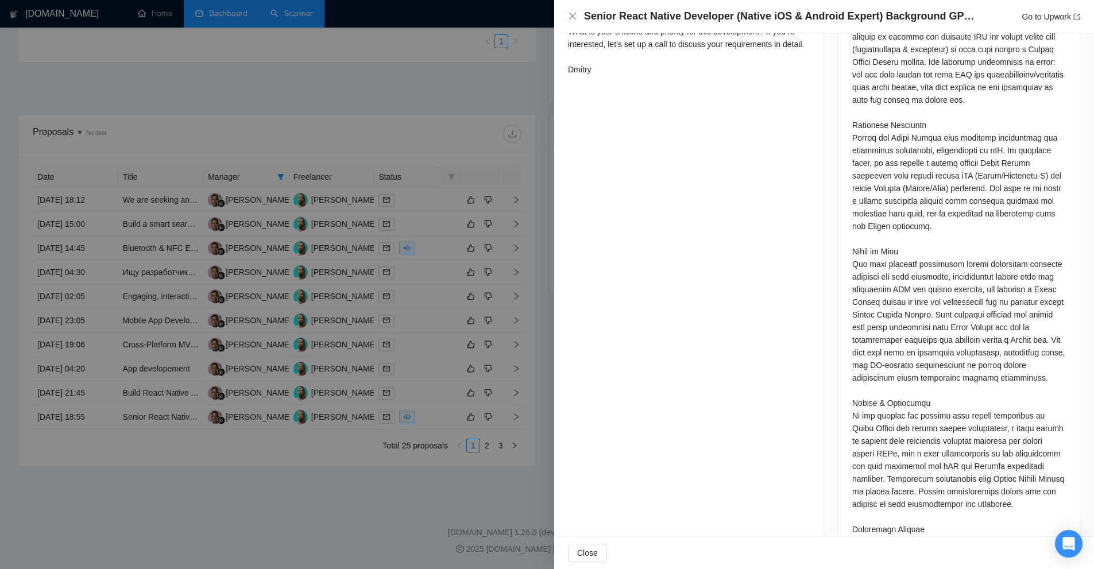
scroll to position [910, 0]
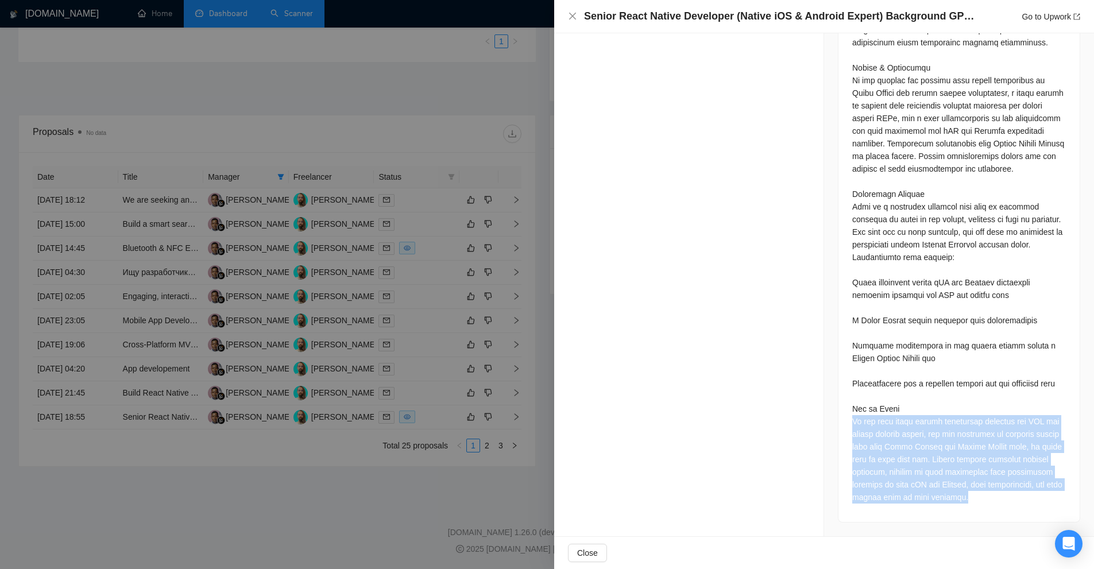
drag, startPoint x: 840, startPoint y: 423, endPoint x: 1031, endPoint y: 505, distance: 207.4
click at [1031, 505] on div at bounding box center [959, 76] width 241 height 891
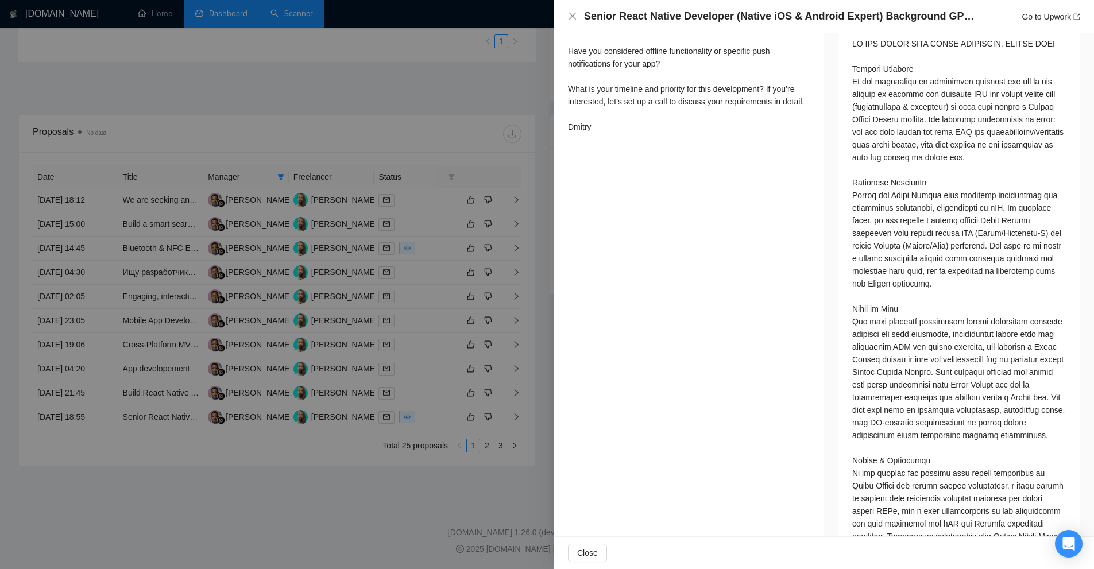
scroll to position [221, 0]
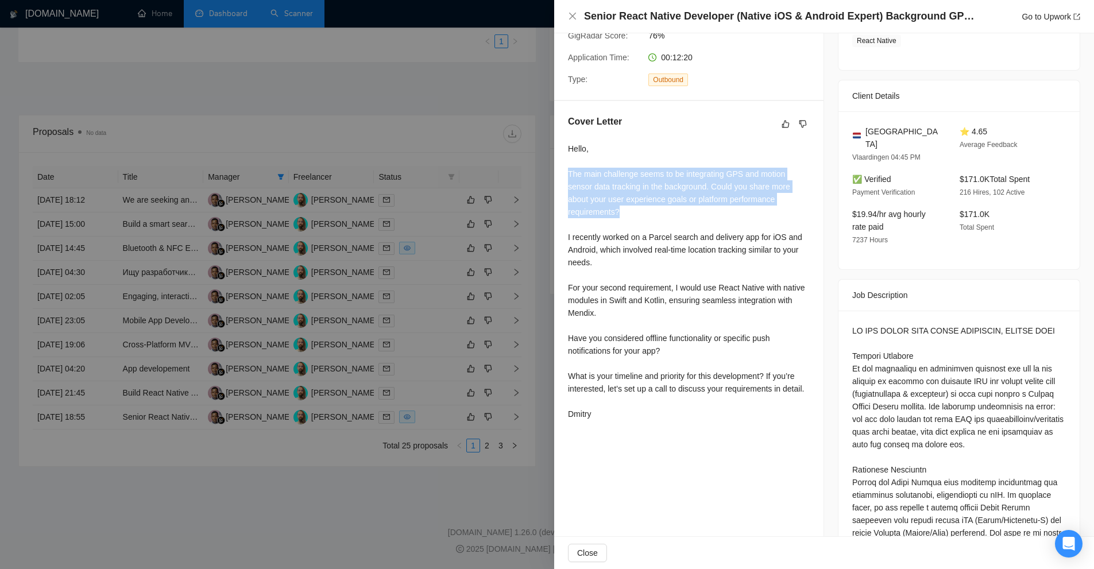
drag, startPoint x: 565, startPoint y: 175, endPoint x: 694, endPoint y: 210, distance: 133.3
click at [694, 210] on div "Cover Letter Hello, The main challenge seems to be integrating GPS and motion s…" at bounding box center [688, 270] width 269 height 338
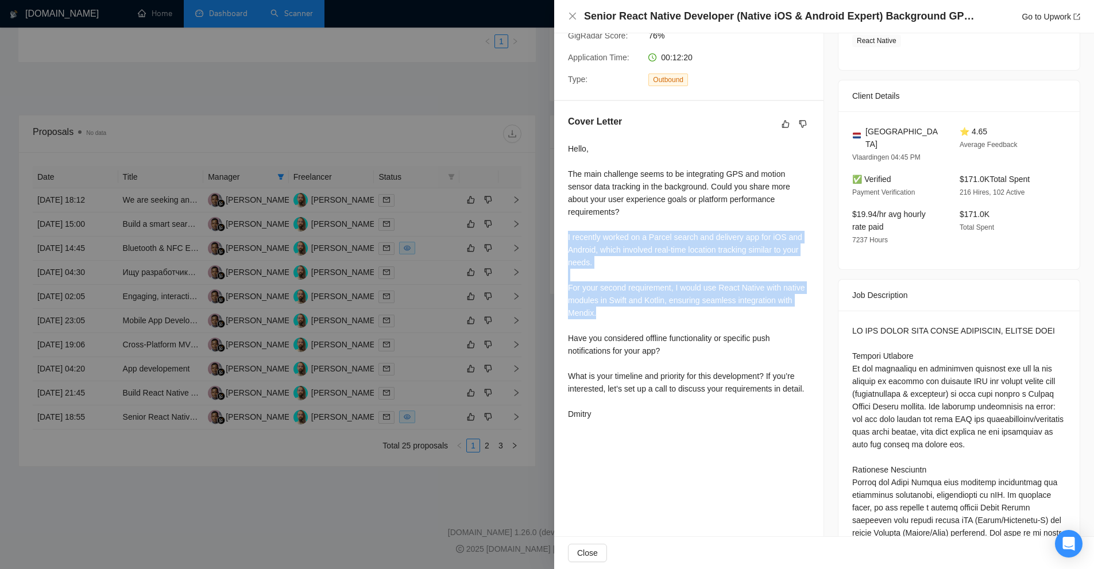
drag, startPoint x: 567, startPoint y: 233, endPoint x: 764, endPoint y: 311, distance: 211.4
click at [764, 311] on div "Cover Letter Hello, The main challenge seems to be integrating GPS and motion s…" at bounding box center [688, 270] width 269 height 338
click at [764, 311] on div "Hello, The main challenge seems to be integrating GPS and motion sensor data tr…" at bounding box center [689, 281] width 242 height 278
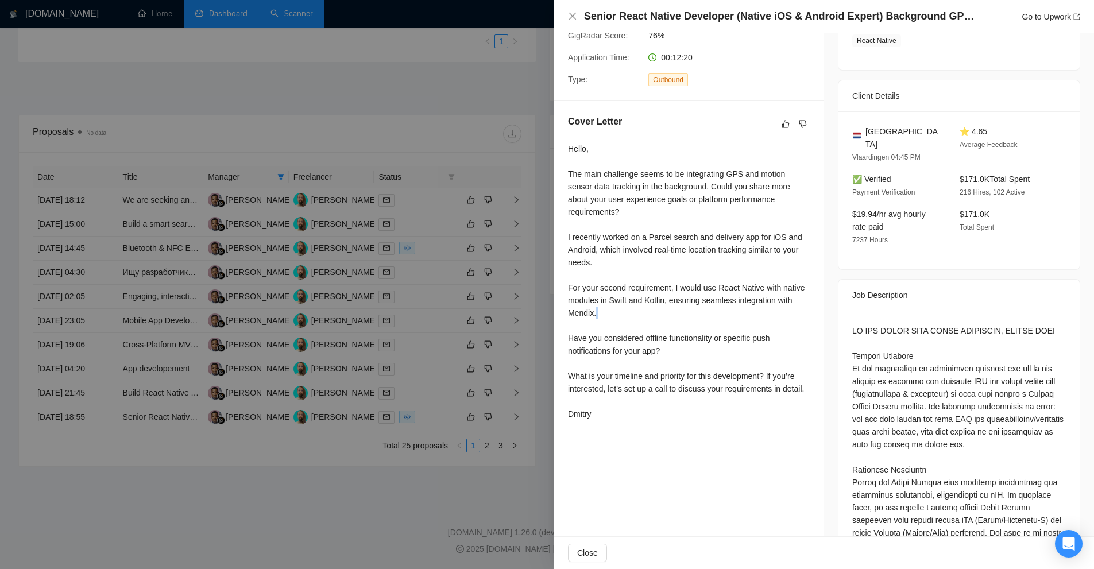
click at [764, 311] on div "Hello, The main challenge seems to be integrating GPS and motion sensor data tr…" at bounding box center [689, 281] width 242 height 278
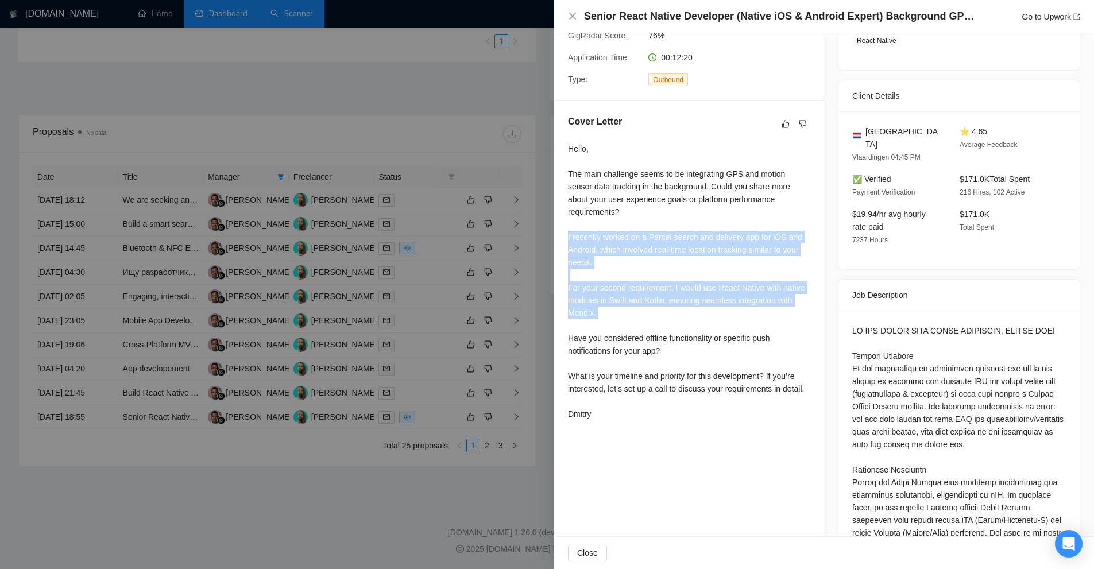
drag, startPoint x: 764, startPoint y: 311, endPoint x: 772, endPoint y: 257, distance: 54.6
click at [772, 257] on div "Hello, The main challenge seems to be integrating GPS and motion sensor data tr…" at bounding box center [689, 281] width 242 height 278
click at [764, 257] on div "Hello, The main challenge seems to be integrating GPS and motion sensor data tr…" at bounding box center [689, 281] width 242 height 278
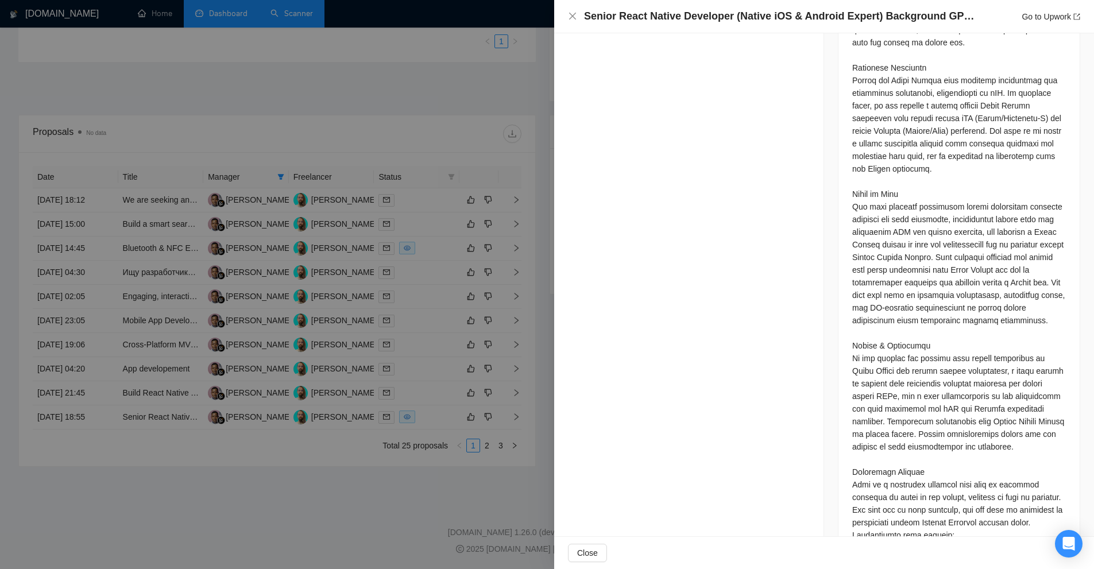
scroll to position [278, 0]
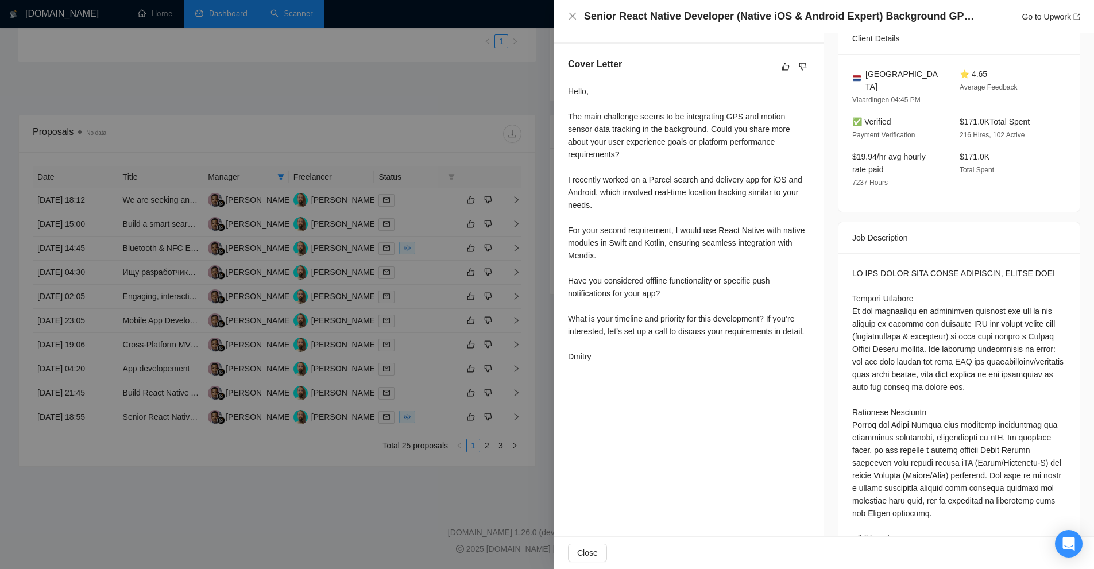
drag, startPoint x: 865, startPoint y: 256, endPoint x: 878, endPoint y: 277, distance: 24.5
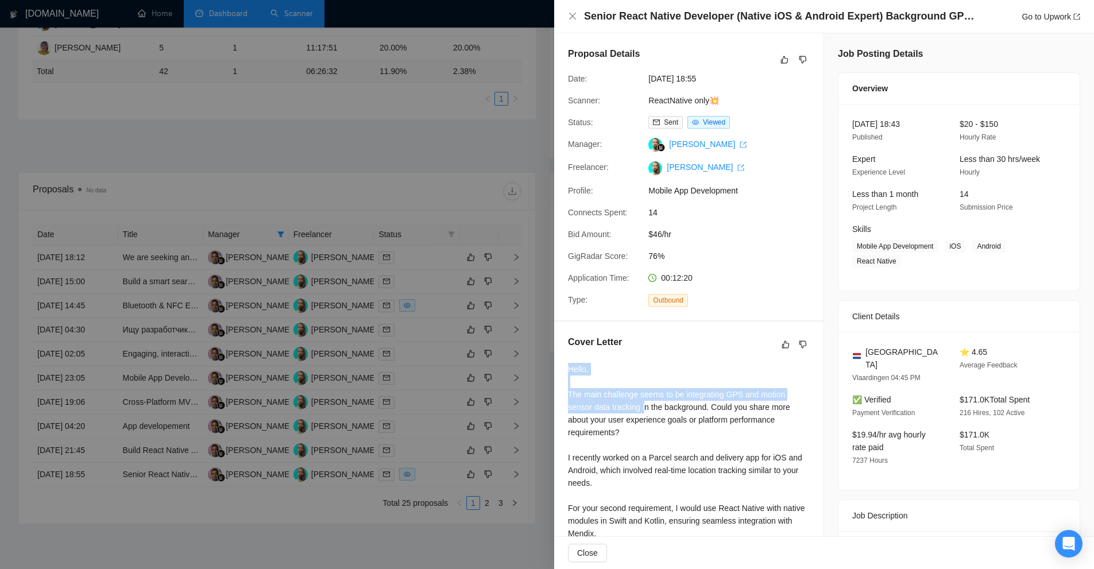
scroll to position [345, 0]
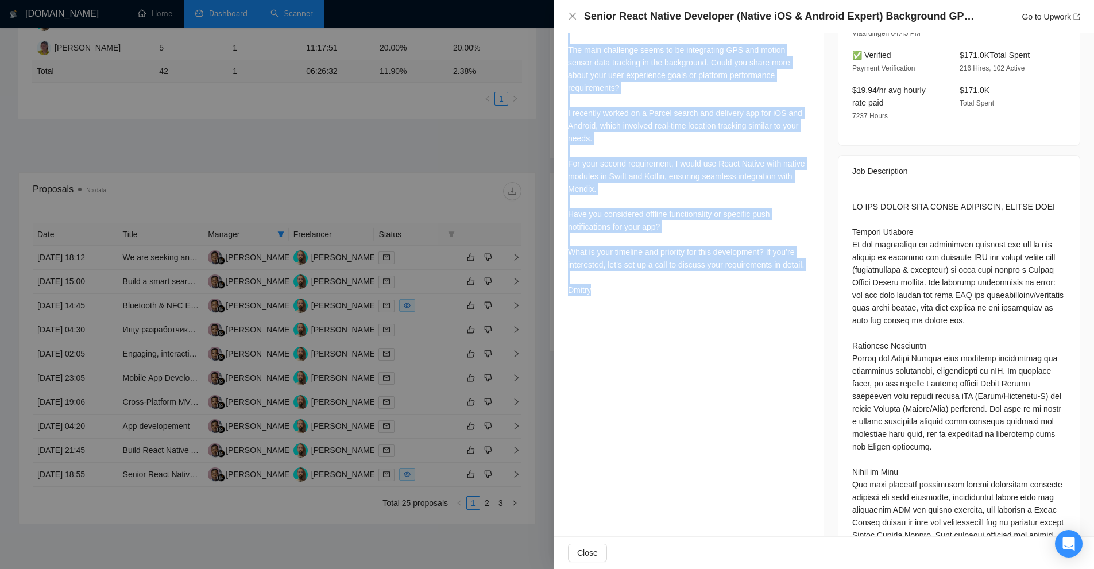
drag, startPoint x: 577, startPoint y: 373, endPoint x: 650, endPoint y: 338, distance: 81.4
click at [650, 338] on div "Proposal Details Date: 12 Aug, 2025 18:55 Scanner: ReactNative only💥 Status: Se…" at bounding box center [689, 391] width 270 height 1404
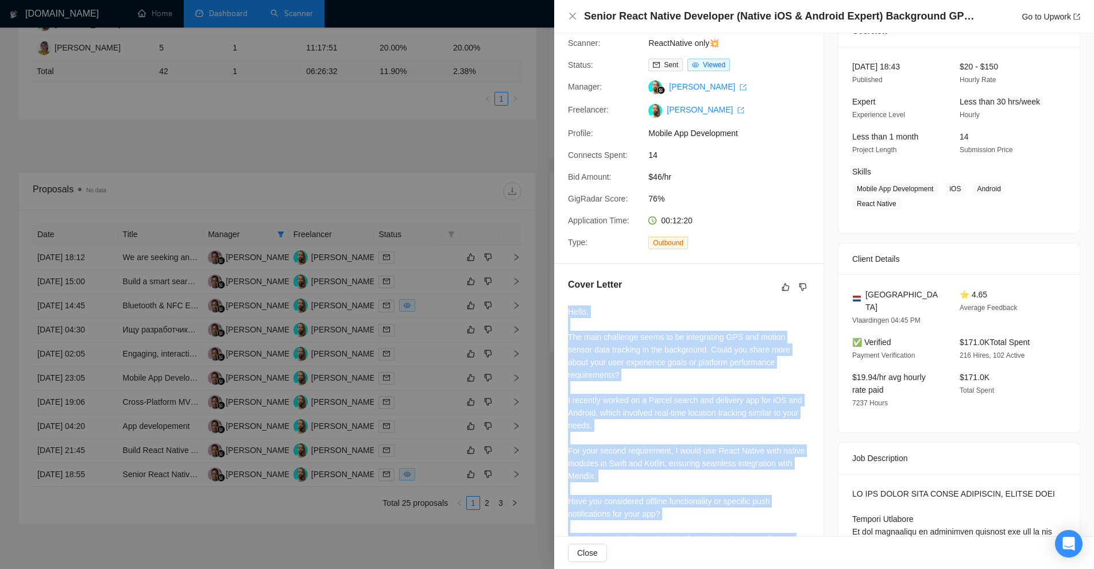
scroll to position [0, 0]
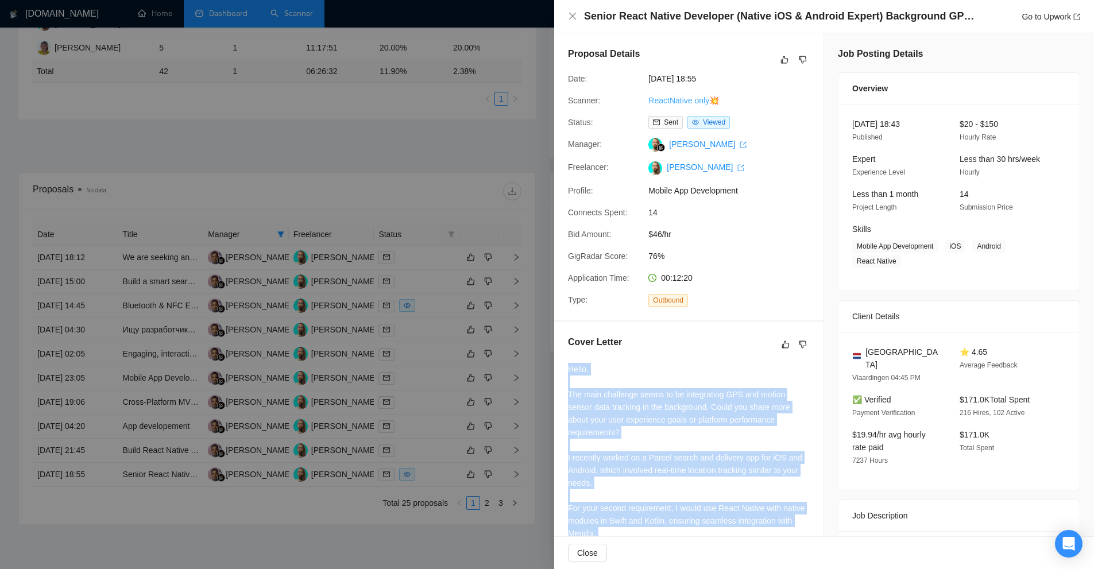
click at [670, 96] on link "ReactNative only💥" at bounding box center [683, 100] width 71 height 9
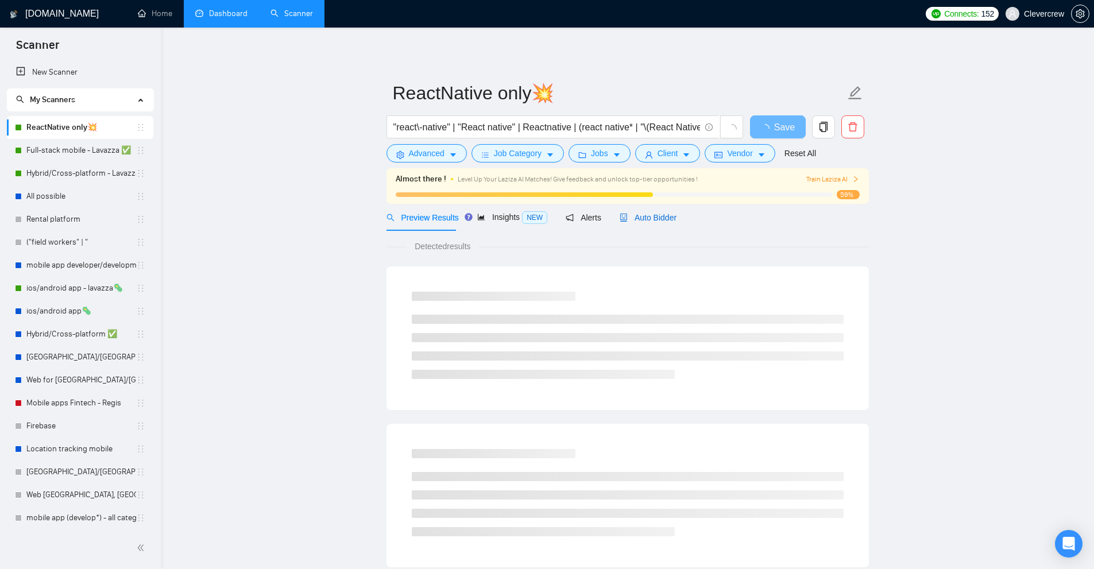
click at [647, 213] on span "Auto Bidder" at bounding box center [648, 217] width 57 height 9
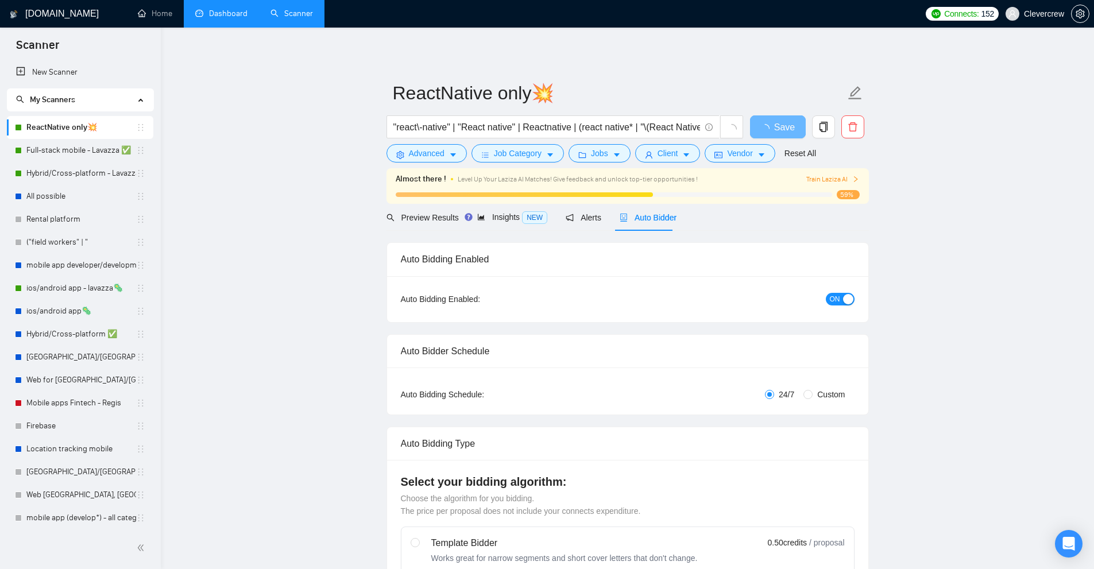
checkbox input "true"
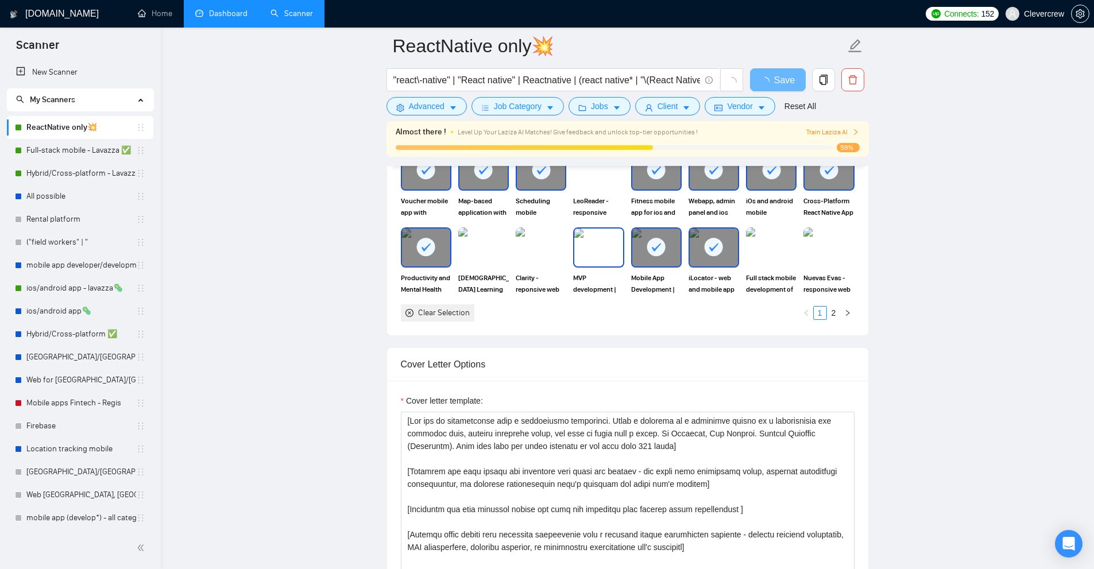
scroll to position [1321, 0]
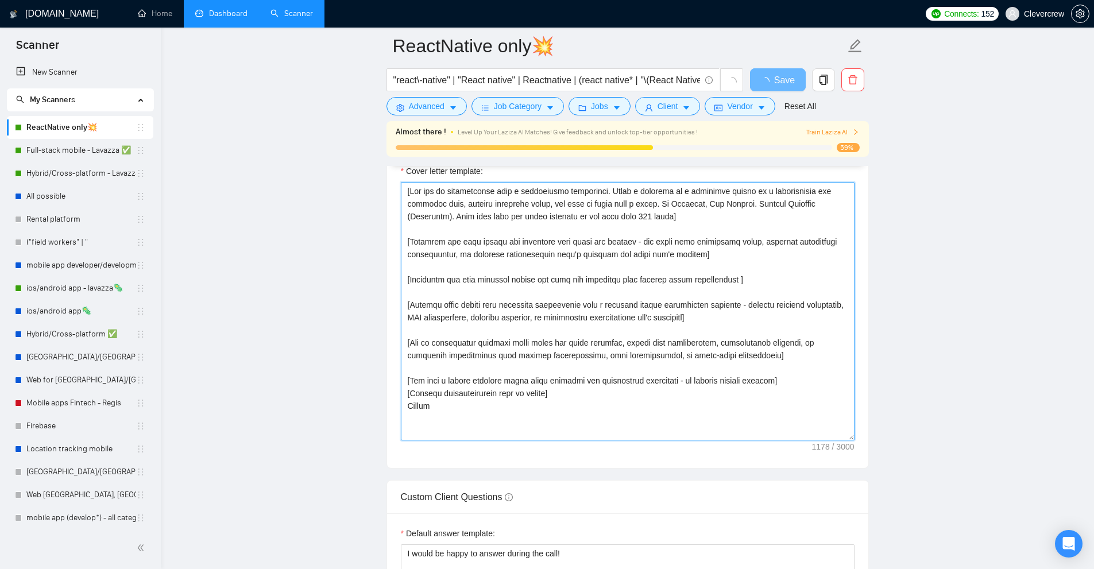
click at [641, 295] on textarea "Cover letter template:" at bounding box center [628, 311] width 454 height 258
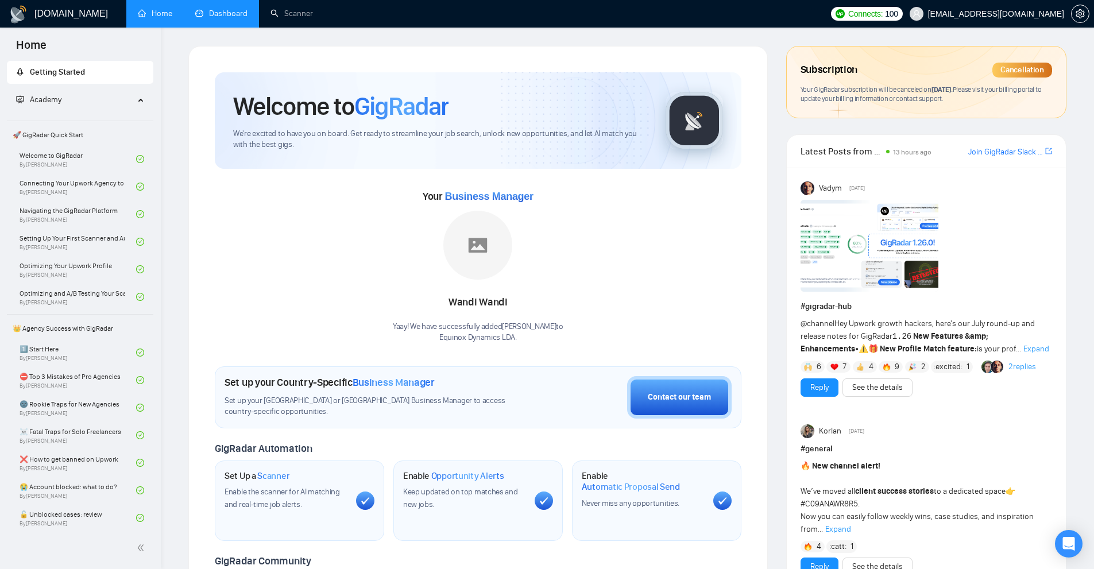
click at [208, 14] on link "Dashboard" at bounding box center [221, 14] width 52 height 10
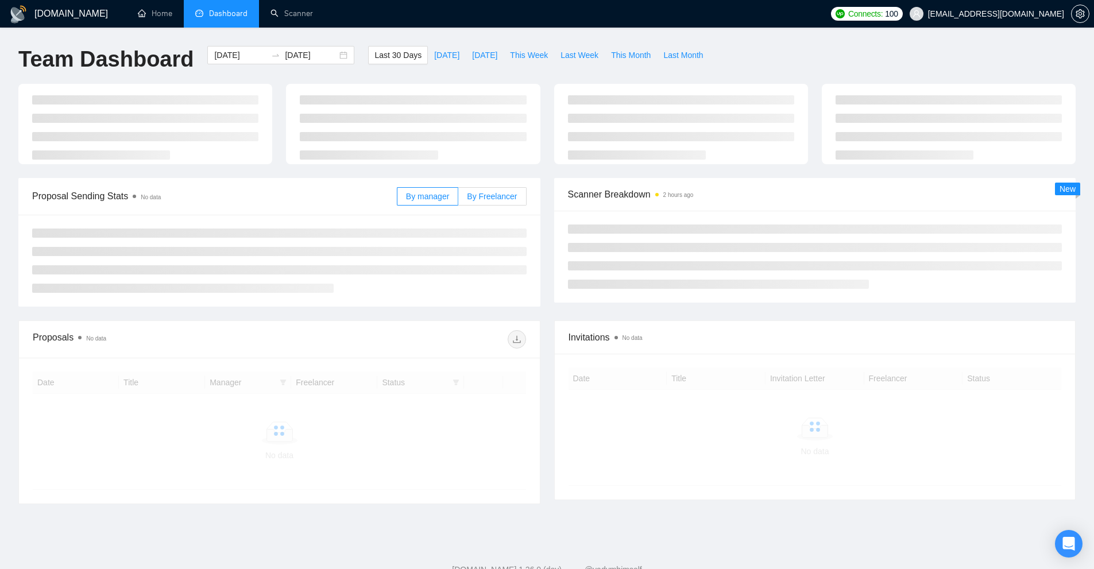
click at [509, 190] on main "Team Dashboard [DATE] [DATE] Last 30 Days [DATE] [DATE] This Week Last Week Thi…" at bounding box center [546, 282] width 1057 height 472
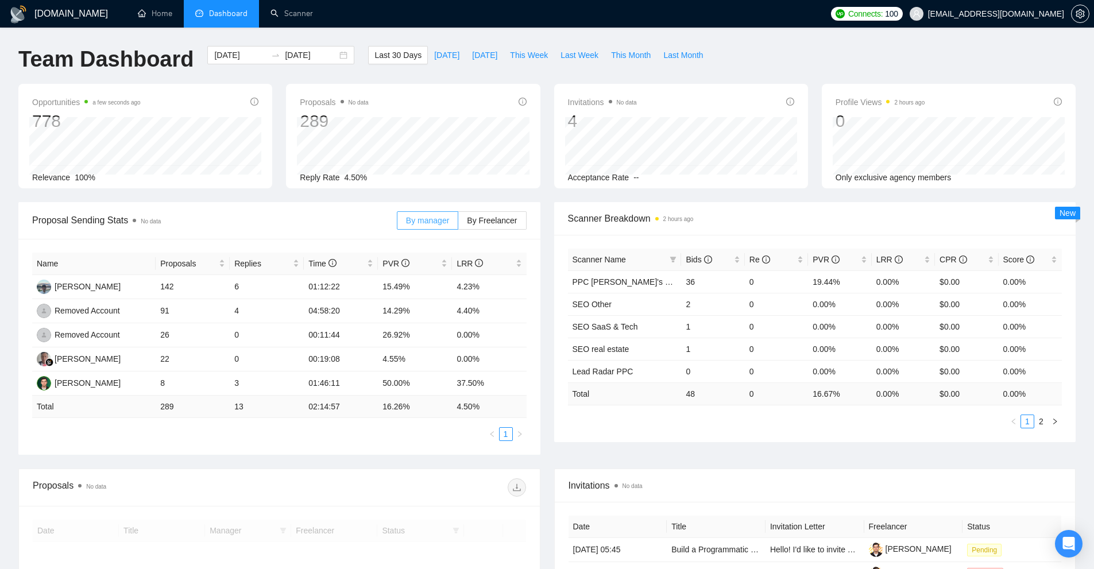
click at [458, 219] on span at bounding box center [427, 220] width 60 height 17
click at [397, 223] on input "By manager" at bounding box center [397, 223] width 0 height 0
click at [495, 217] on span "By Freelancer" at bounding box center [492, 220] width 50 height 9
click at [499, 217] on span "By Freelancer" at bounding box center [492, 220] width 50 height 9
click at [458, 223] on input "By Freelancer" at bounding box center [458, 223] width 0 height 0
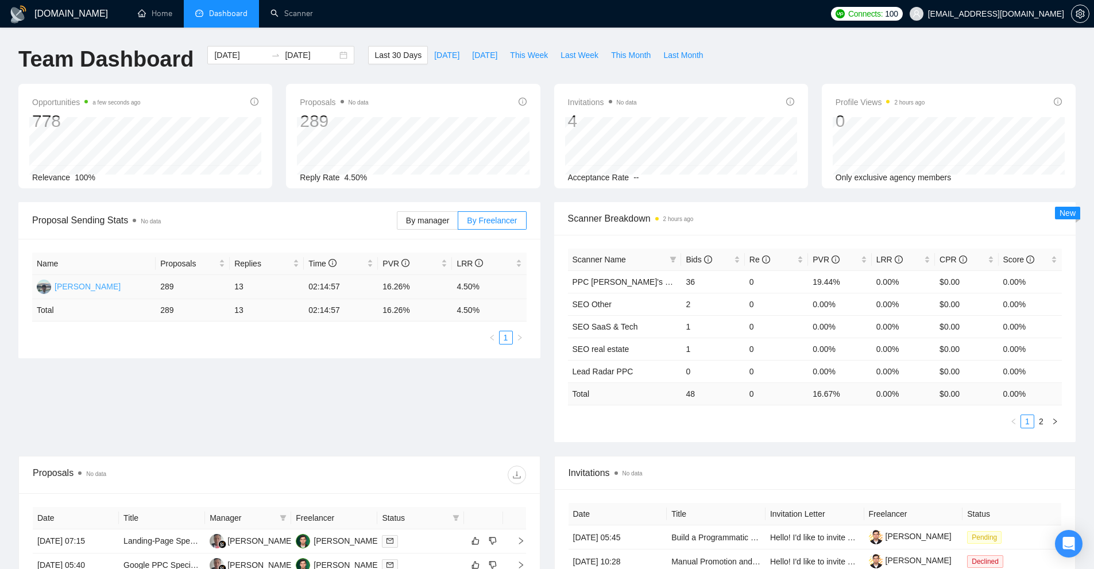
click at [83, 286] on div "[PERSON_NAME]" at bounding box center [88, 286] width 66 height 13
